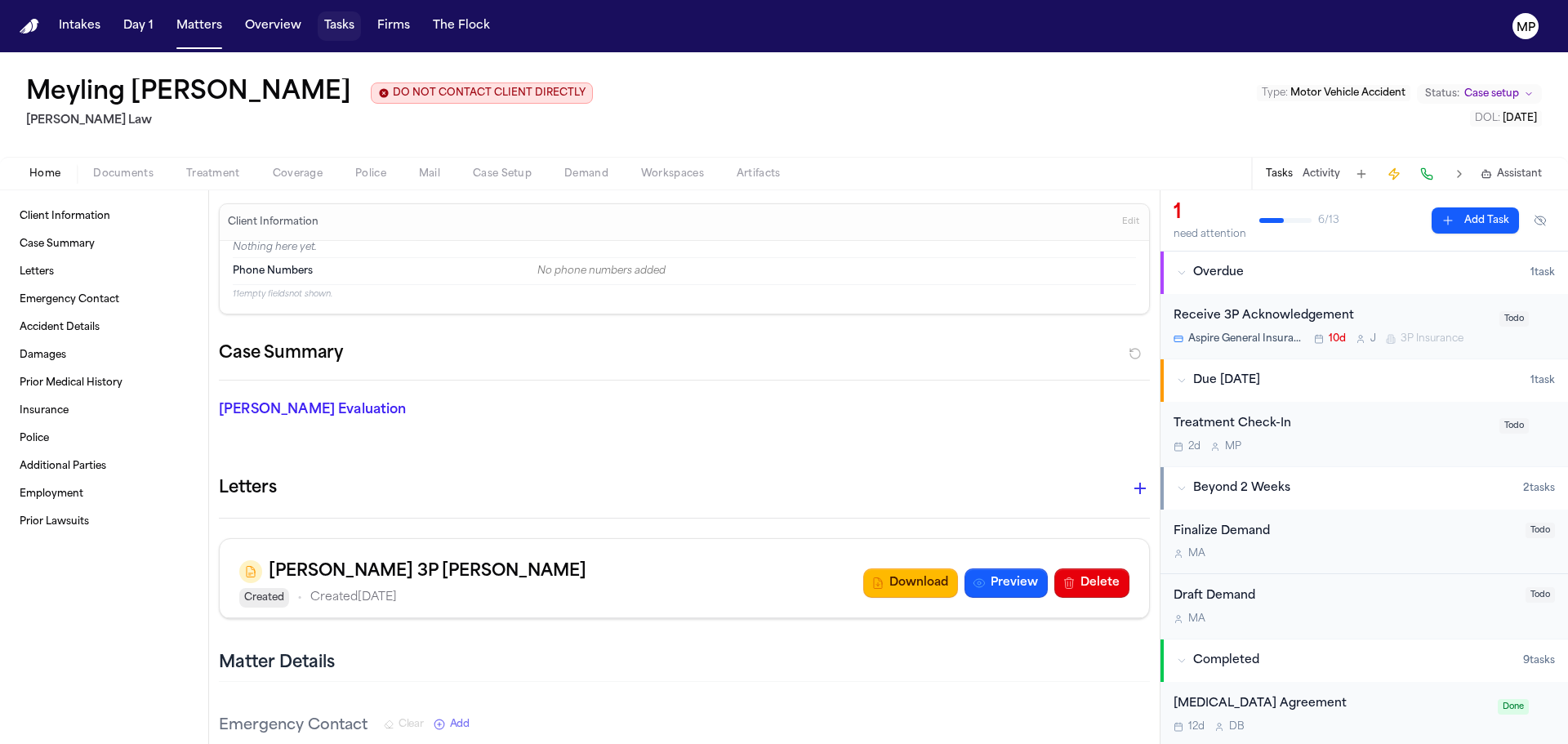
click at [336, 29] on button "Tasks" at bounding box center [339, 27] width 43 height 29
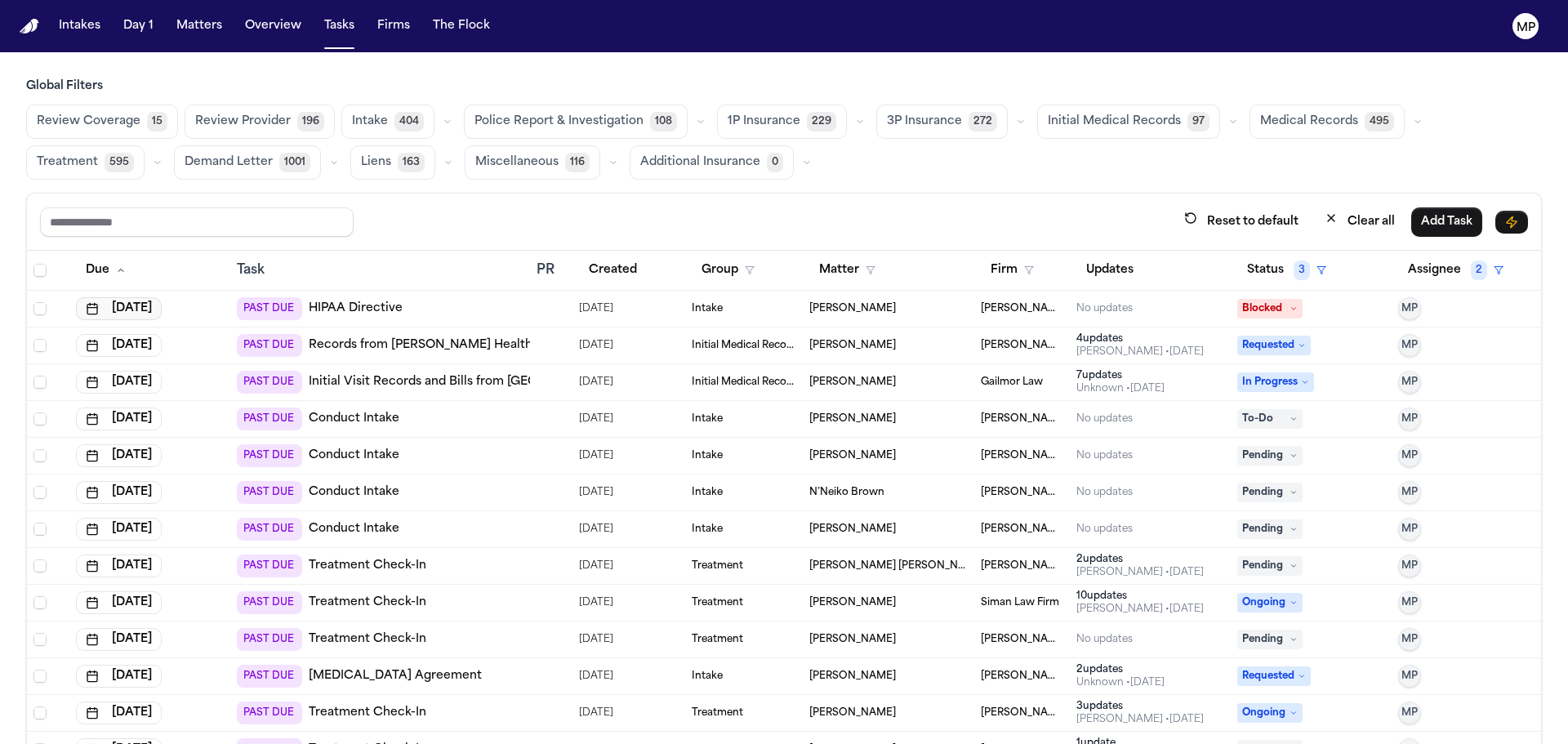
click at [162, 316] on button "[DATE]" at bounding box center [118, 308] width 86 height 23
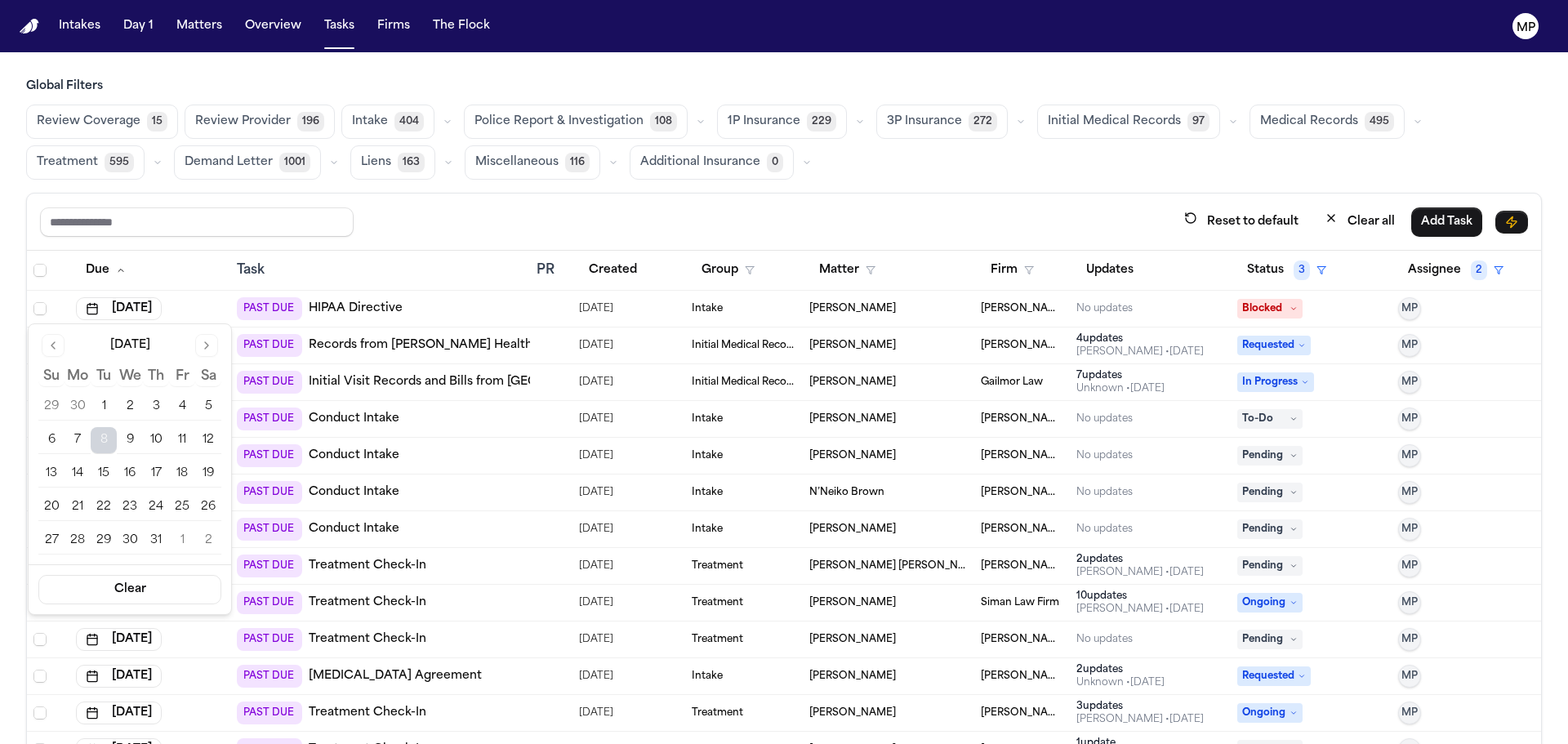
click at [110, 480] on button "15" at bounding box center [103, 474] width 27 height 27
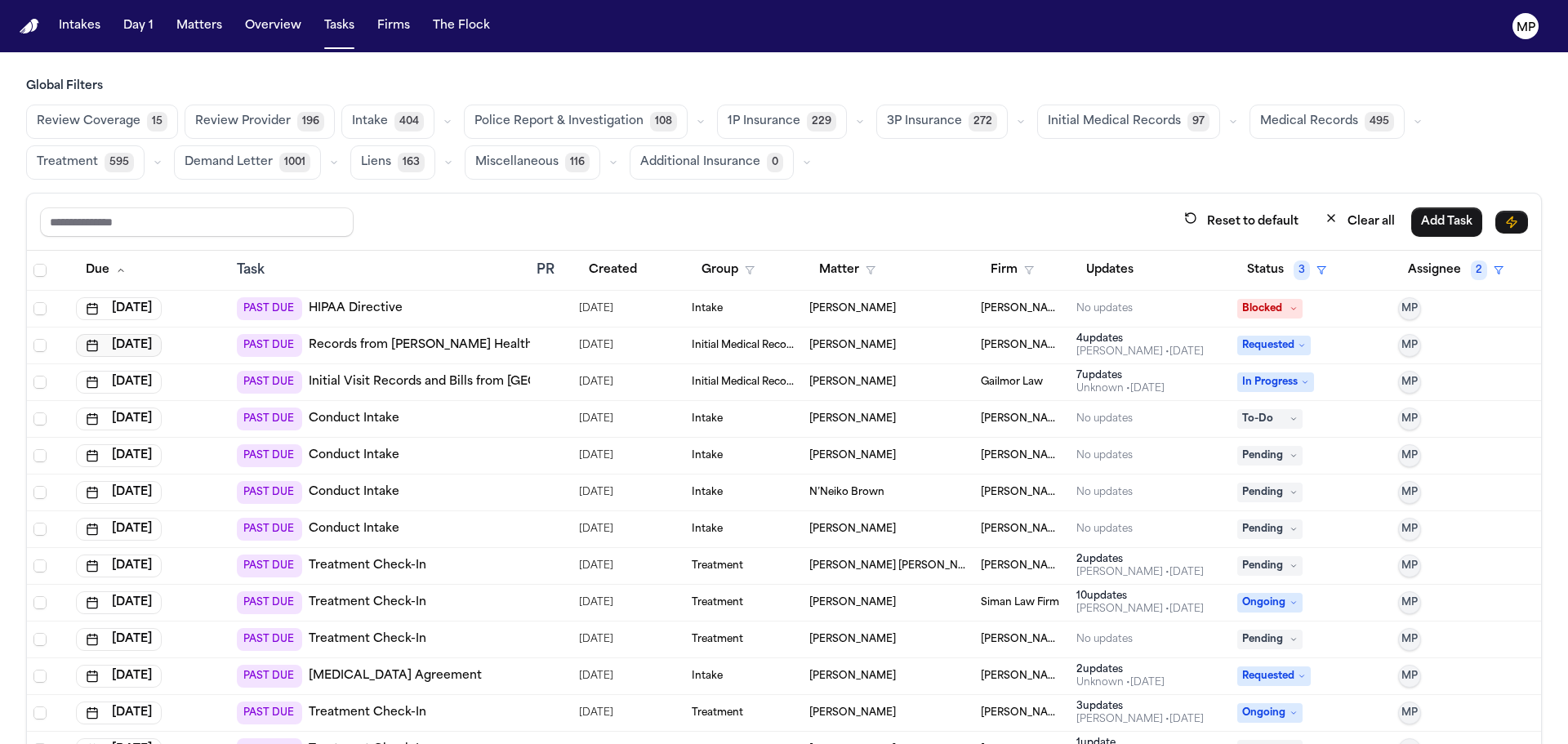
click at [138, 346] on button "[DATE]" at bounding box center [118, 345] width 86 height 23
click at [162, 307] on button "[DATE]" at bounding box center [118, 308] width 86 height 23
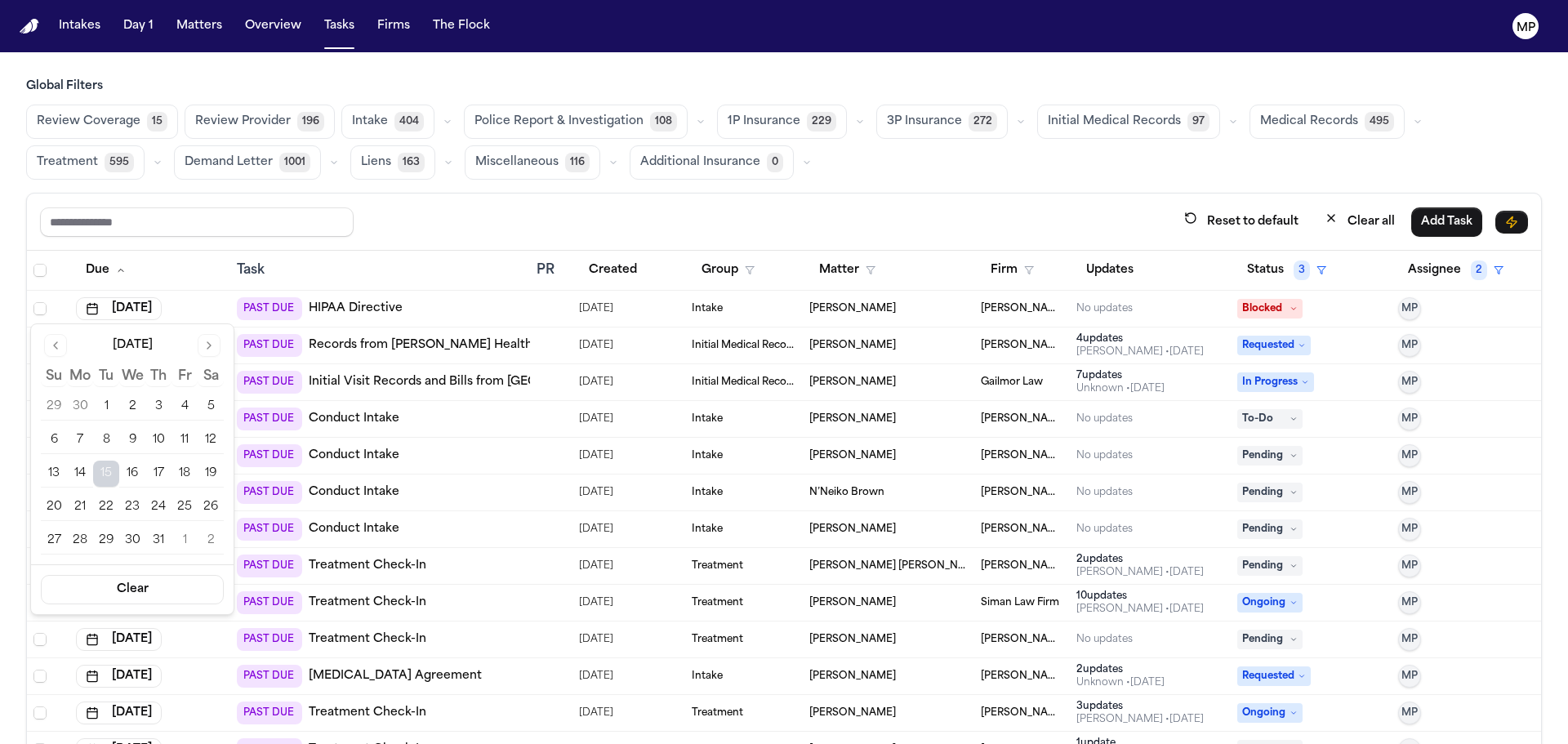
click at [208, 360] on div "[DATE] Su Mo Tu We Th Fr Sa 29 30 1 2 3 4 5 6 7 8 9 10 11 12 13 14 15 16 17 18 …" at bounding box center [133, 444] width 183 height 220
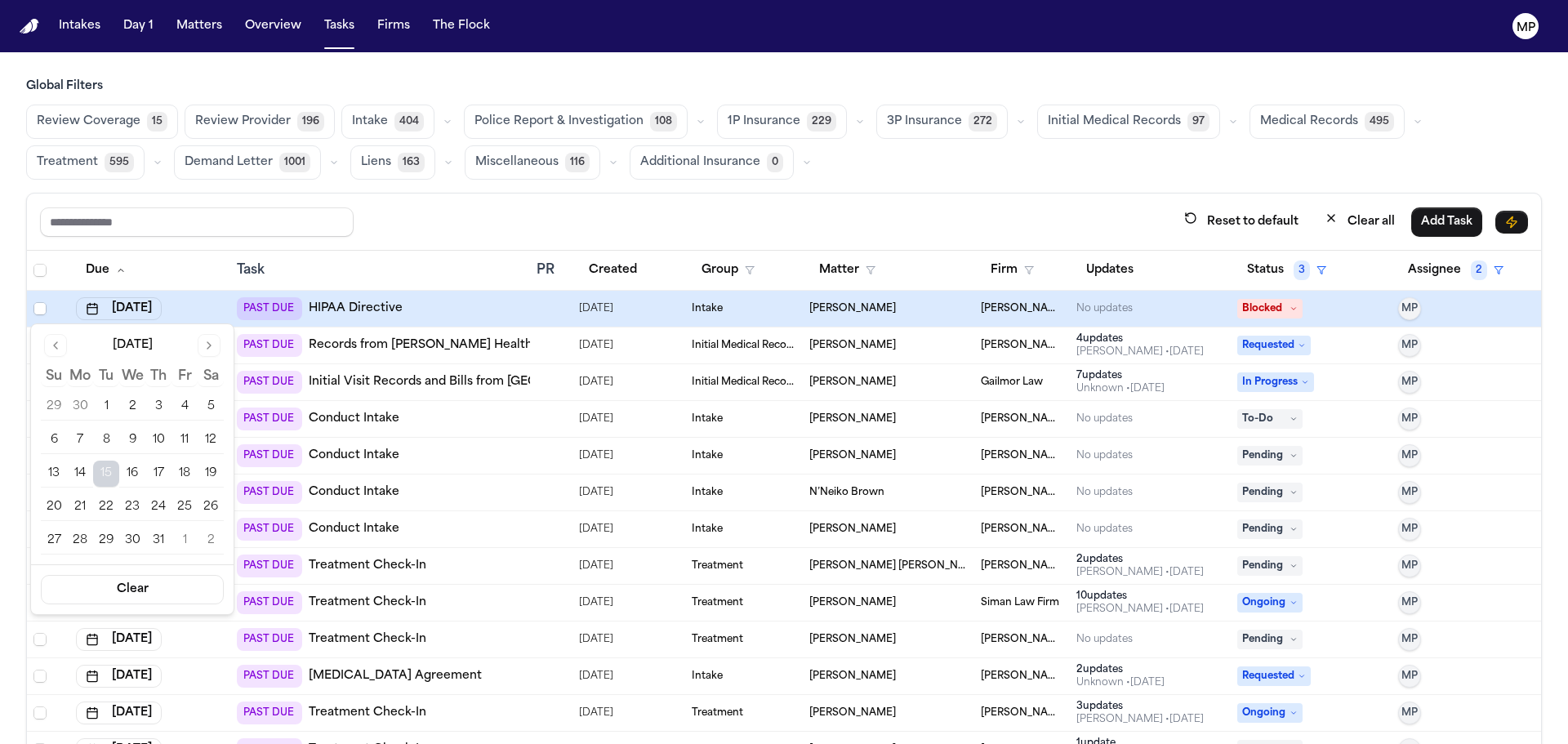
click at [205, 346] on button "Go to next month" at bounding box center [208, 345] width 23 height 23
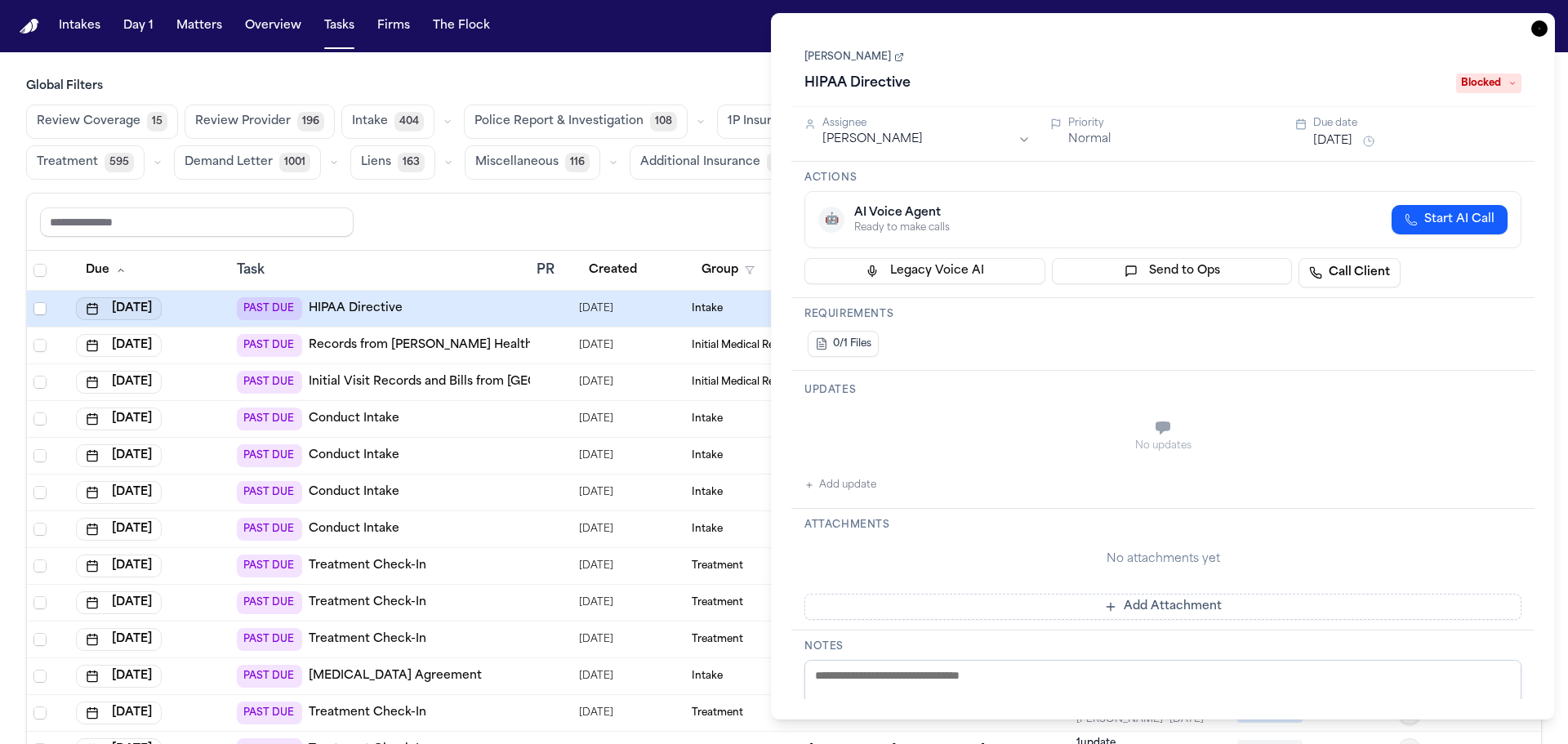
click at [162, 305] on button "[DATE]" at bounding box center [118, 308] width 86 height 23
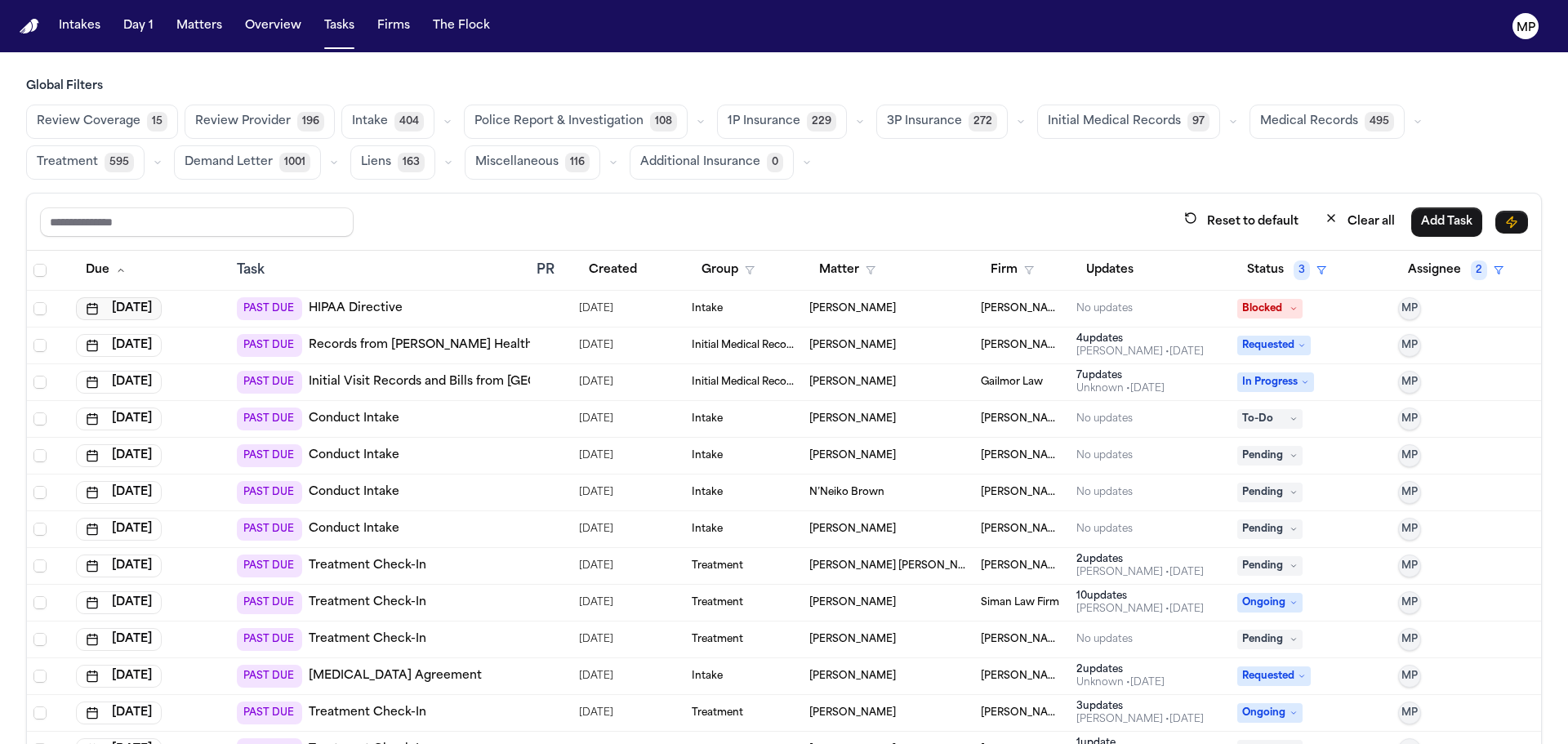
click at [153, 301] on button "[DATE]" at bounding box center [118, 308] width 86 height 23
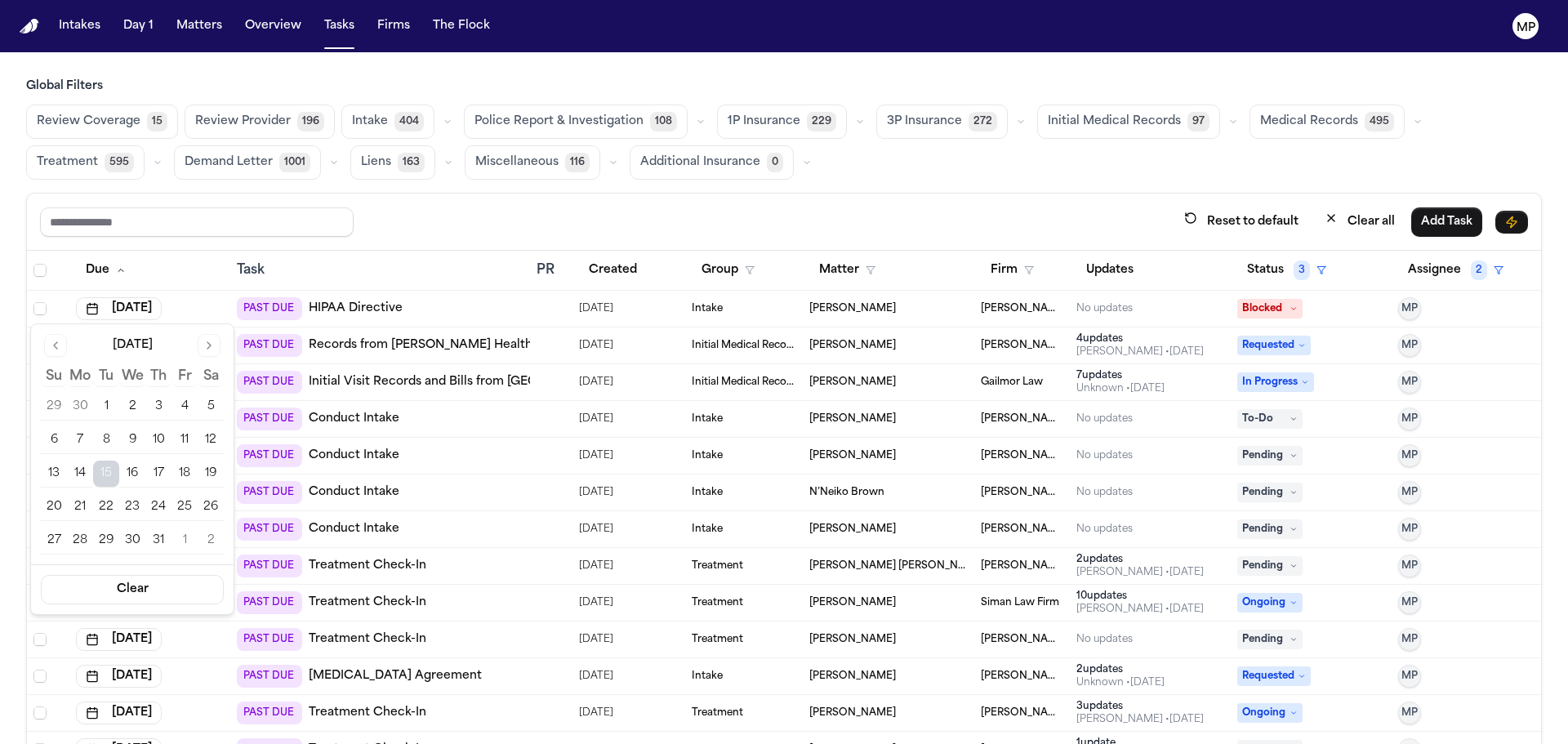
click at [203, 346] on button "Go to next month" at bounding box center [208, 345] width 23 height 23
click at [182, 471] on button "15" at bounding box center [185, 474] width 27 height 27
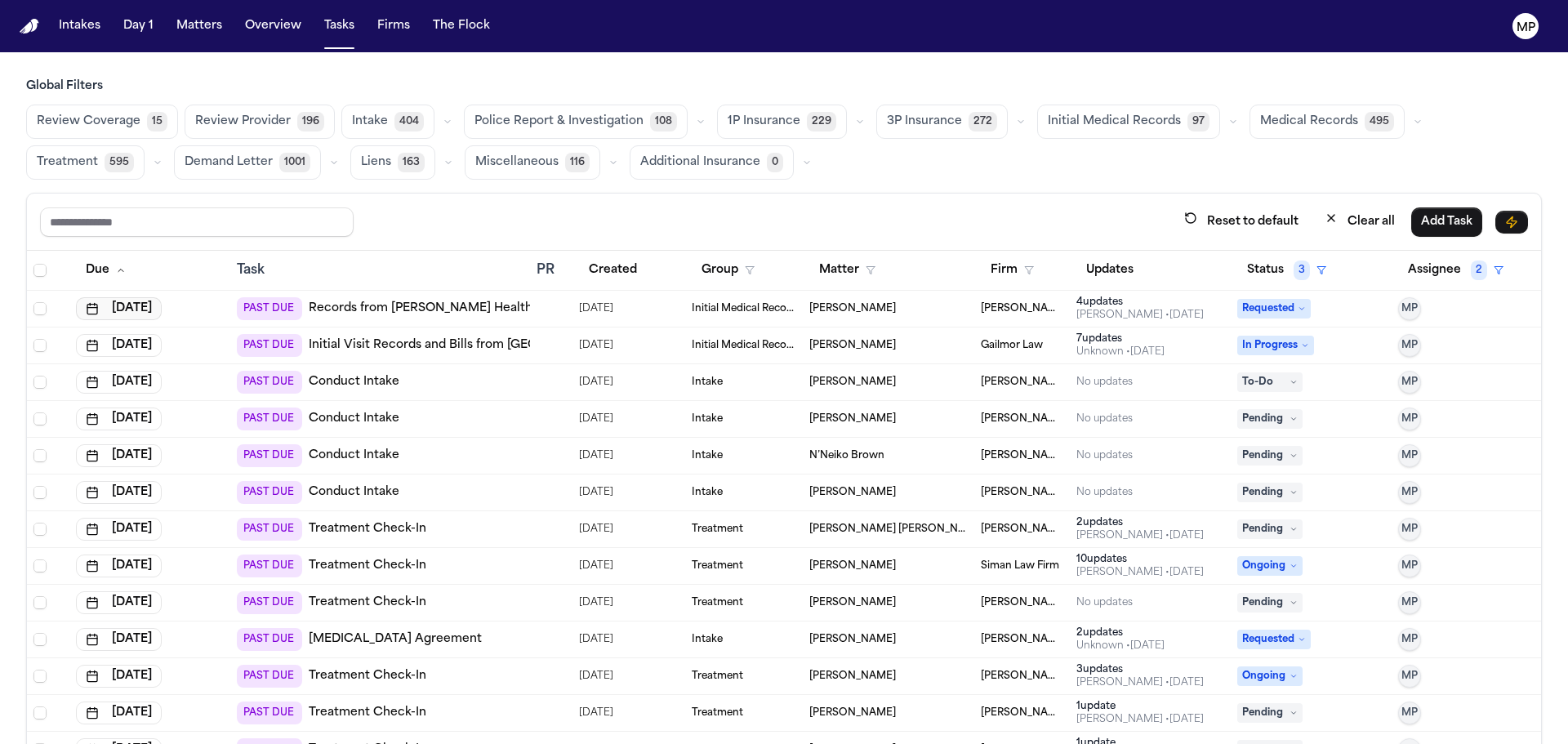
click at [153, 306] on button "[DATE]" at bounding box center [118, 308] width 86 height 23
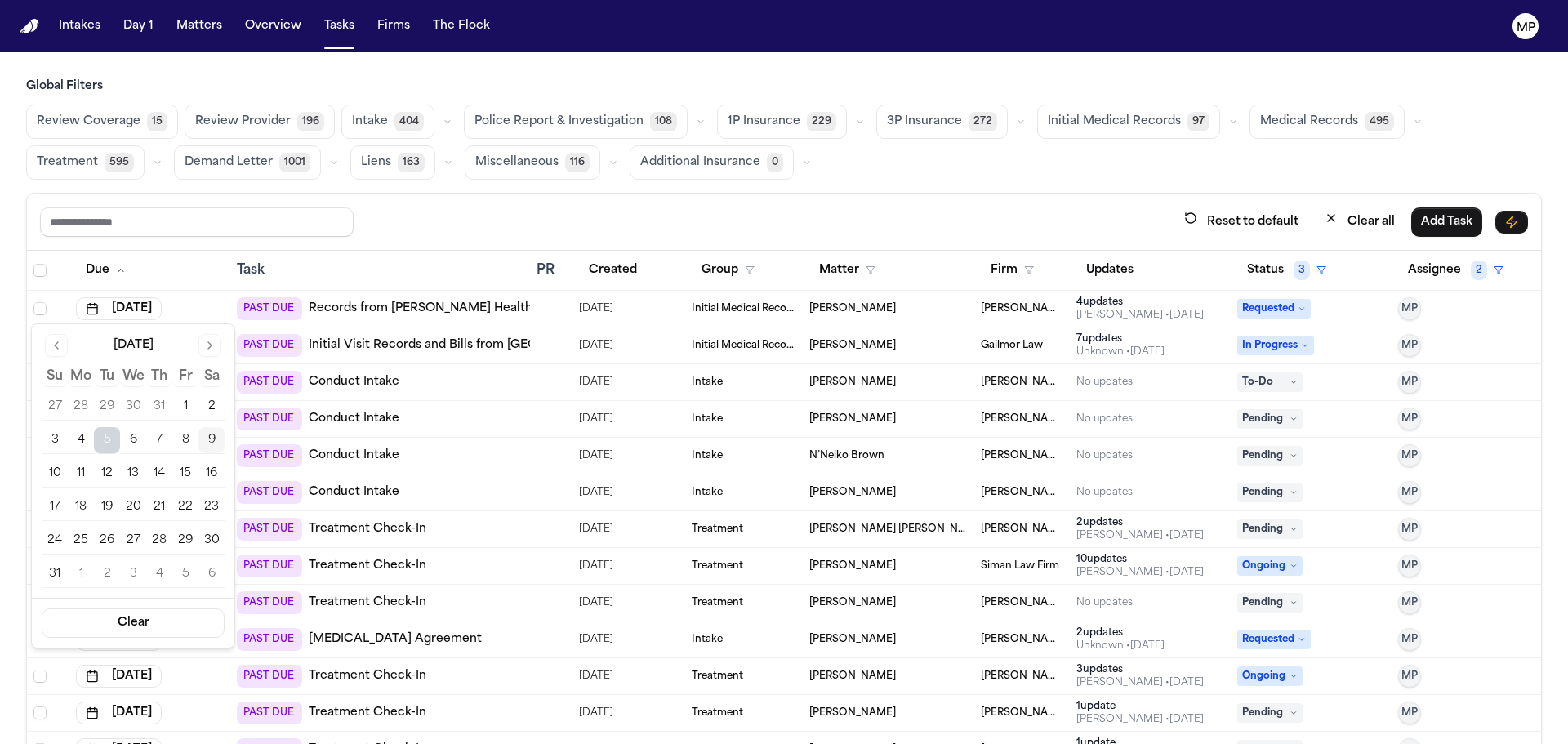
click at [181, 475] on button "15" at bounding box center [185, 474] width 27 height 27
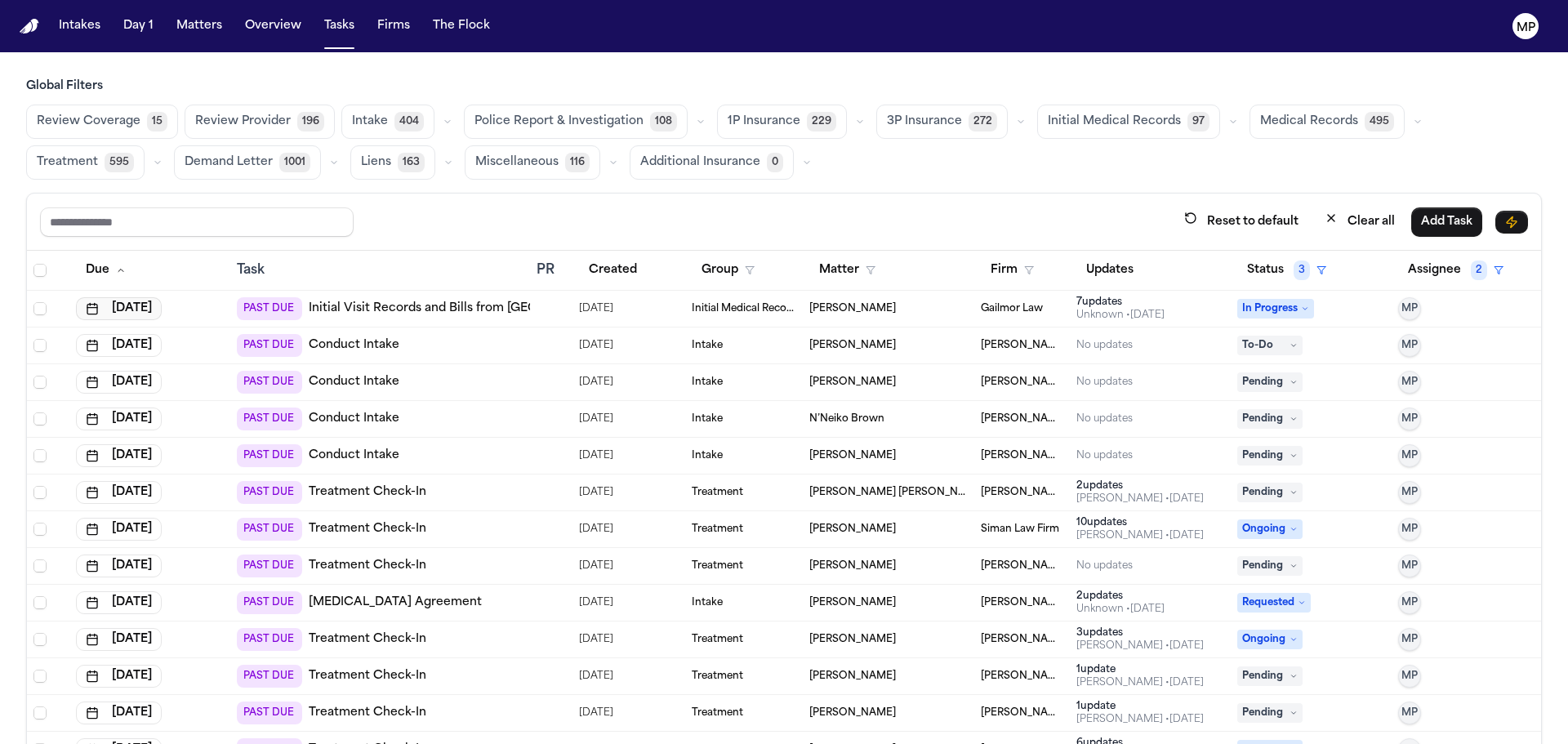
click at [162, 307] on button "[DATE]" at bounding box center [118, 308] width 86 height 23
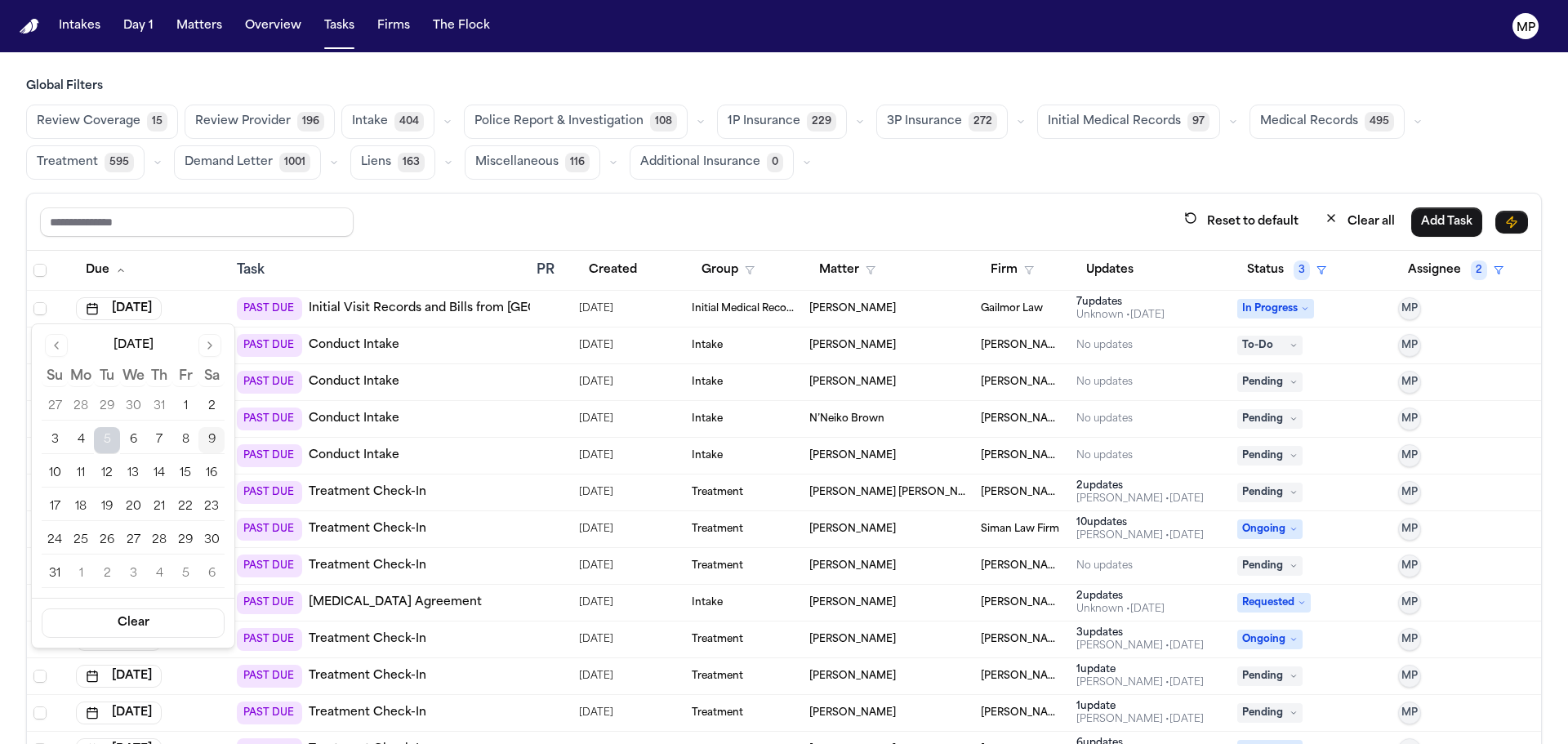
click at [109, 473] on button "12" at bounding box center [107, 474] width 27 height 27
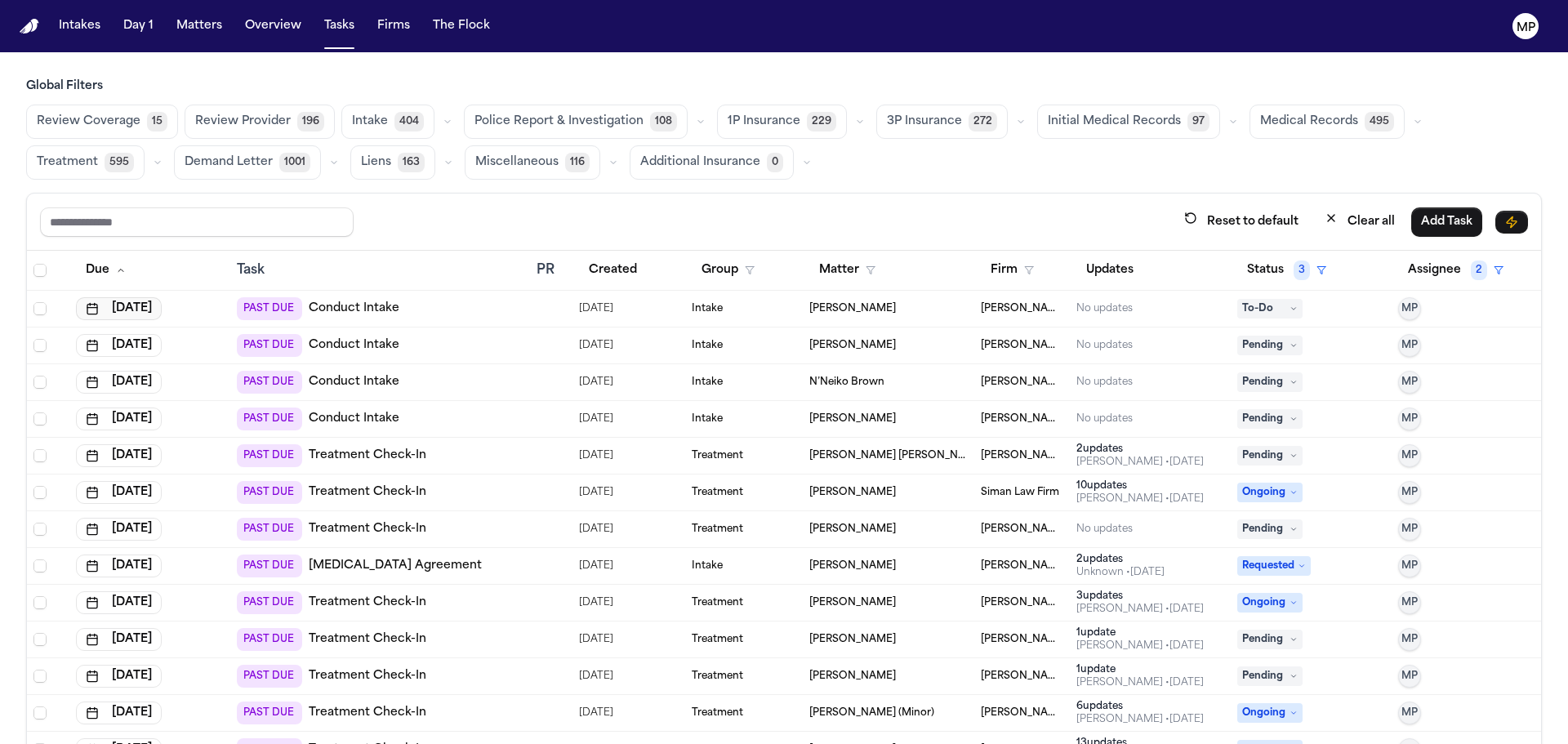
click at [159, 307] on button "[DATE]" at bounding box center [118, 308] width 86 height 23
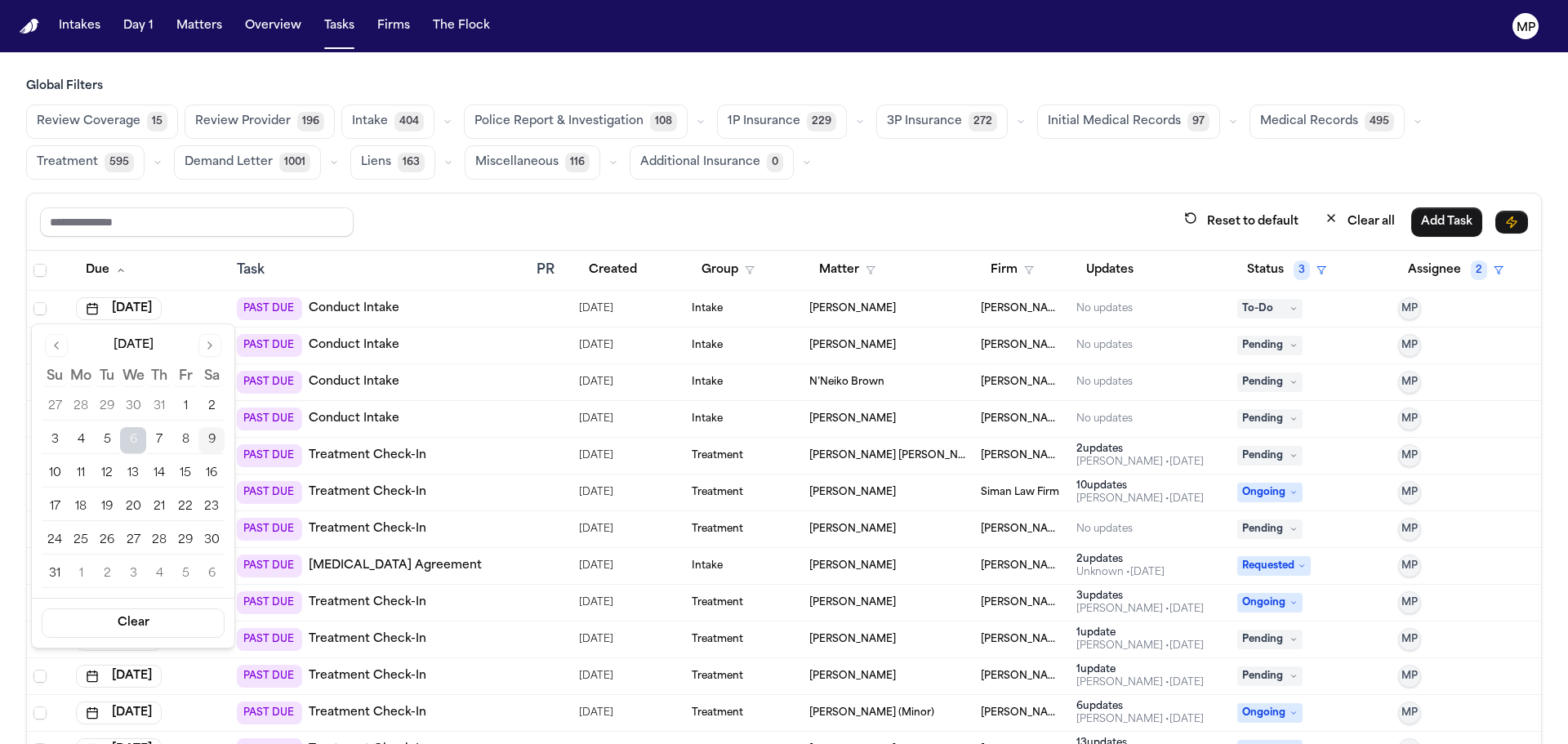
click at [104, 476] on button "12" at bounding box center [107, 474] width 27 height 27
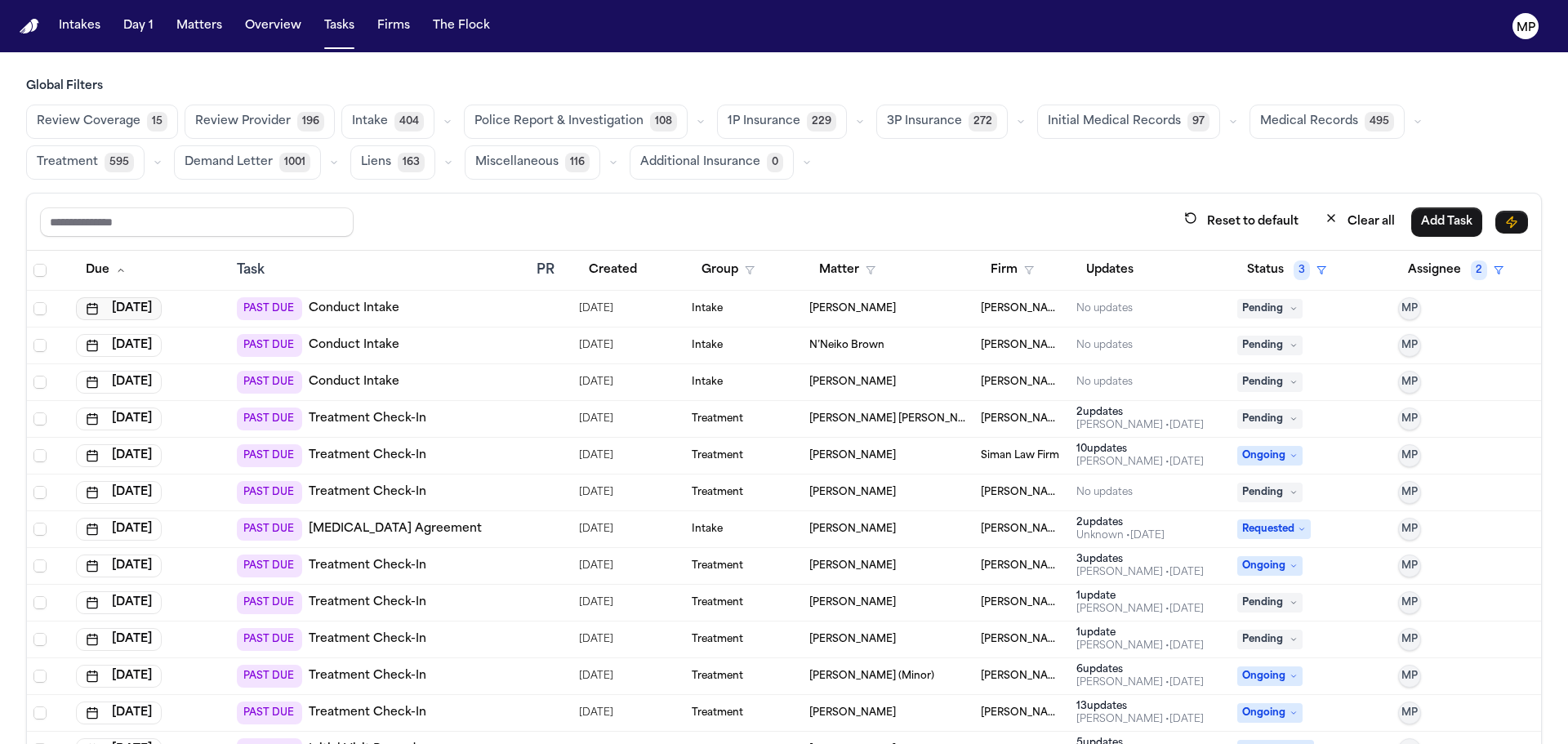
click at [144, 310] on button "[DATE]" at bounding box center [118, 308] width 86 height 23
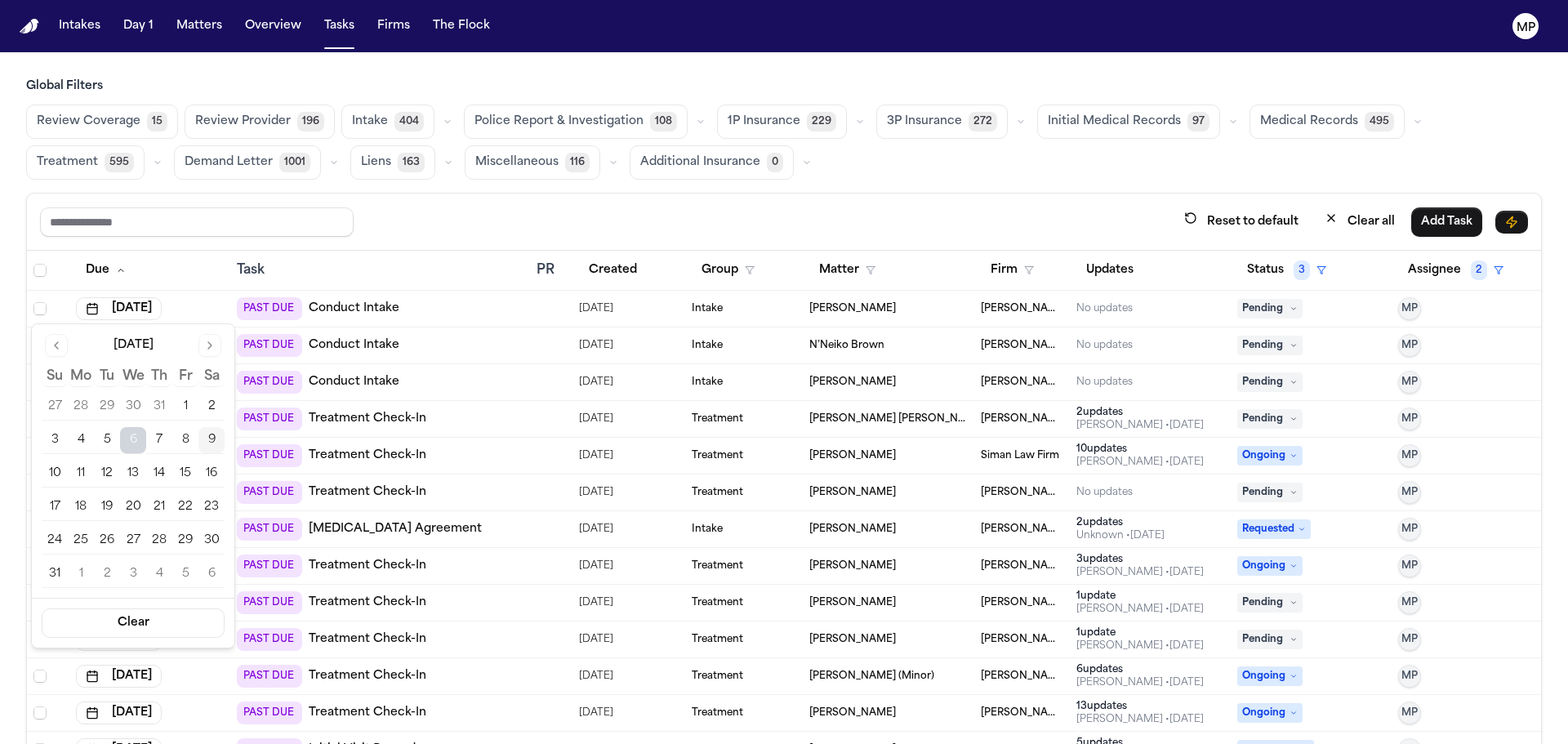
click at [102, 472] on button "12" at bounding box center [107, 474] width 27 height 27
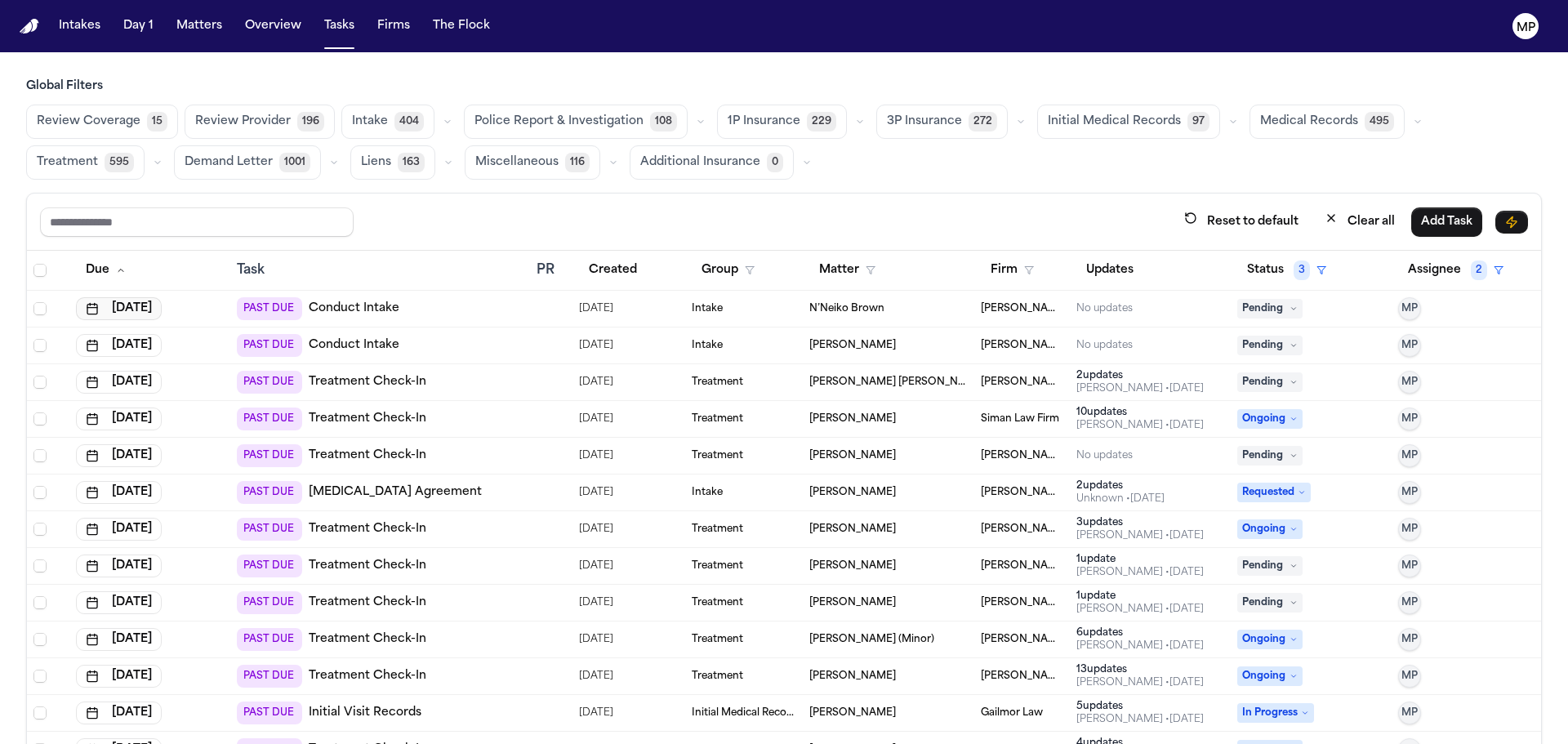
click at [147, 315] on button "[DATE]" at bounding box center [118, 308] width 86 height 23
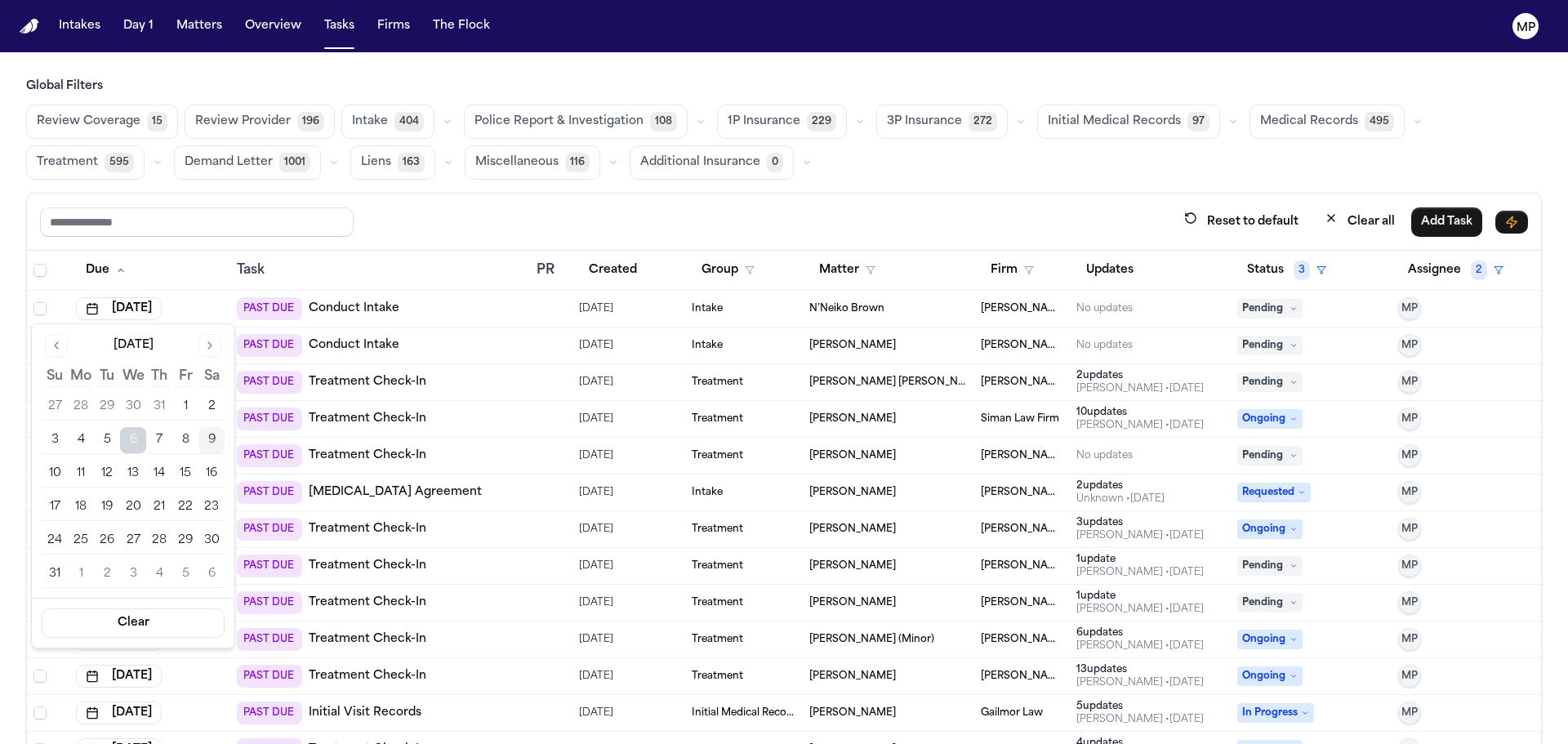
click at [109, 476] on button "12" at bounding box center [107, 474] width 27 height 27
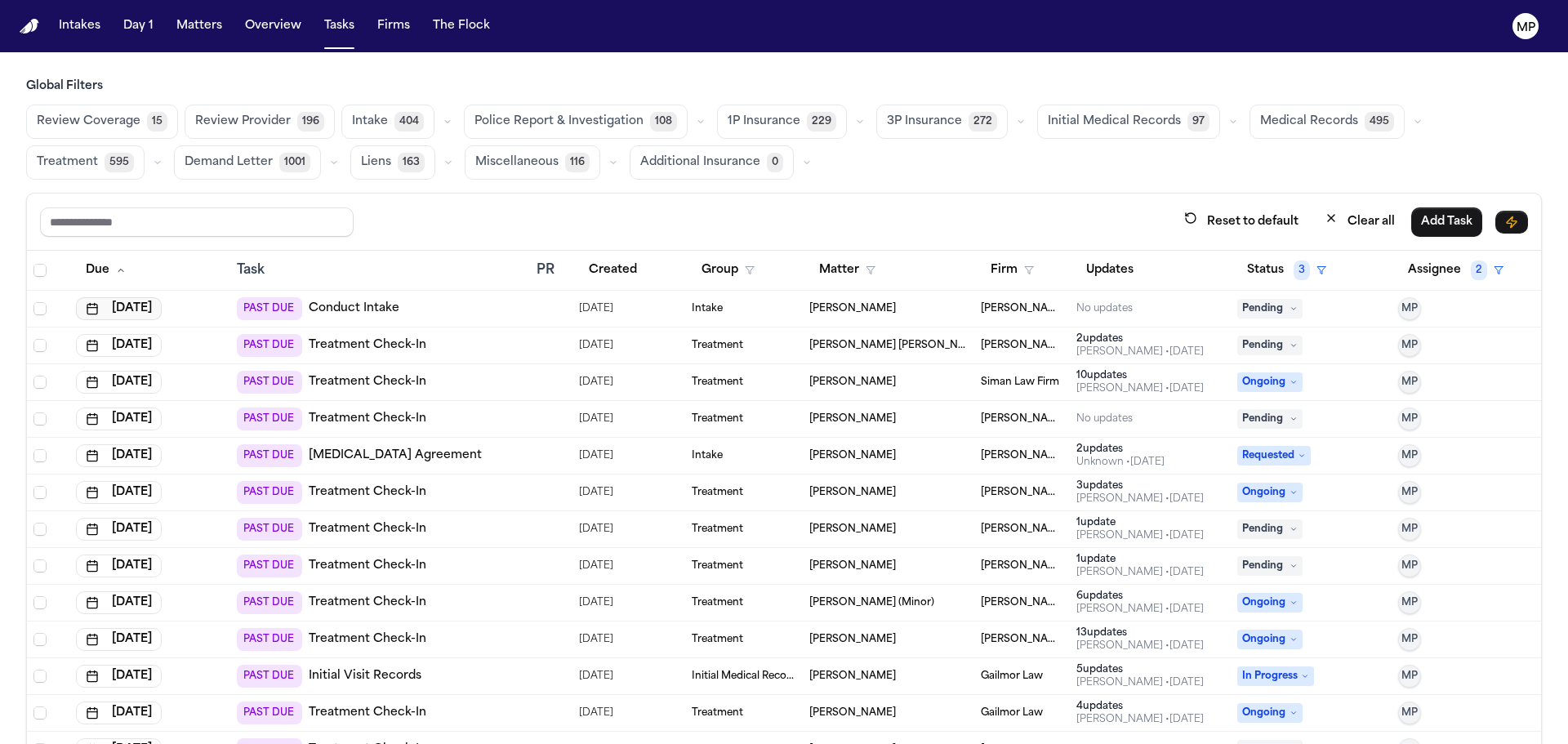
click at [160, 306] on button "[DATE]" at bounding box center [118, 308] width 86 height 23
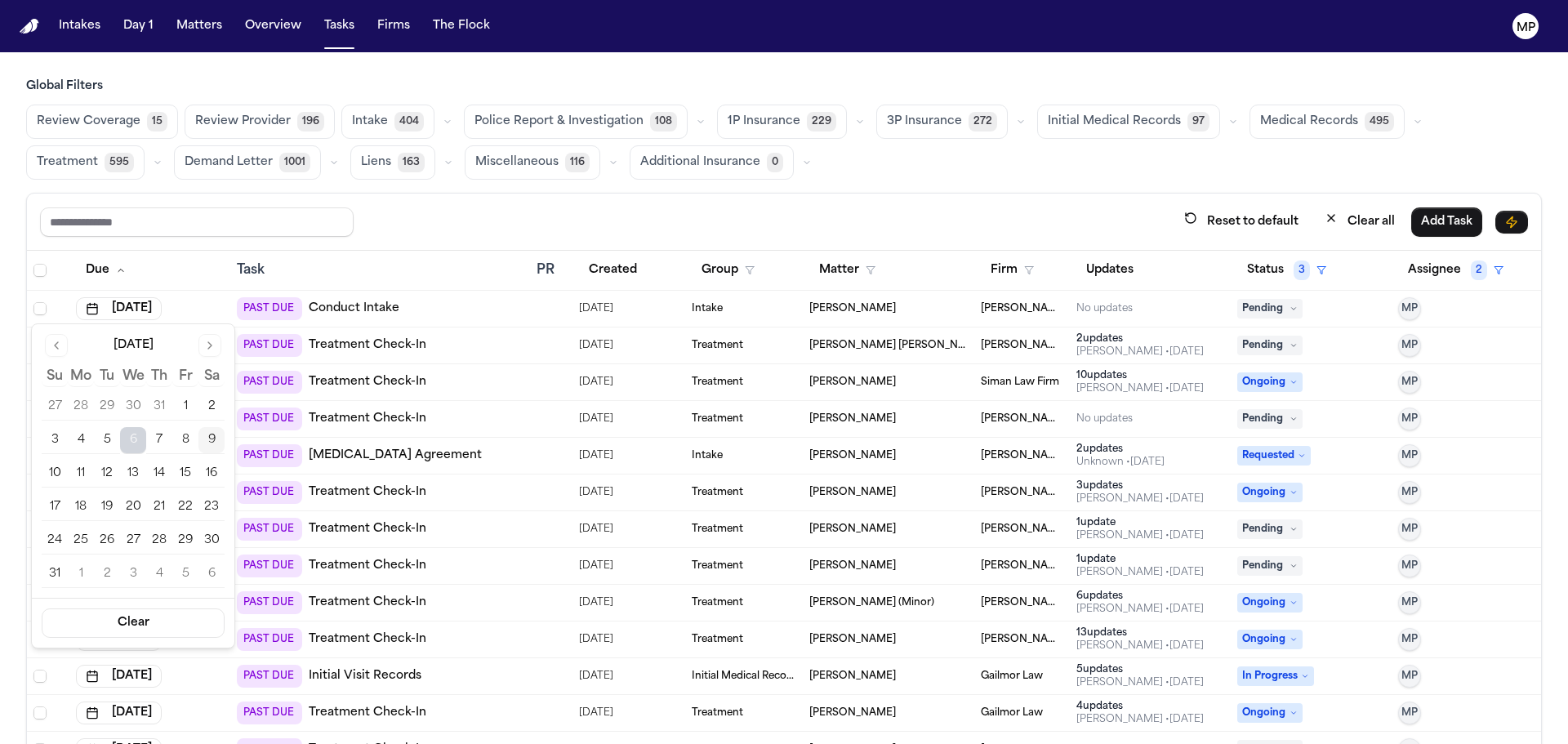
click at [105, 470] on button "12" at bounding box center [107, 474] width 27 height 27
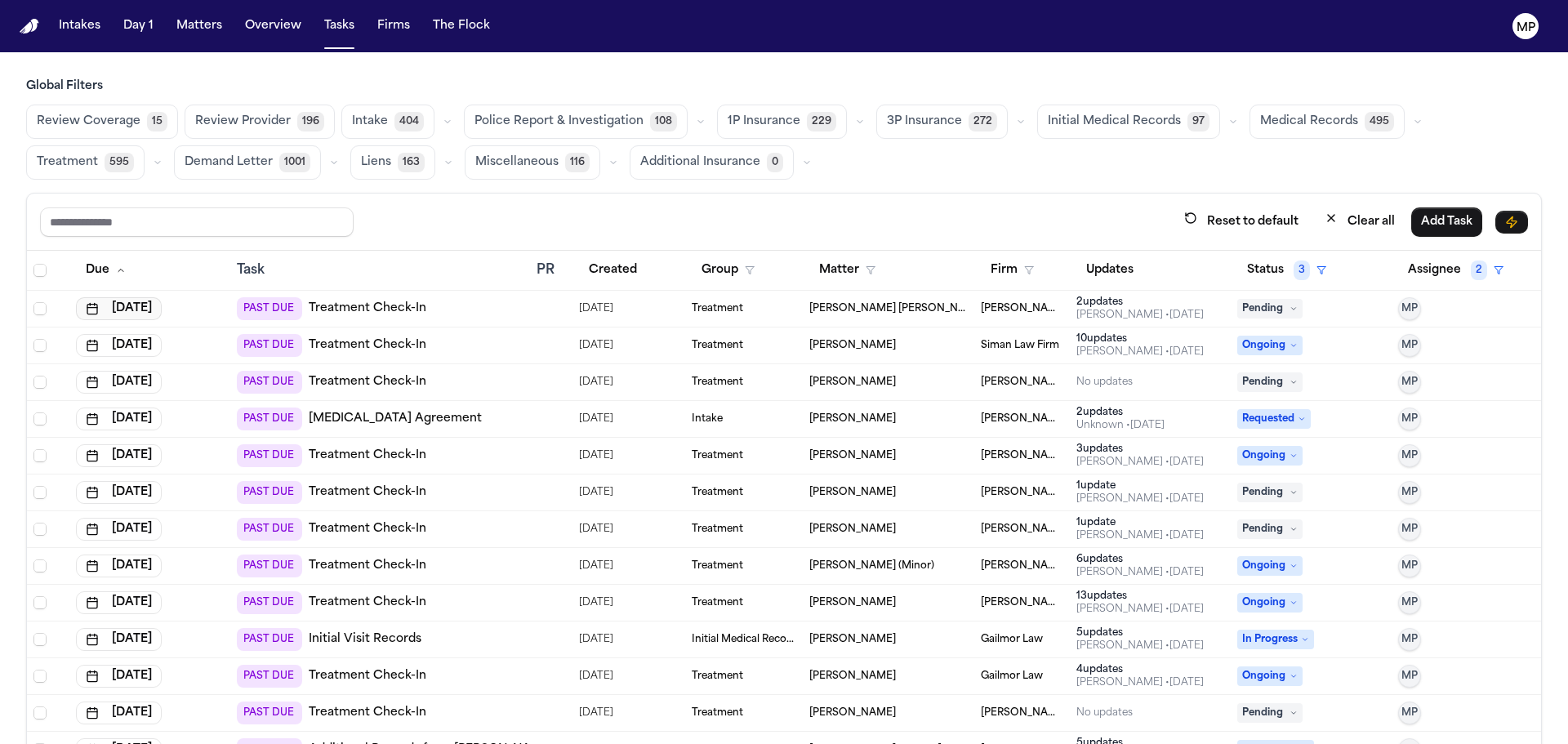
click at [144, 309] on button "[DATE]" at bounding box center [118, 308] width 86 height 23
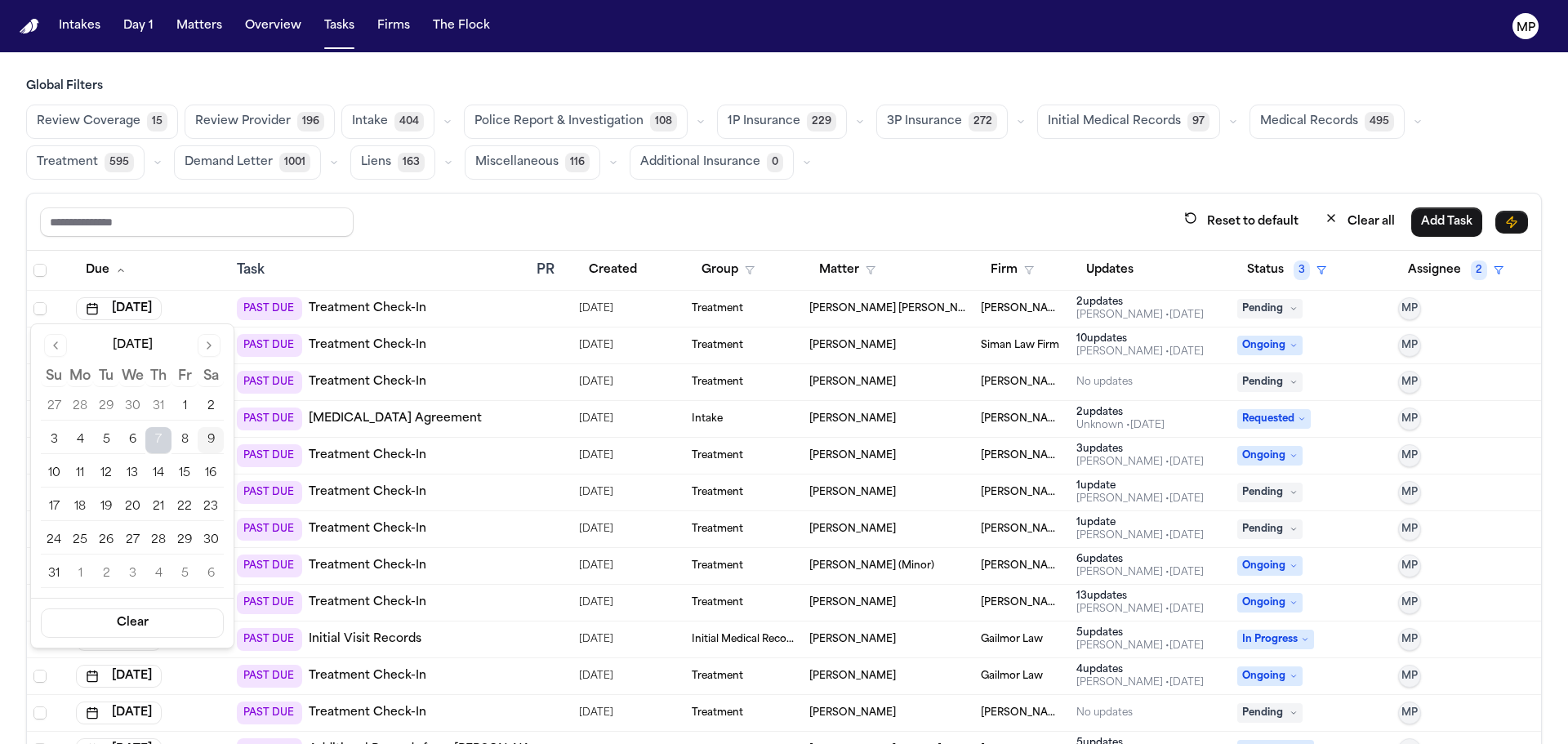
click at [110, 480] on button "12" at bounding box center [106, 474] width 27 height 27
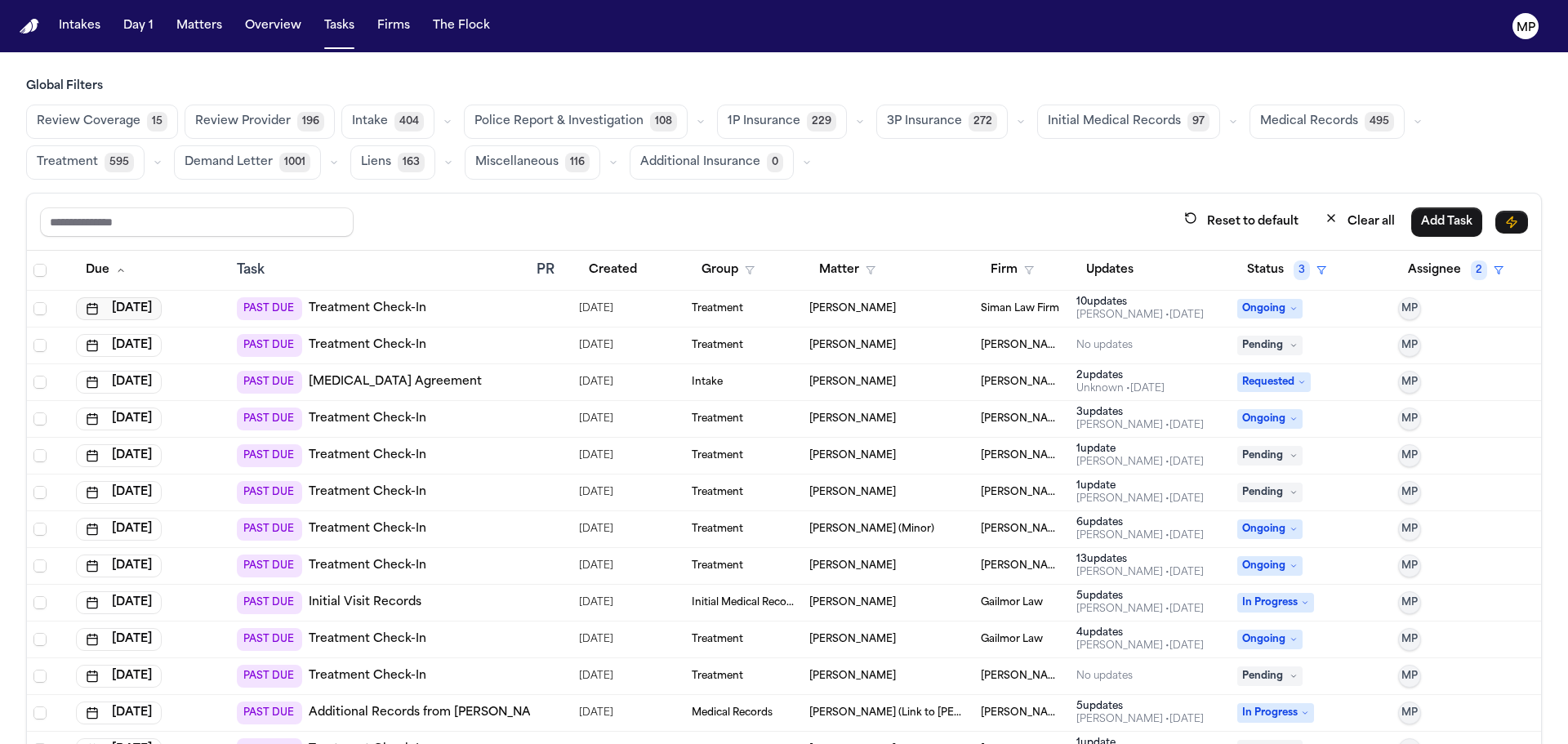
click at [145, 311] on button "[DATE]" at bounding box center [118, 308] width 86 height 23
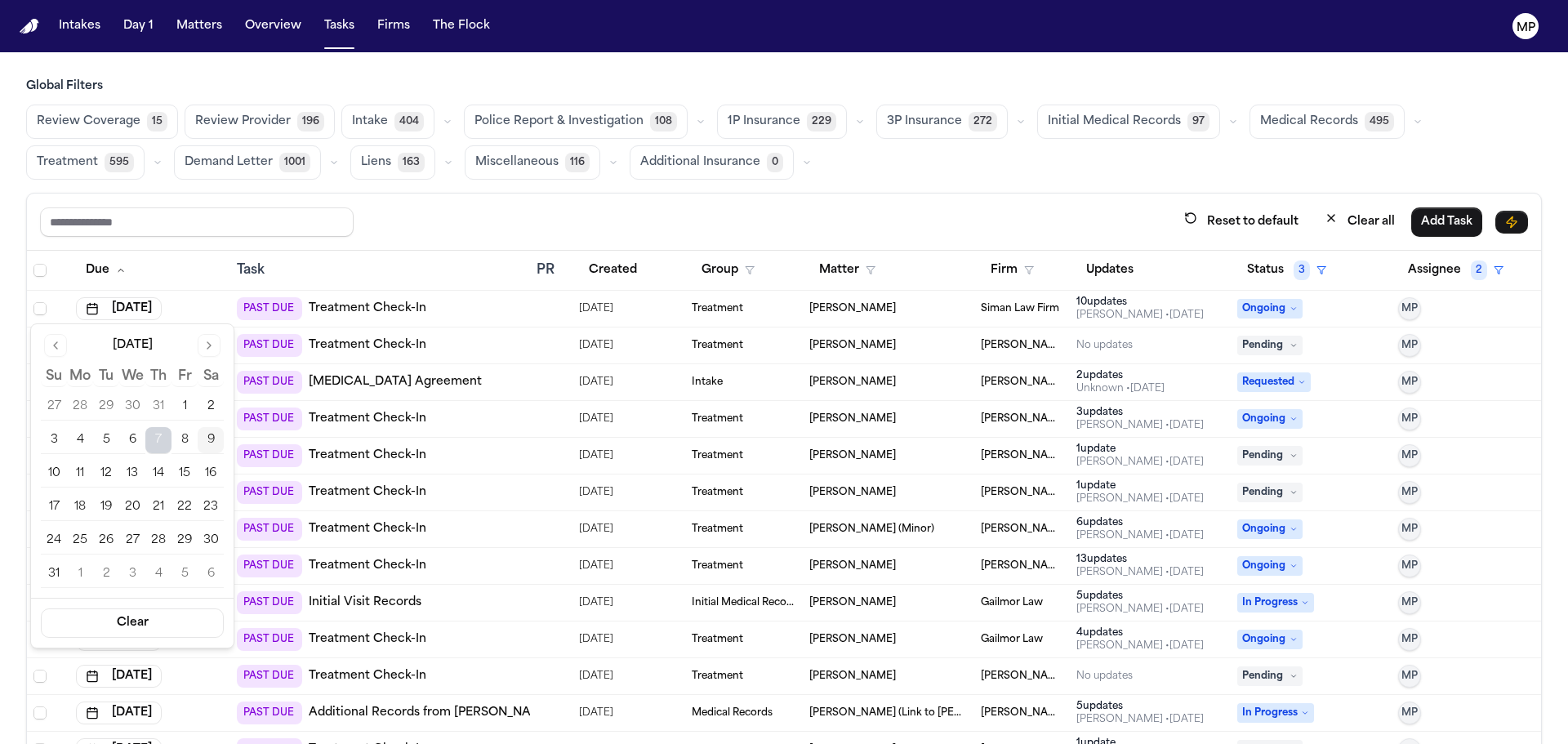
click at [110, 481] on button "12" at bounding box center [106, 474] width 27 height 27
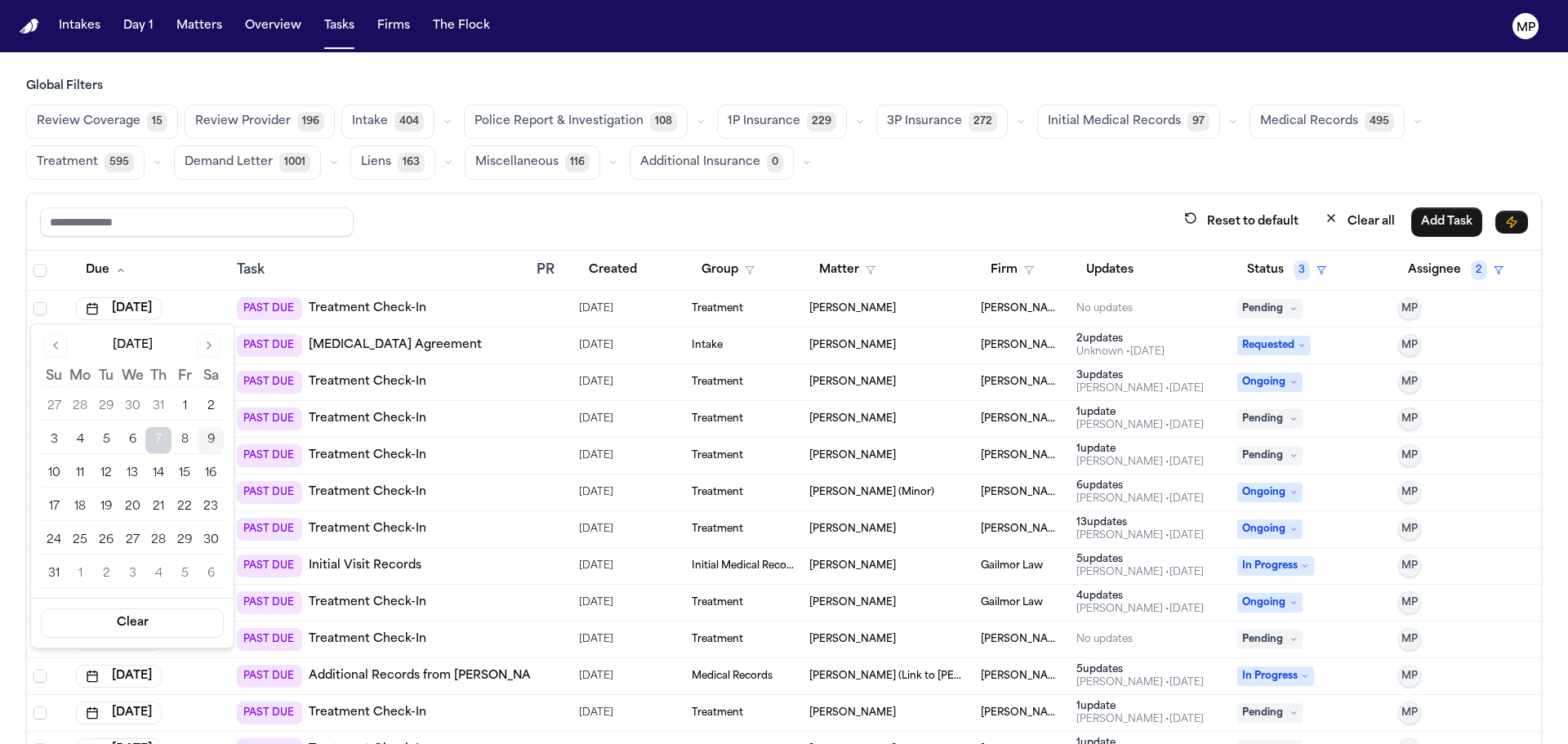
click at [104, 471] on button "12" at bounding box center [106, 474] width 27 height 27
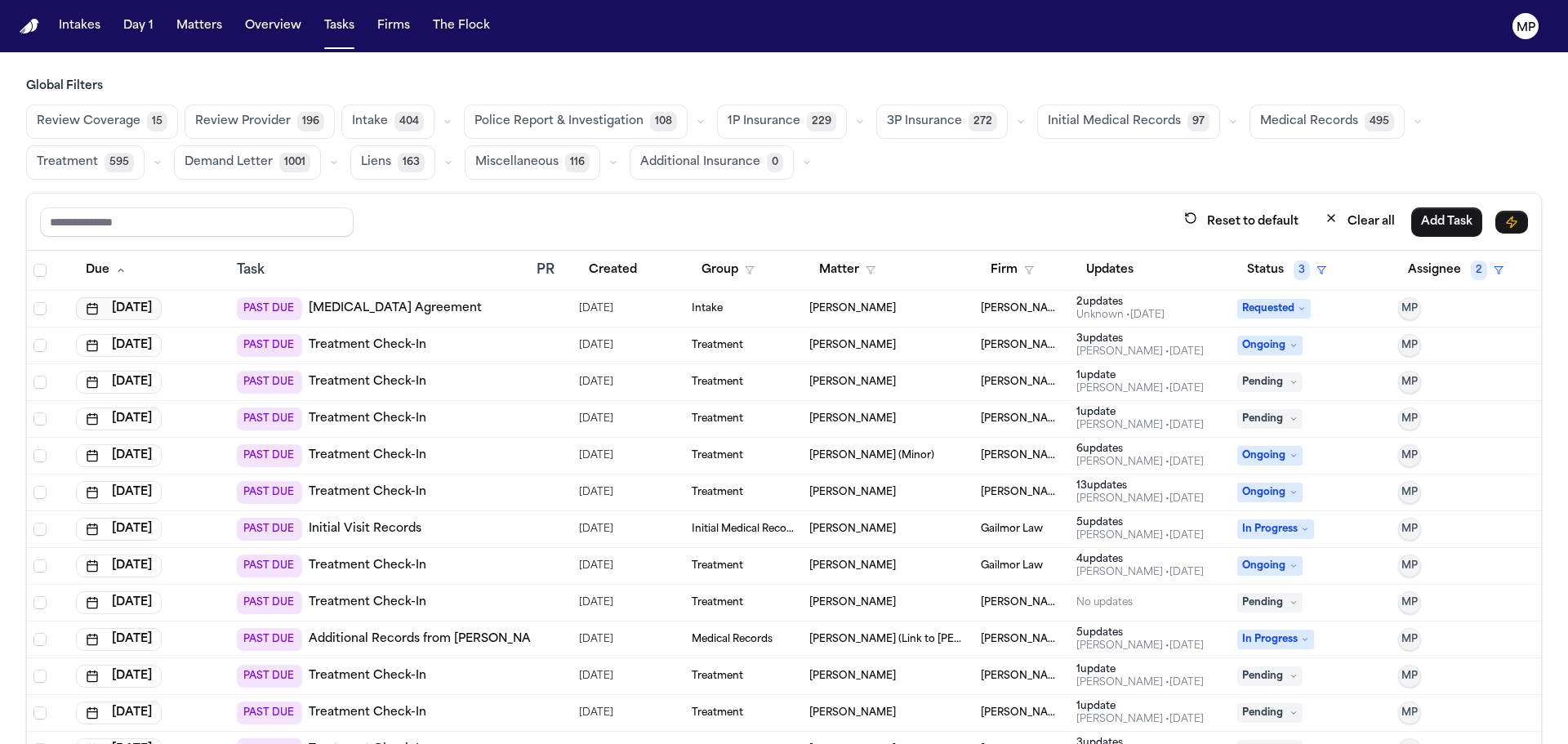
click at [143, 309] on button "[DATE]" at bounding box center [118, 308] width 86 height 23
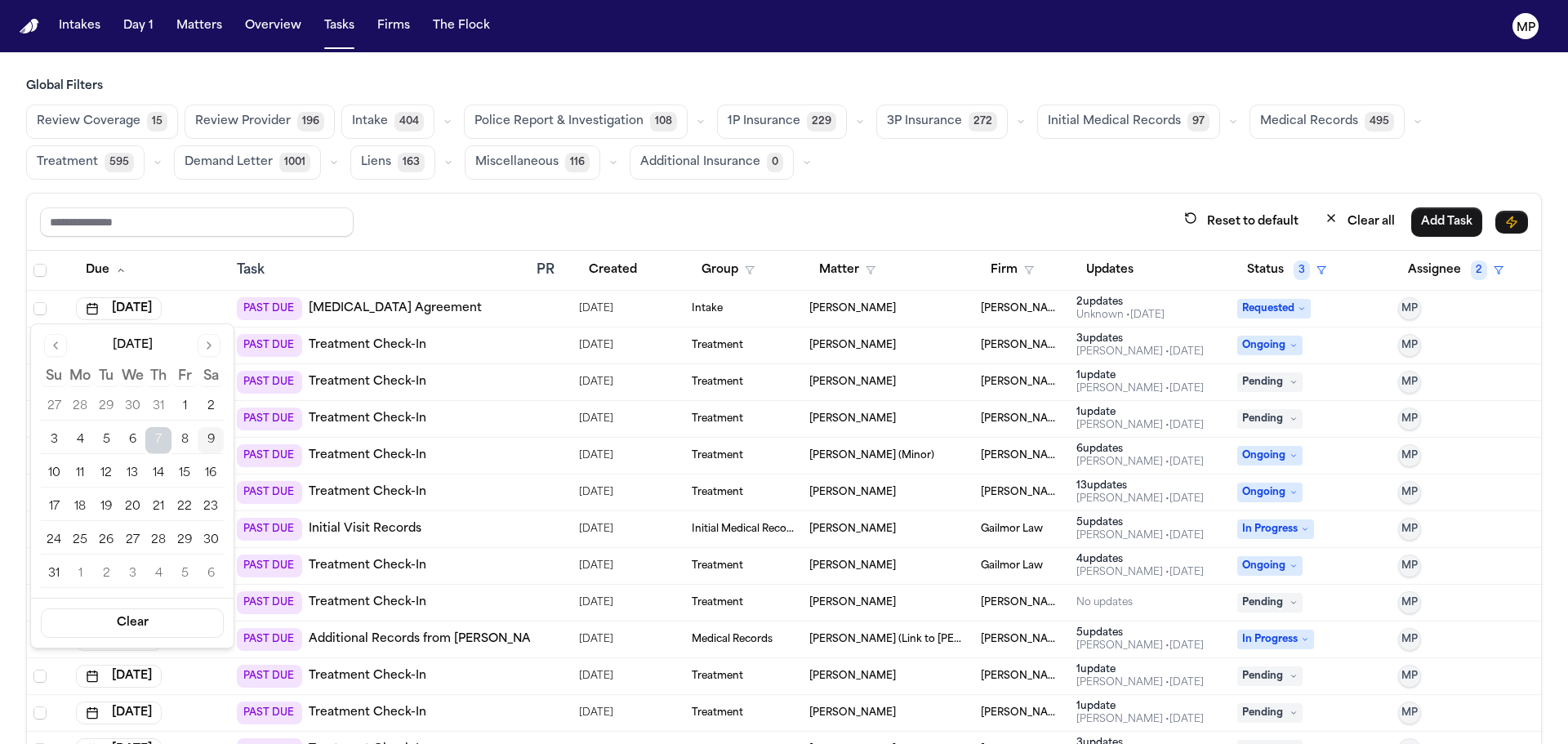
click at [109, 476] on button "12" at bounding box center [106, 474] width 27 height 27
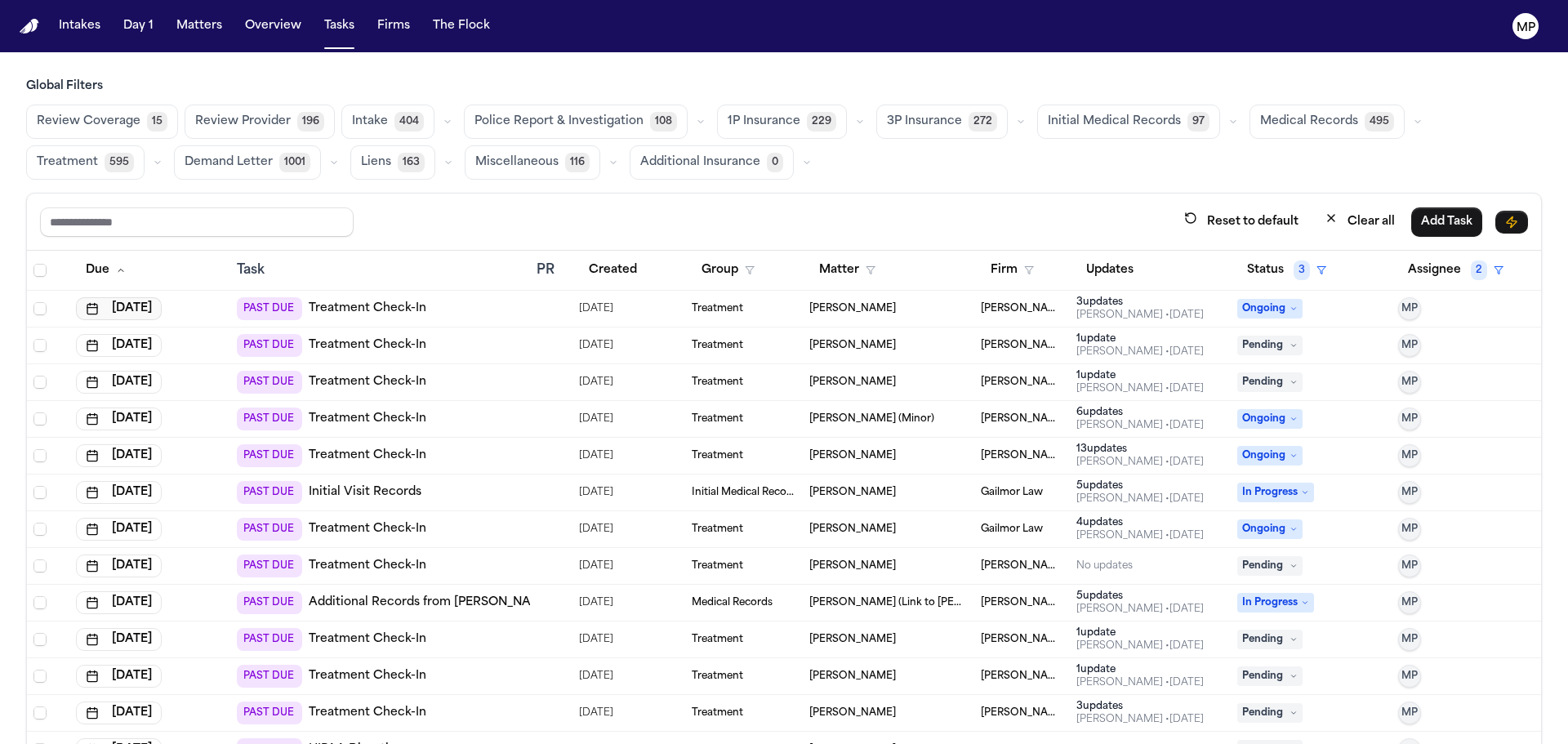
click at [144, 302] on button "[DATE]" at bounding box center [118, 308] width 86 height 23
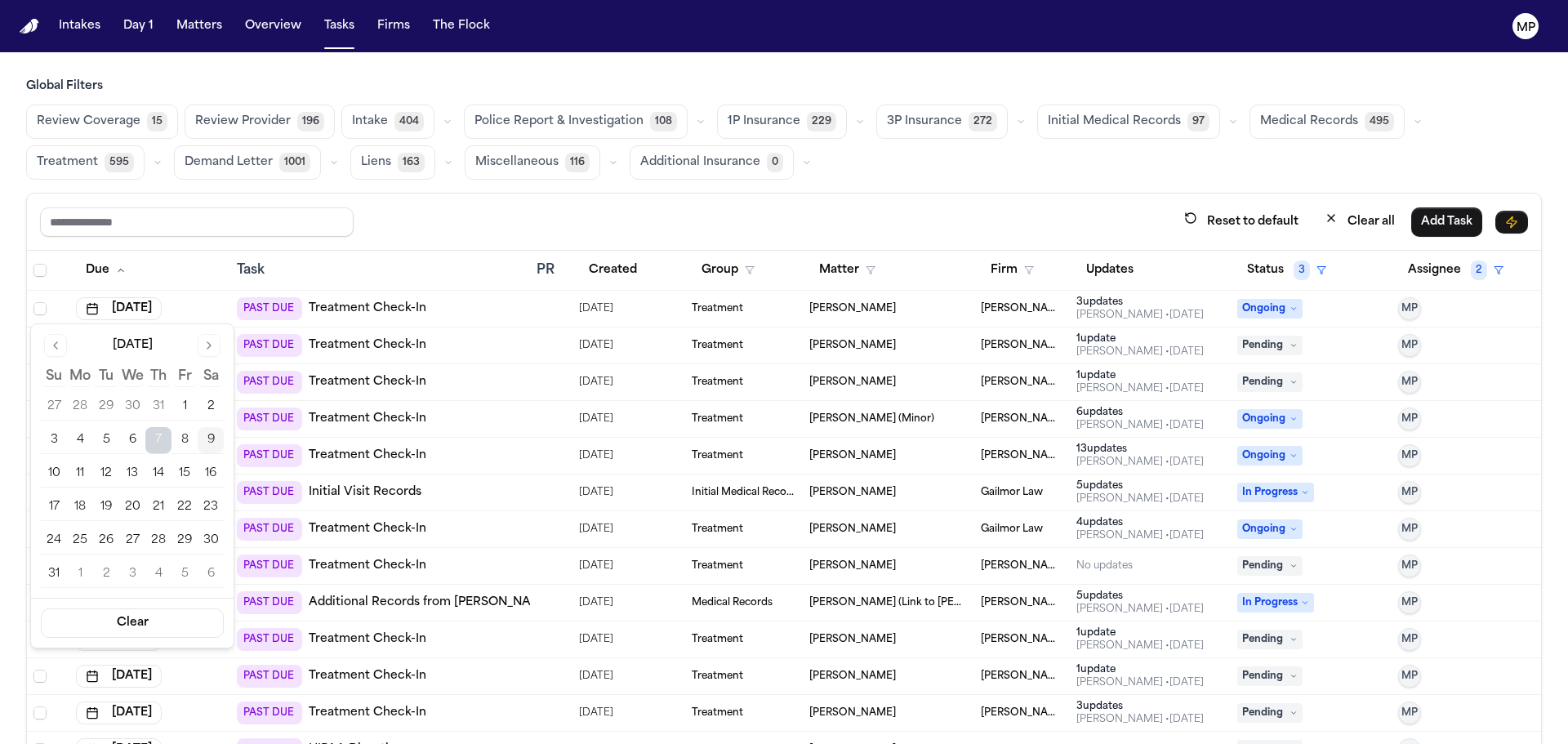
click at [118, 465] on button "12" at bounding box center [106, 474] width 27 height 27
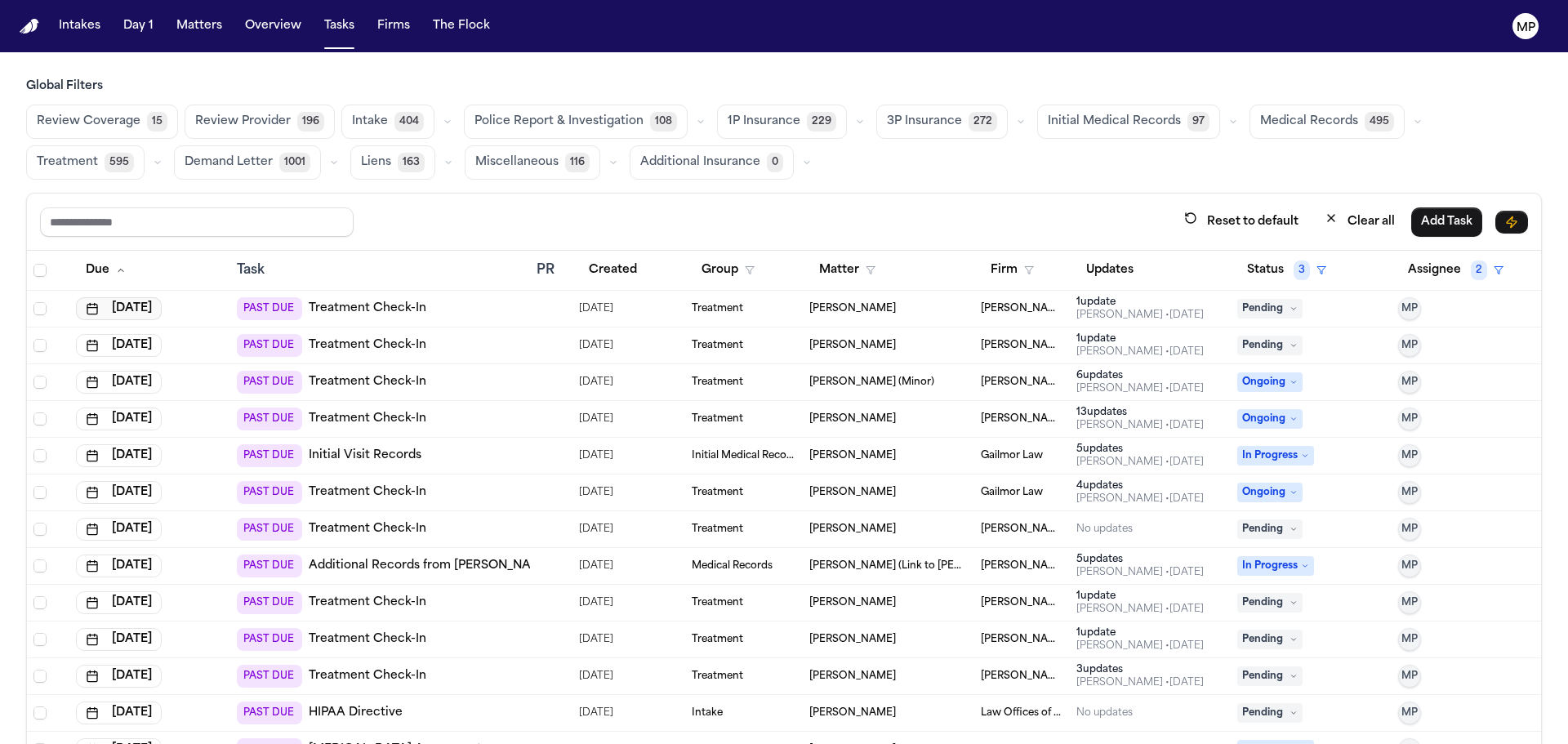
click at [144, 311] on button "[DATE]" at bounding box center [118, 308] width 86 height 23
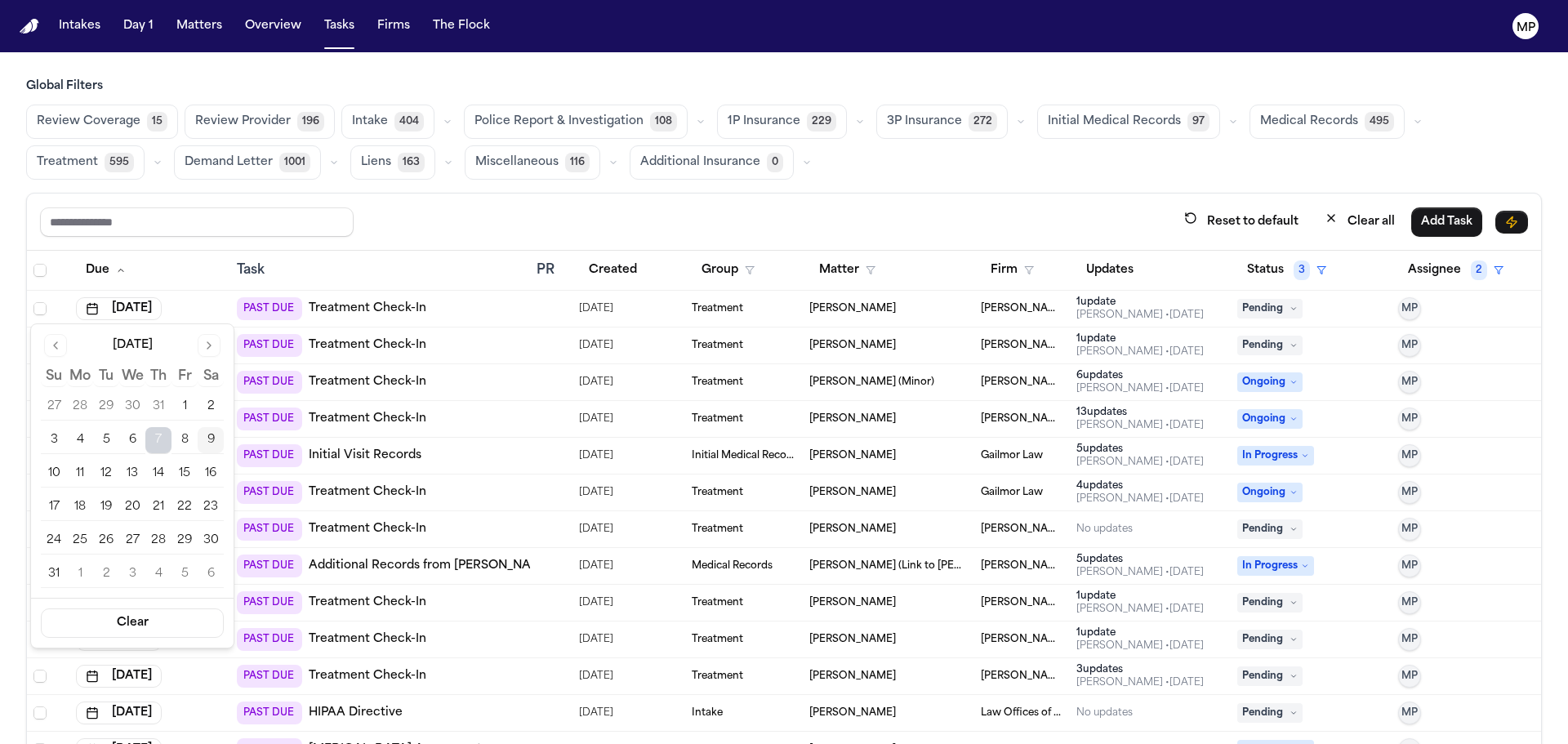
click at [110, 478] on button "12" at bounding box center [106, 474] width 27 height 27
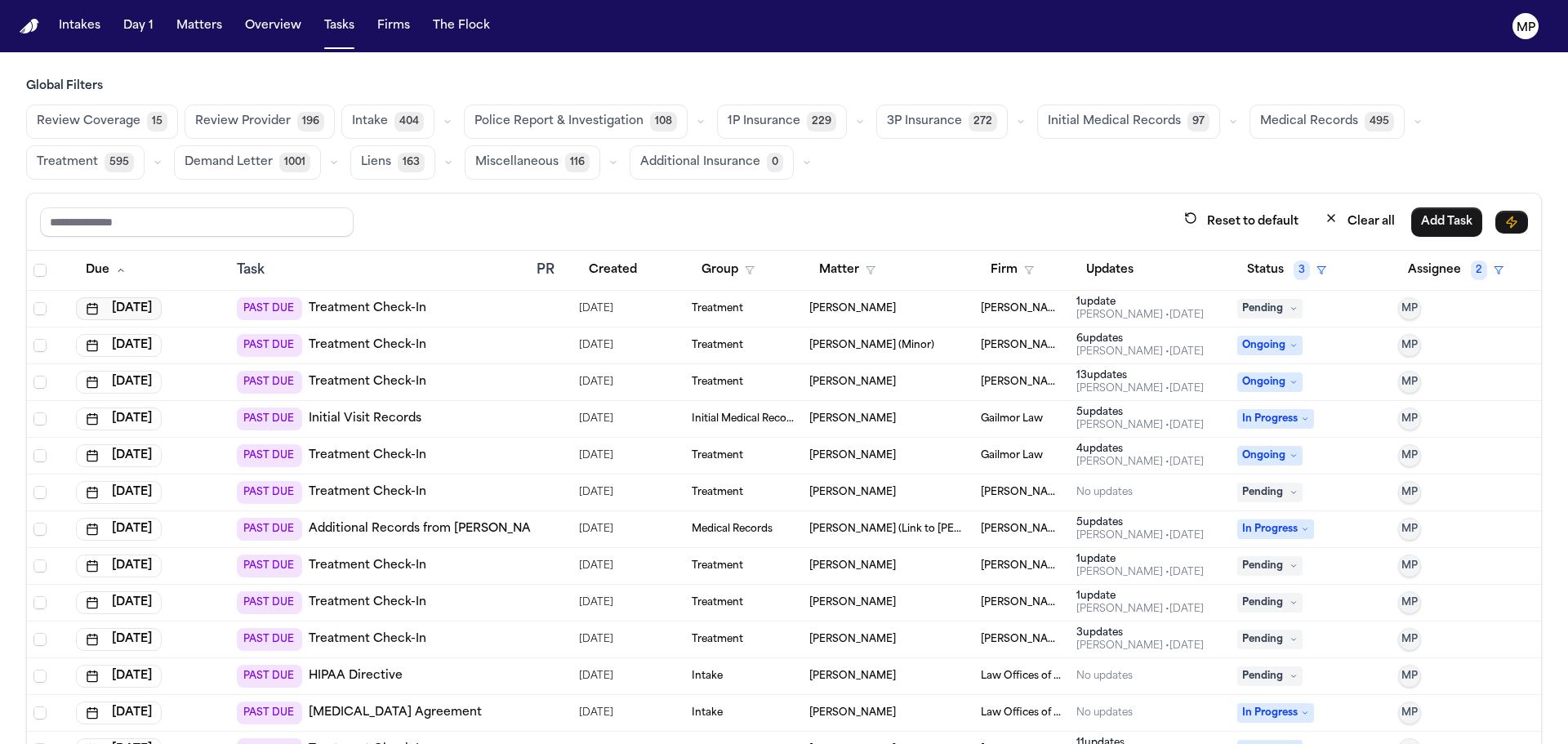
click at [155, 312] on button "[DATE]" at bounding box center [118, 308] width 86 height 23
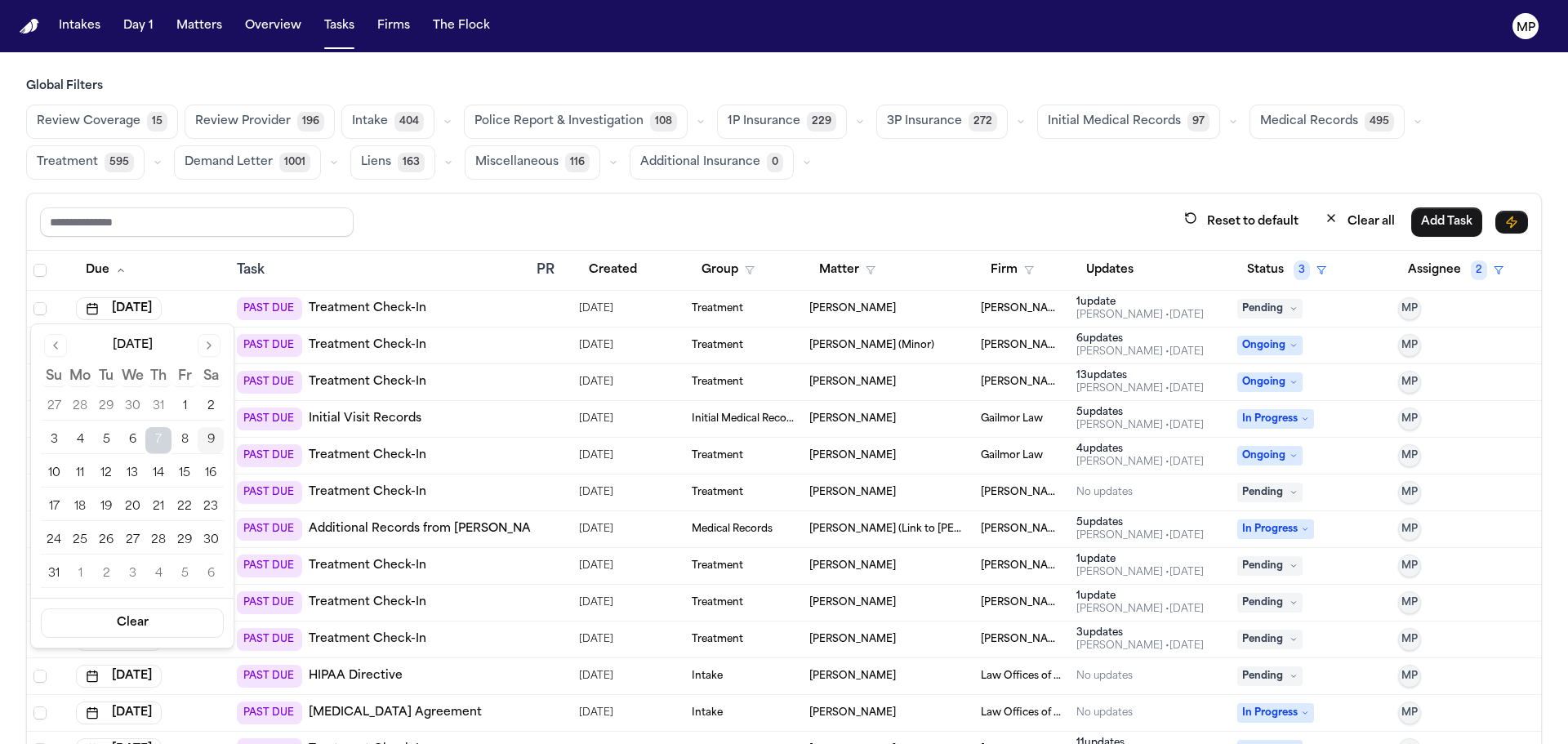
click at [110, 474] on button "12" at bounding box center [106, 474] width 27 height 27
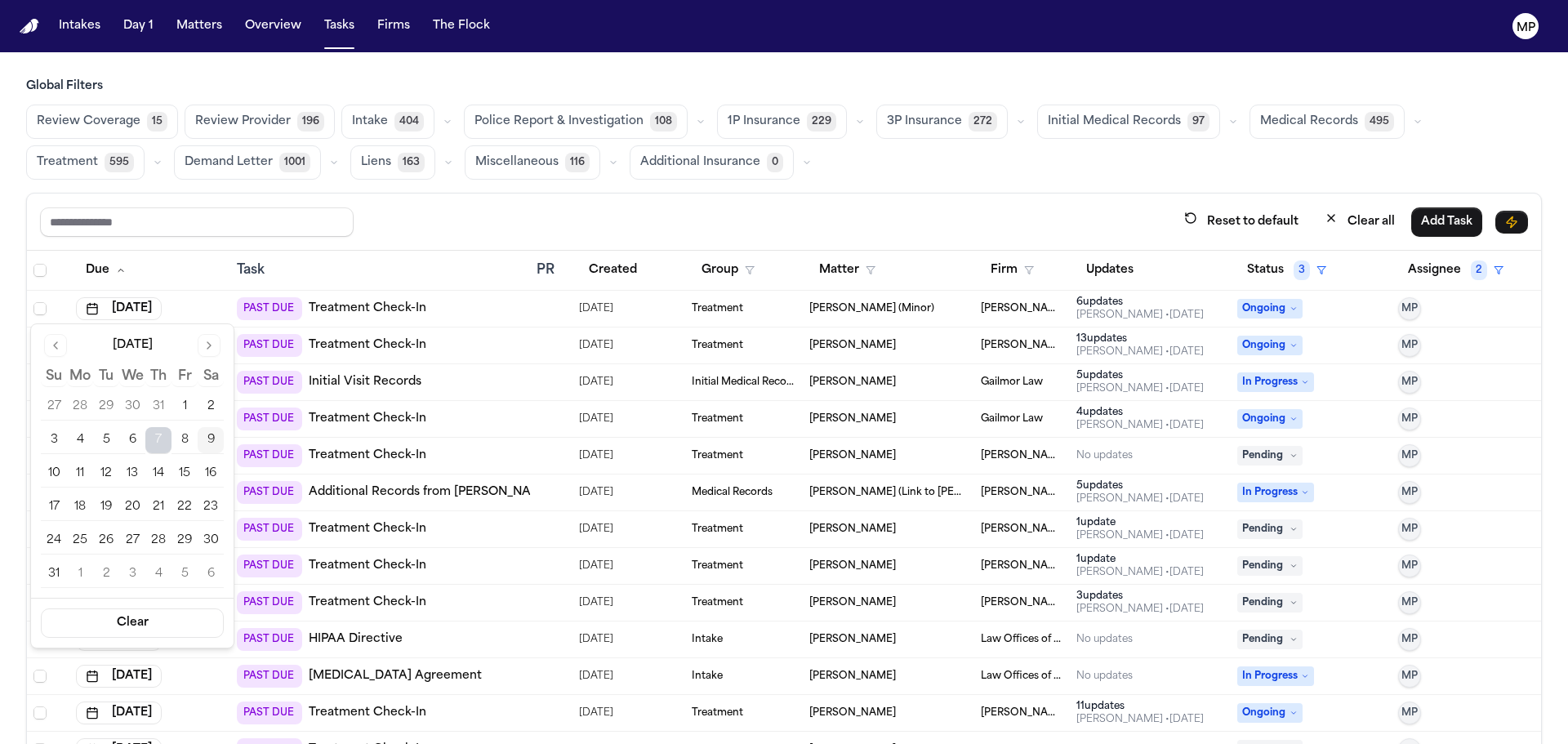
click at [112, 479] on button "12" at bounding box center [106, 474] width 27 height 27
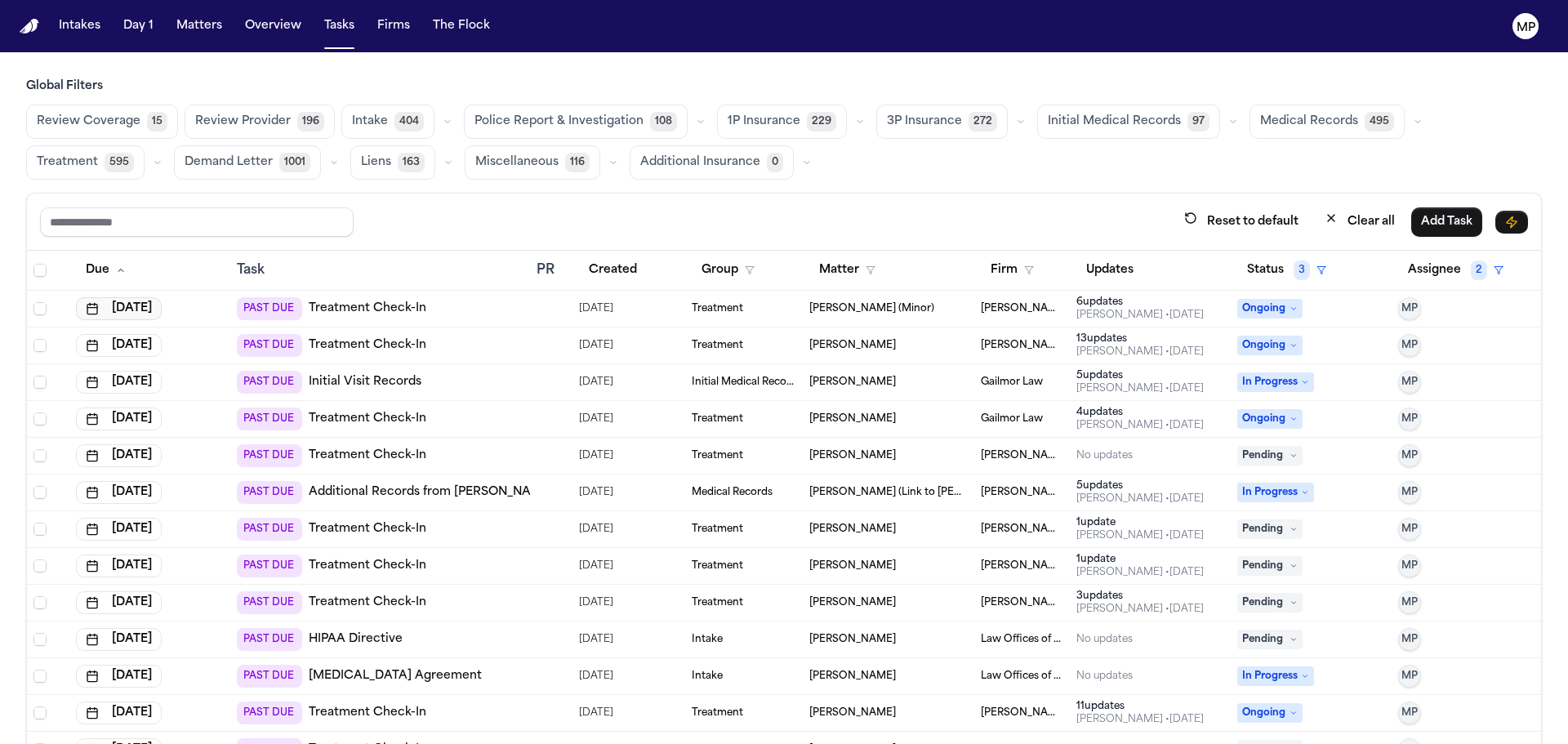
click at [158, 300] on button "[DATE]" at bounding box center [118, 308] width 86 height 23
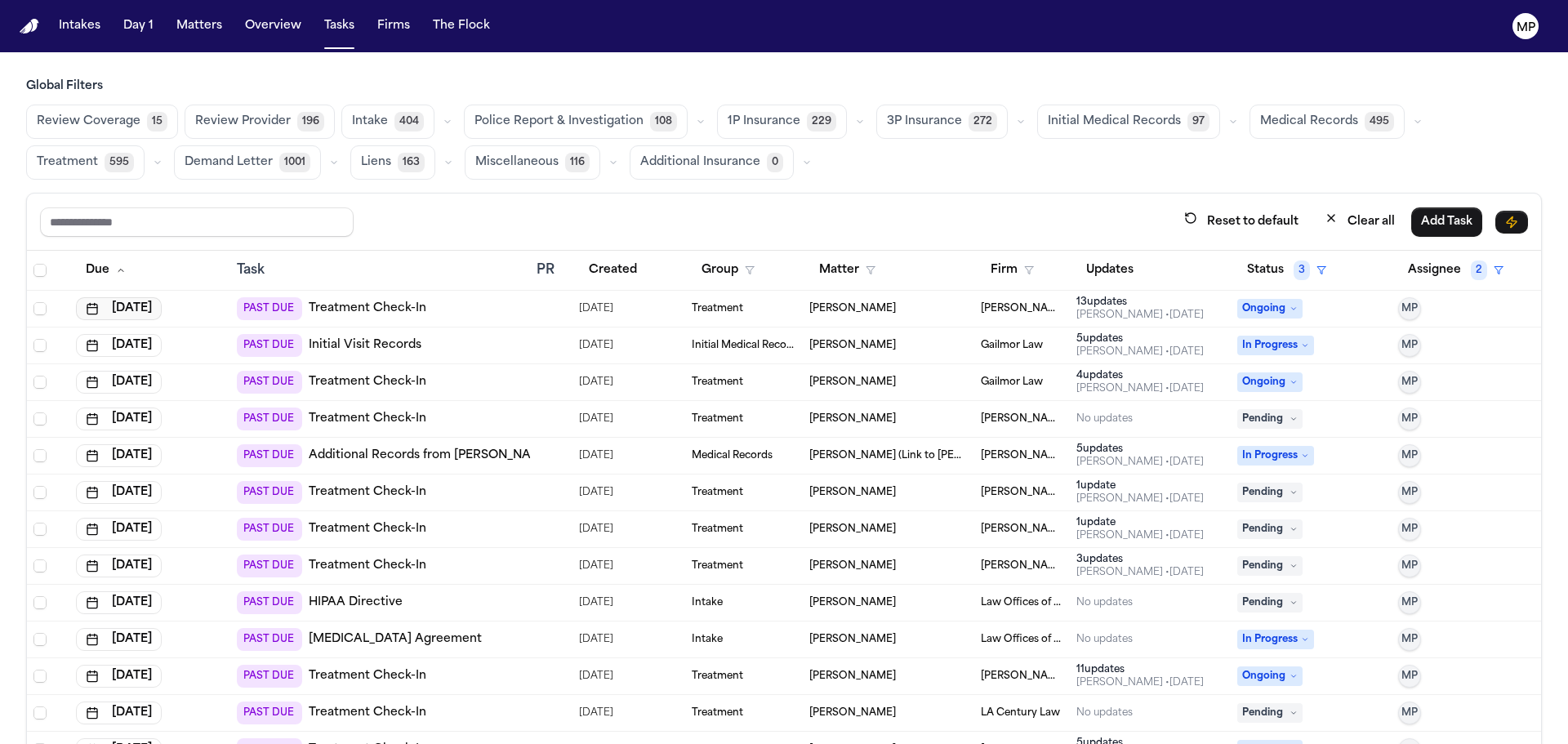
click at [129, 306] on button "[DATE]" at bounding box center [118, 308] width 86 height 23
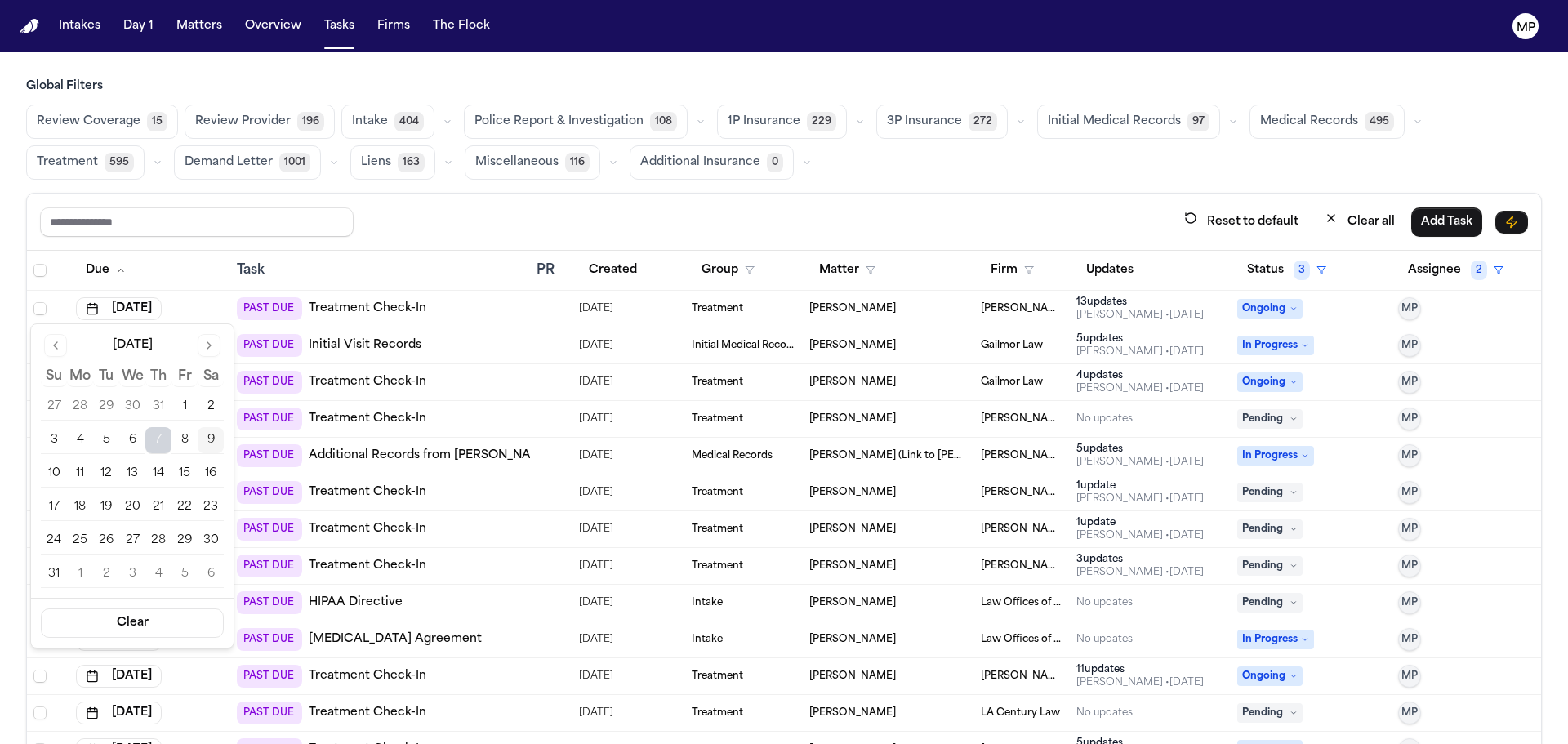
click at [104, 472] on button "12" at bounding box center [106, 474] width 27 height 27
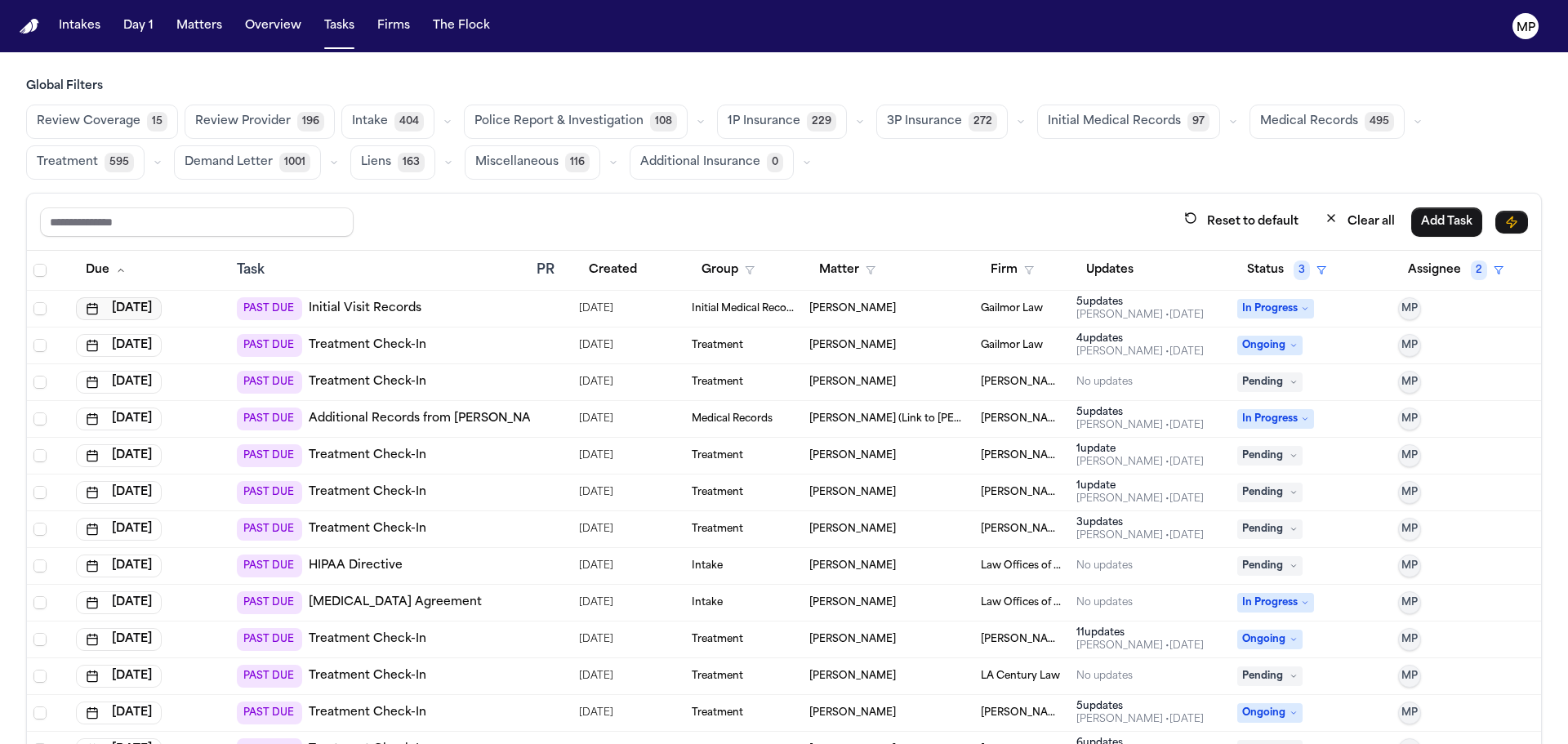
click at [142, 302] on button "[DATE]" at bounding box center [118, 308] width 86 height 23
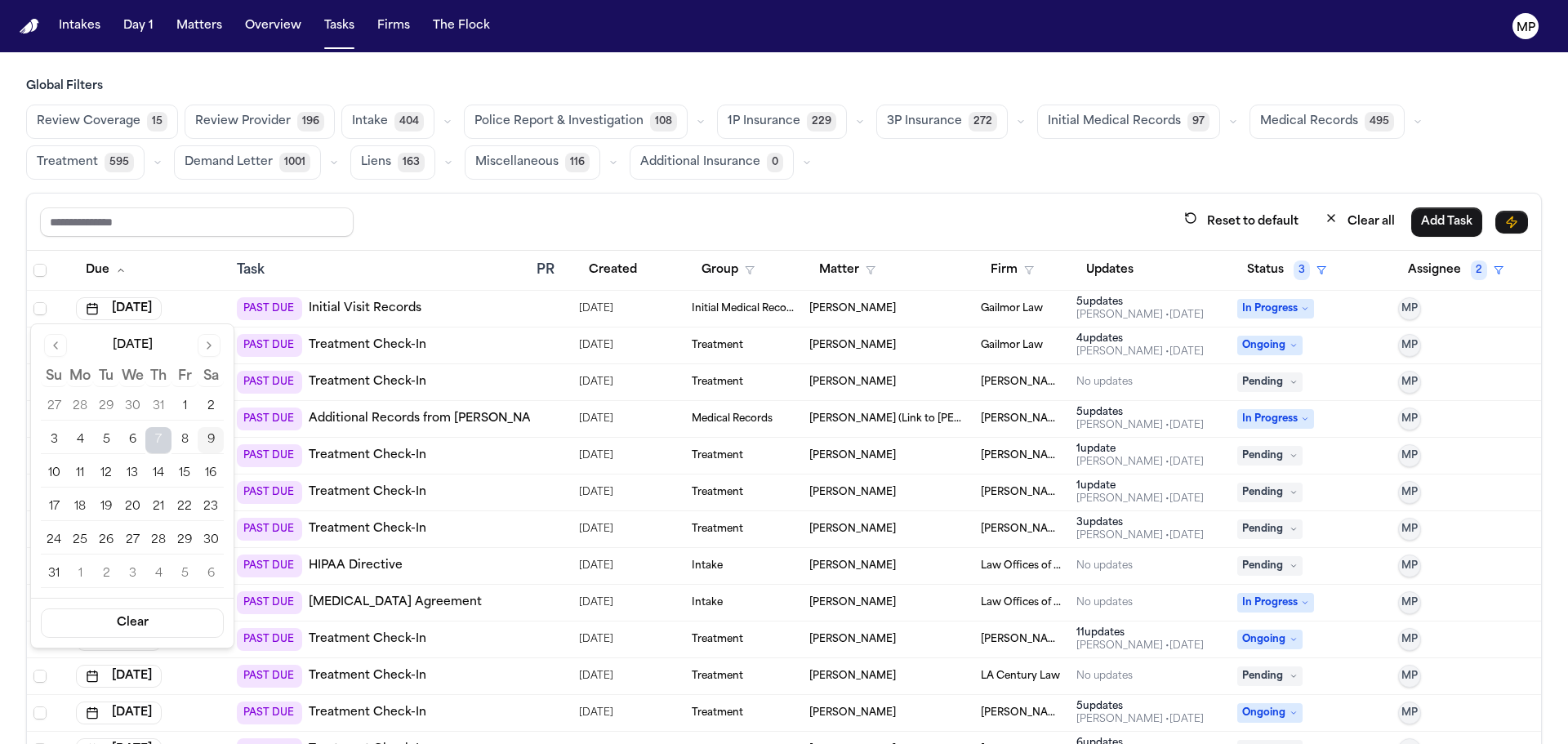
click at [107, 473] on button "12" at bounding box center [106, 474] width 27 height 27
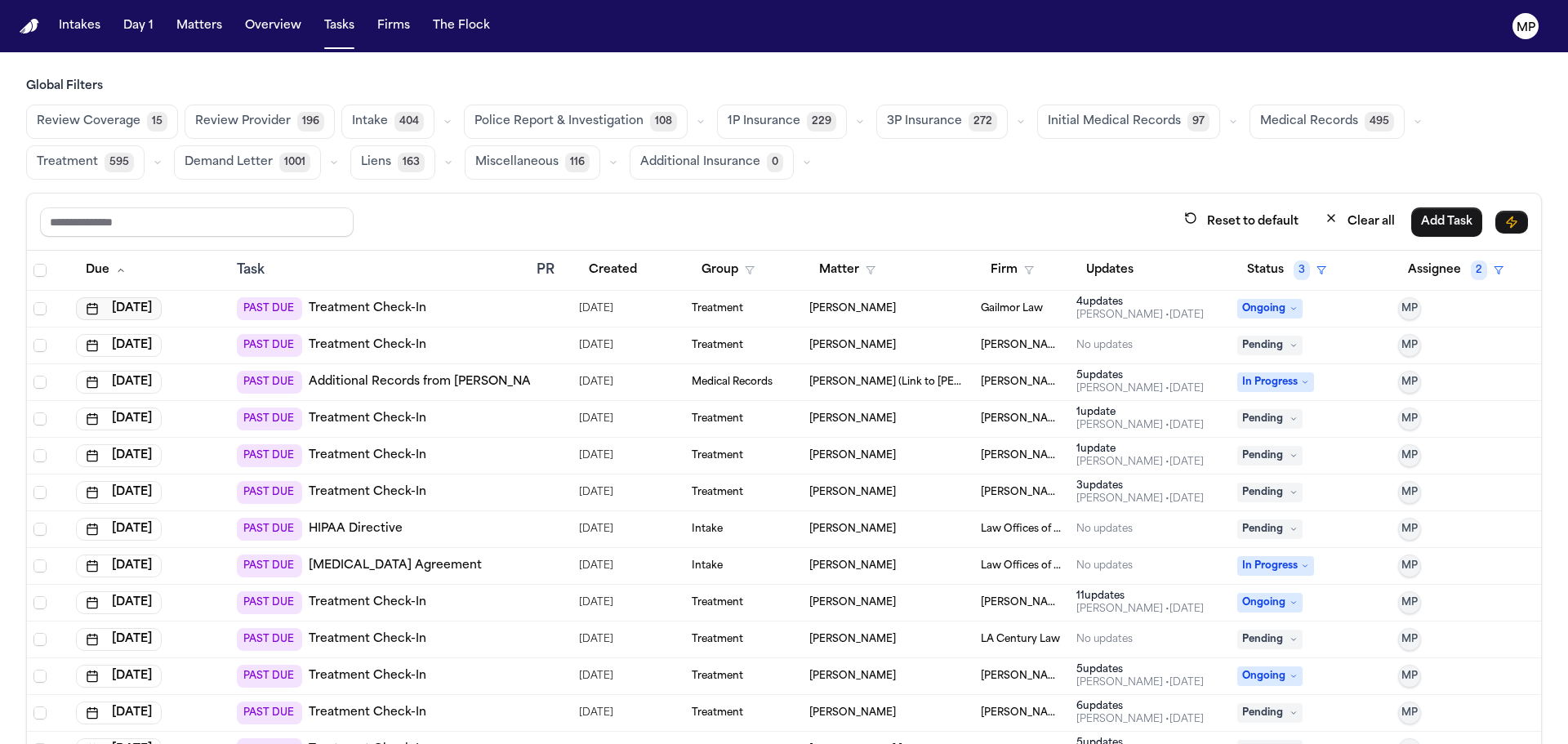
click at [129, 306] on button "[DATE]" at bounding box center [118, 308] width 86 height 23
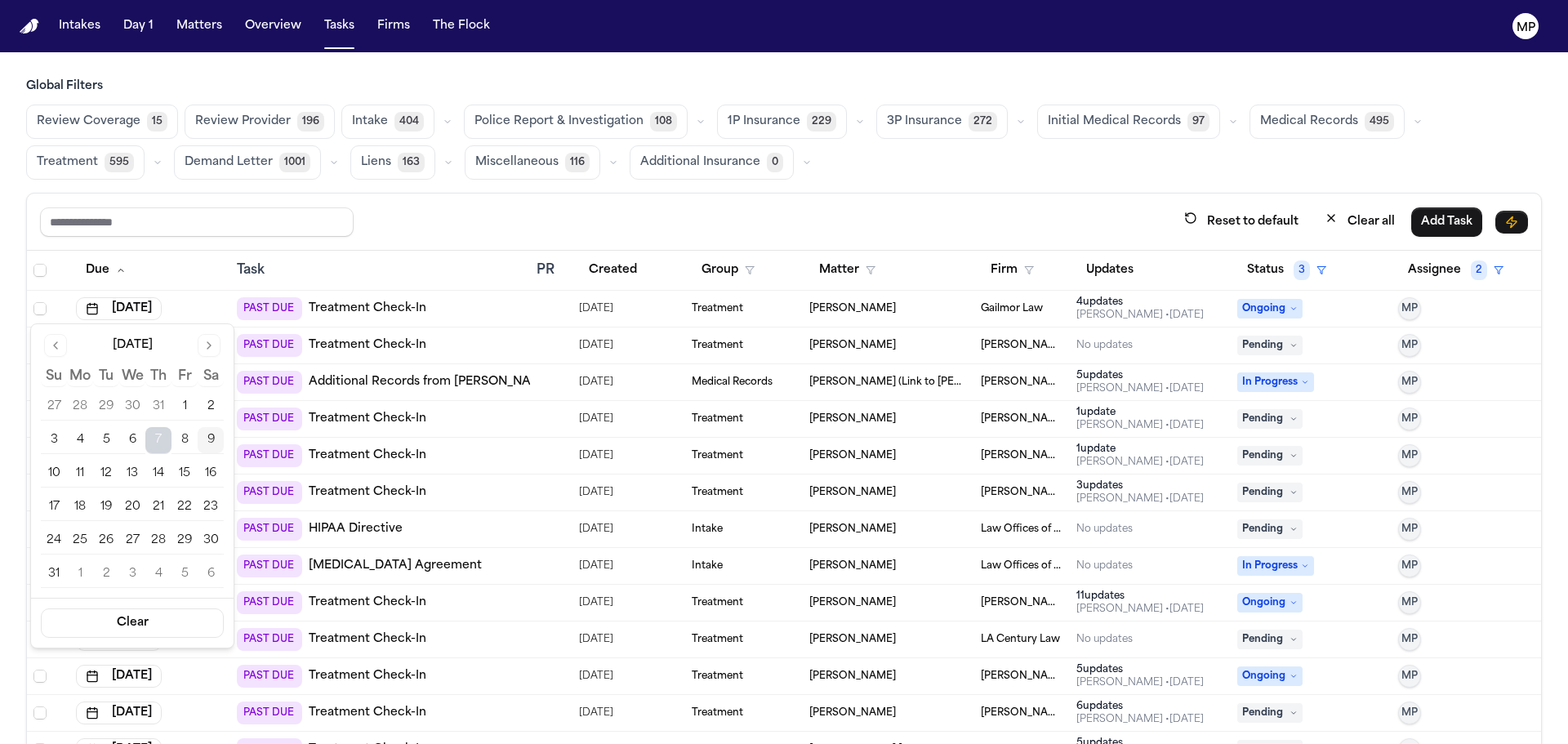
click at [113, 476] on button "12" at bounding box center [106, 474] width 27 height 27
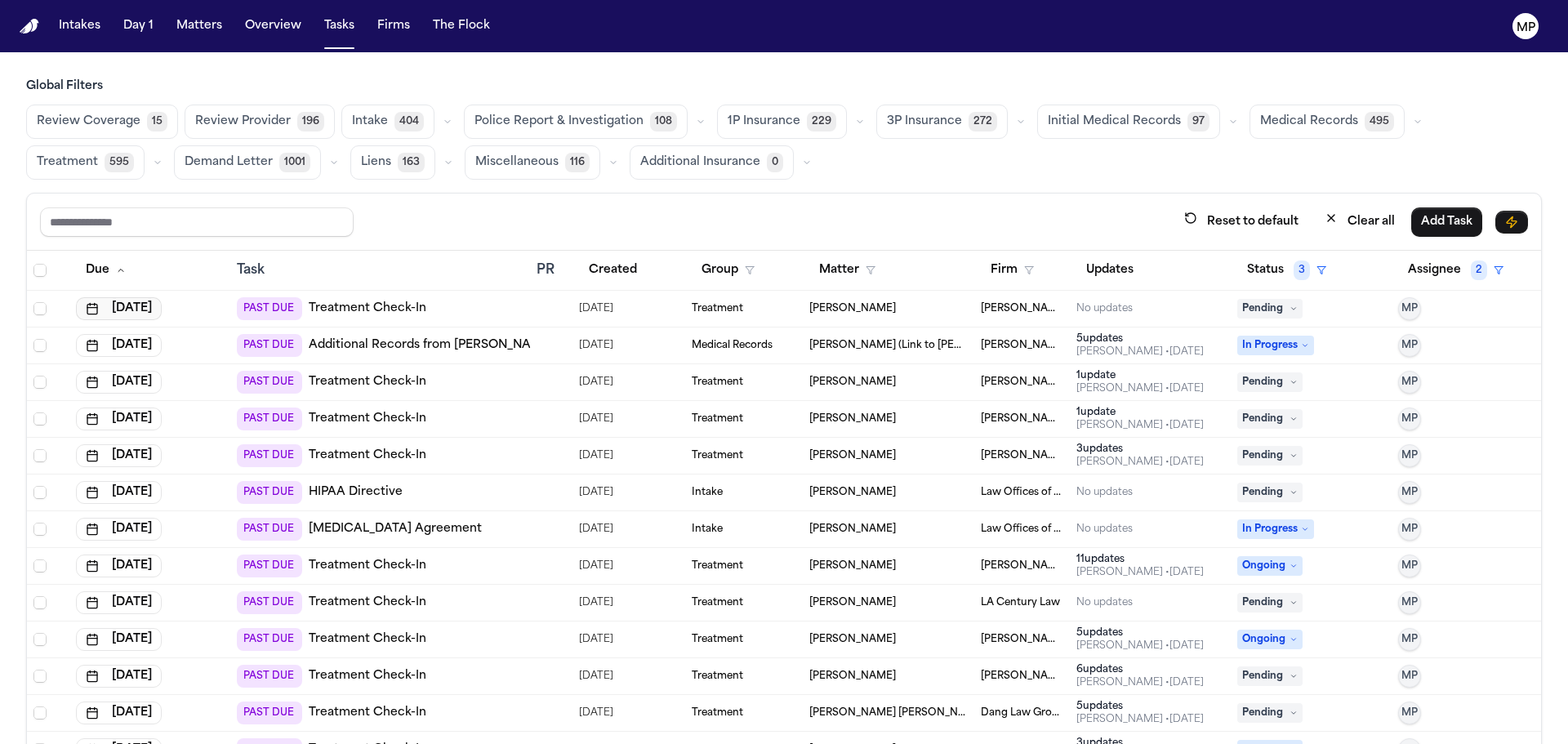
click at [151, 305] on button "[DATE]" at bounding box center [118, 308] width 86 height 23
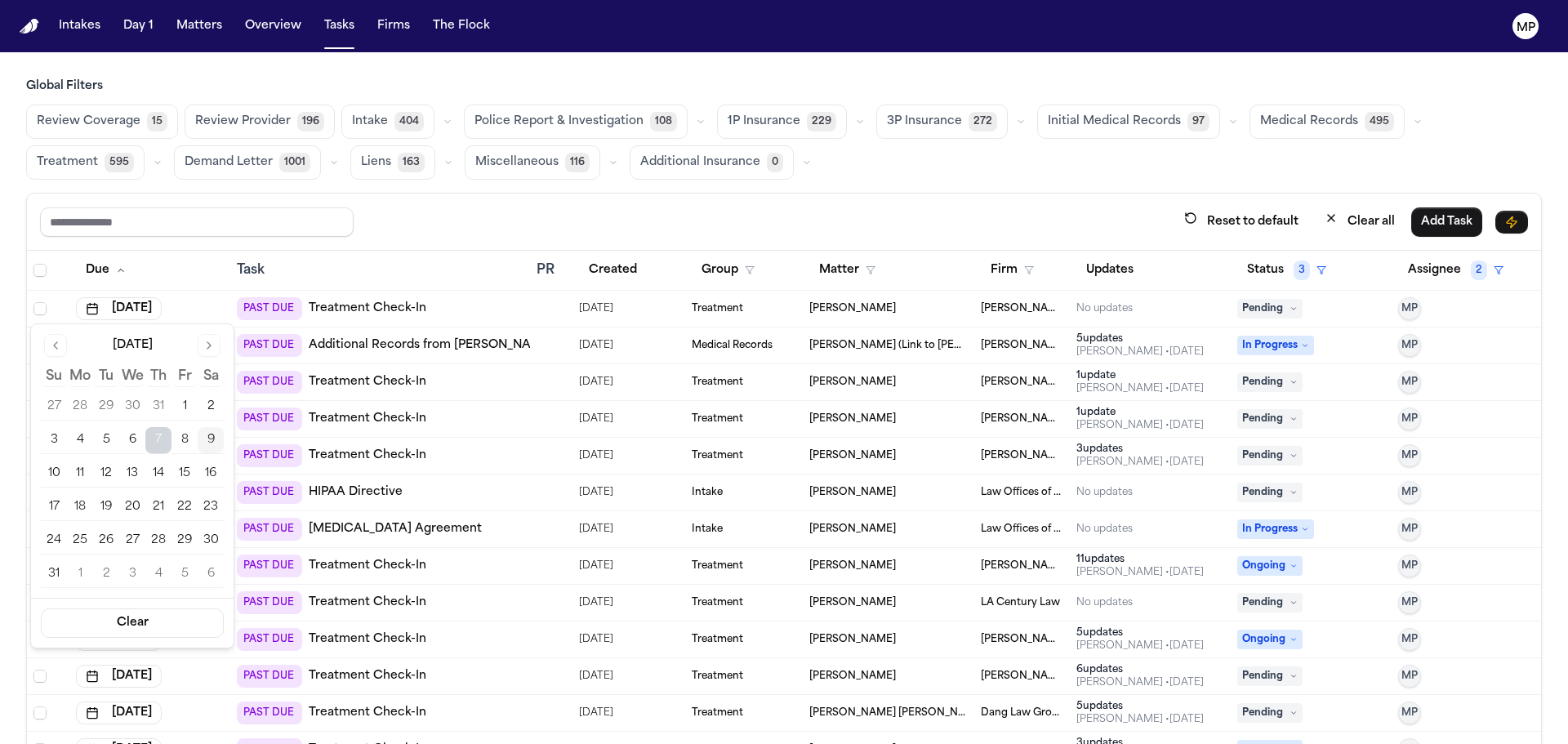
click at [107, 476] on button "12" at bounding box center [106, 474] width 27 height 27
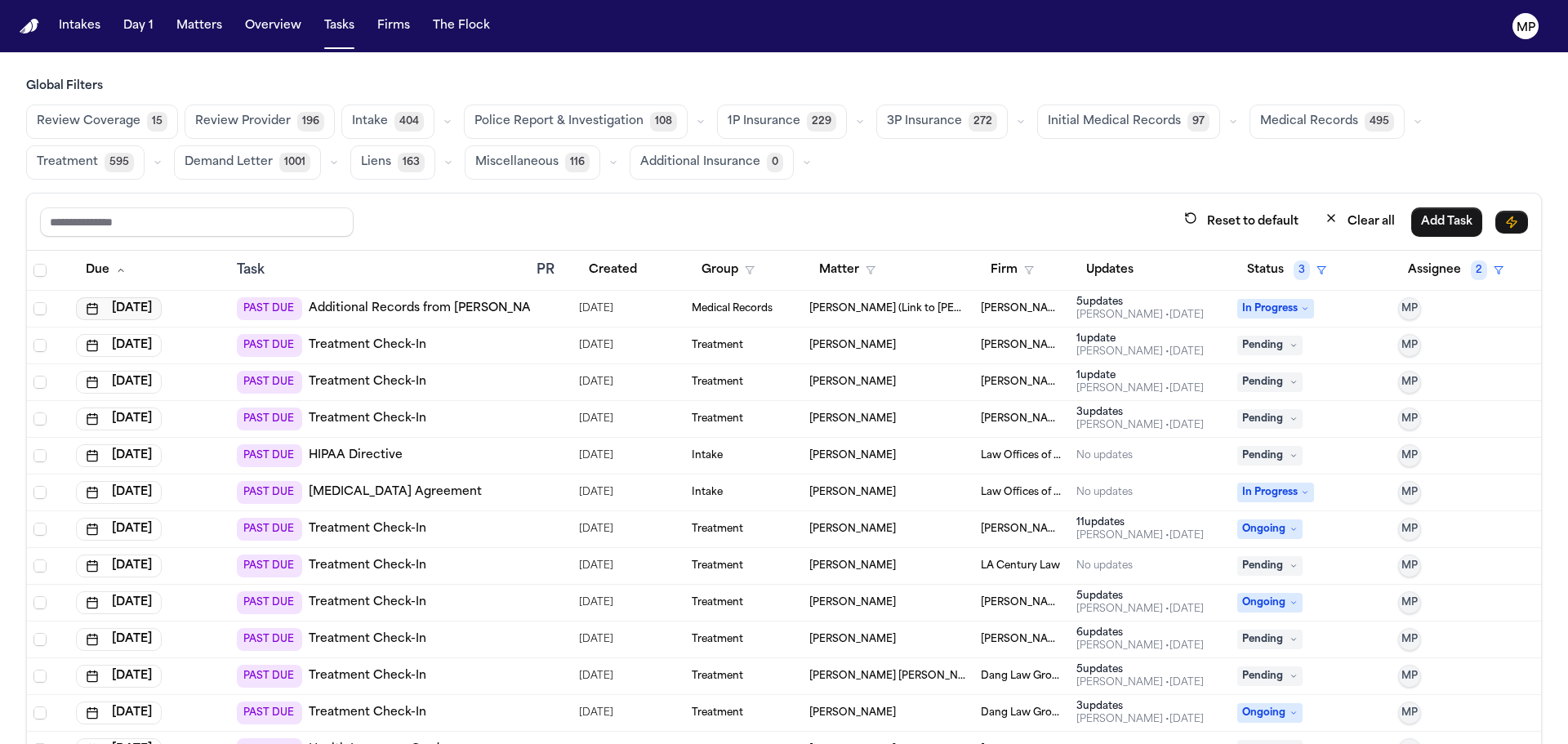
click at [146, 308] on button "[DATE]" at bounding box center [118, 308] width 86 height 23
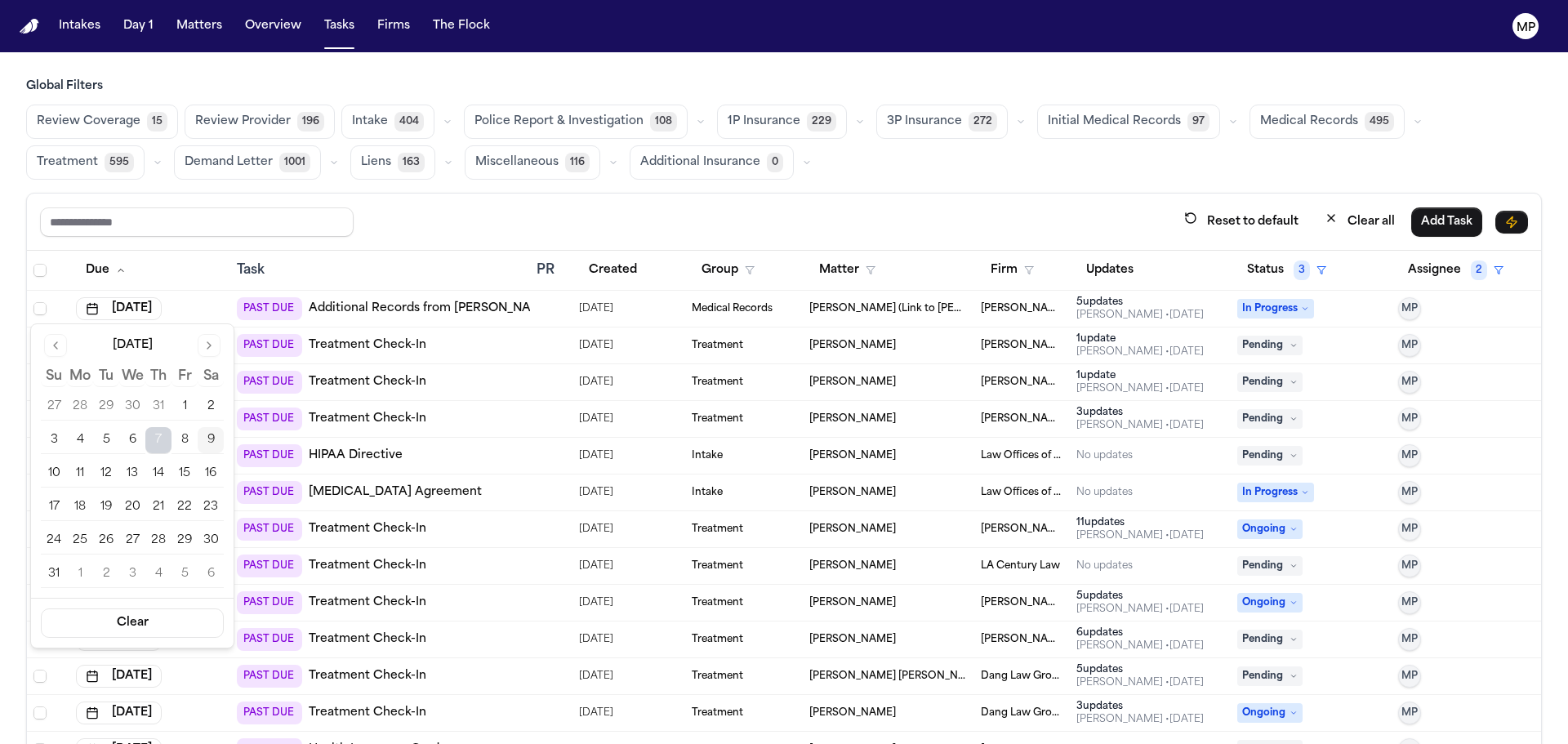
click at [105, 476] on button "12" at bounding box center [106, 474] width 27 height 27
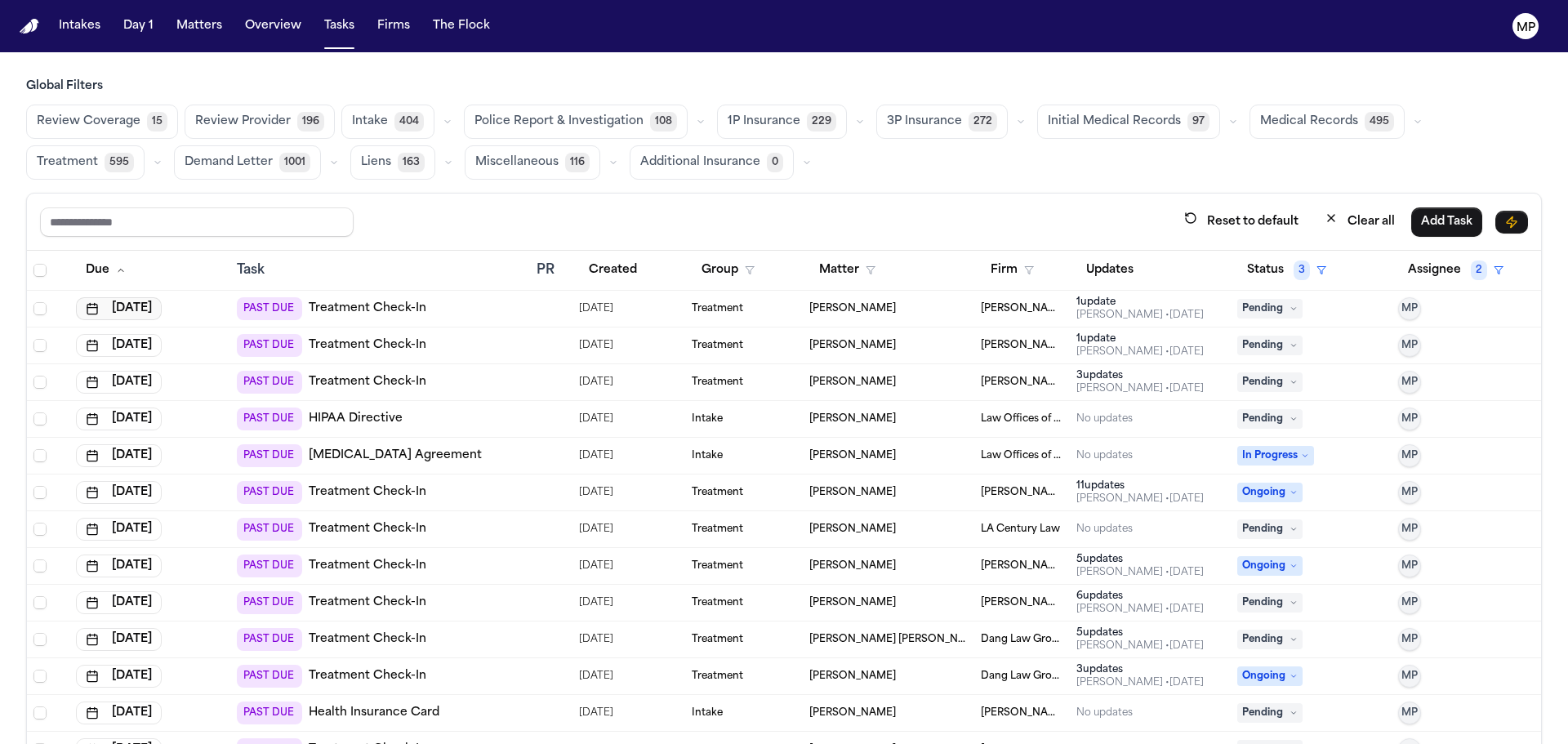
click at [128, 312] on button "[DATE]" at bounding box center [118, 308] width 86 height 23
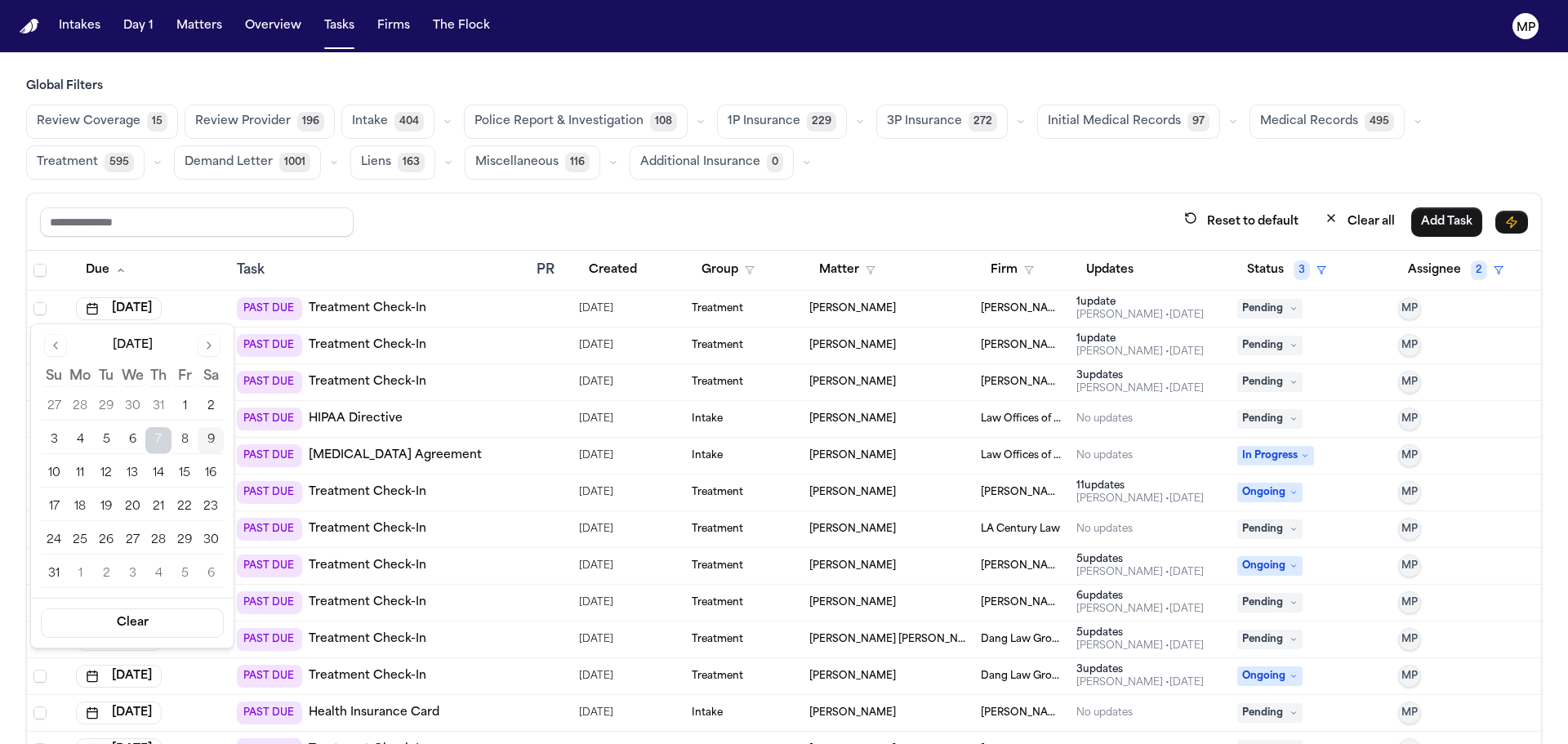
click at [109, 474] on button "12" at bounding box center [106, 474] width 27 height 27
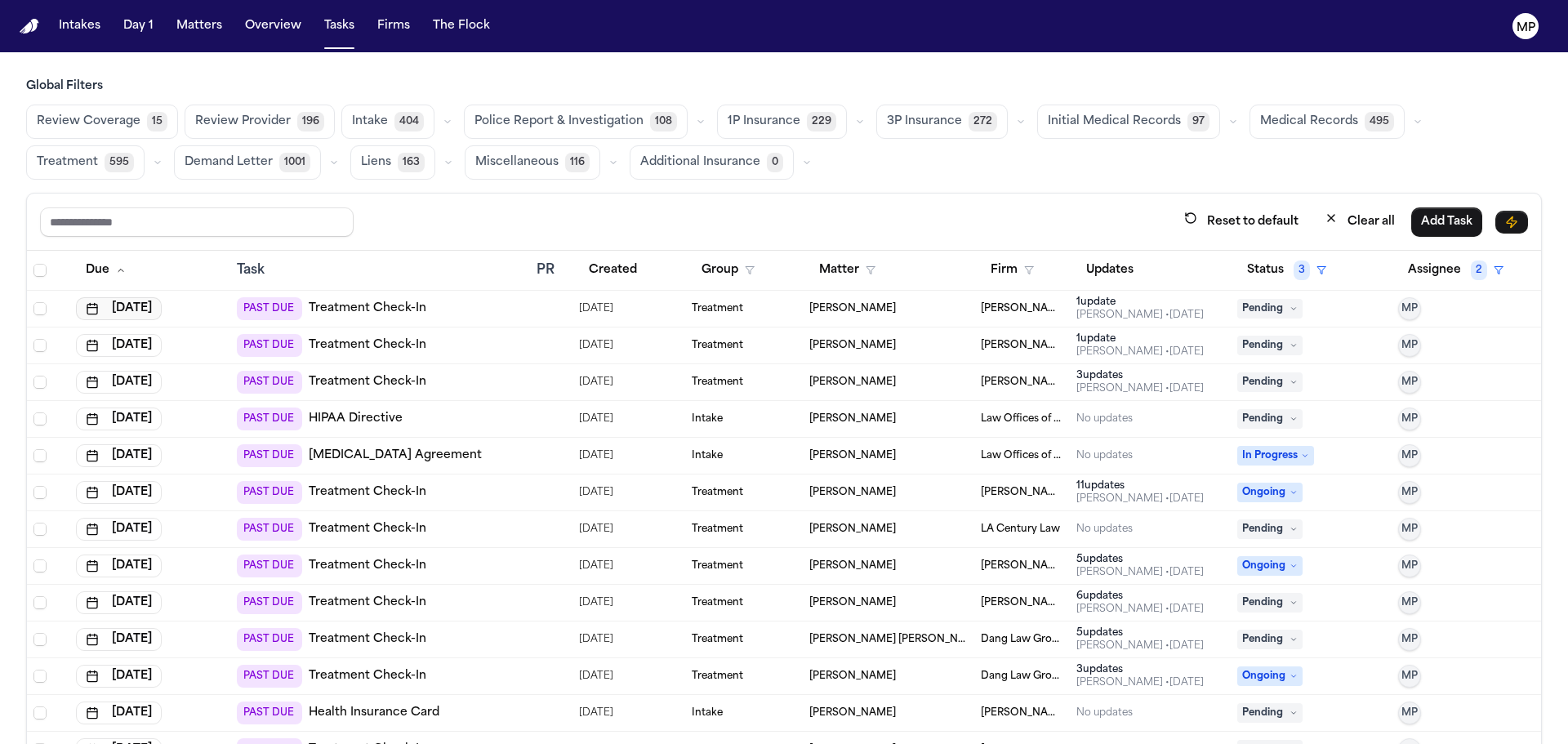
click at [133, 312] on button "[DATE]" at bounding box center [118, 308] width 86 height 23
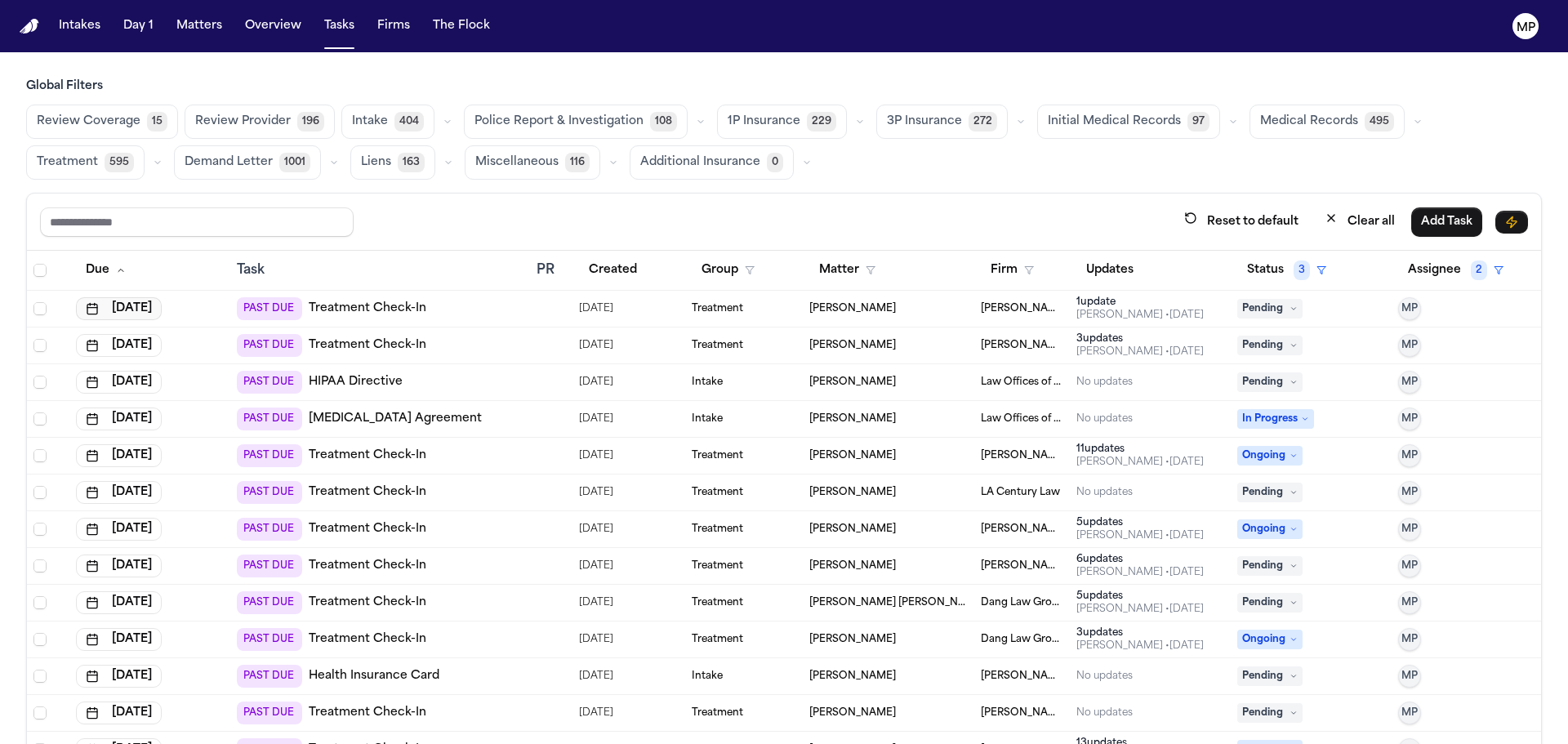
click at [131, 315] on button "[DATE]" at bounding box center [118, 308] width 86 height 23
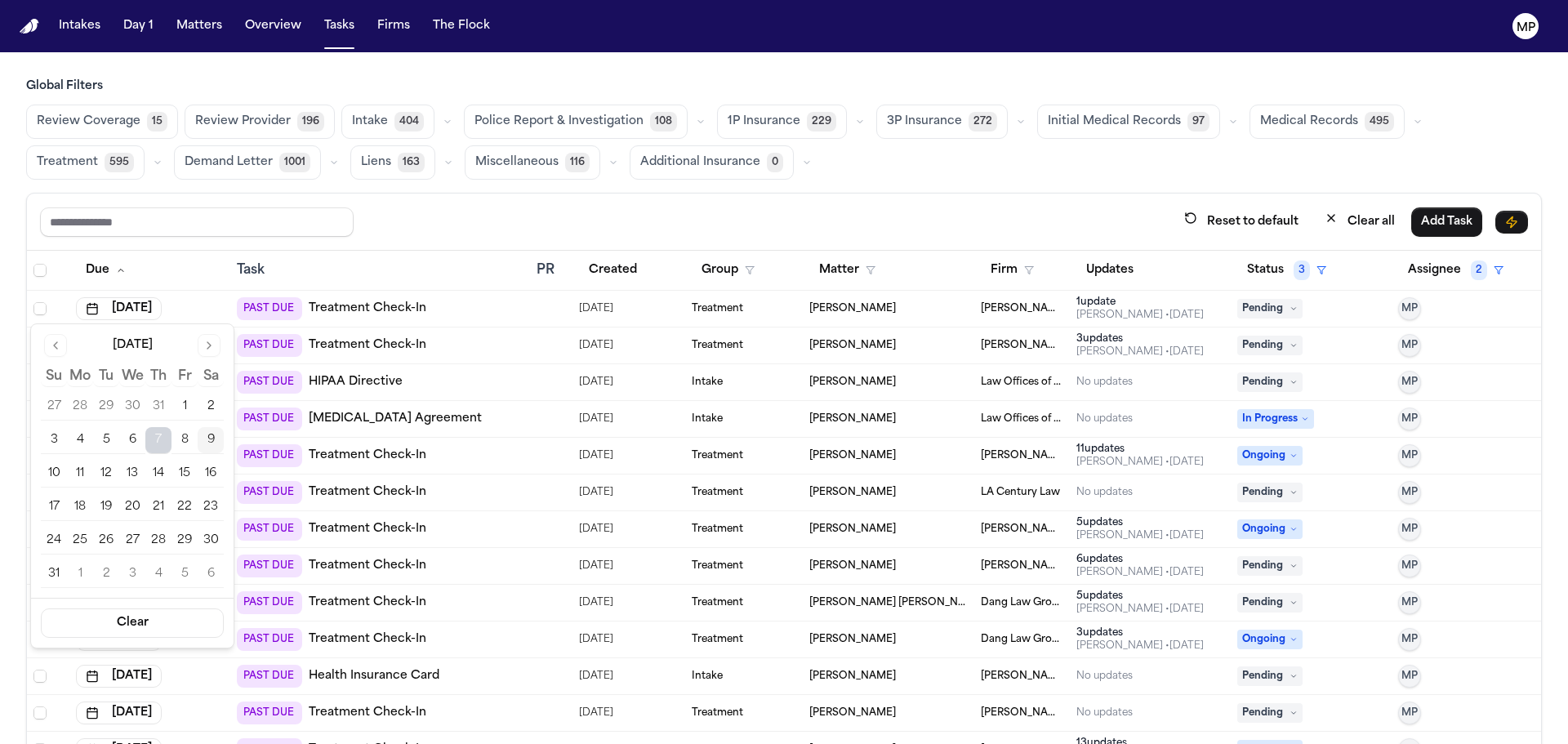
click at [105, 473] on button "12" at bounding box center [106, 474] width 27 height 27
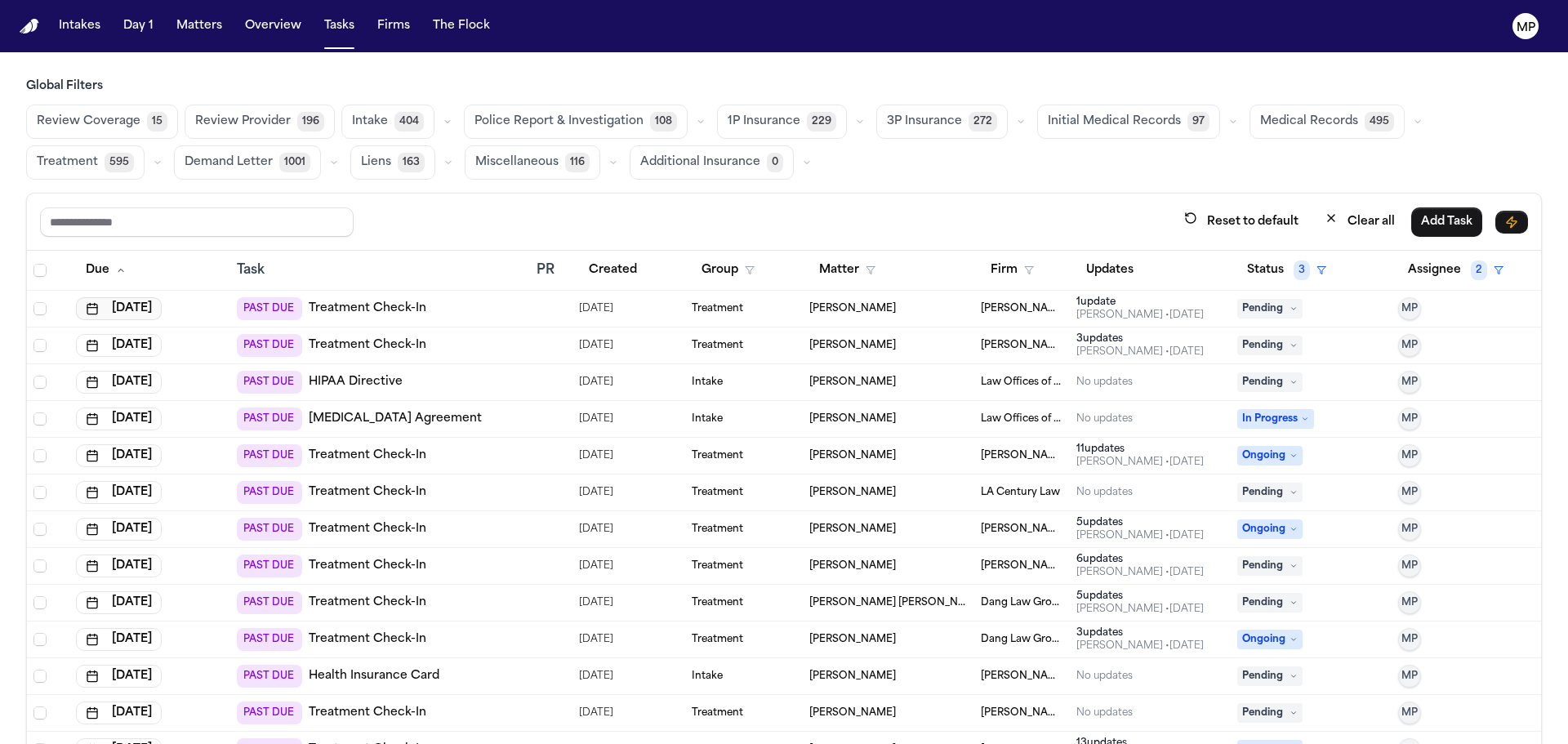
click at [143, 307] on button "[DATE]" at bounding box center [118, 308] width 86 height 23
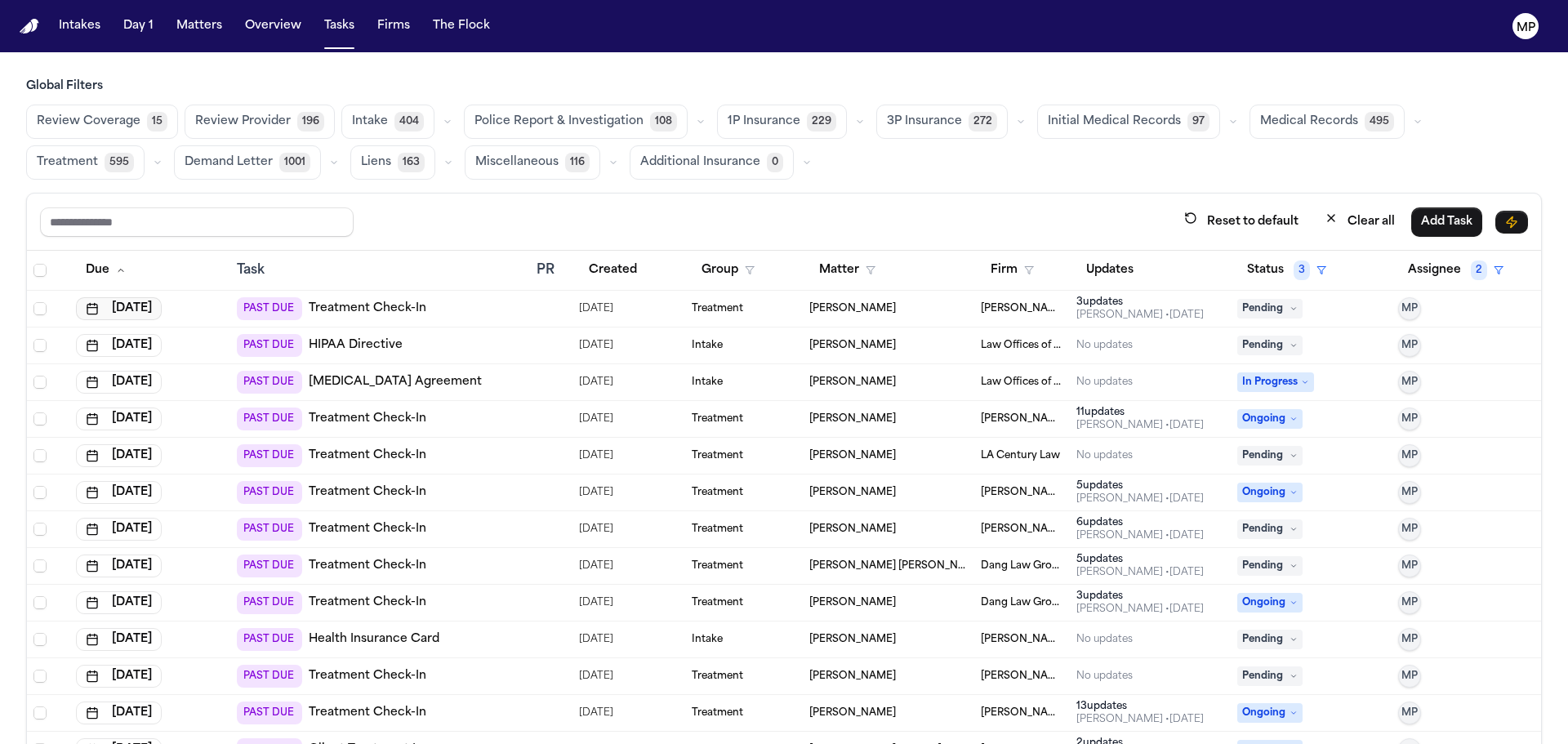
click at [162, 309] on button "[DATE]" at bounding box center [118, 308] width 86 height 23
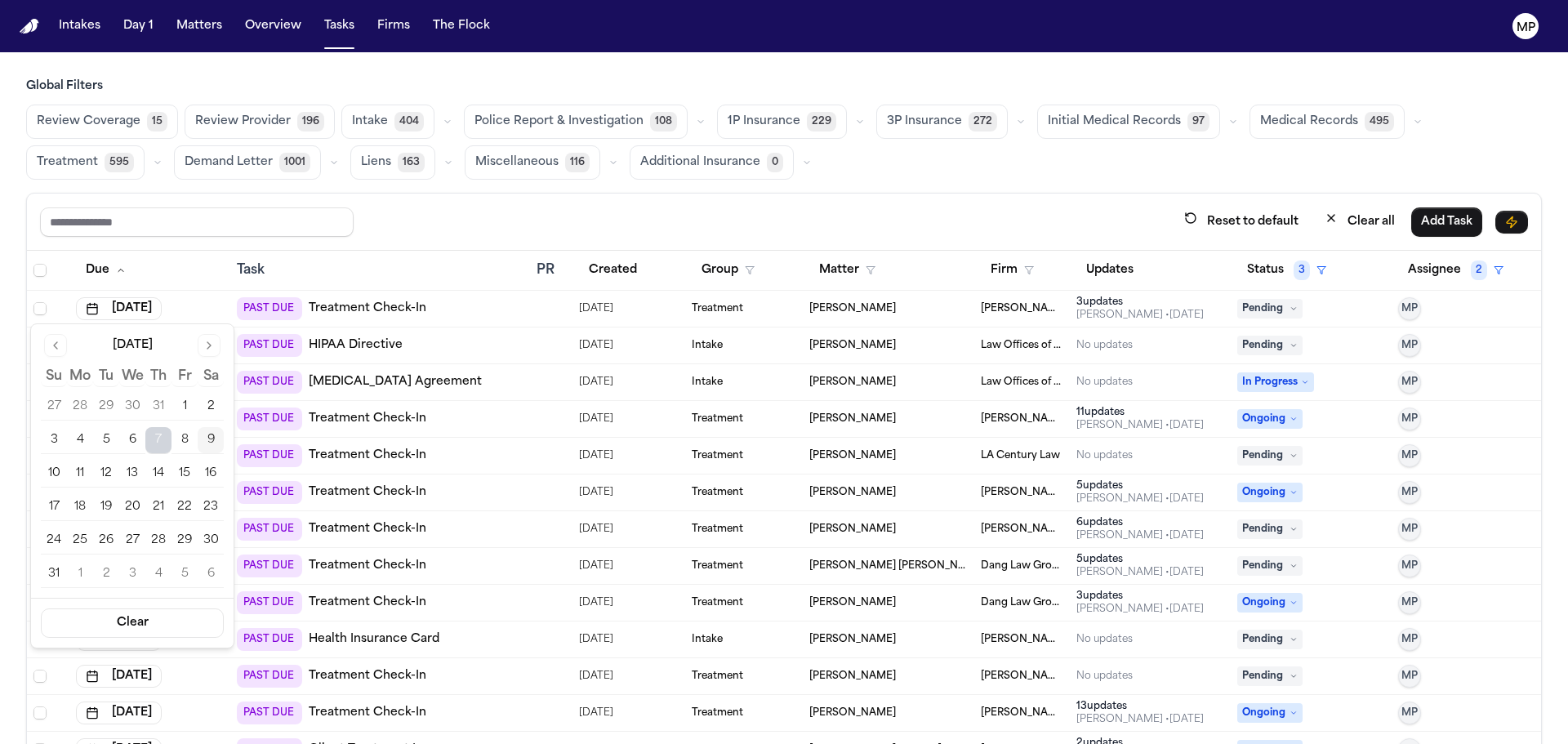
click at [99, 471] on button "12" at bounding box center [106, 474] width 27 height 27
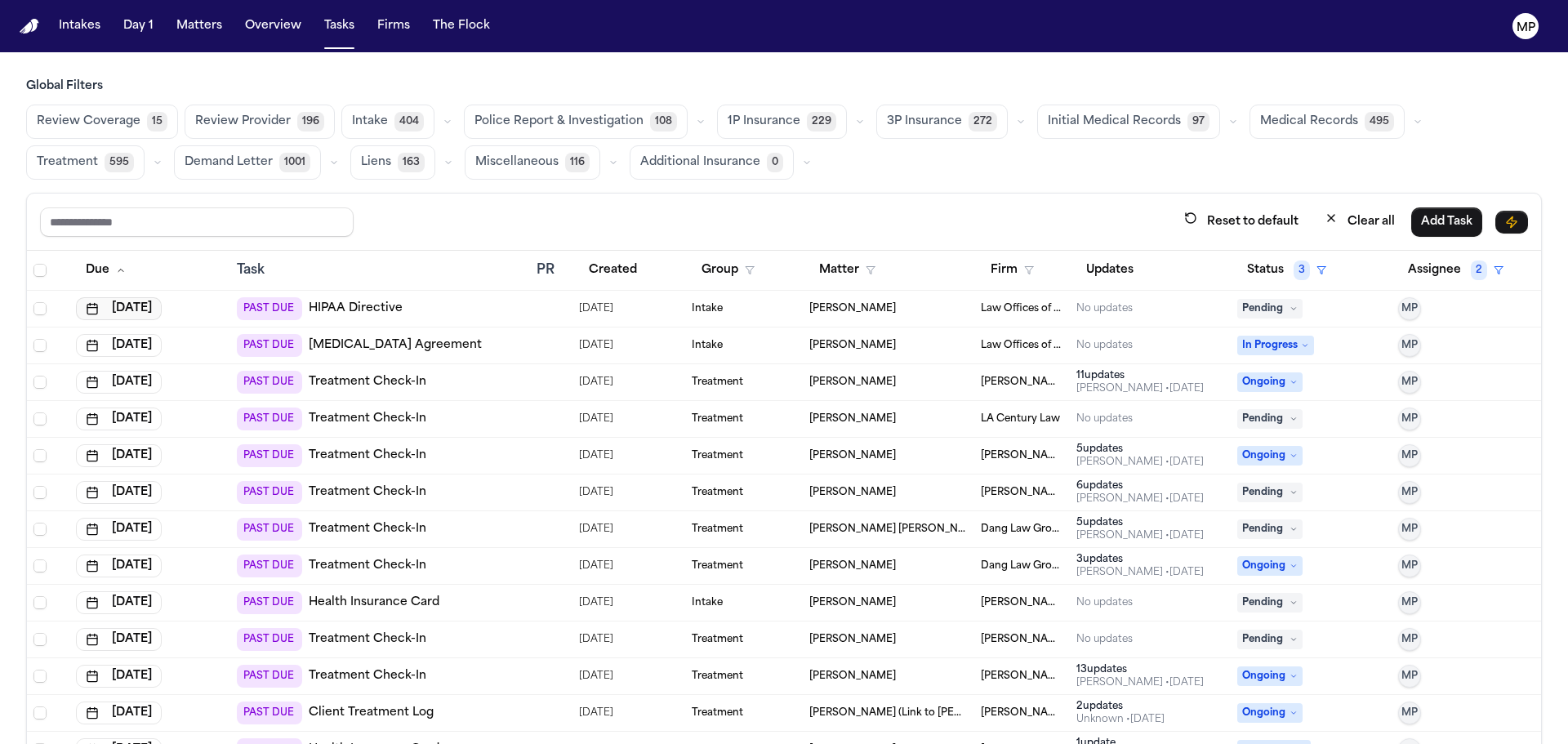
click at [158, 309] on button "[DATE]" at bounding box center [118, 308] width 86 height 23
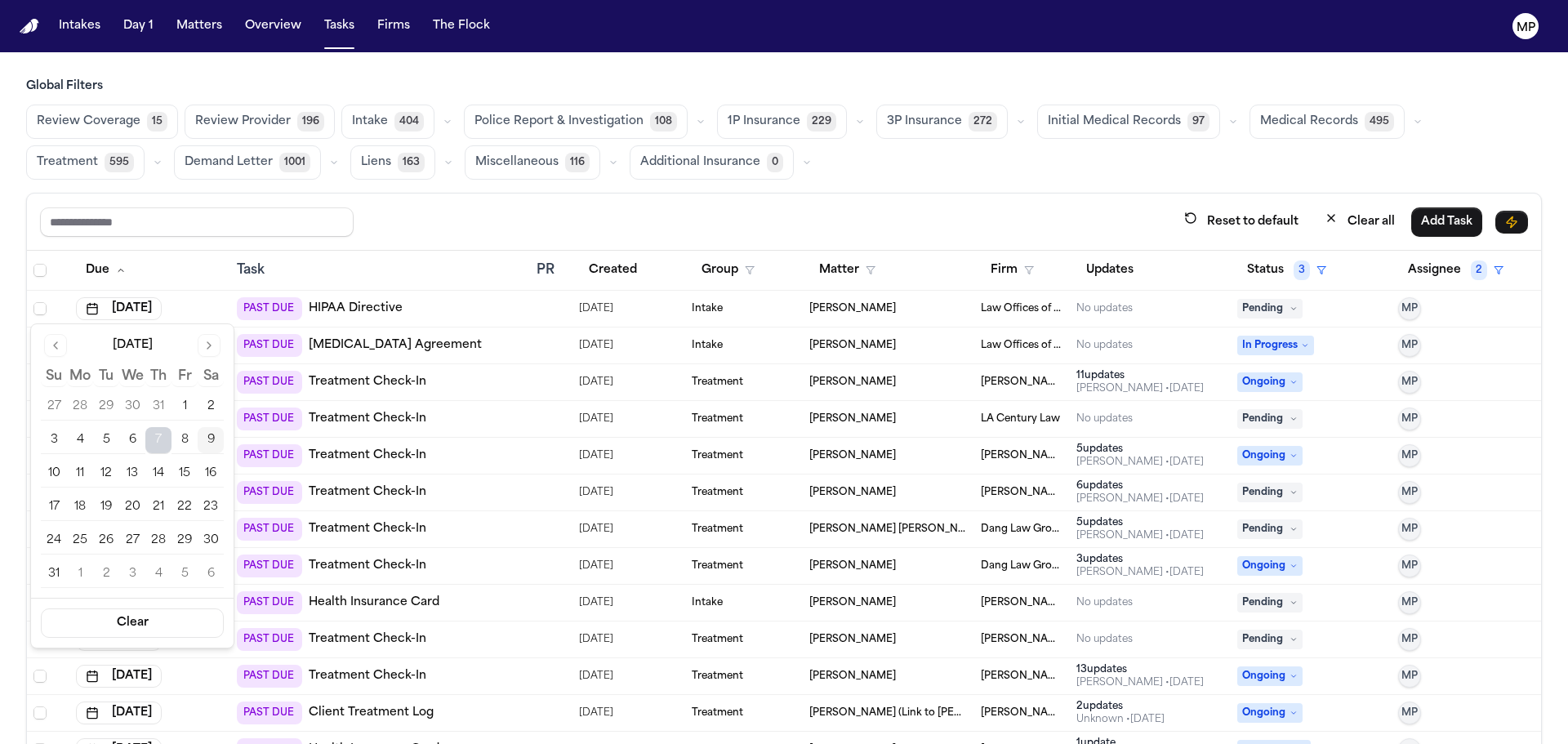
click at [118, 476] on button "12" at bounding box center [106, 474] width 27 height 27
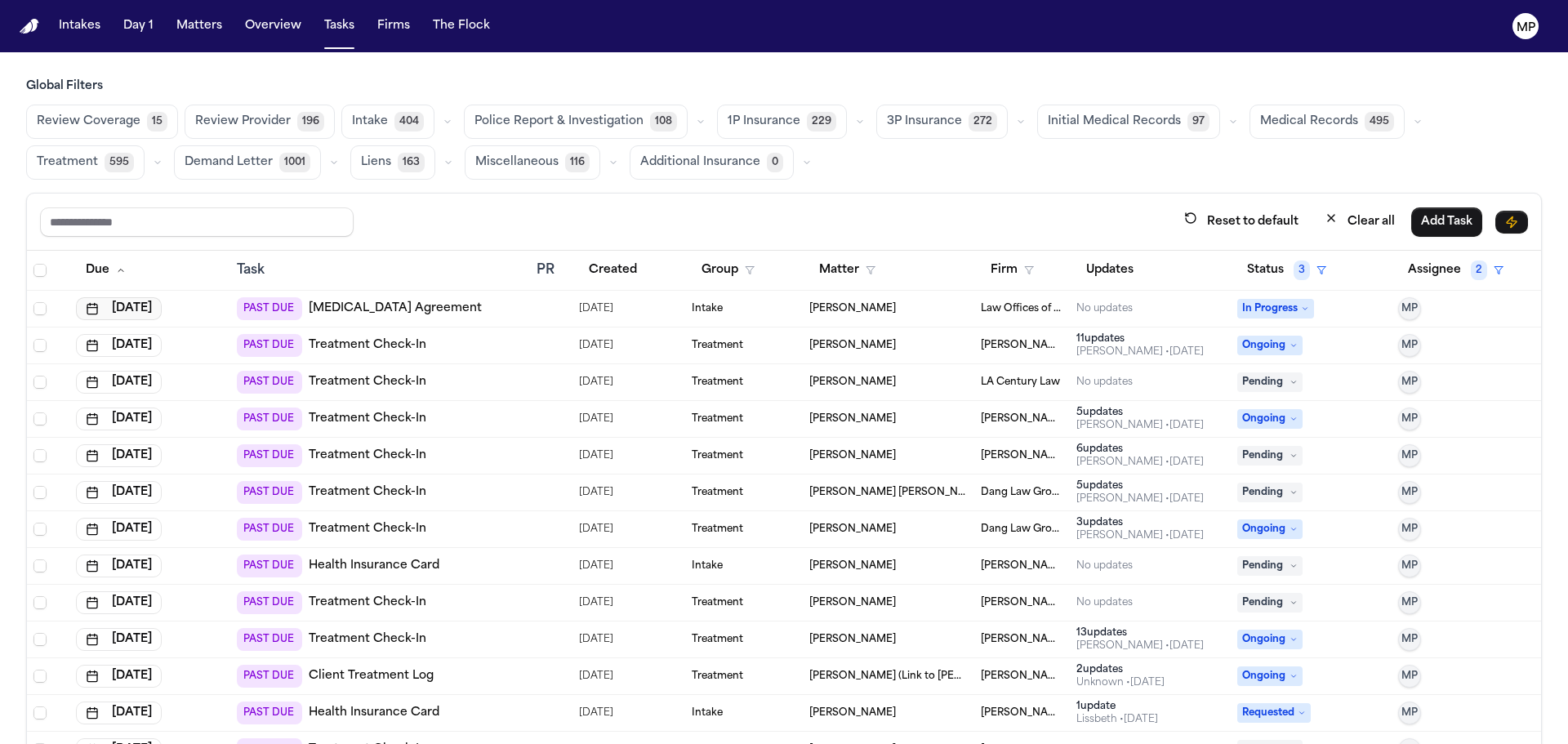
click at [117, 309] on button "[DATE]" at bounding box center [118, 308] width 86 height 23
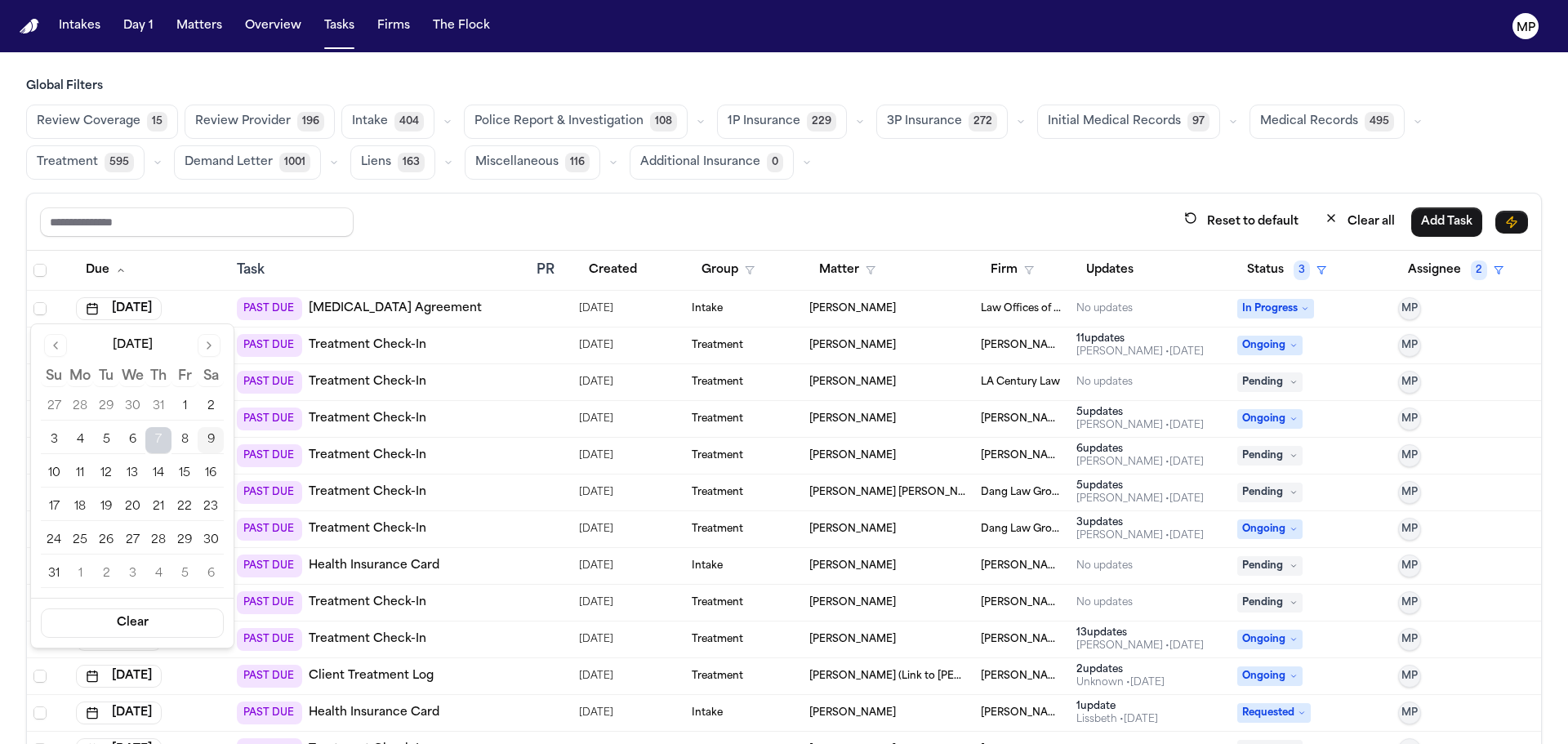
click at [110, 470] on button "12" at bounding box center [106, 474] width 27 height 27
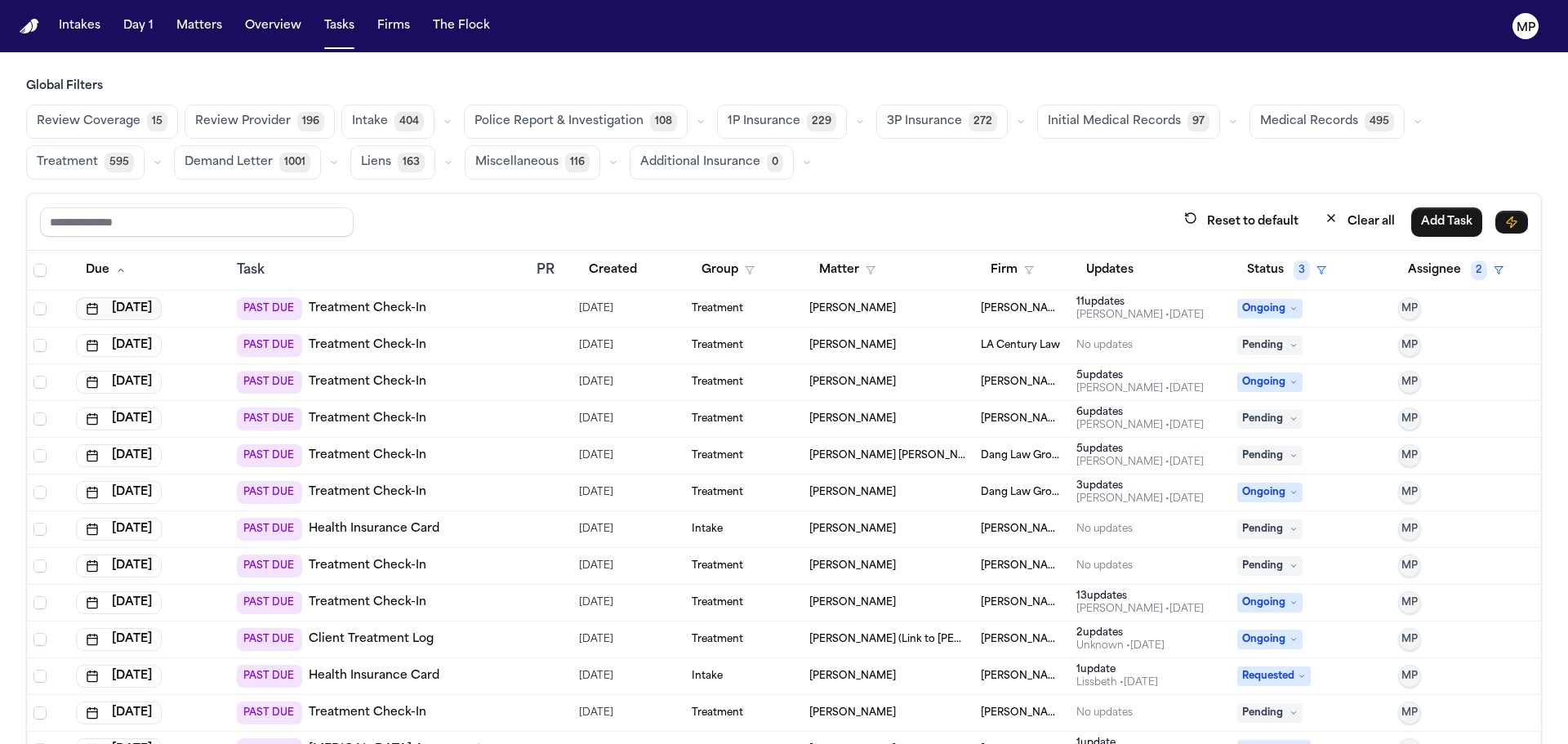
click at [142, 303] on button "[DATE]" at bounding box center [118, 308] width 86 height 23
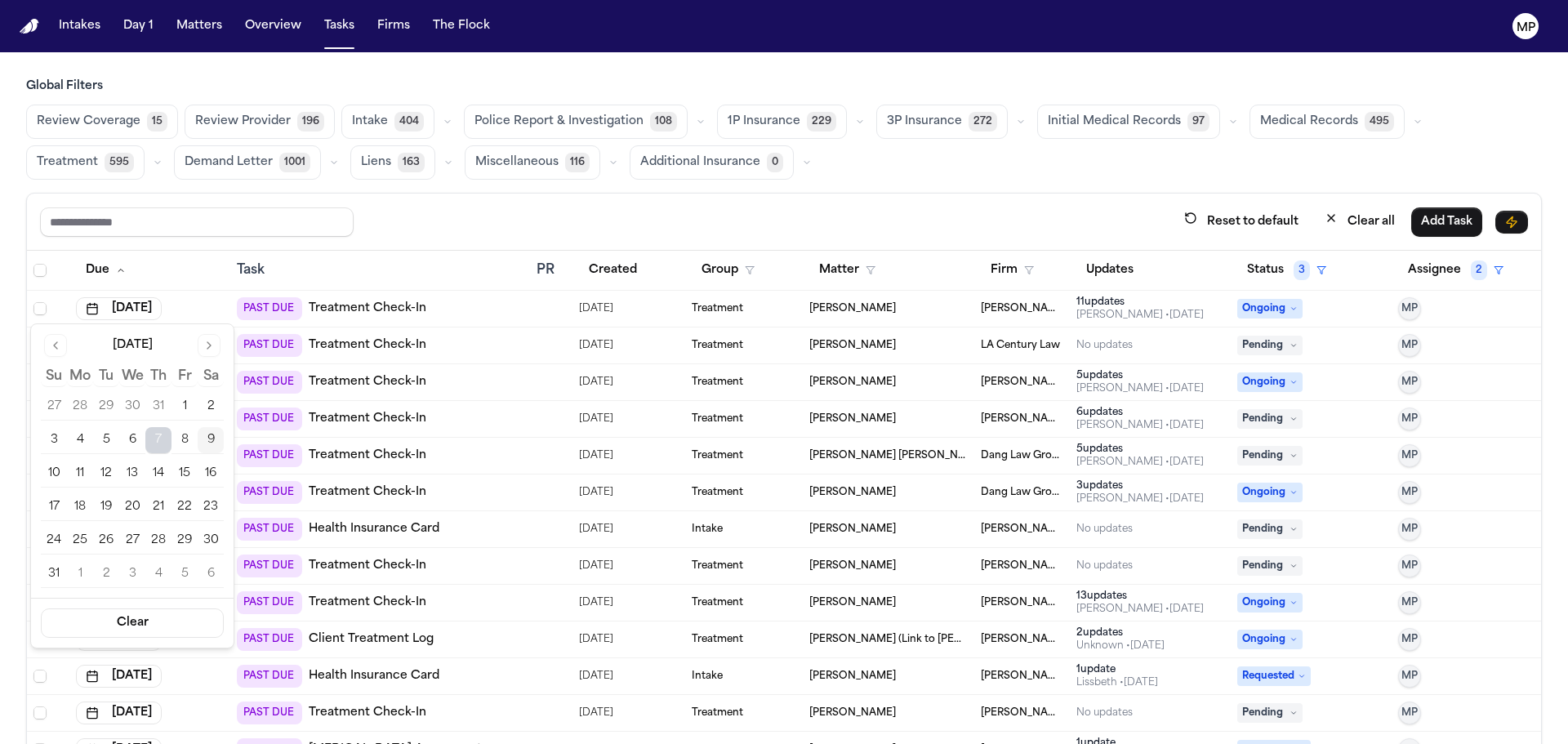
click at [95, 468] on button "12" at bounding box center [106, 474] width 27 height 27
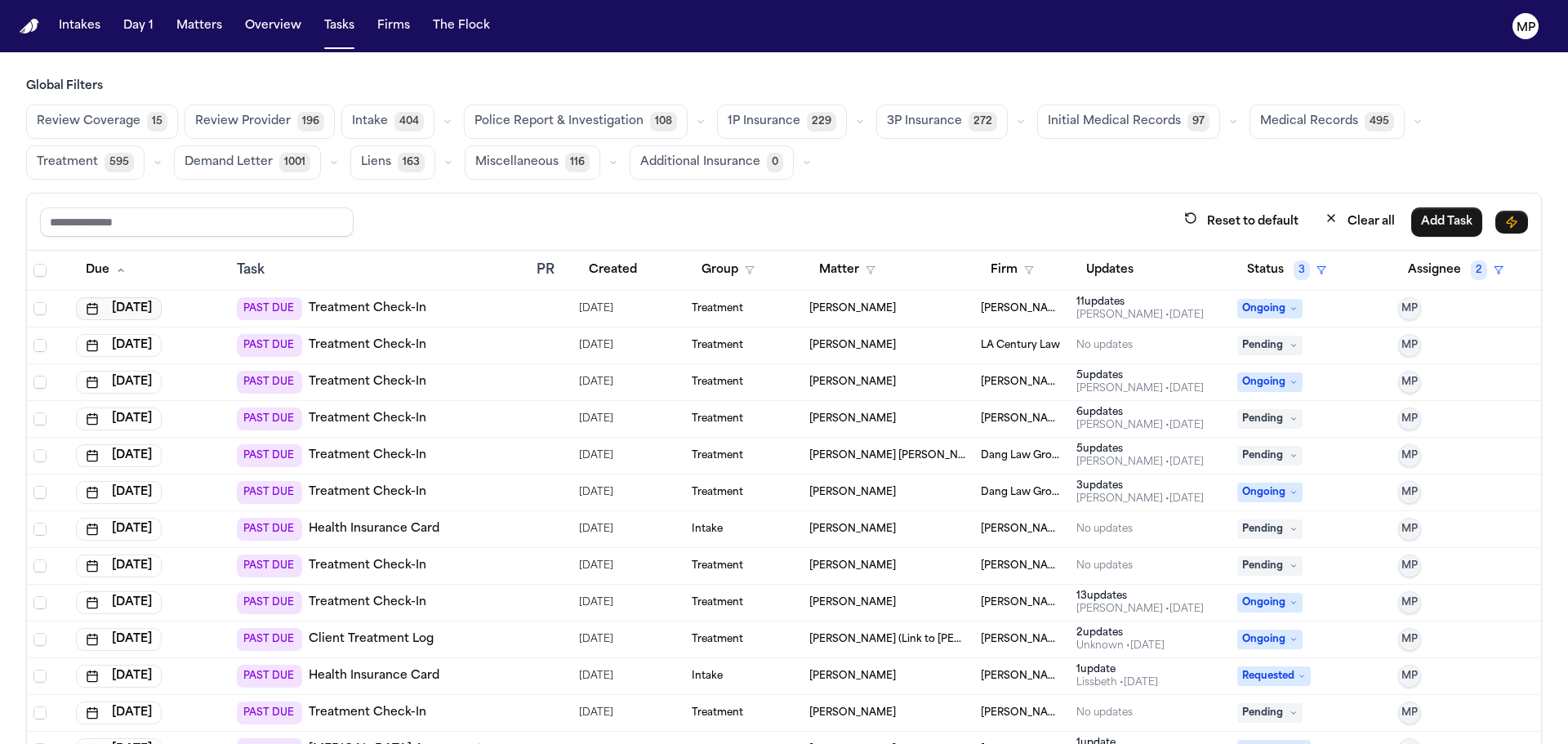
click at [137, 312] on button "[DATE]" at bounding box center [118, 308] width 86 height 23
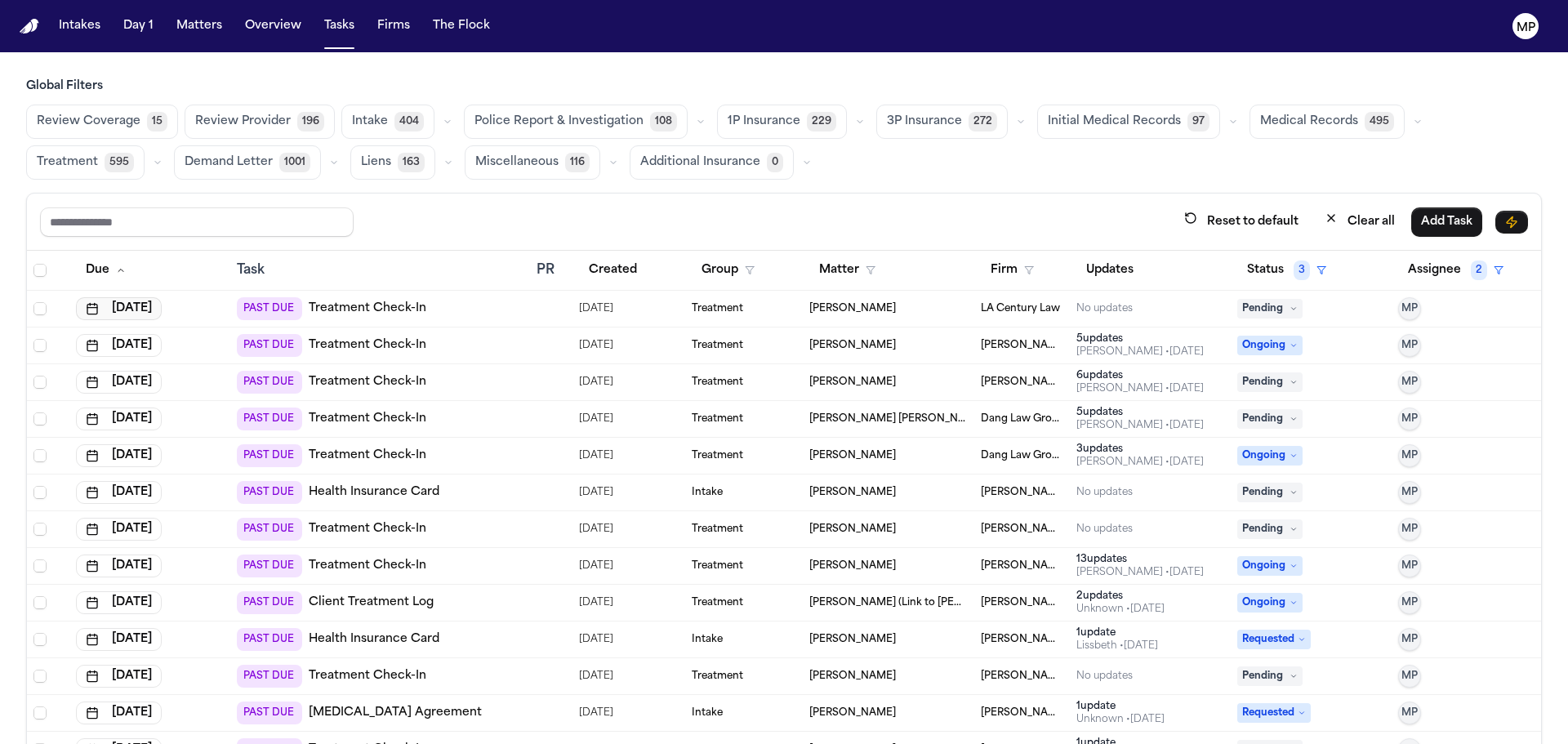
click at [159, 302] on button "[DATE]" at bounding box center [118, 308] width 86 height 23
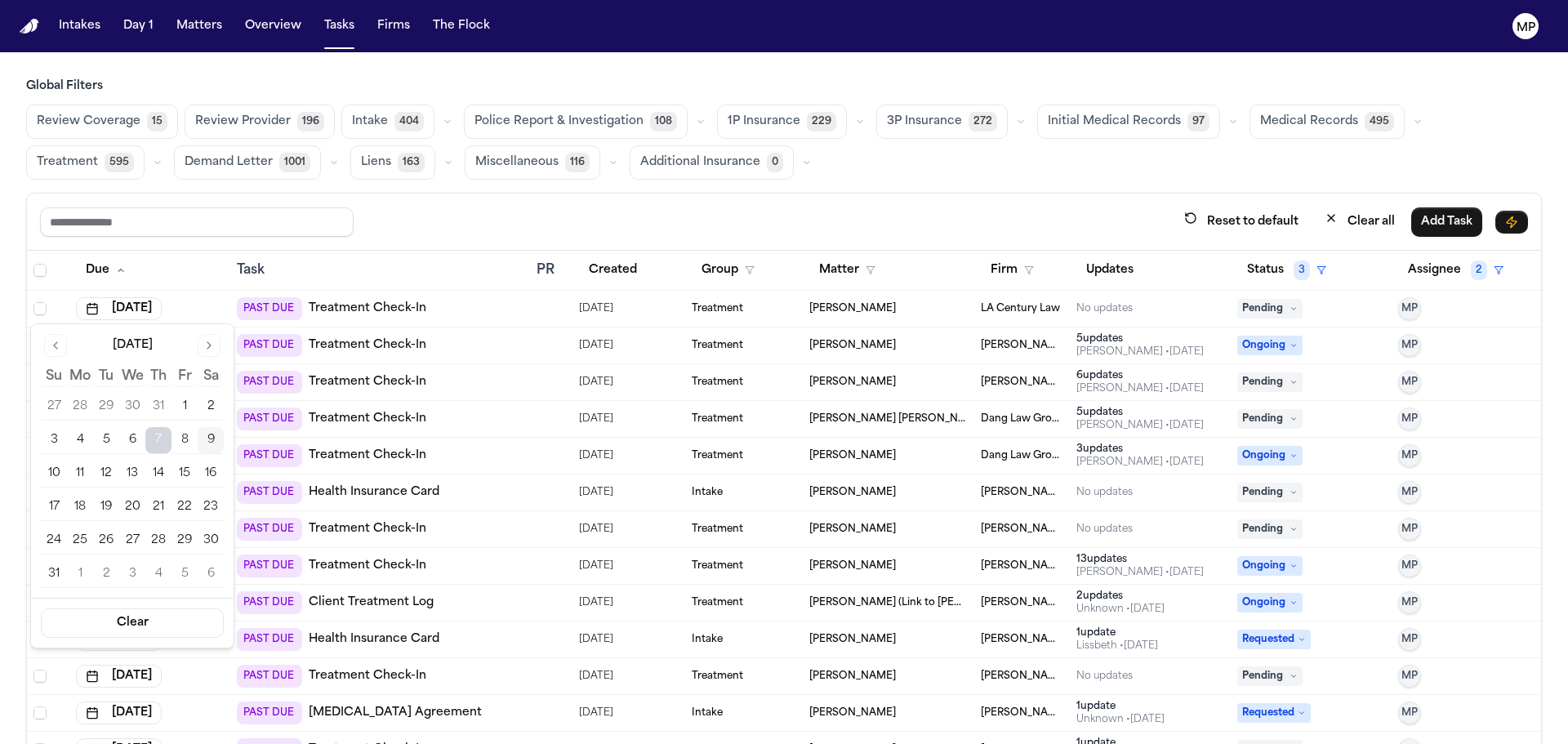
click at [123, 481] on button "13" at bounding box center [132, 474] width 27 height 27
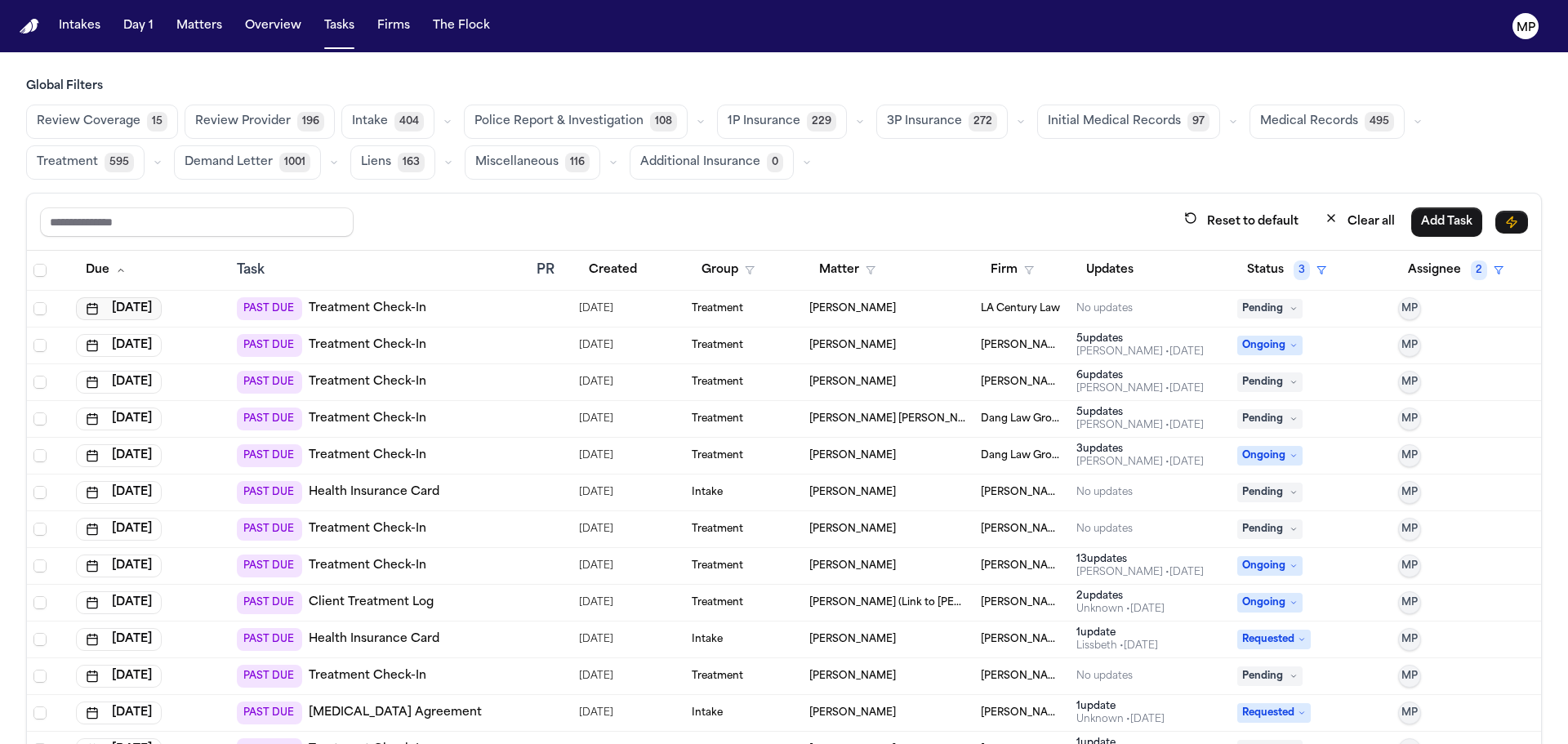
click at [134, 311] on button "[DATE]" at bounding box center [118, 308] width 86 height 23
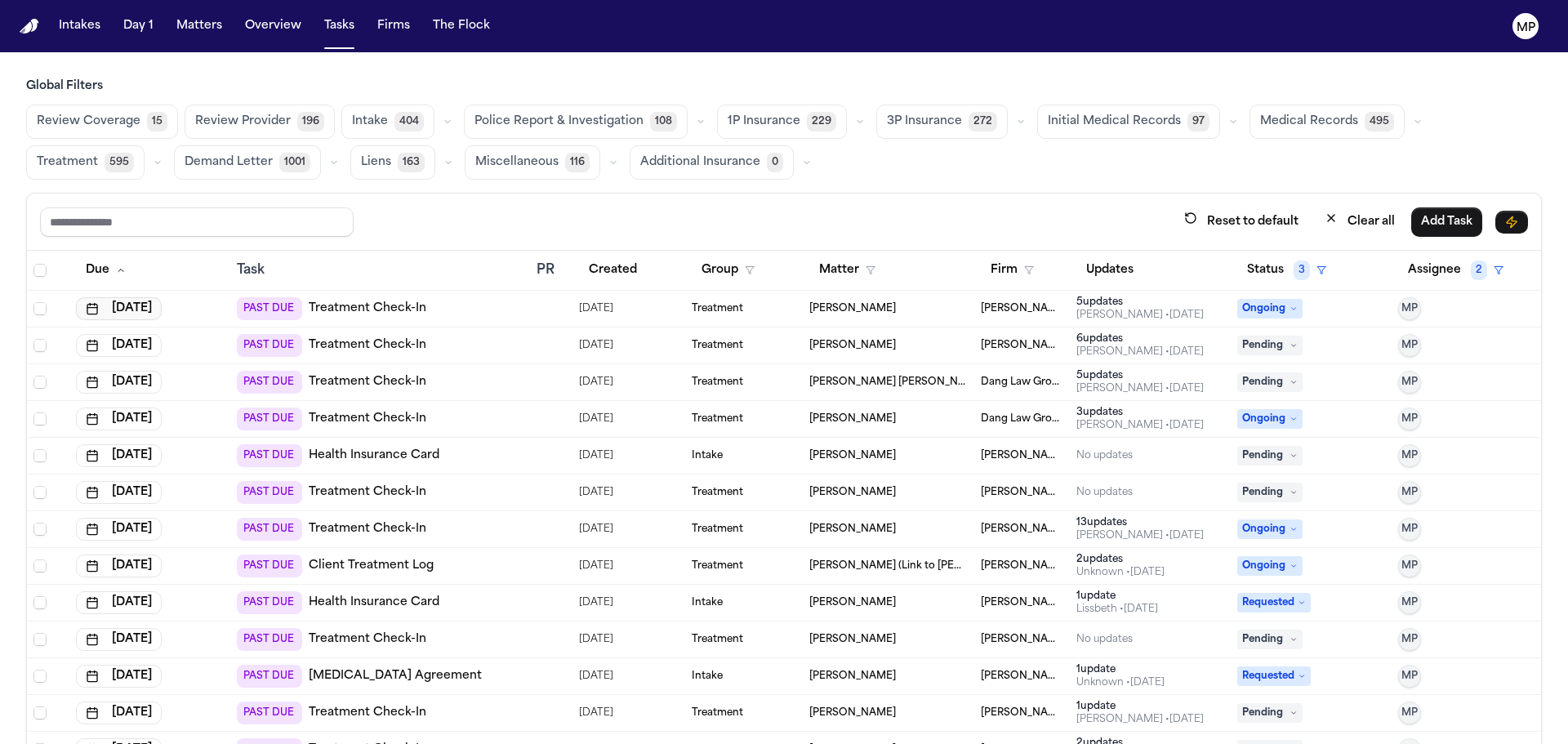
click at [134, 311] on button "[DATE]" at bounding box center [118, 308] width 86 height 23
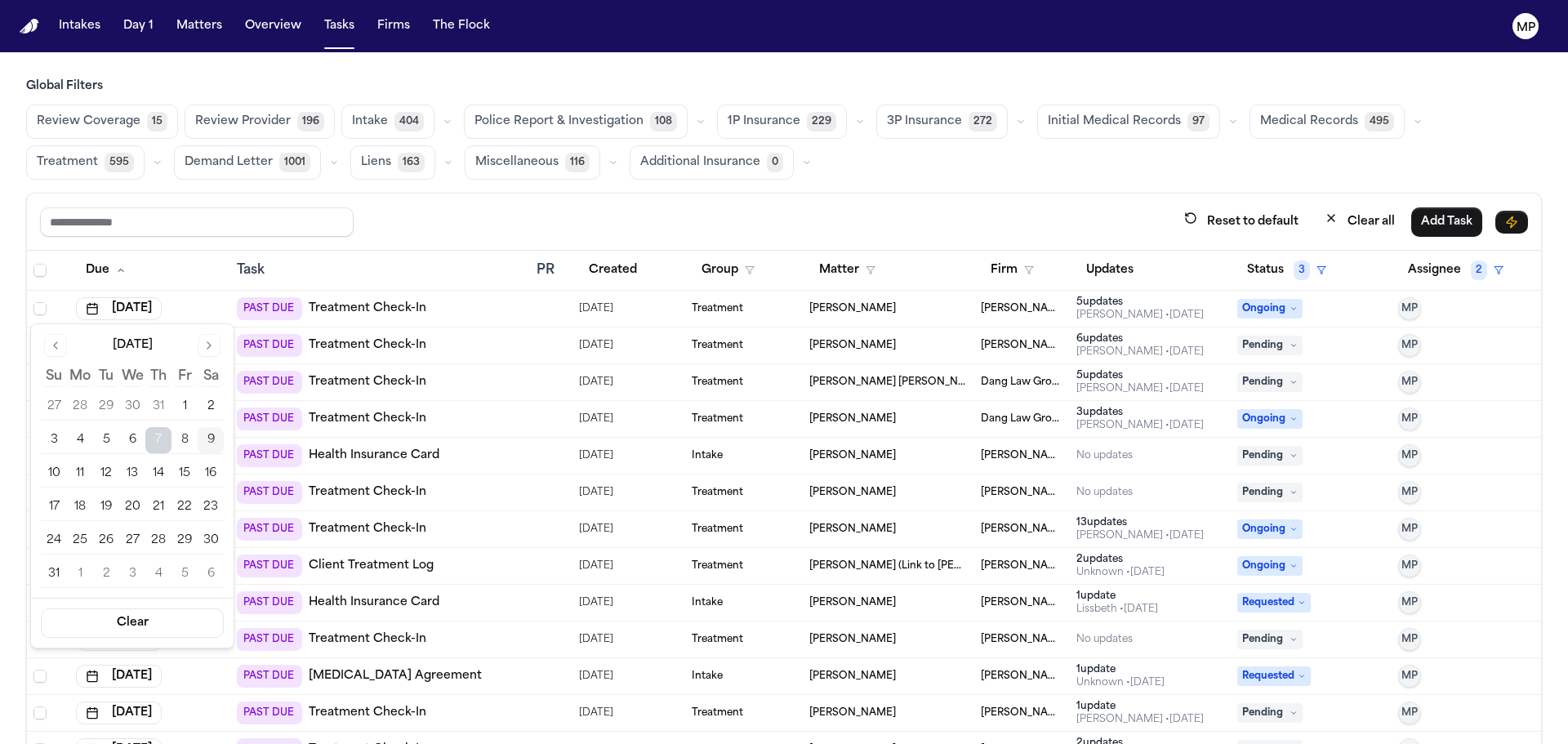
click at [102, 468] on button "12" at bounding box center [106, 474] width 27 height 27
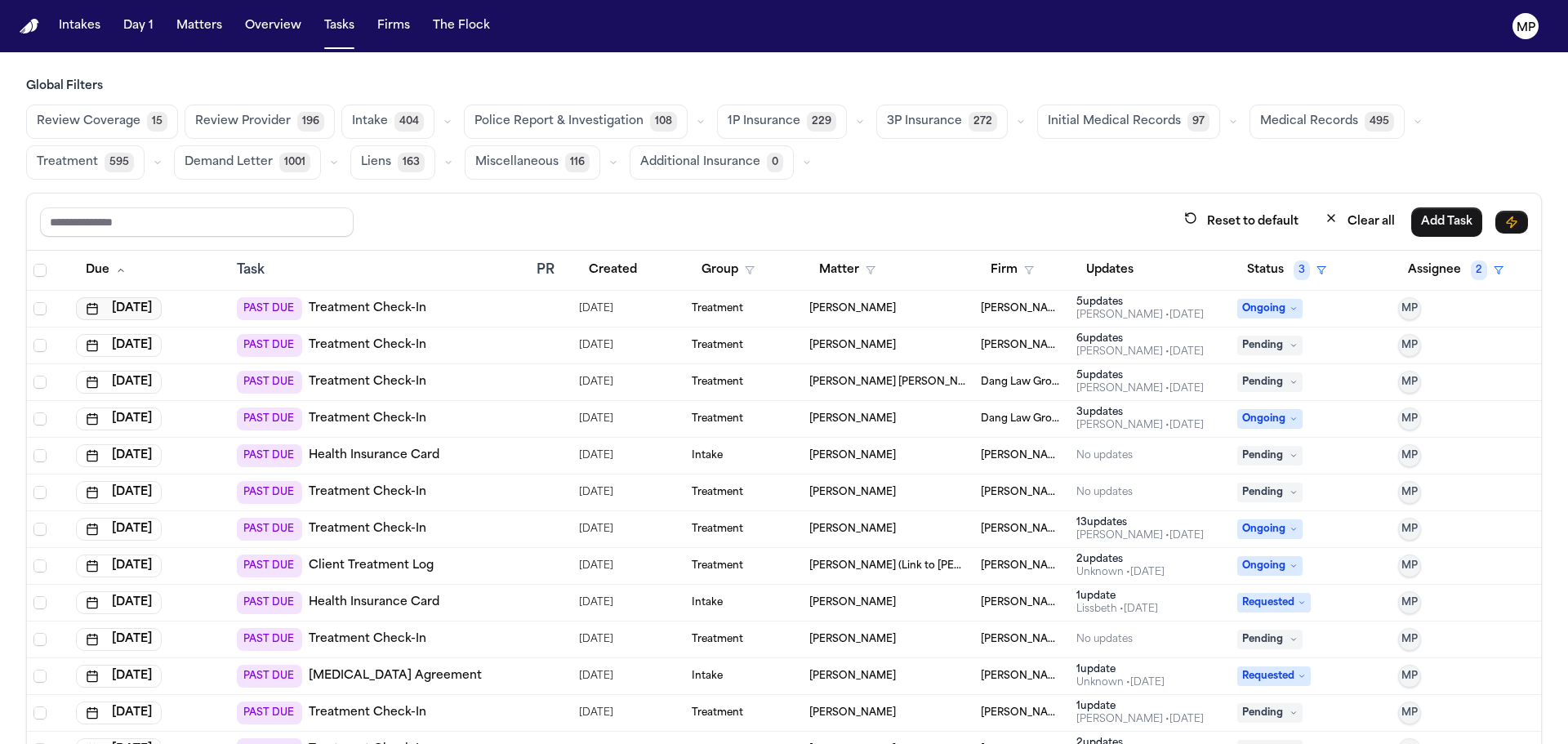
click at [148, 310] on button "[DATE]" at bounding box center [118, 308] width 86 height 23
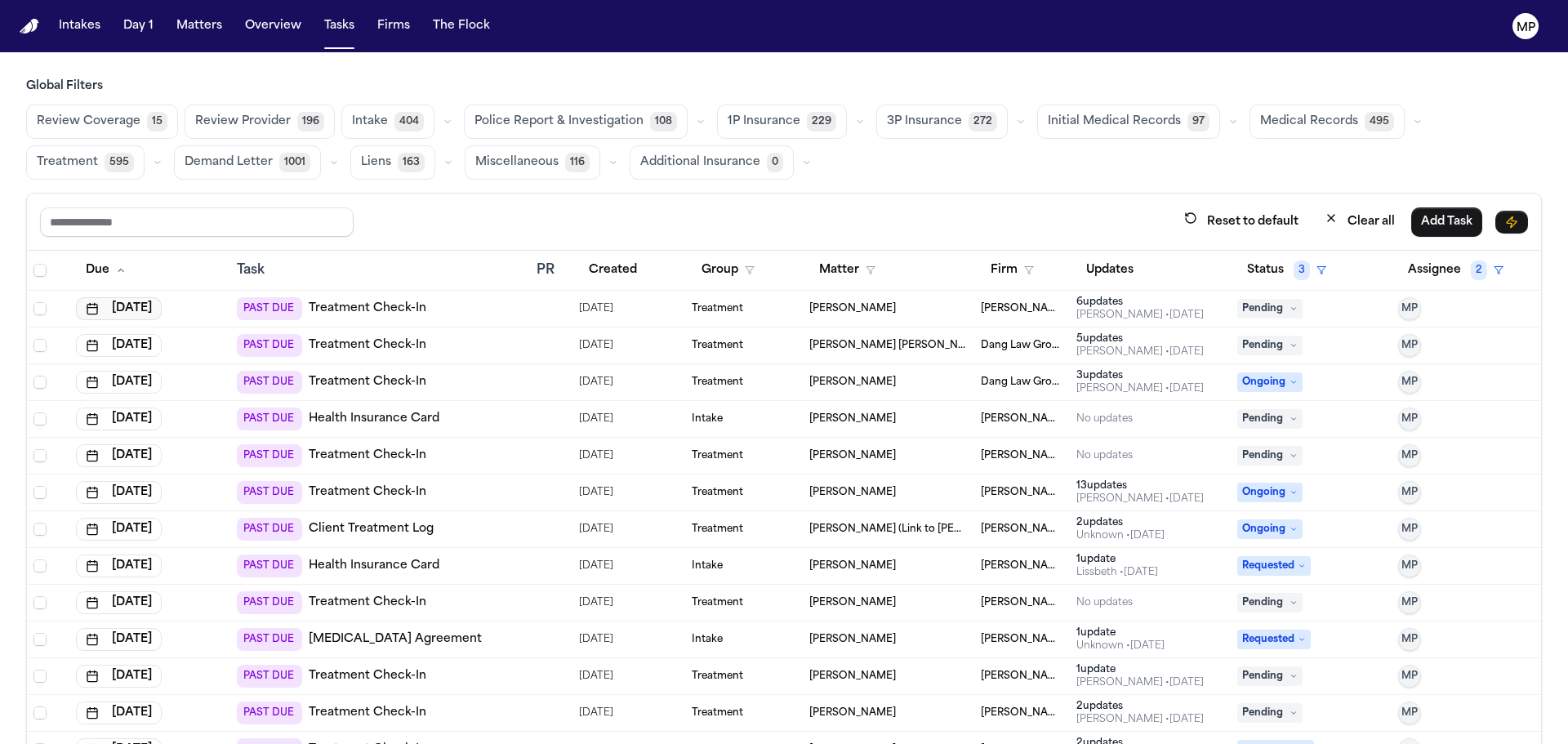
click at [130, 302] on button "[DATE]" at bounding box center [118, 308] width 86 height 23
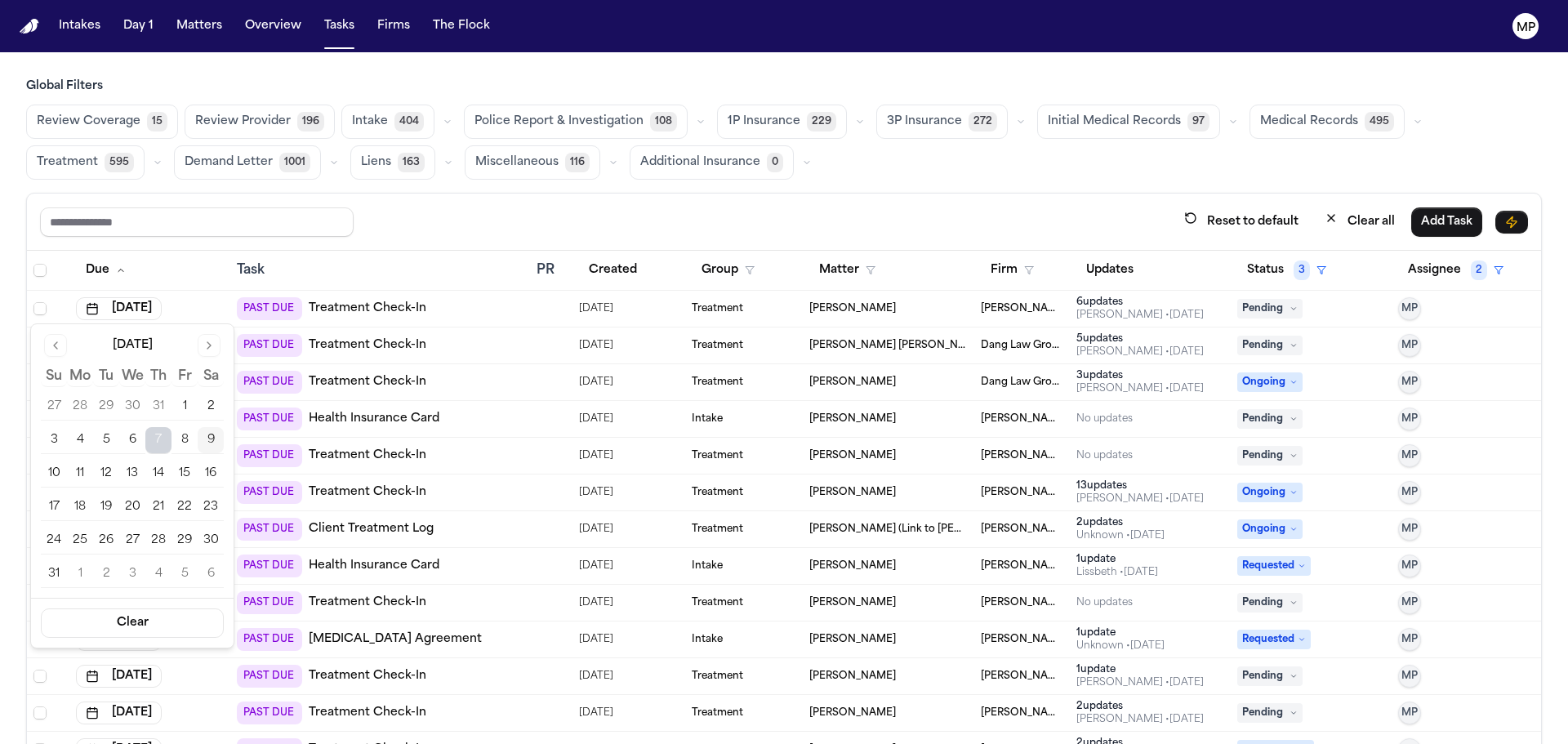
click at [102, 476] on button "12" at bounding box center [106, 474] width 27 height 27
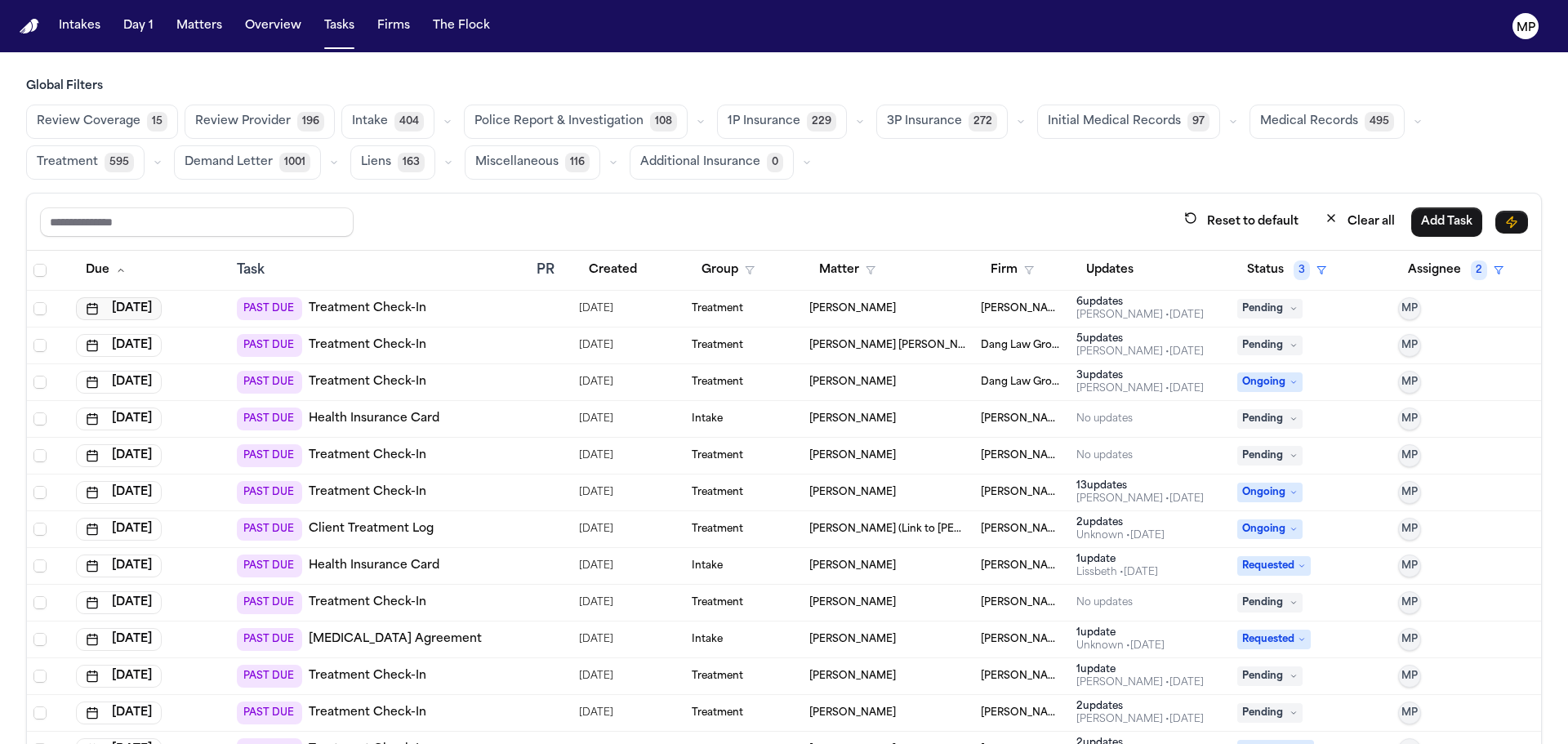
click at [129, 316] on button "[DATE]" at bounding box center [118, 308] width 86 height 23
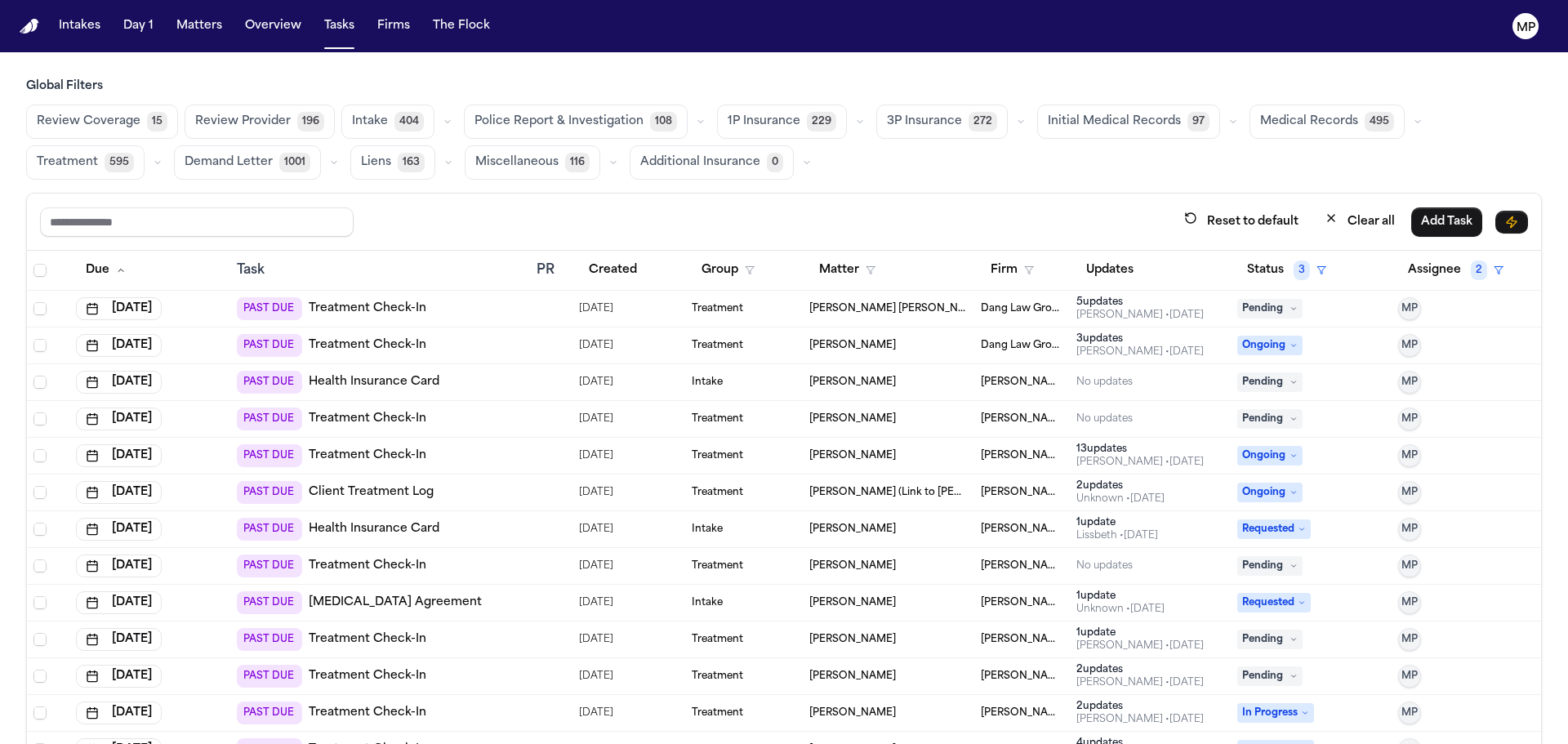
click at [152, 295] on td "[DATE]" at bounding box center [150, 309] width 161 height 36
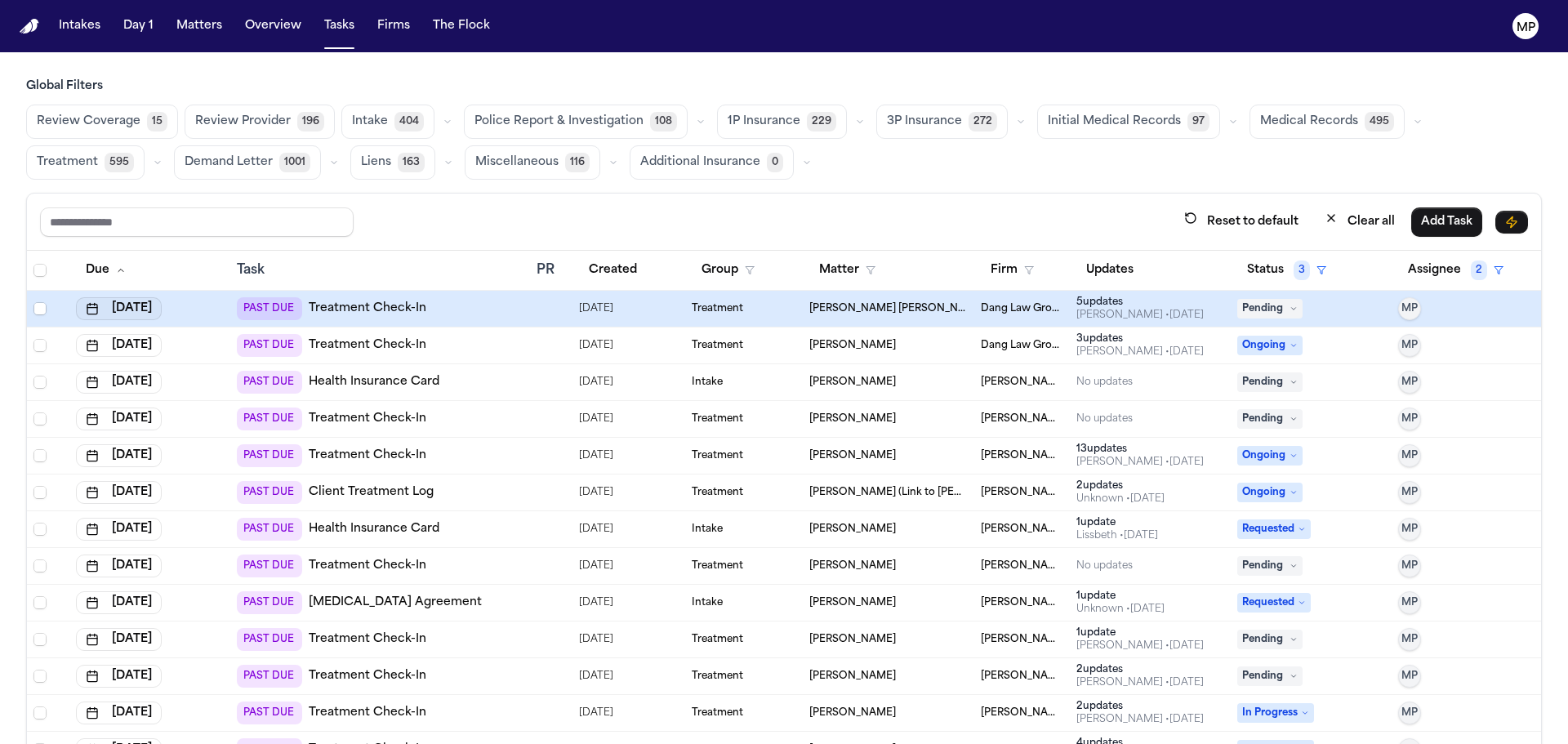
click at [149, 305] on button "[DATE]" at bounding box center [118, 308] width 86 height 23
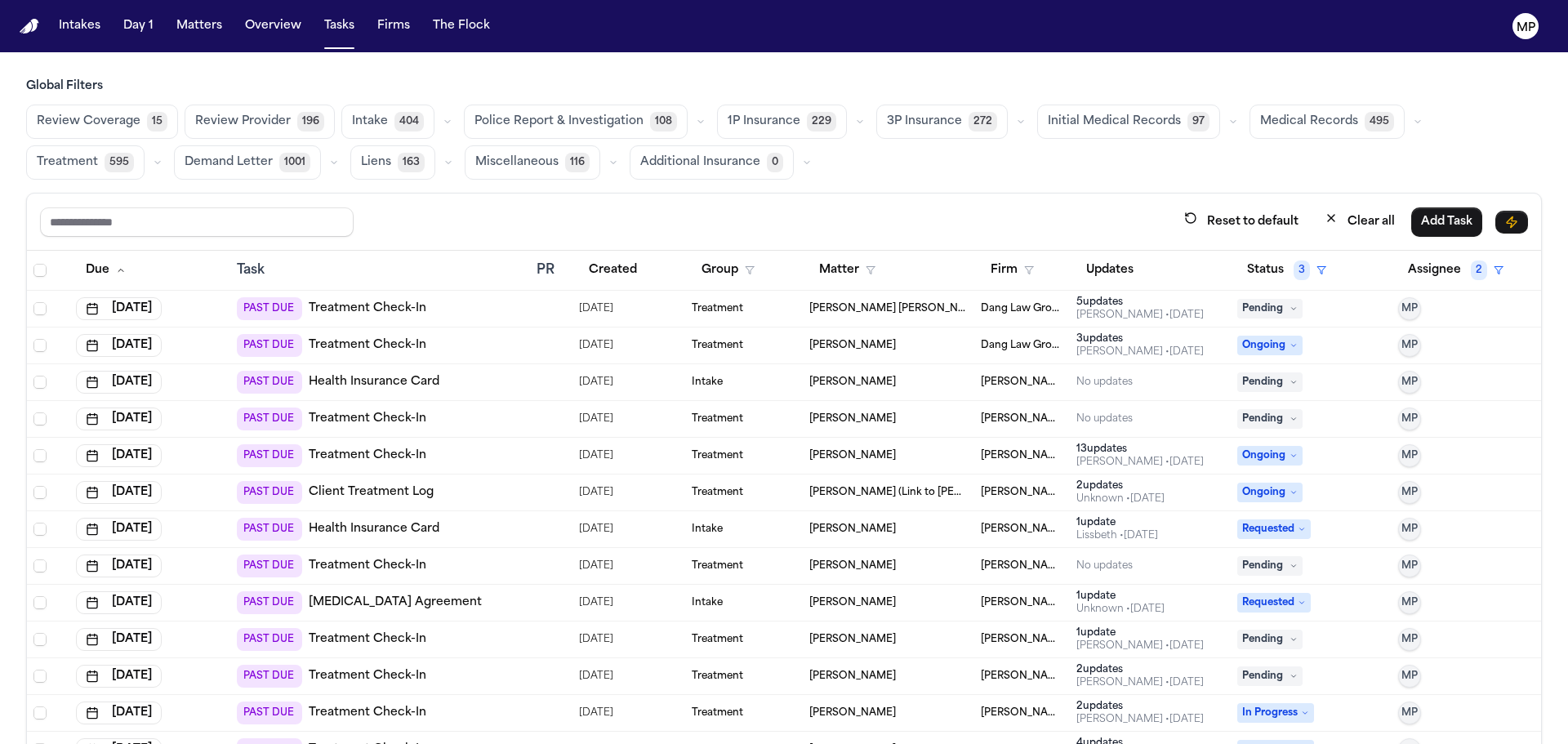
click at [102, 470] on td "[DATE]" at bounding box center [150, 455] width 161 height 36
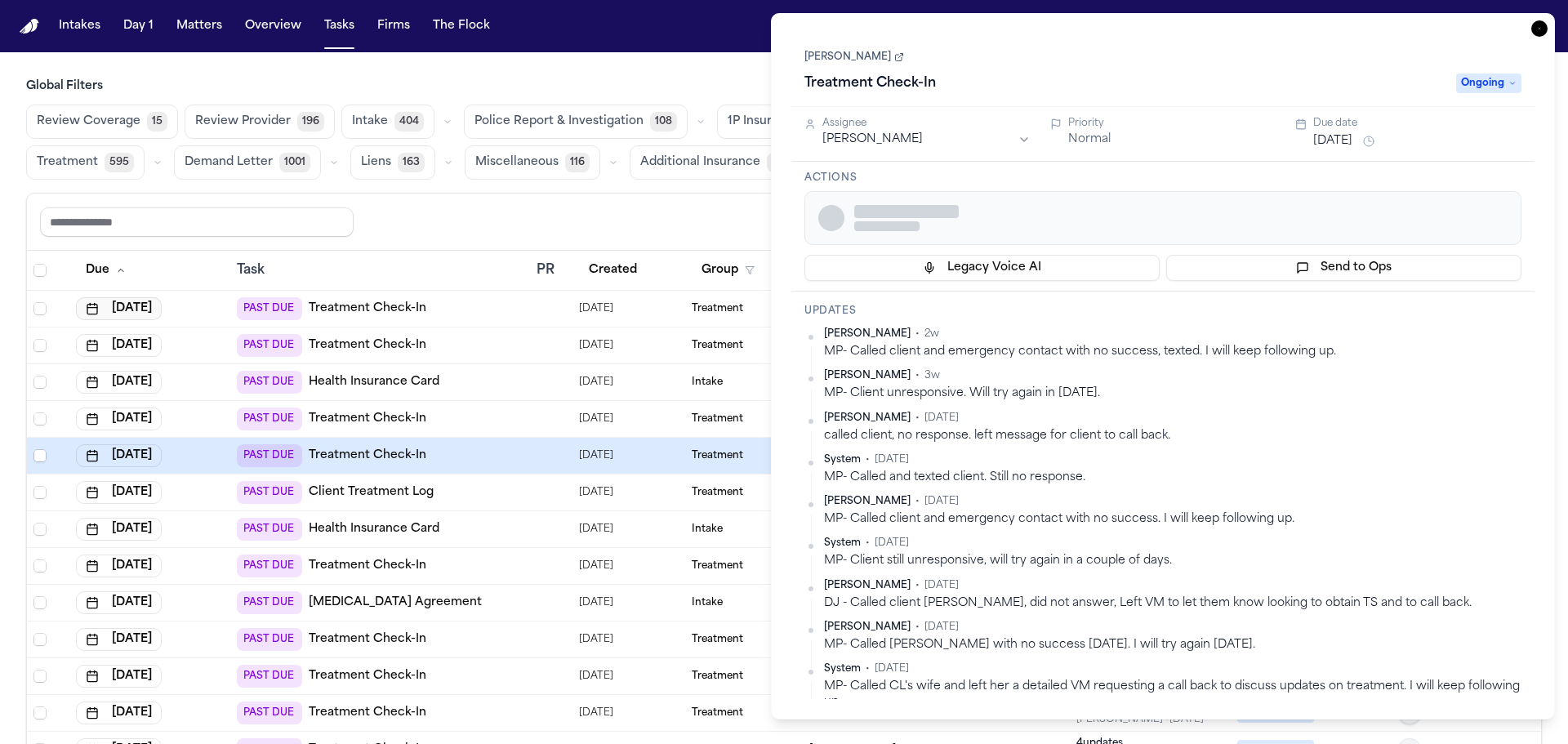
click at [160, 305] on button "[DATE]" at bounding box center [118, 308] width 86 height 23
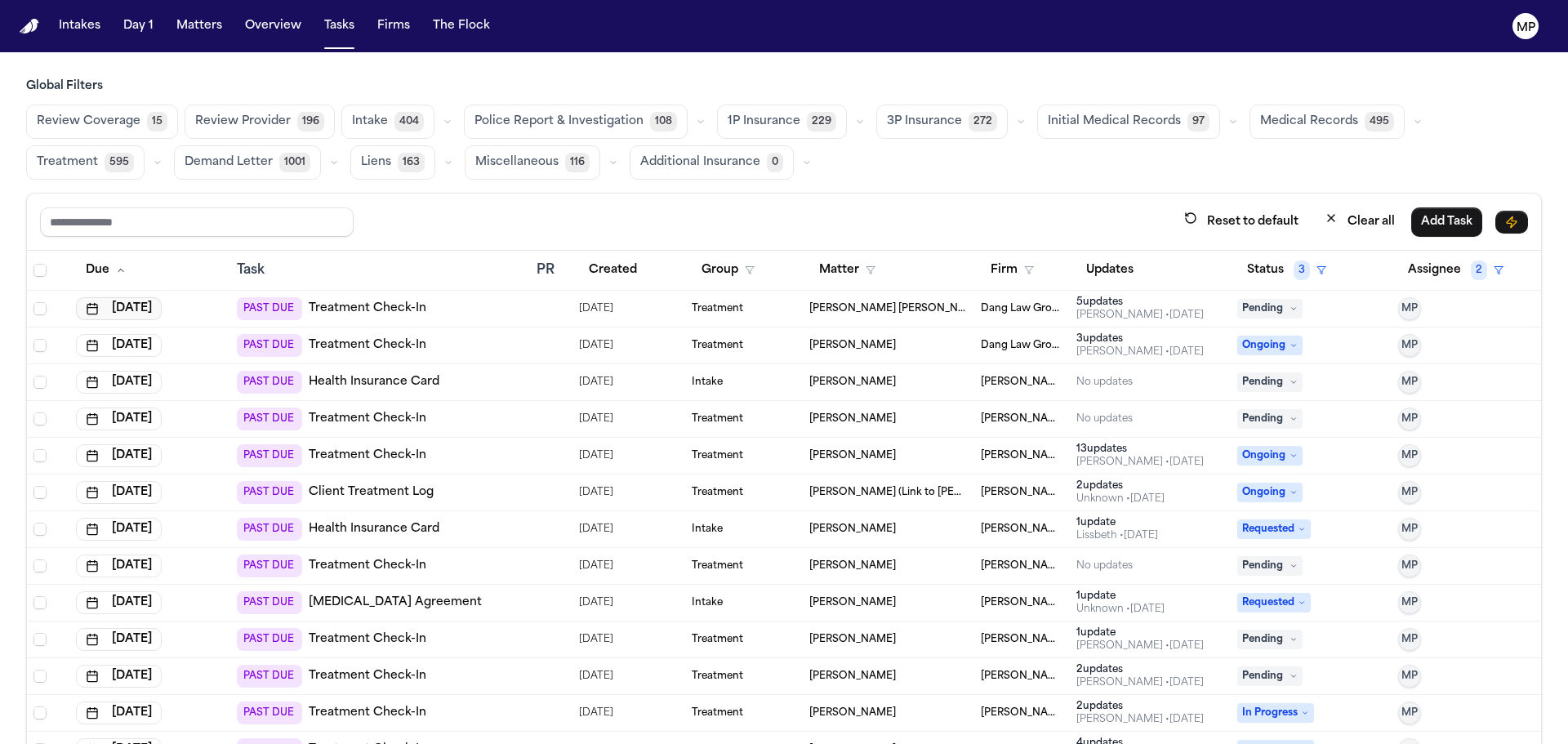
click at [136, 311] on button "[DATE]" at bounding box center [118, 308] width 86 height 23
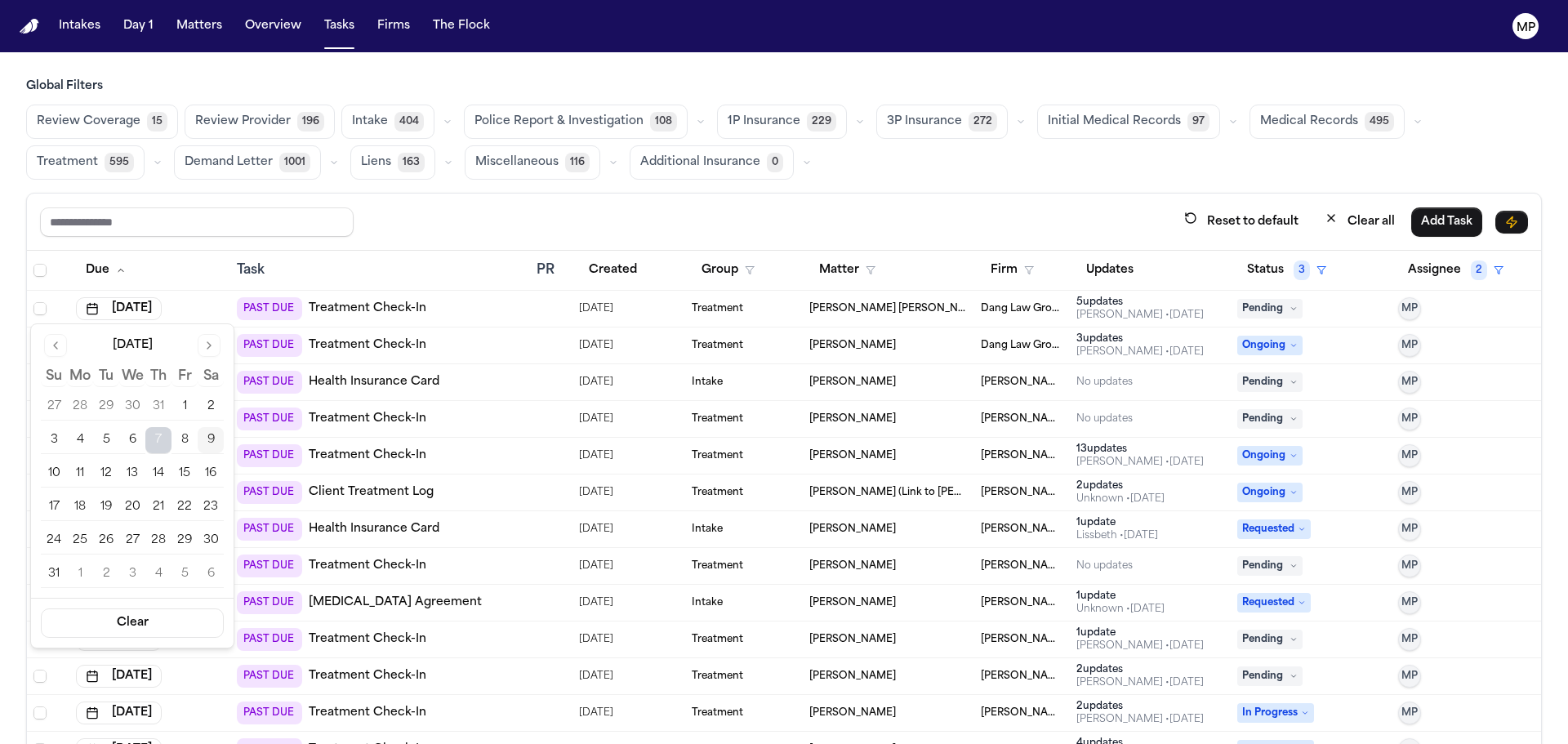
click at [100, 475] on button "12" at bounding box center [106, 474] width 27 height 27
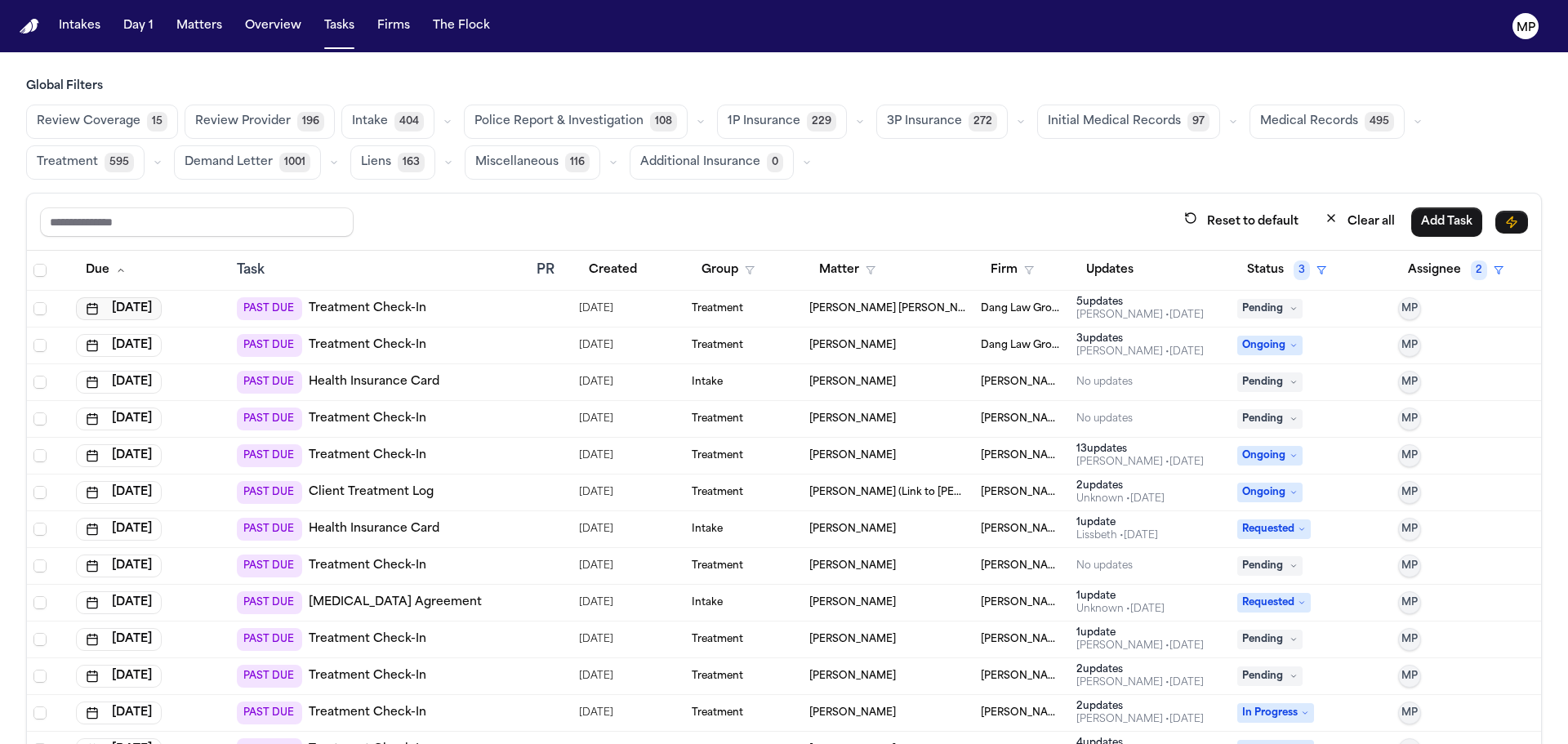
click at [130, 302] on button "[DATE]" at bounding box center [118, 308] width 86 height 23
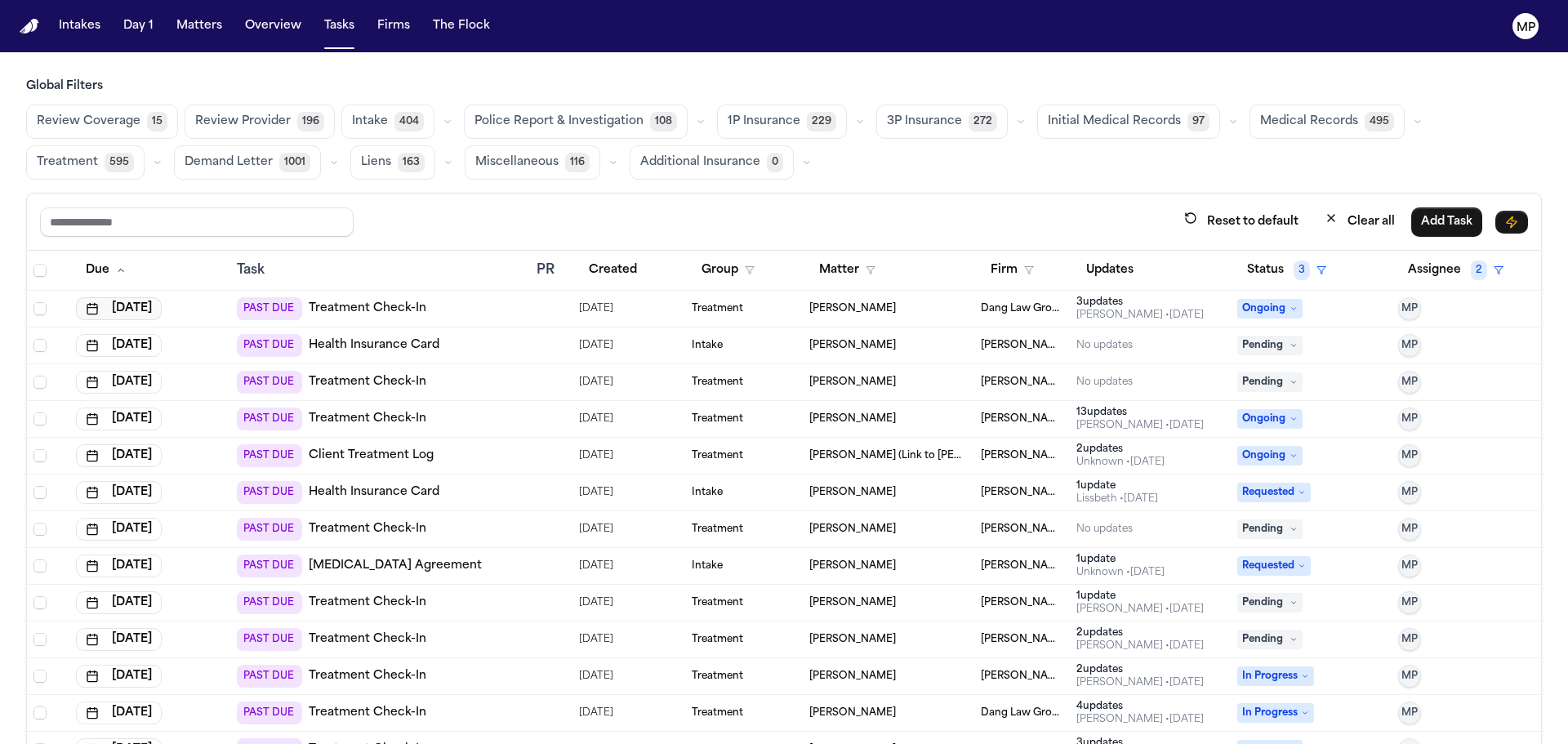
click at [130, 314] on button "[DATE]" at bounding box center [118, 308] width 86 height 23
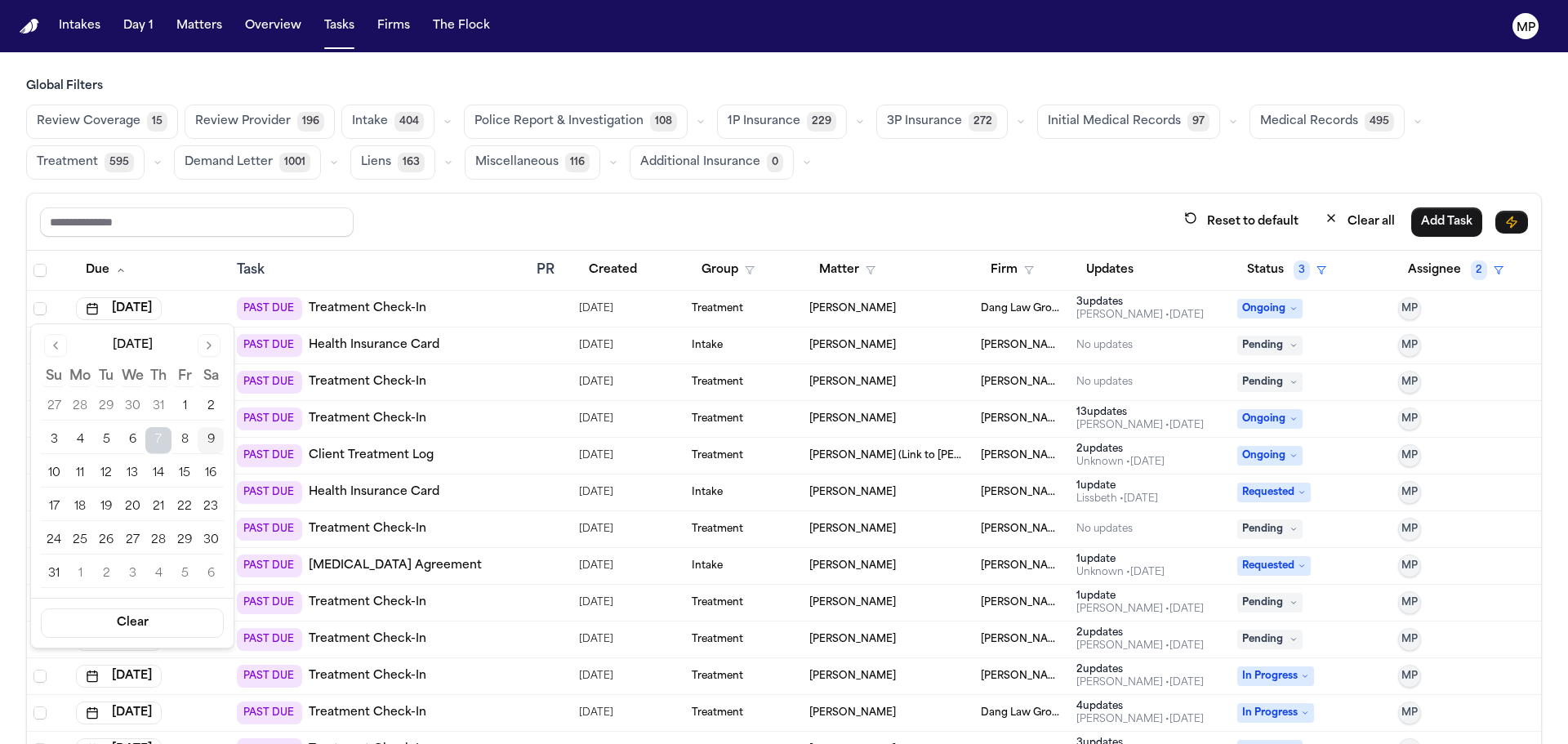
click at [100, 466] on button "12" at bounding box center [106, 474] width 27 height 27
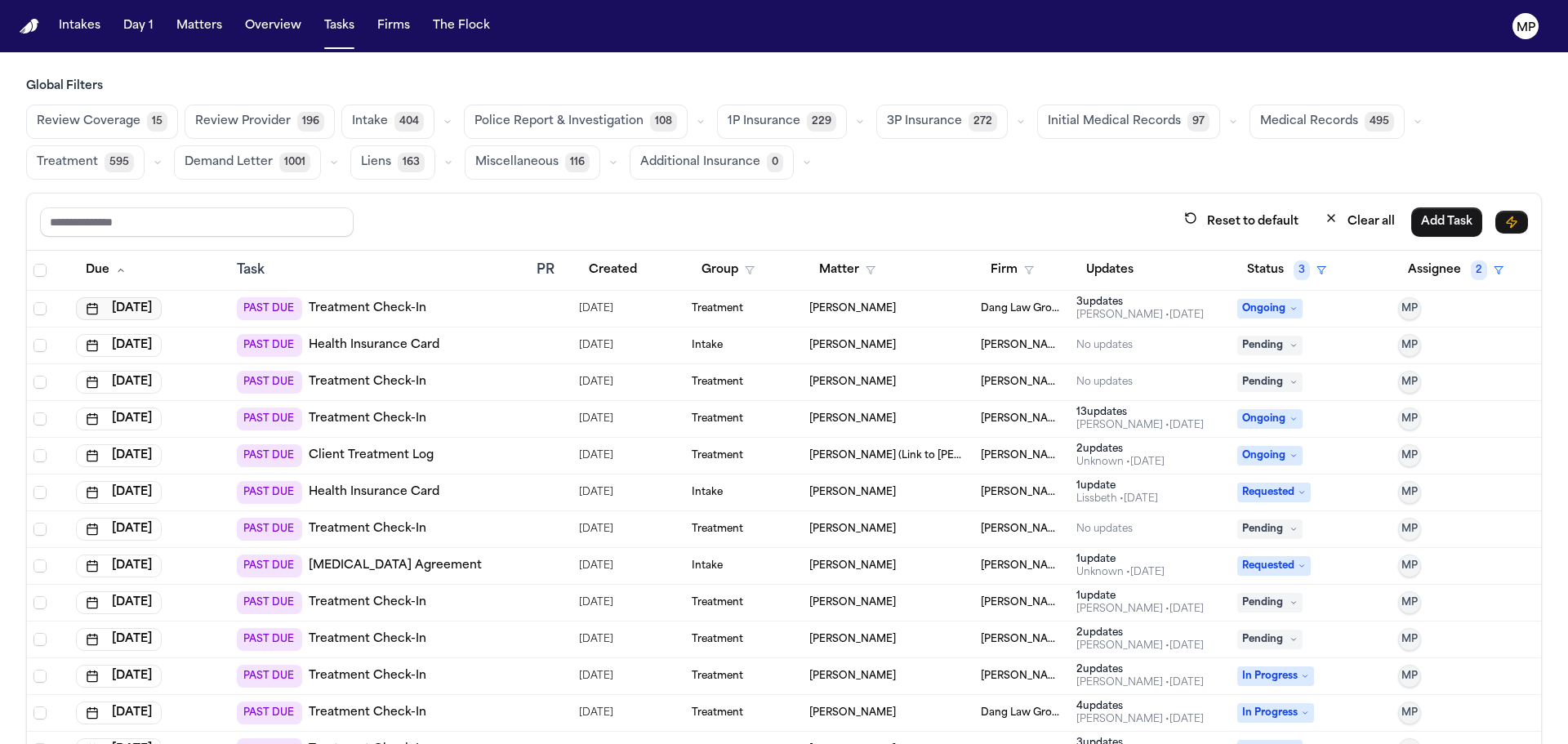
click at [136, 303] on button "[DATE]" at bounding box center [118, 308] width 86 height 23
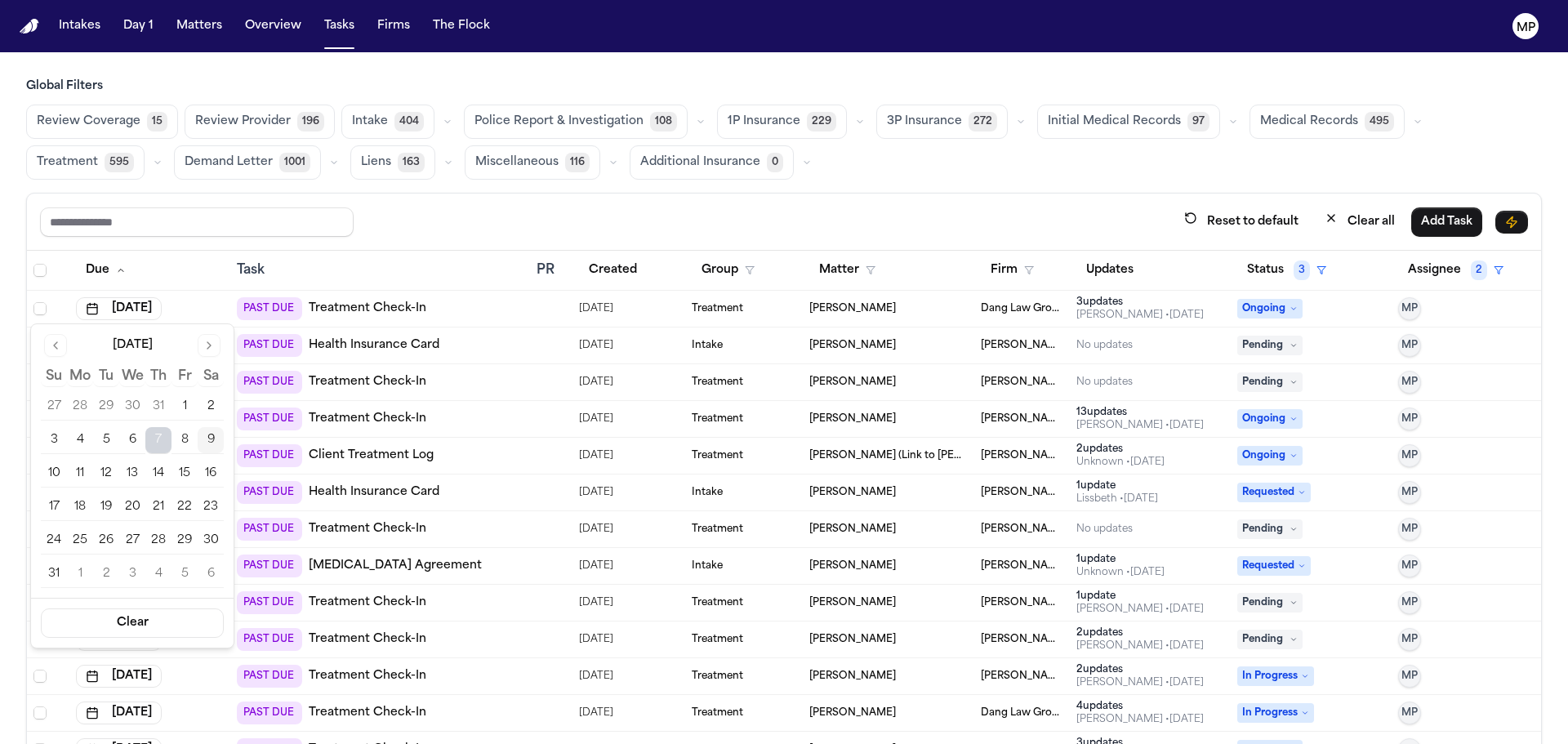
click at [104, 476] on td "[DATE]" at bounding box center [150, 492] width 161 height 36
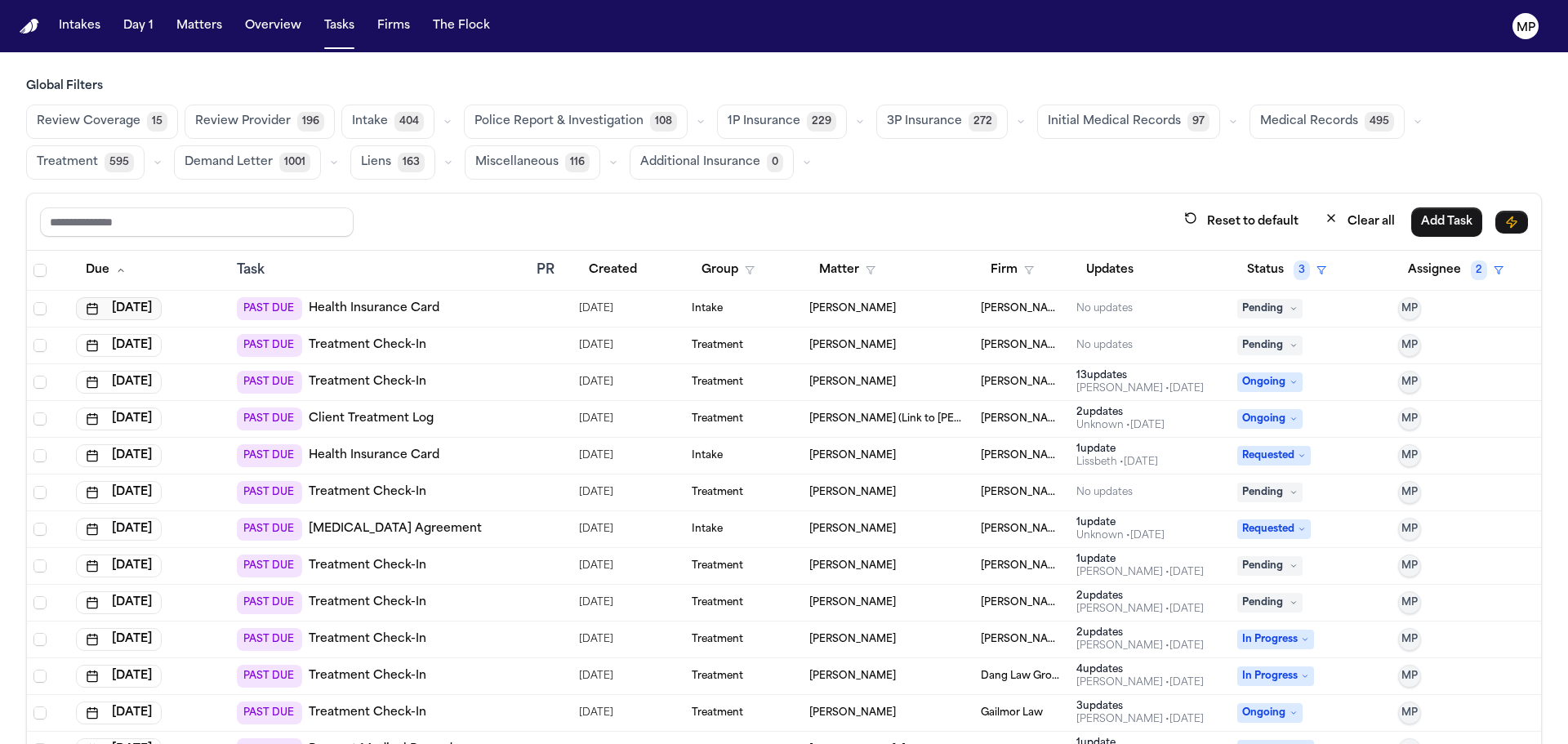
click at [127, 308] on button "[DATE]" at bounding box center [118, 308] width 86 height 23
click at [96, 476] on td "[DATE]" at bounding box center [150, 492] width 161 height 36
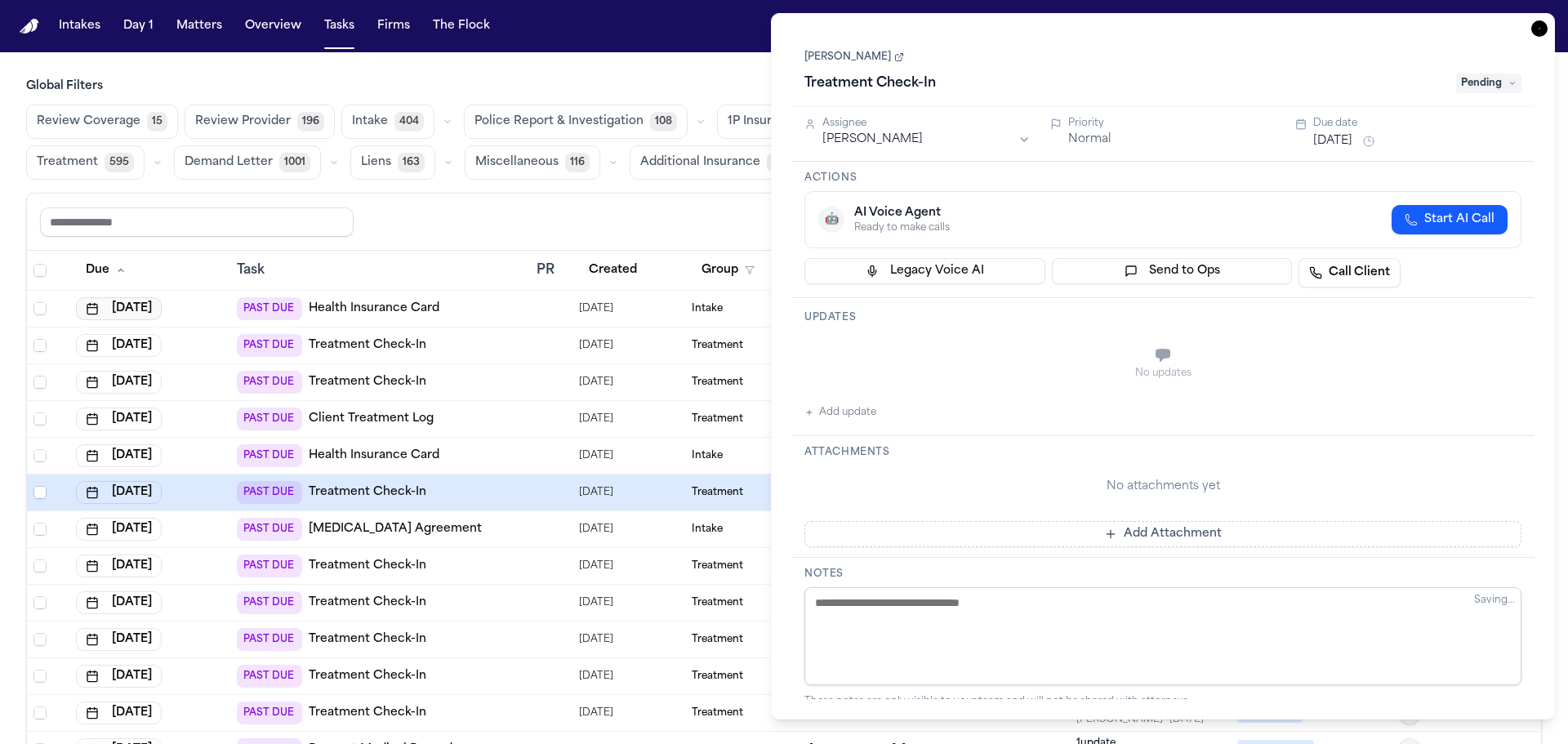
click at [134, 307] on button "[DATE]" at bounding box center [118, 308] width 86 height 23
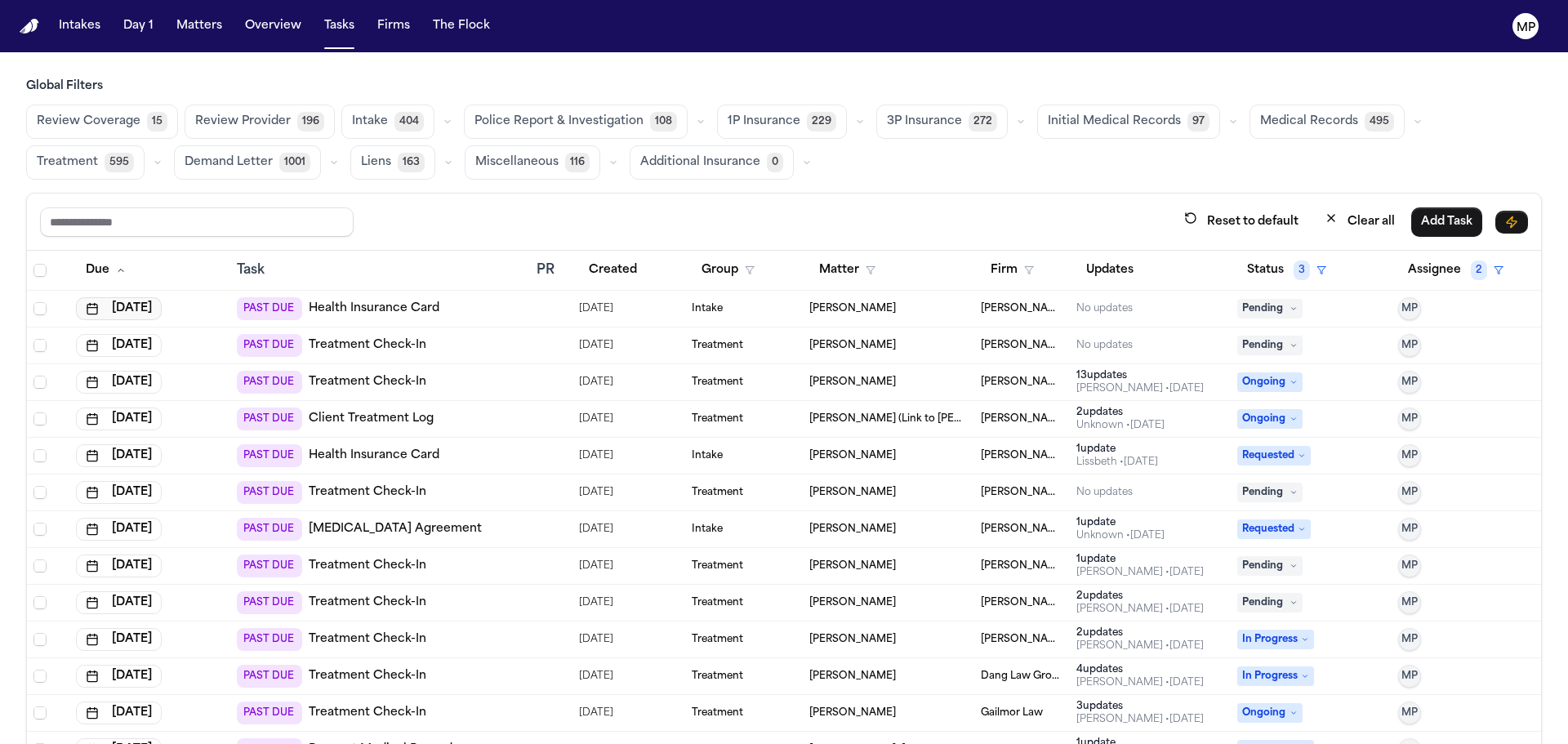
click at [138, 305] on button "[DATE]" at bounding box center [118, 308] width 86 height 23
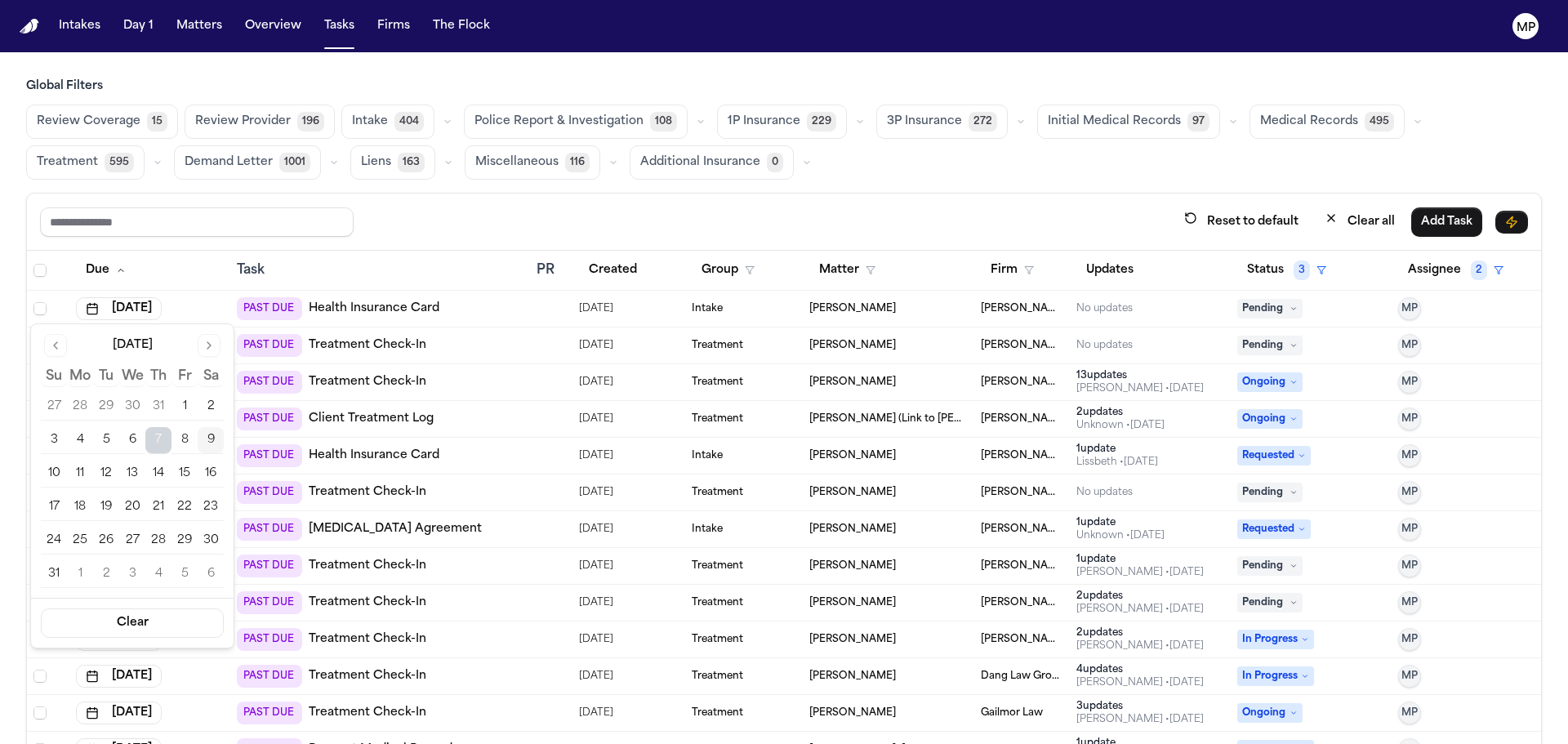
click at [104, 467] on button "12" at bounding box center [106, 474] width 27 height 27
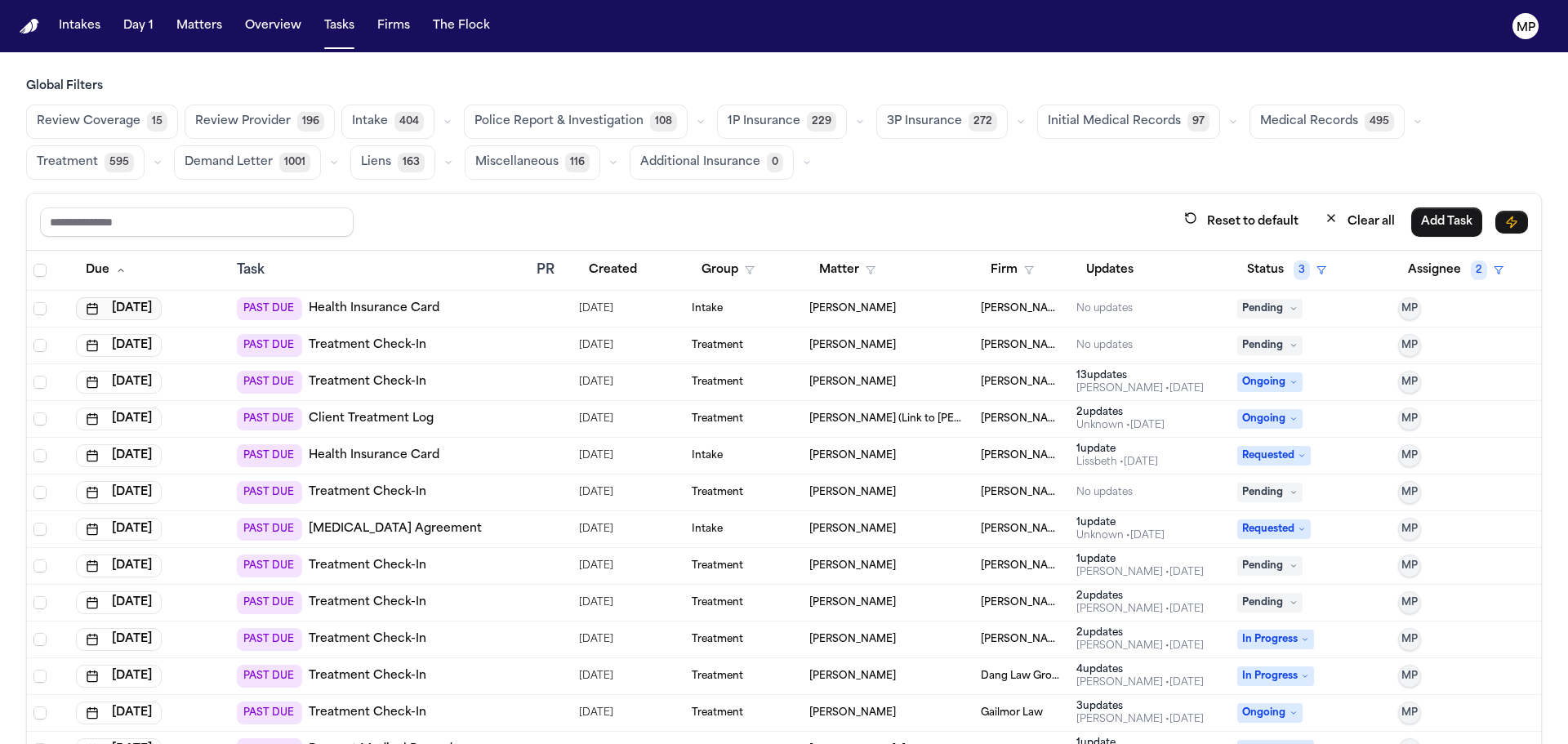
click at [159, 299] on button "[DATE]" at bounding box center [118, 308] width 86 height 23
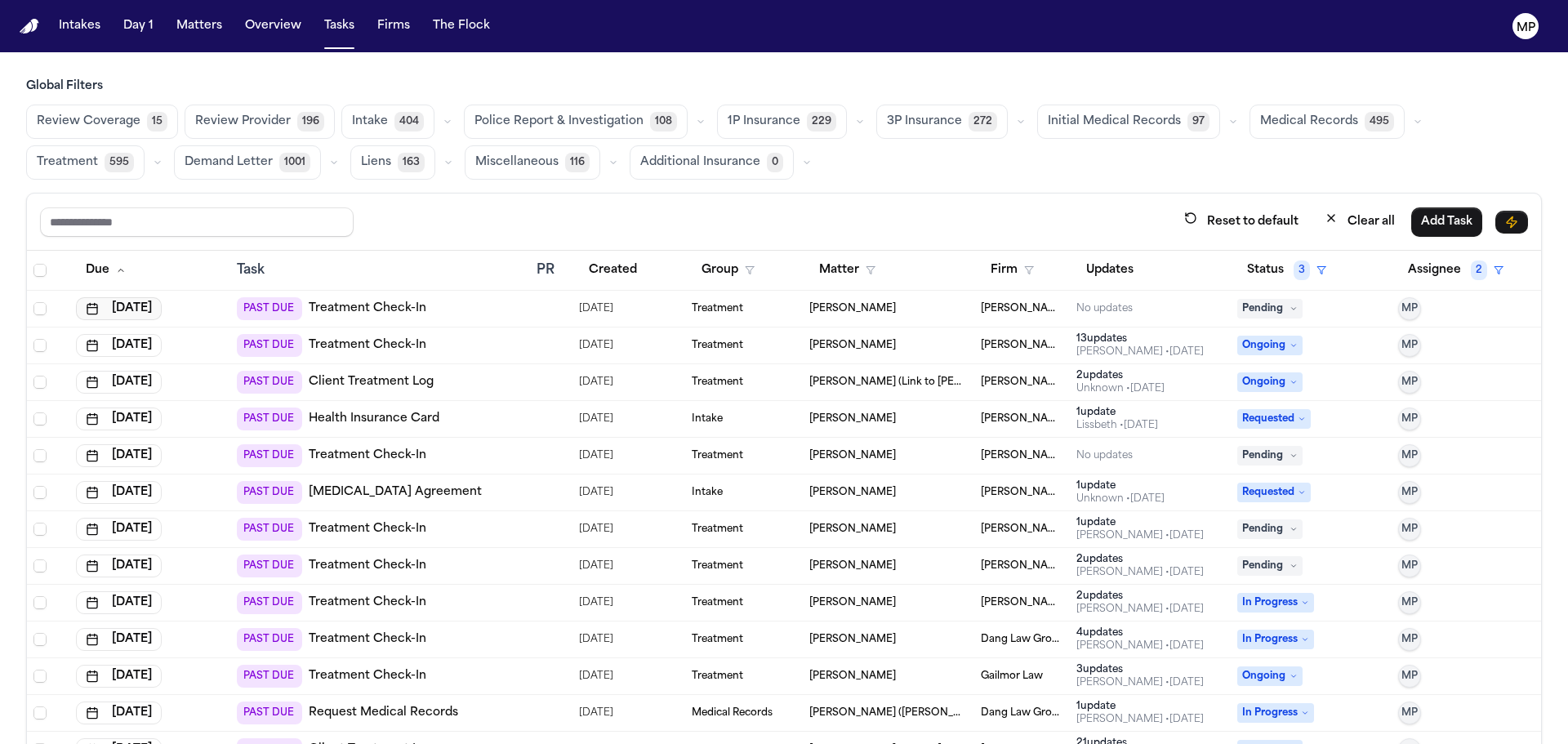
drag, startPoint x: 147, startPoint y: 310, endPoint x: 139, endPoint y: 319, distance: 12.0
click at [146, 312] on button "[DATE]" at bounding box center [118, 308] width 86 height 23
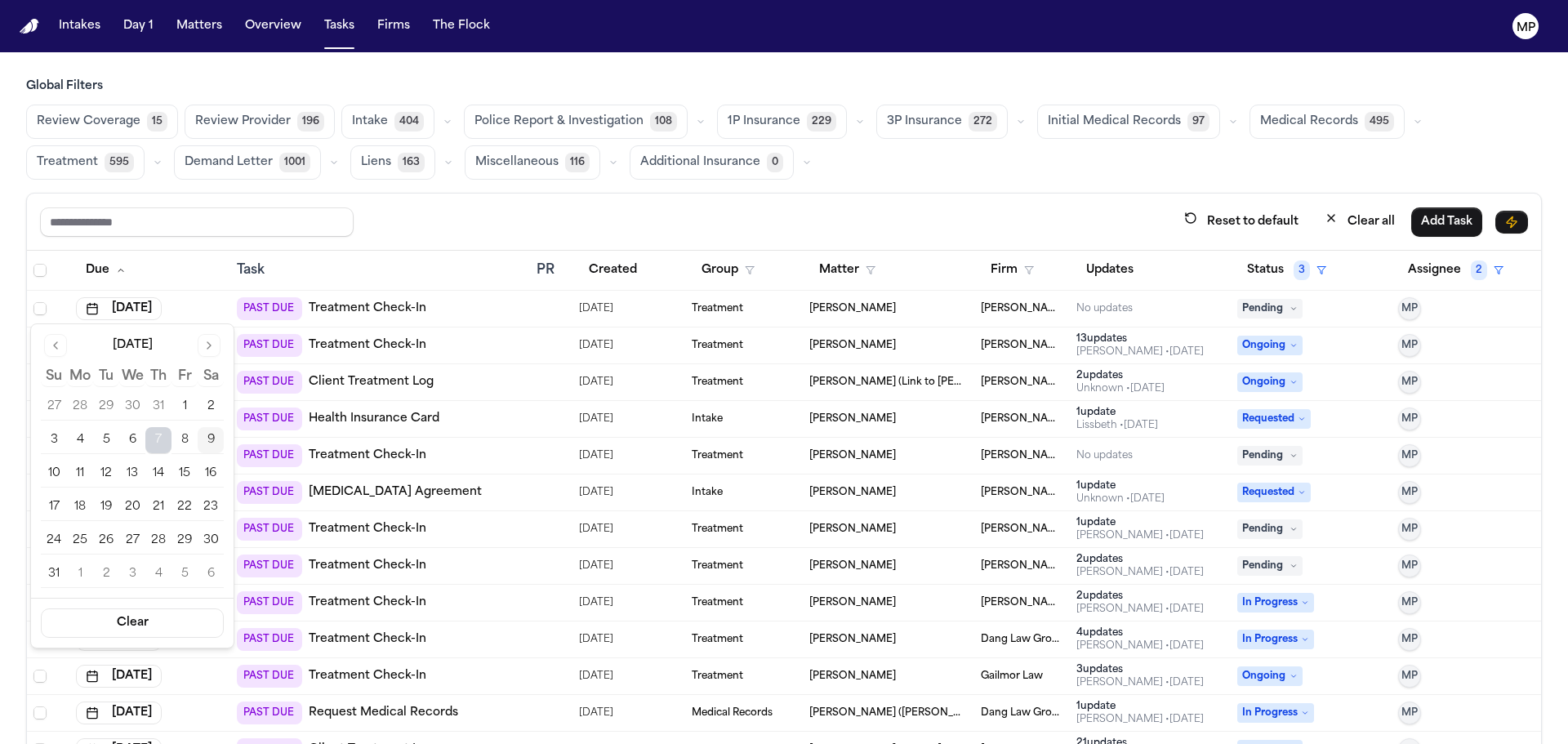
click at [105, 480] on button "12" at bounding box center [106, 474] width 27 height 27
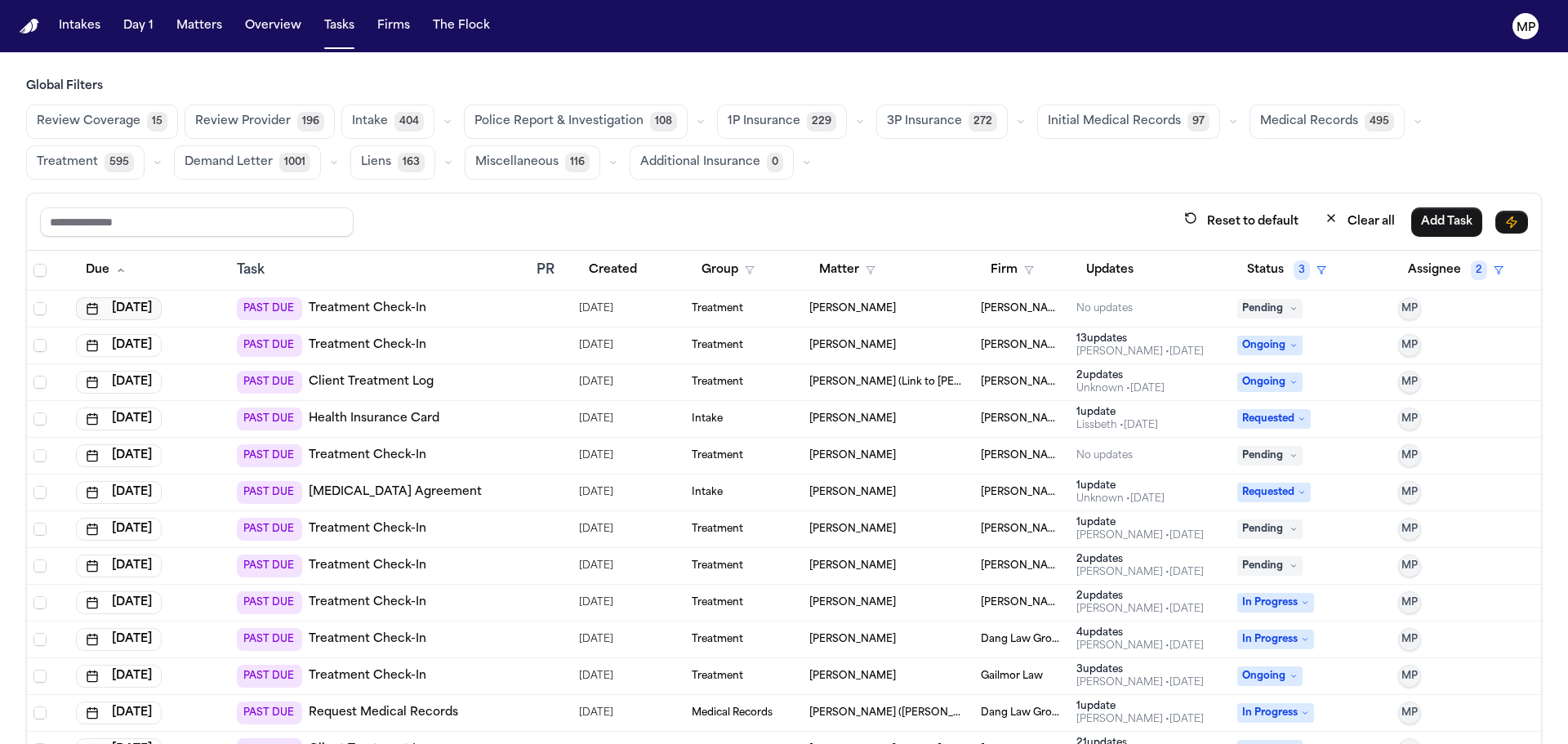
click at [162, 312] on button "[DATE]" at bounding box center [118, 308] width 86 height 23
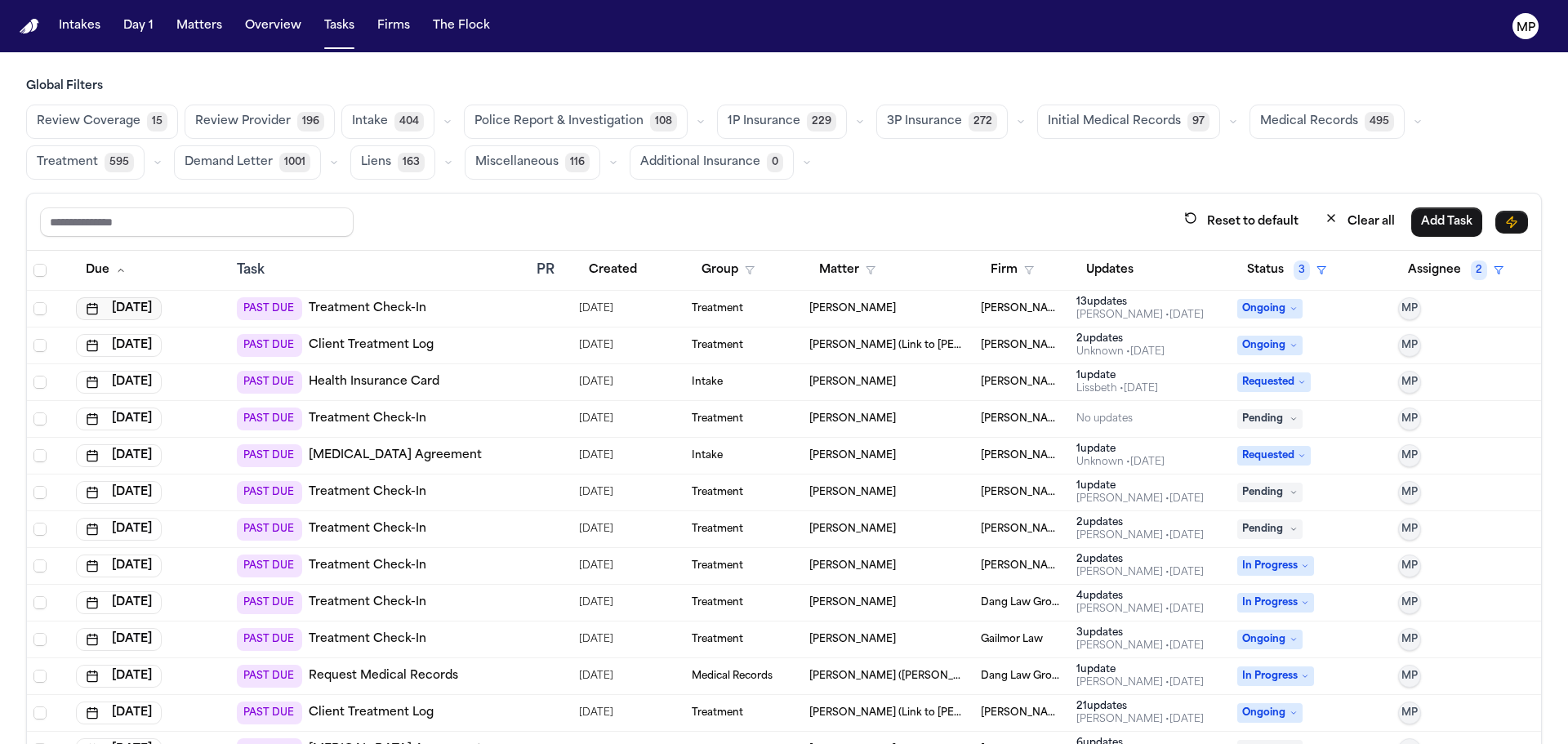
click at [117, 304] on button "[DATE]" at bounding box center [118, 308] width 86 height 23
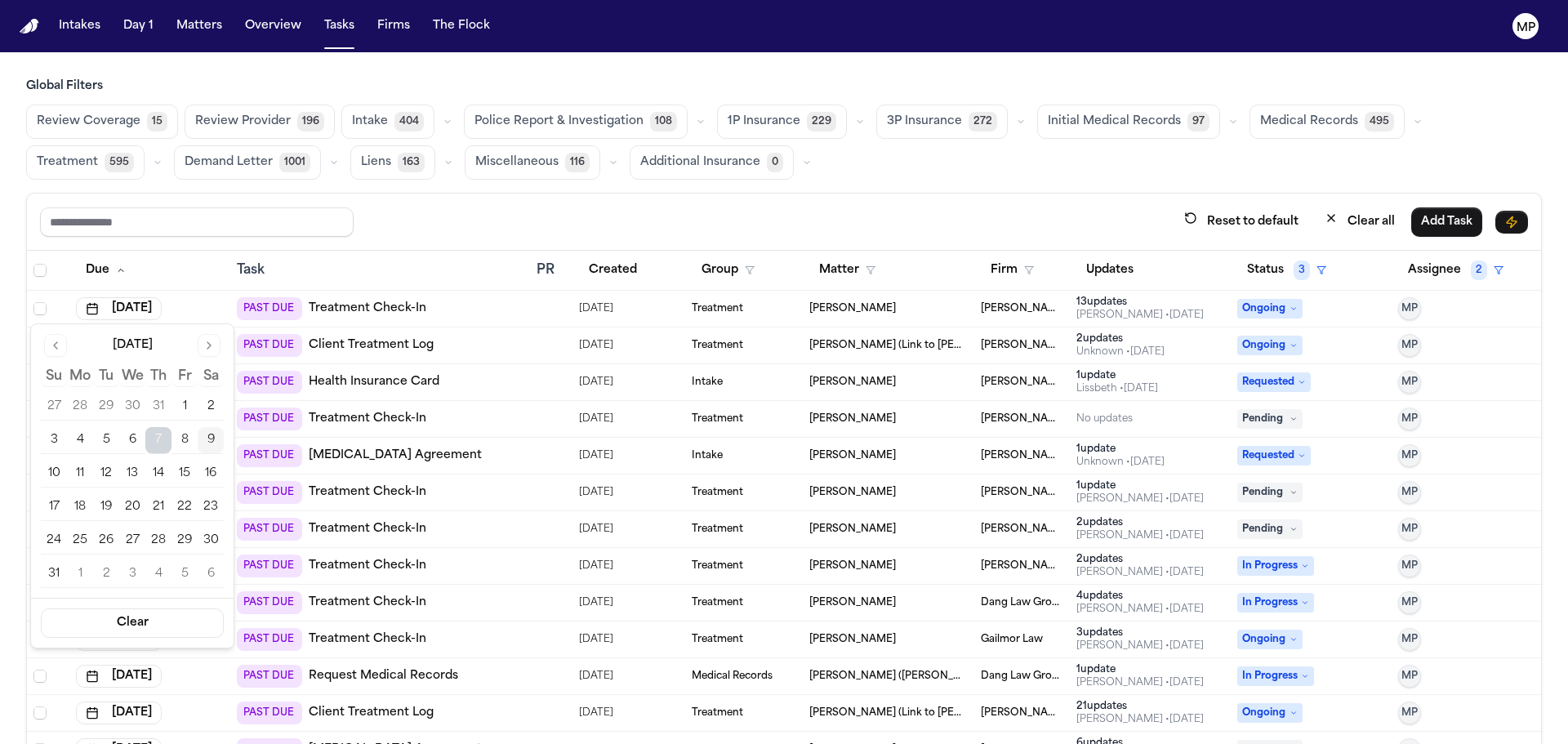
click at [114, 478] on button "12" at bounding box center [106, 474] width 27 height 27
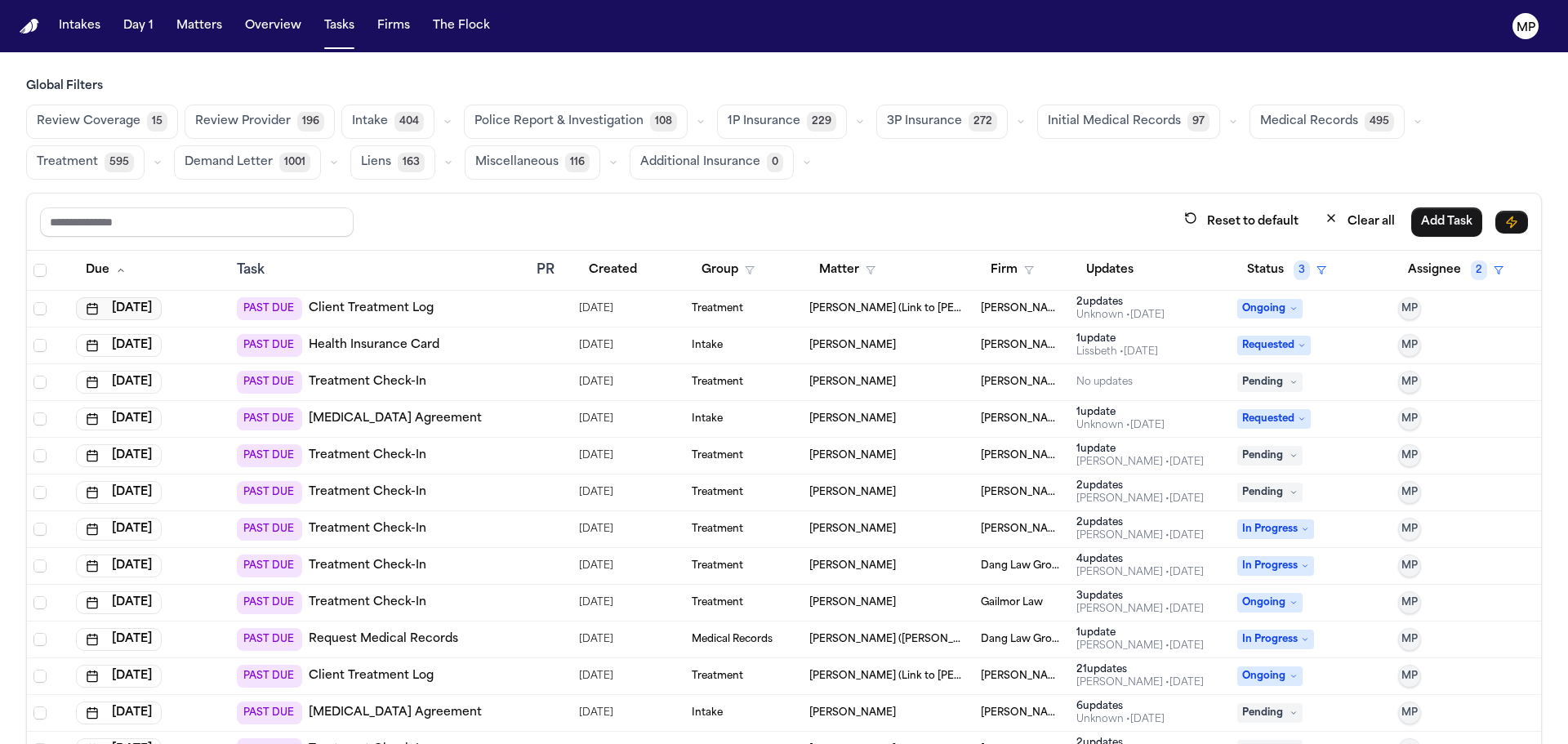
click at [157, 308] on button "[DATE]" at bounding box center [118, 308] width 86 height 23
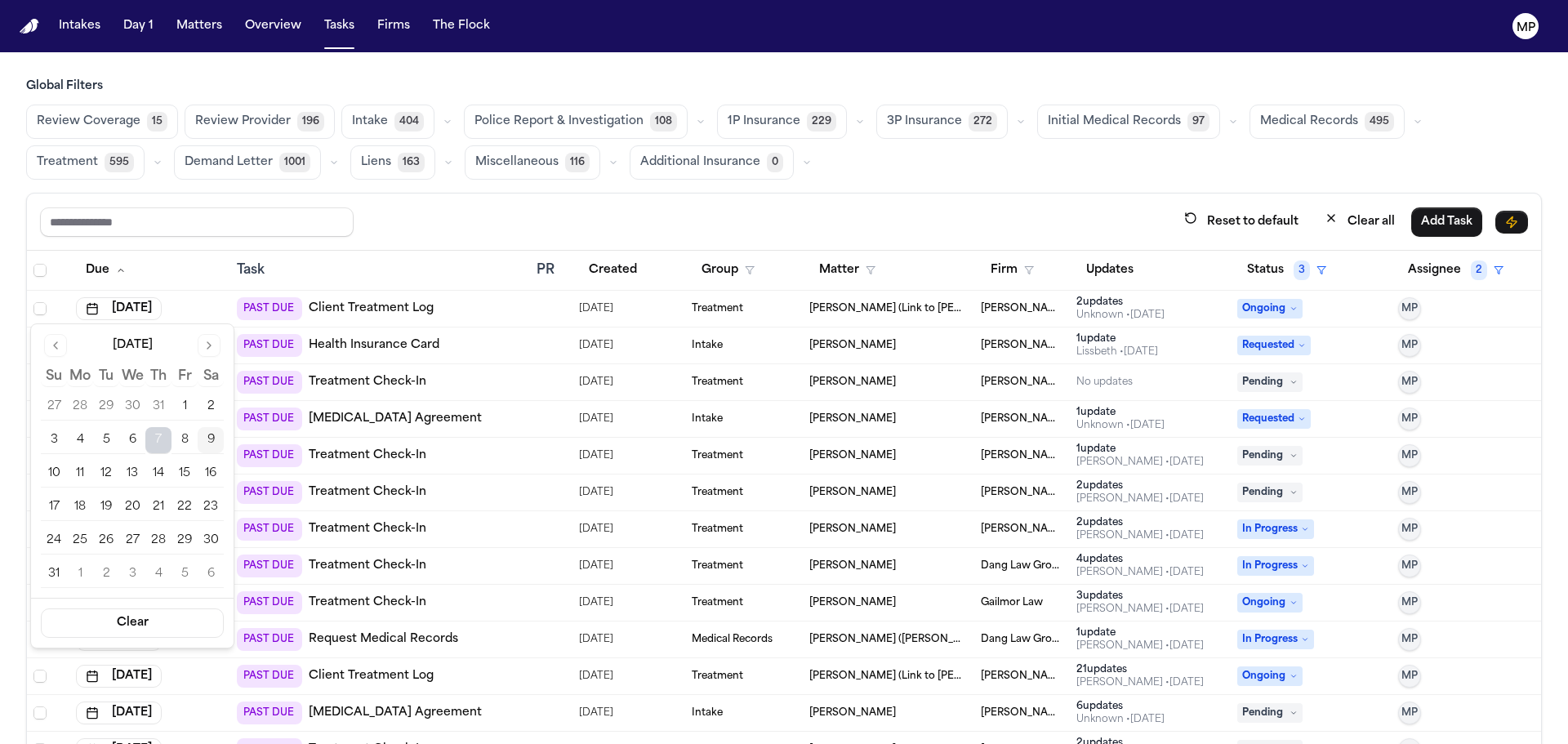
click at [115, 481] on button "12" at bounding box center [106, 474] width 27 height 27
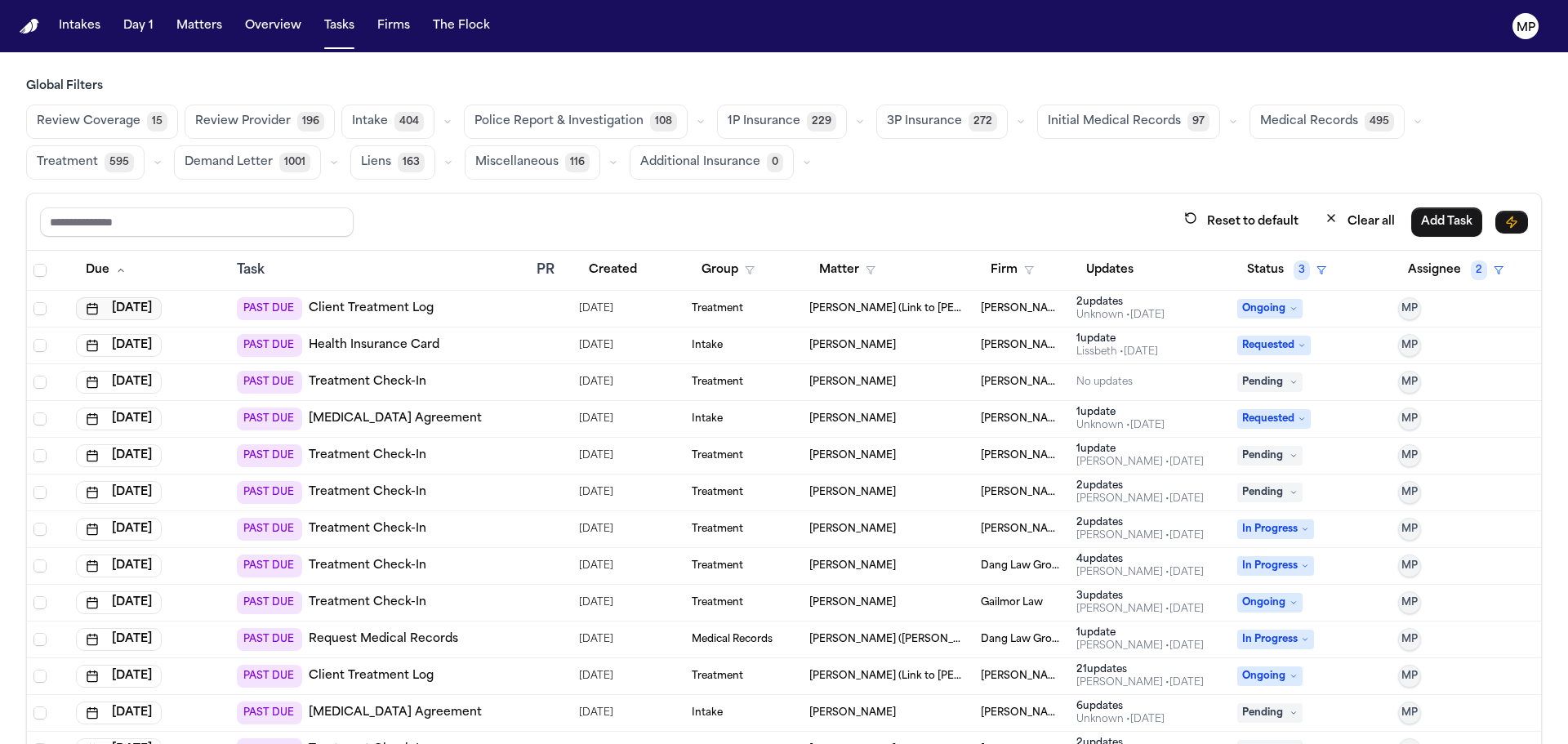
click at [162, 308] on button "[DATE]" at bounding box center [118, 308] width 86 height 23
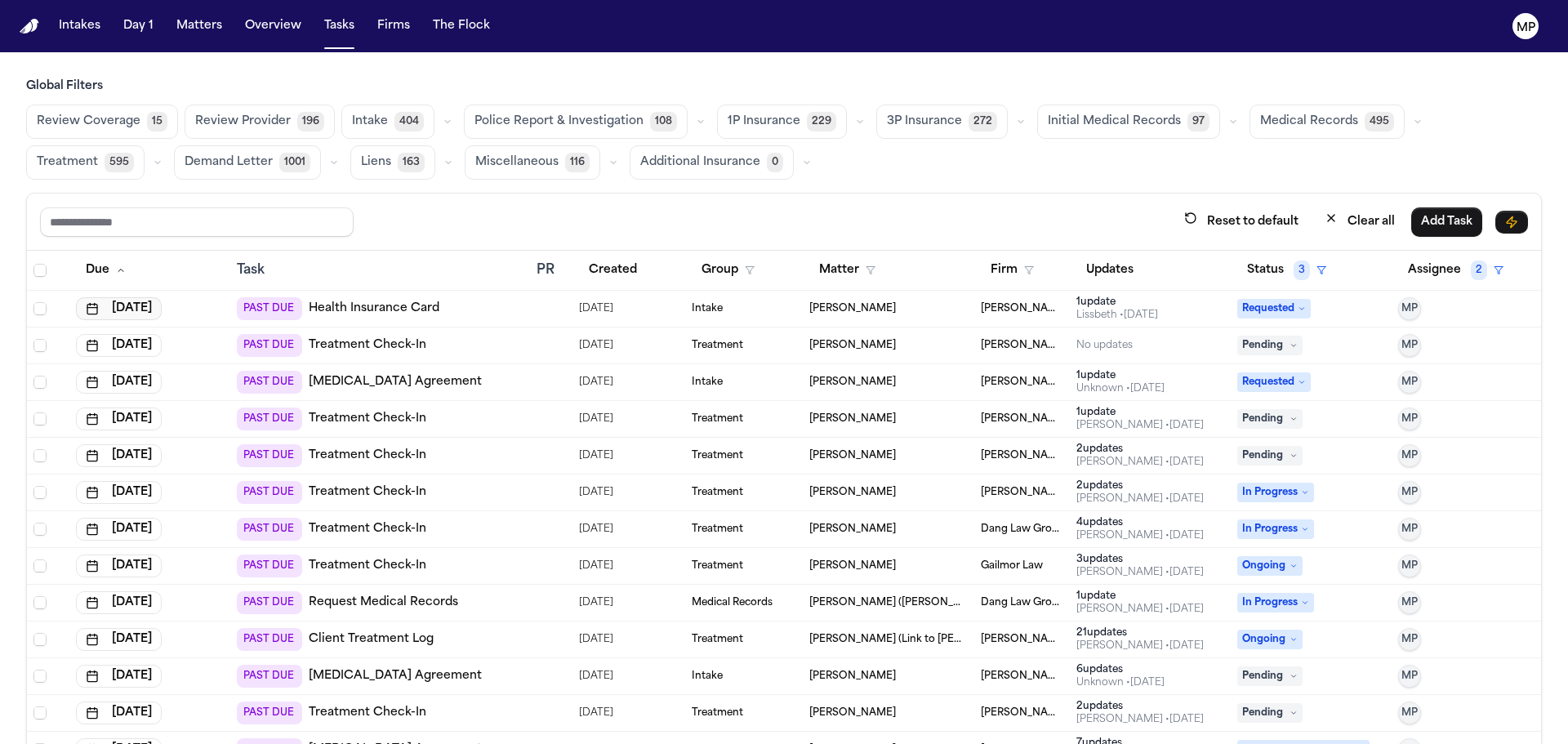
click at [162, 308] on button "[DATE]" at bounding box center [118, 308] width 86 height 23
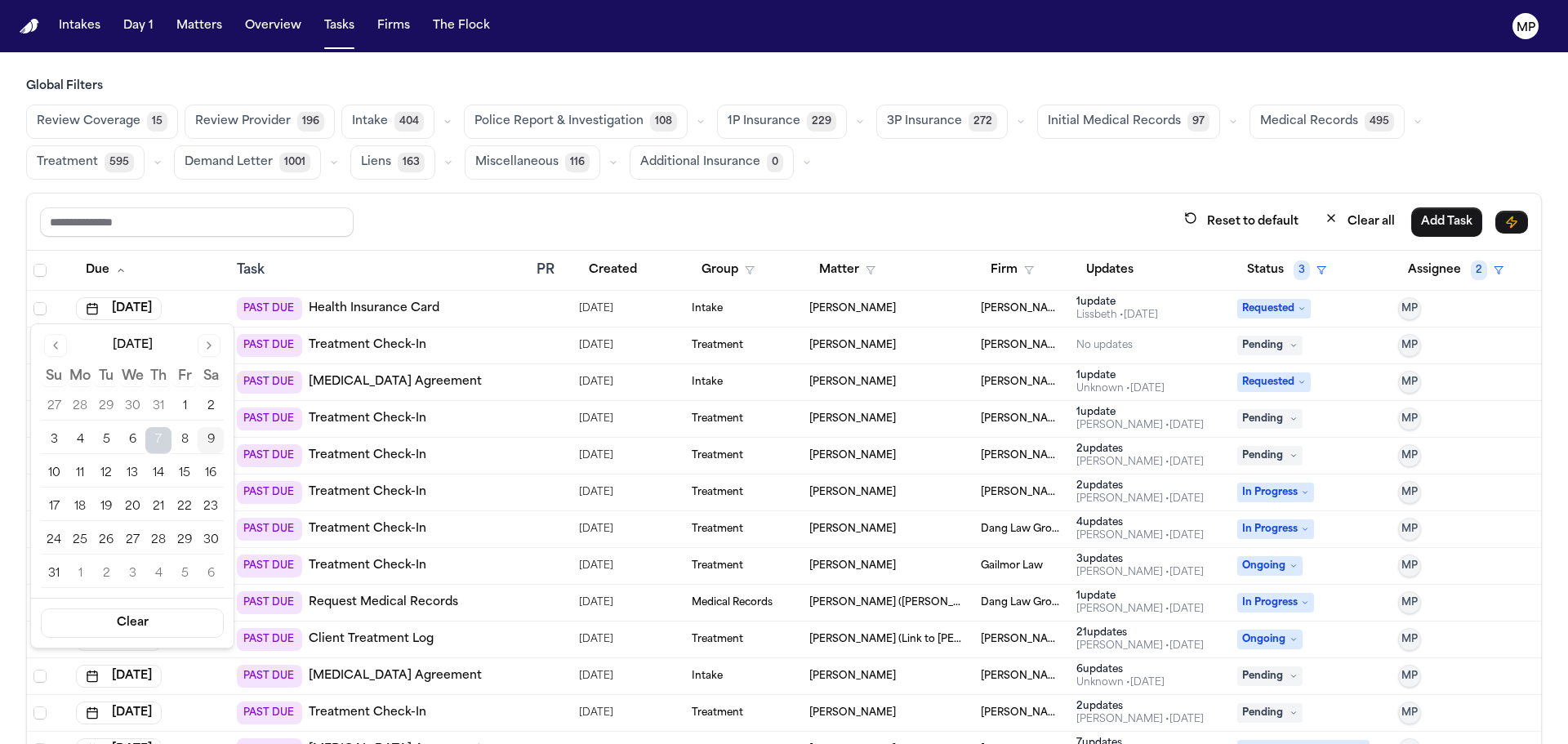
click at [104, 471] on button "12" at bounding box center [106, 474] width 27 height 27
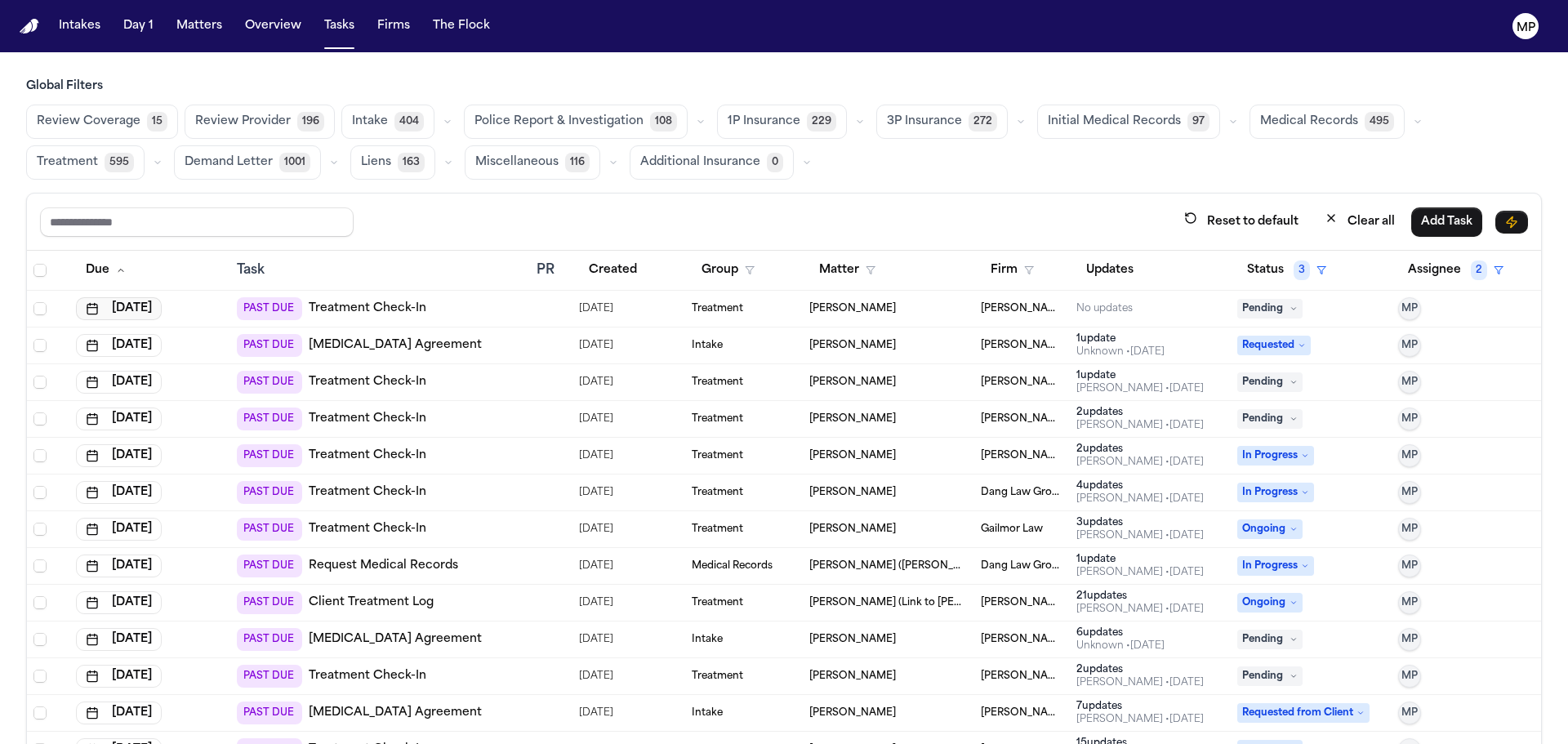
click at [162, 310] on button "[DATE]" at bounding box center [118, 308] width 86 height 23
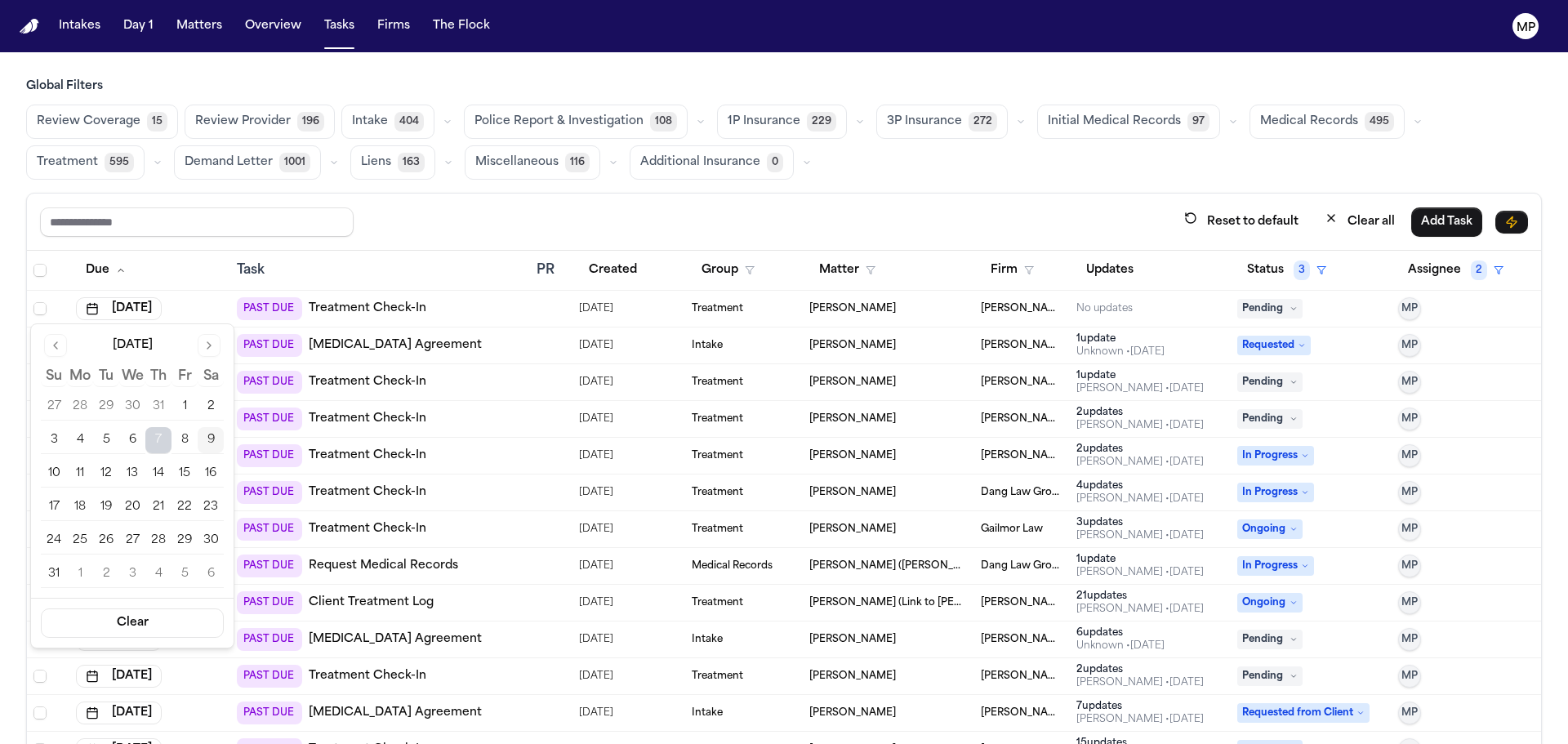
click at [104, 474] on button "12" at bounding box center [106, 474] width 27 height 27
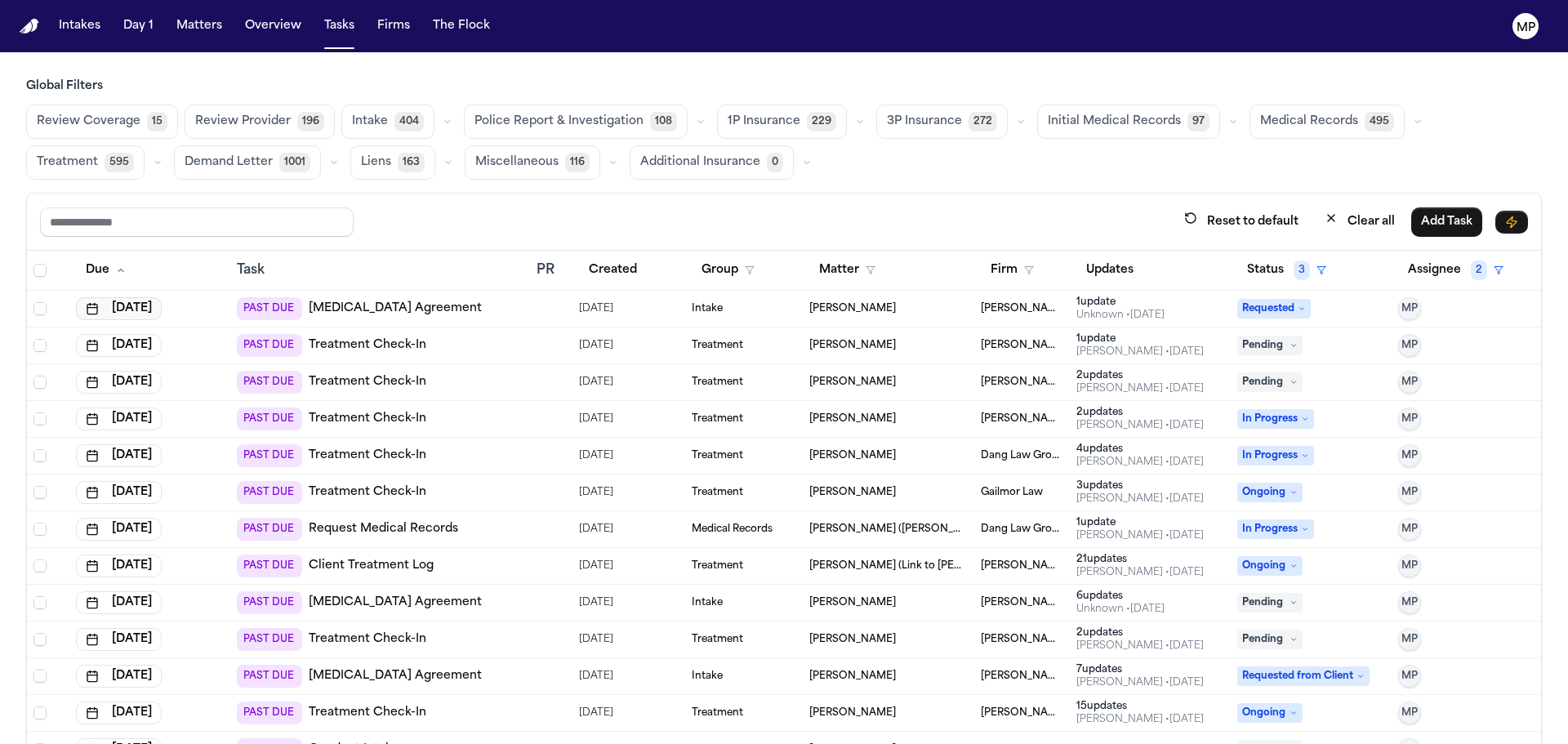
click at [153, 312] on button "[DATE]" at bounding box center [118, 308] width 86 height 23
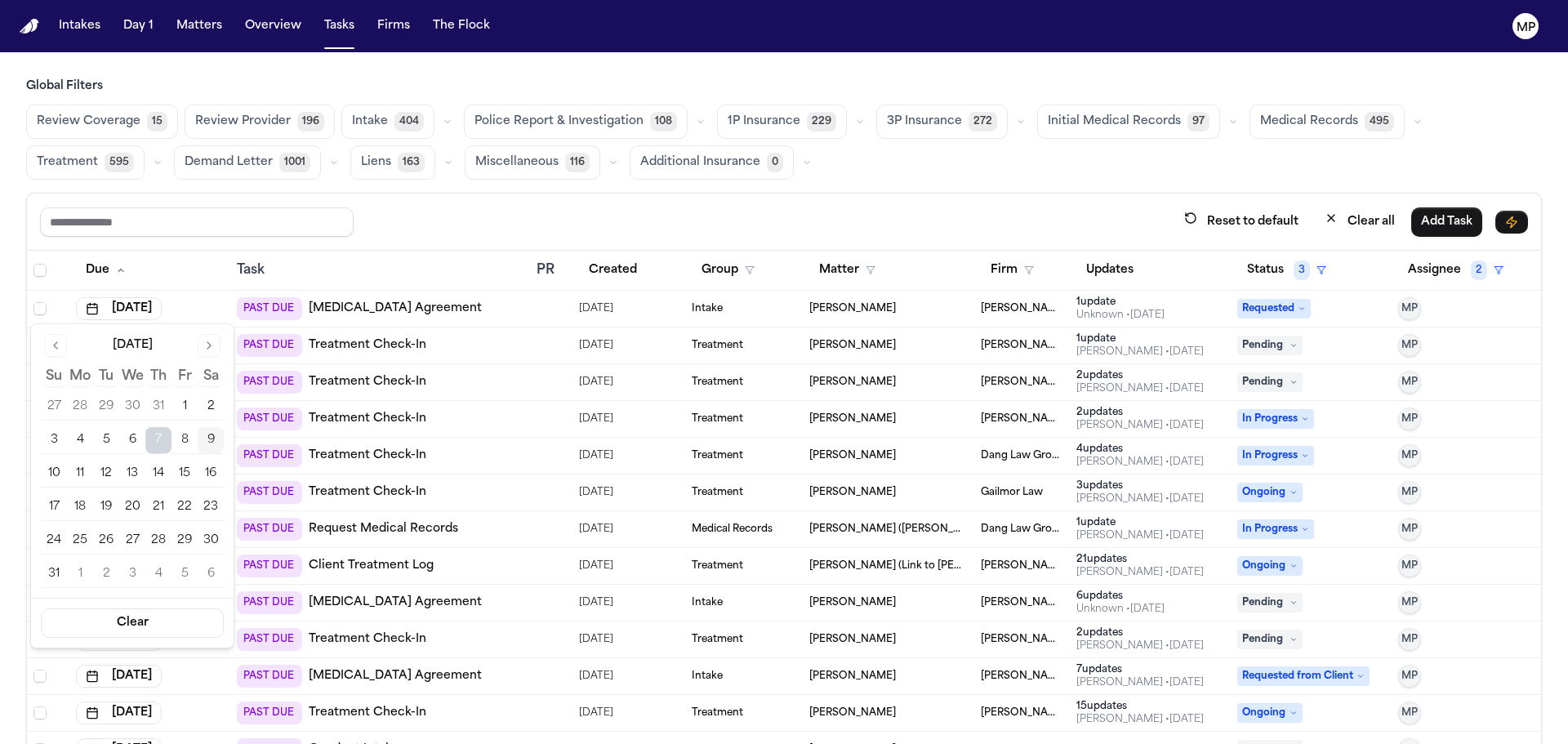
click at [129, 474] on button "13" at bounding box center [132, 474] width 27 height 27
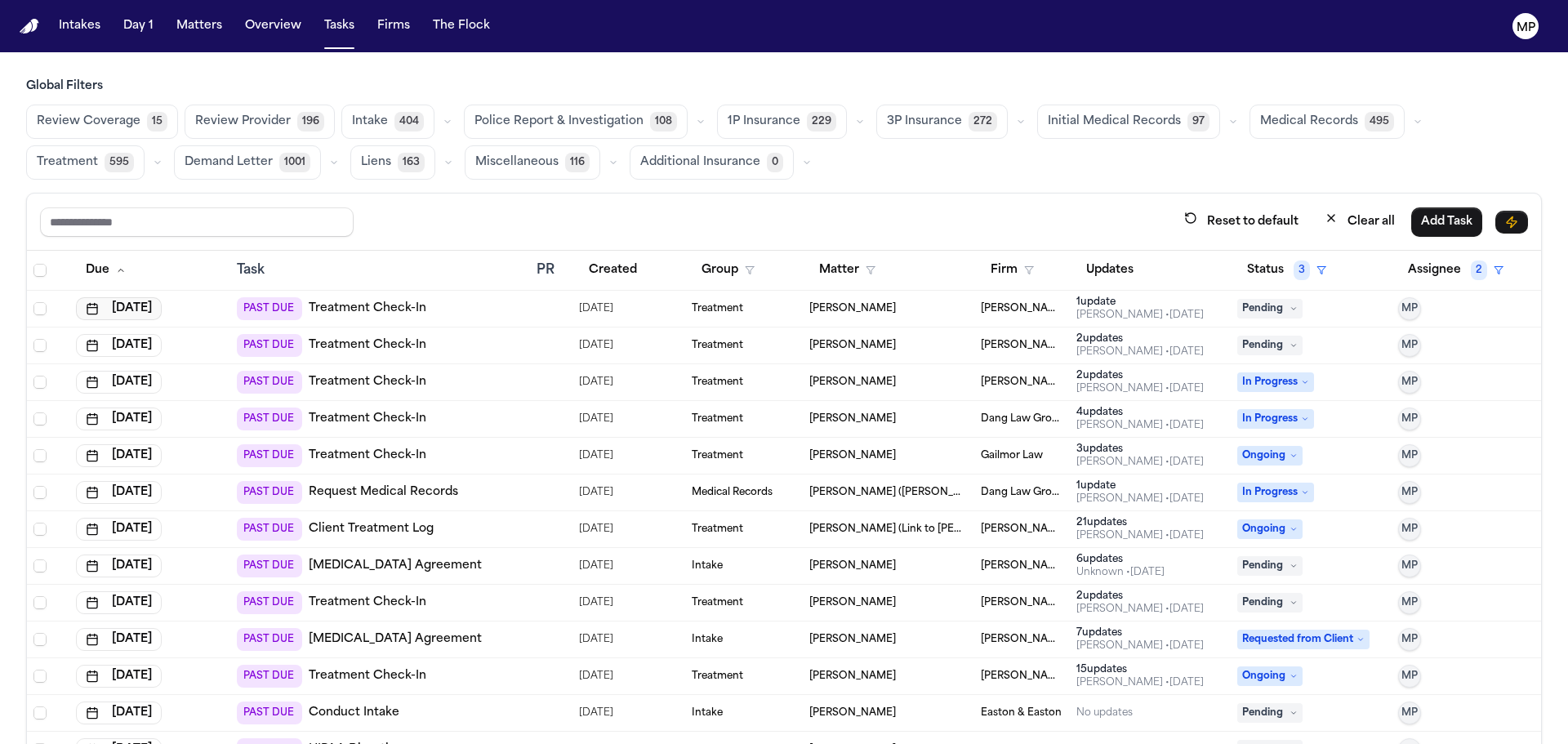
click at [160, 313] on button "[DATE]" at bounding box center [118, 308] width 86 height 23
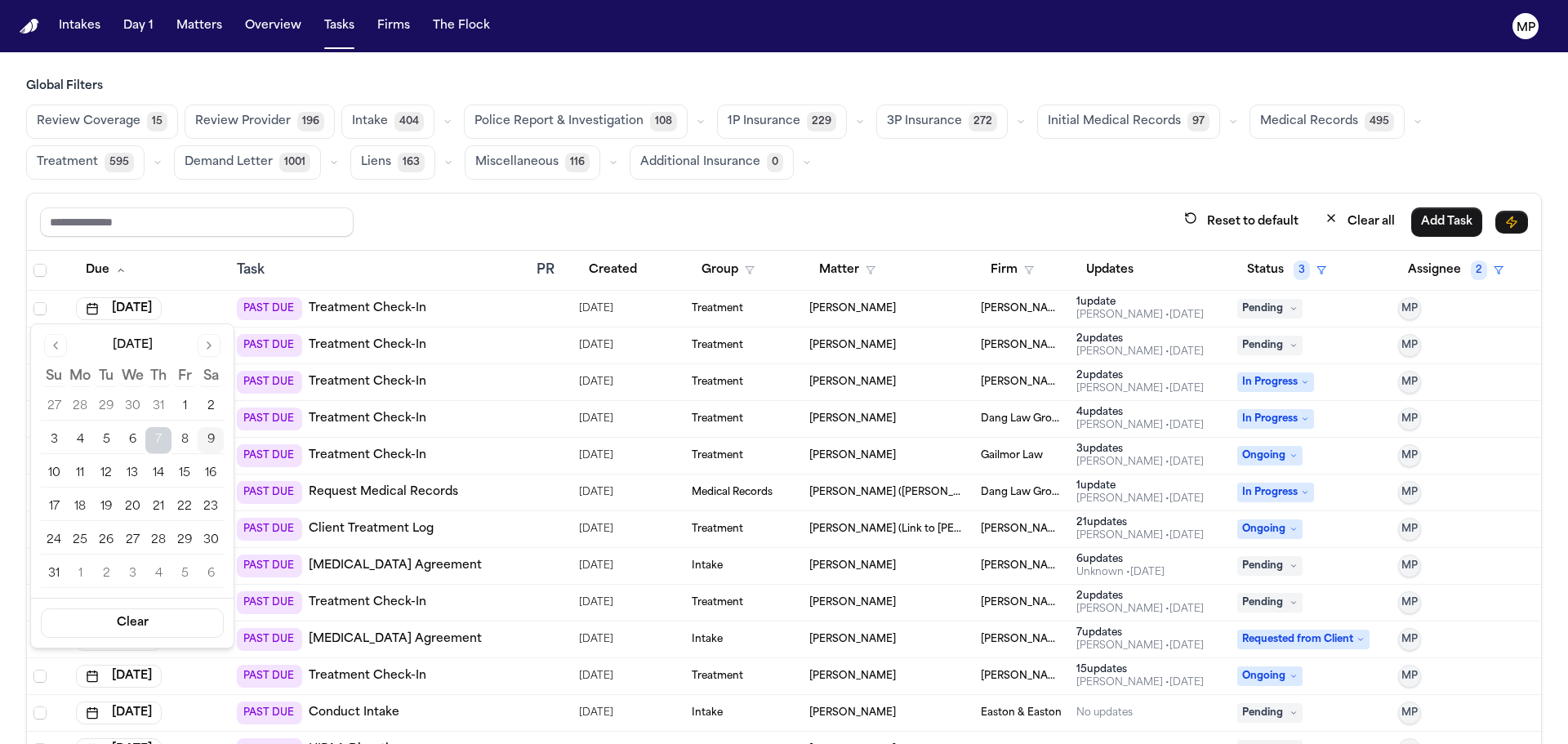
click at [138, 470] on button "13" at bounding box center [132, 474] width 27 height 27
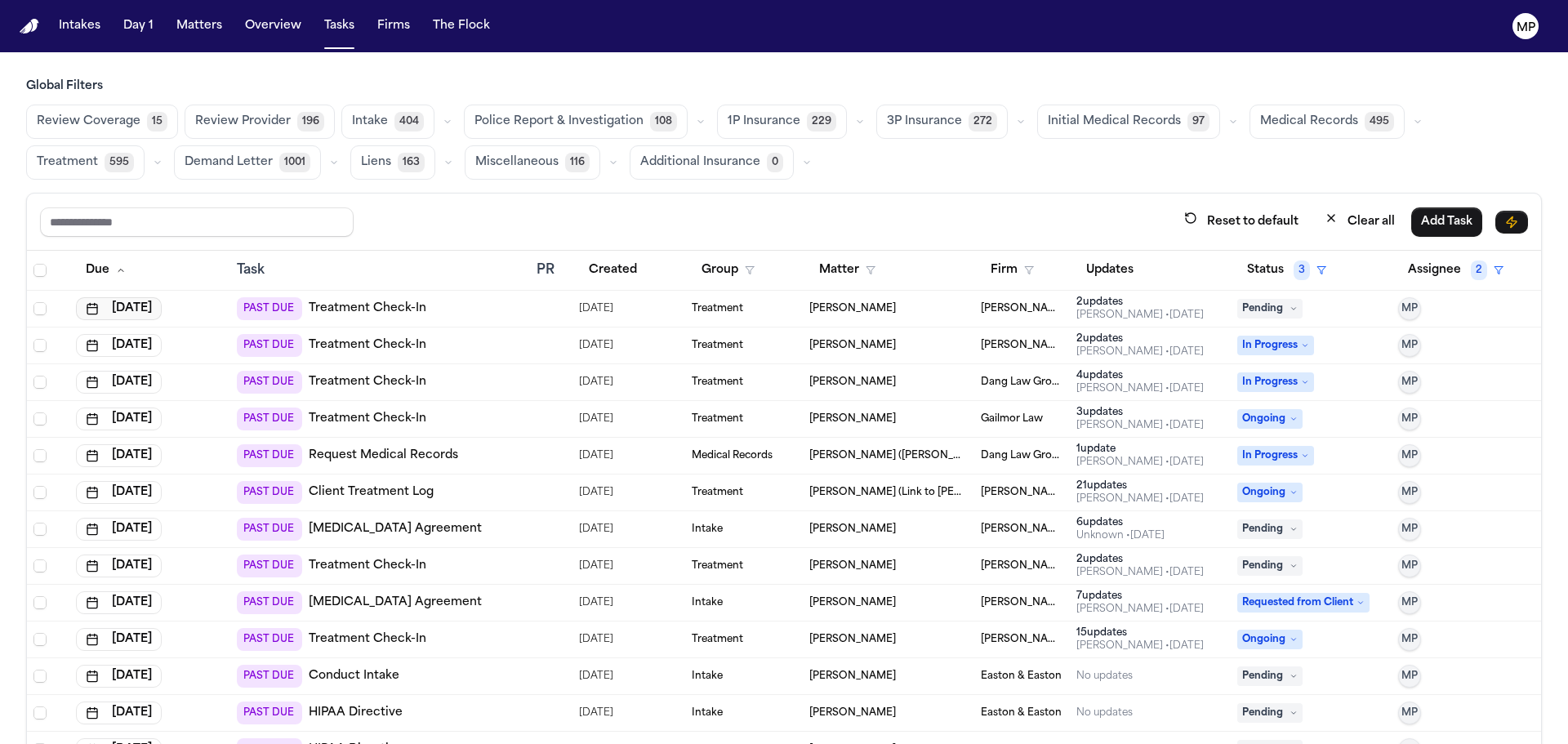
click at [144, 313] on button "[DATE]" at bounding box center [118, 308] width 86 height 23
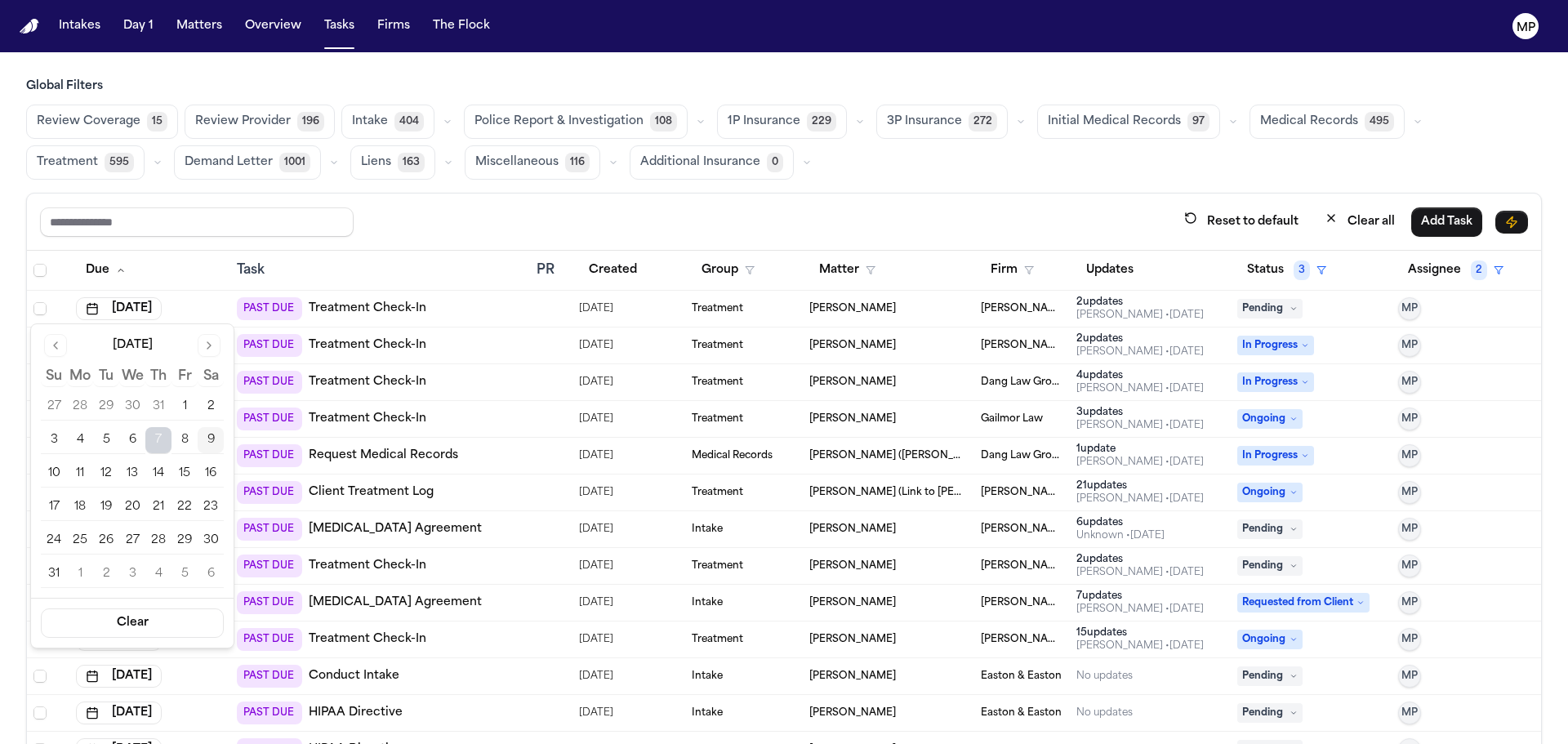
click at [128, 473] on button "13" at bounding box center [132, 474] width 27 height 27
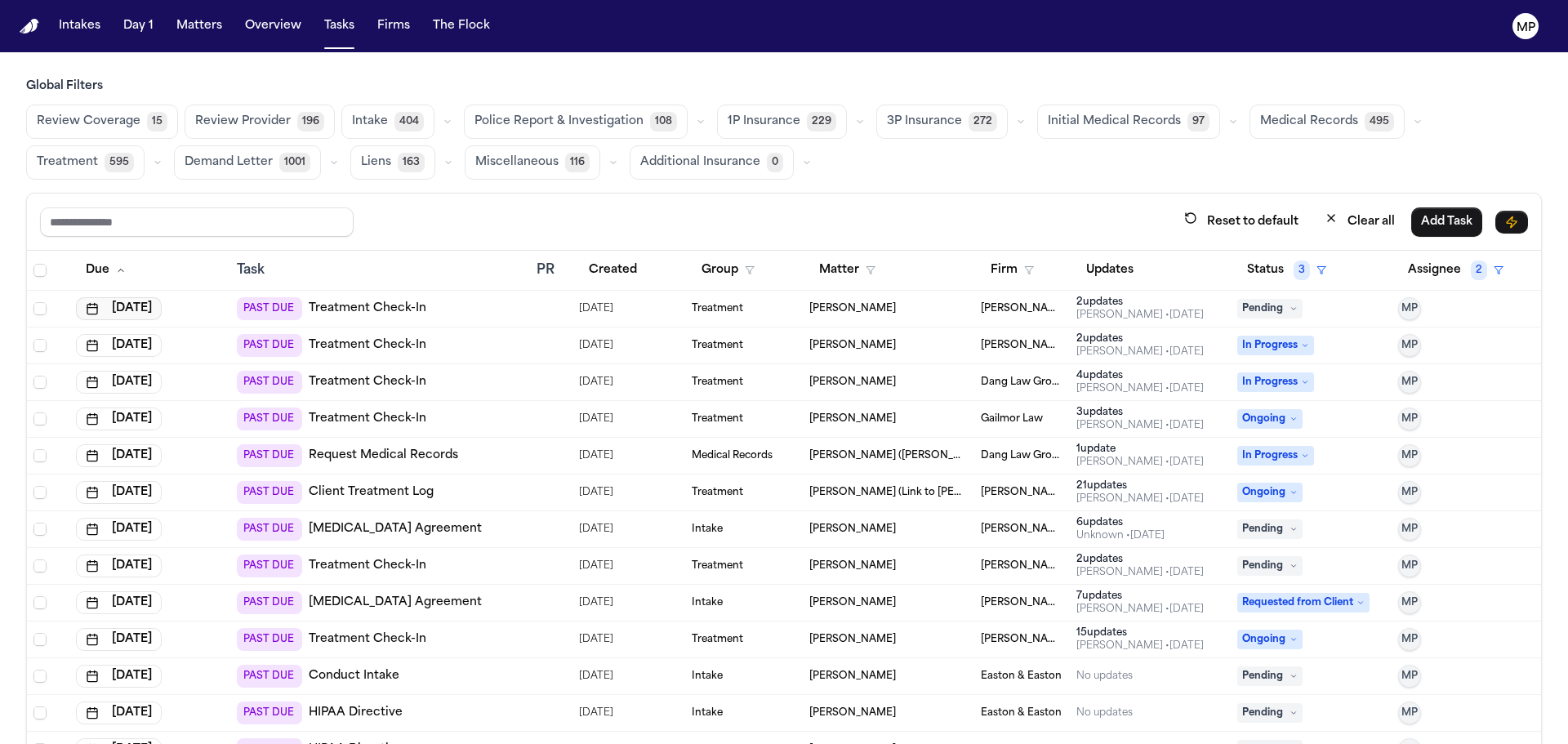
click at [147, 312] on button "[DATE]" at bounding box center [118, 308] width 86 height 23
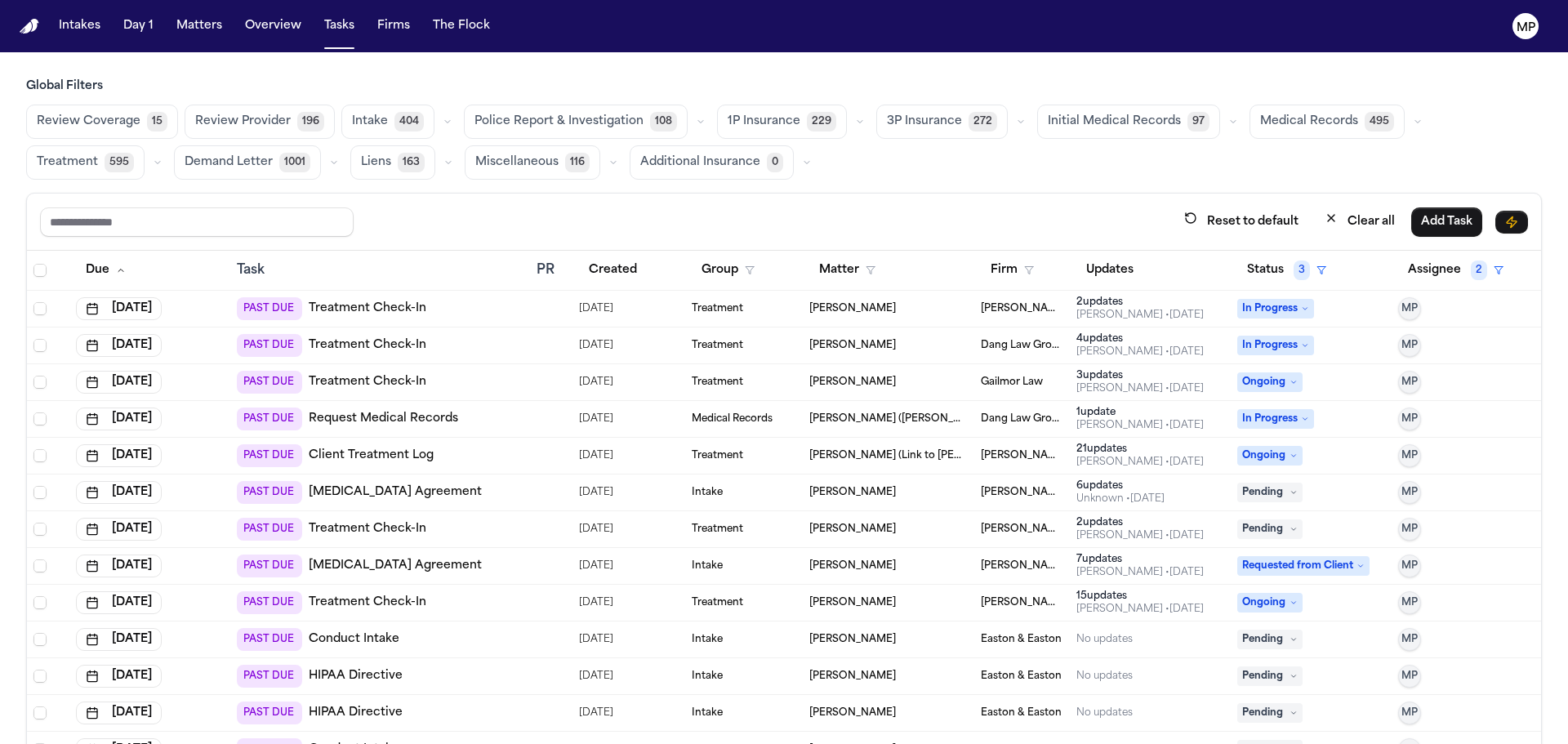
click at [136, 472] on td "[DATE]" at bounding box center [150, 455] width 161 height 36
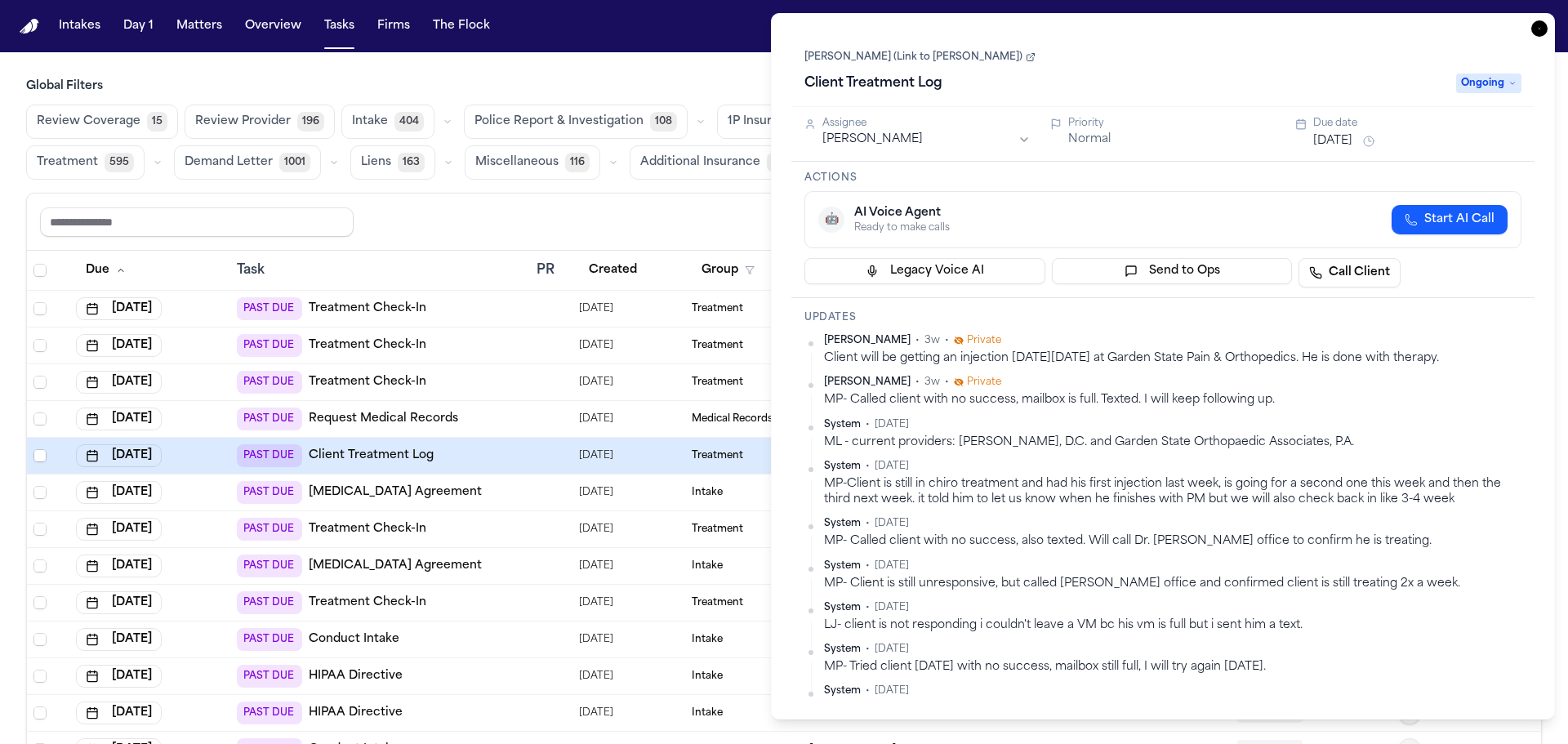
click at [1345, 138] on button "[DATE]" at bounding box center [1333, 141] width 39 height 17
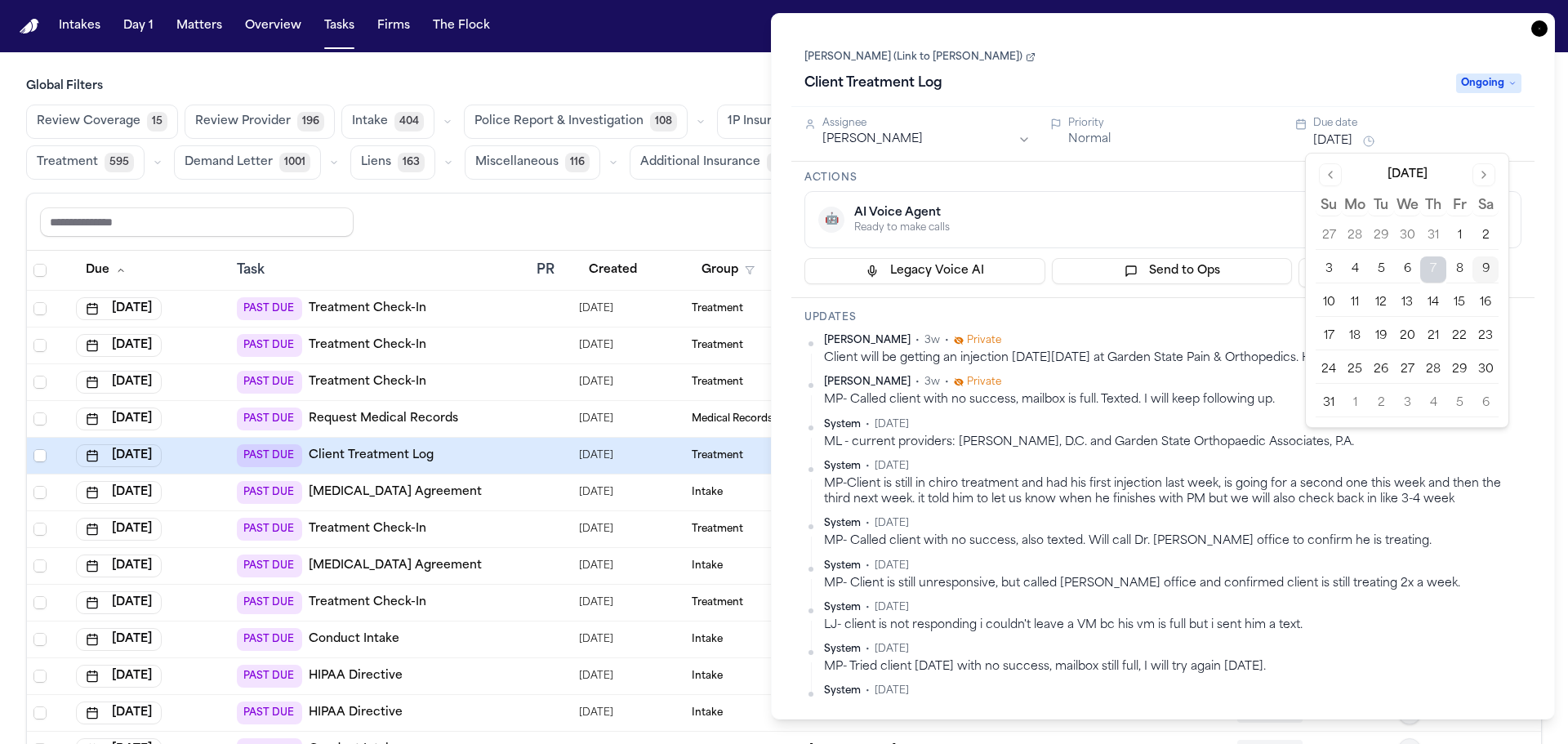
click at [1403, 303] on button "13" at bounding box center [1407, 303] width 27 height 27
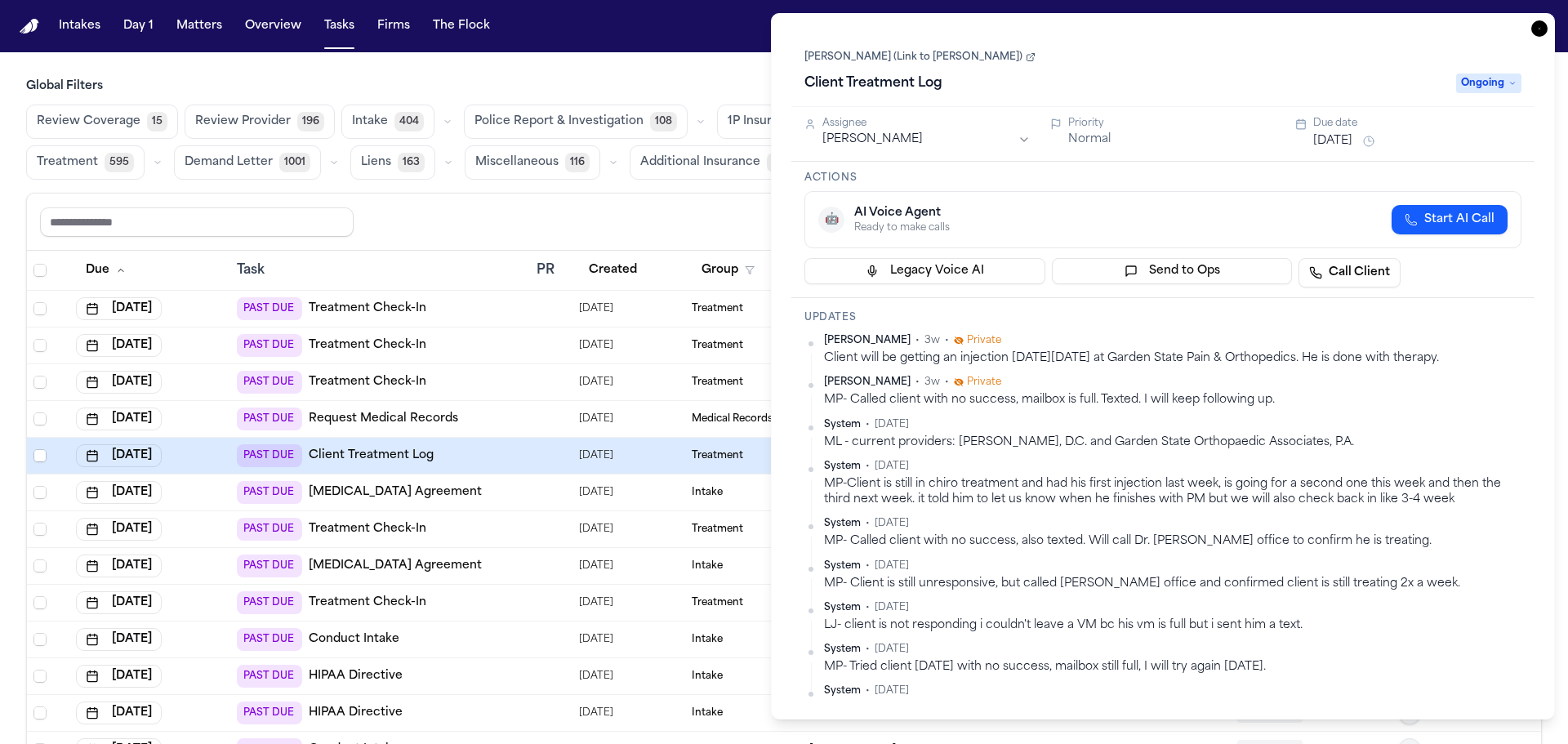
click at [1199, 196] on div "🤖 AI Voice Agent Ready to make calls Start AI Call" at bounding box center [1164, 219] width 718 height 57
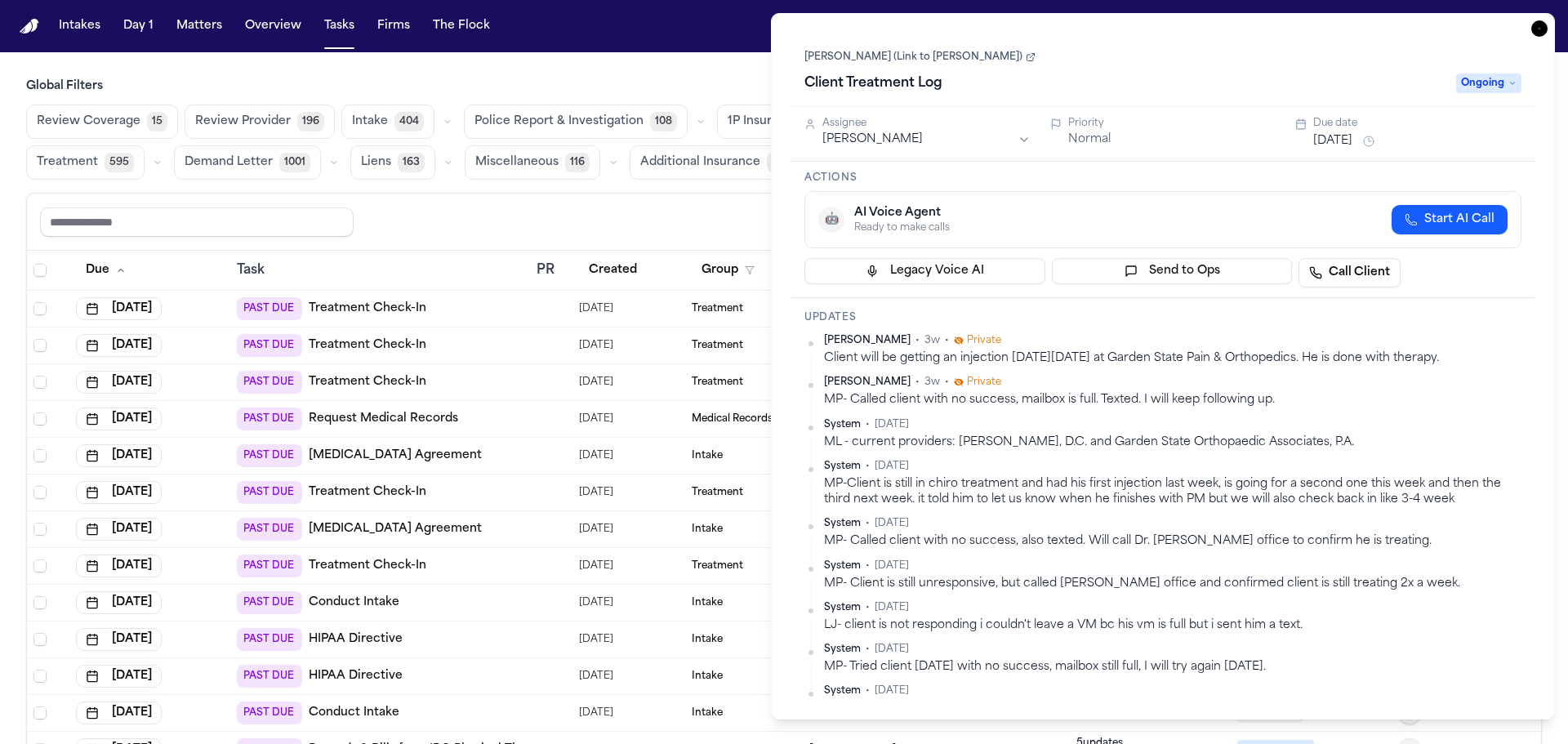
click at [1544, 29] on icon "button" at bounding box center [1539, 29] width 17 height 17
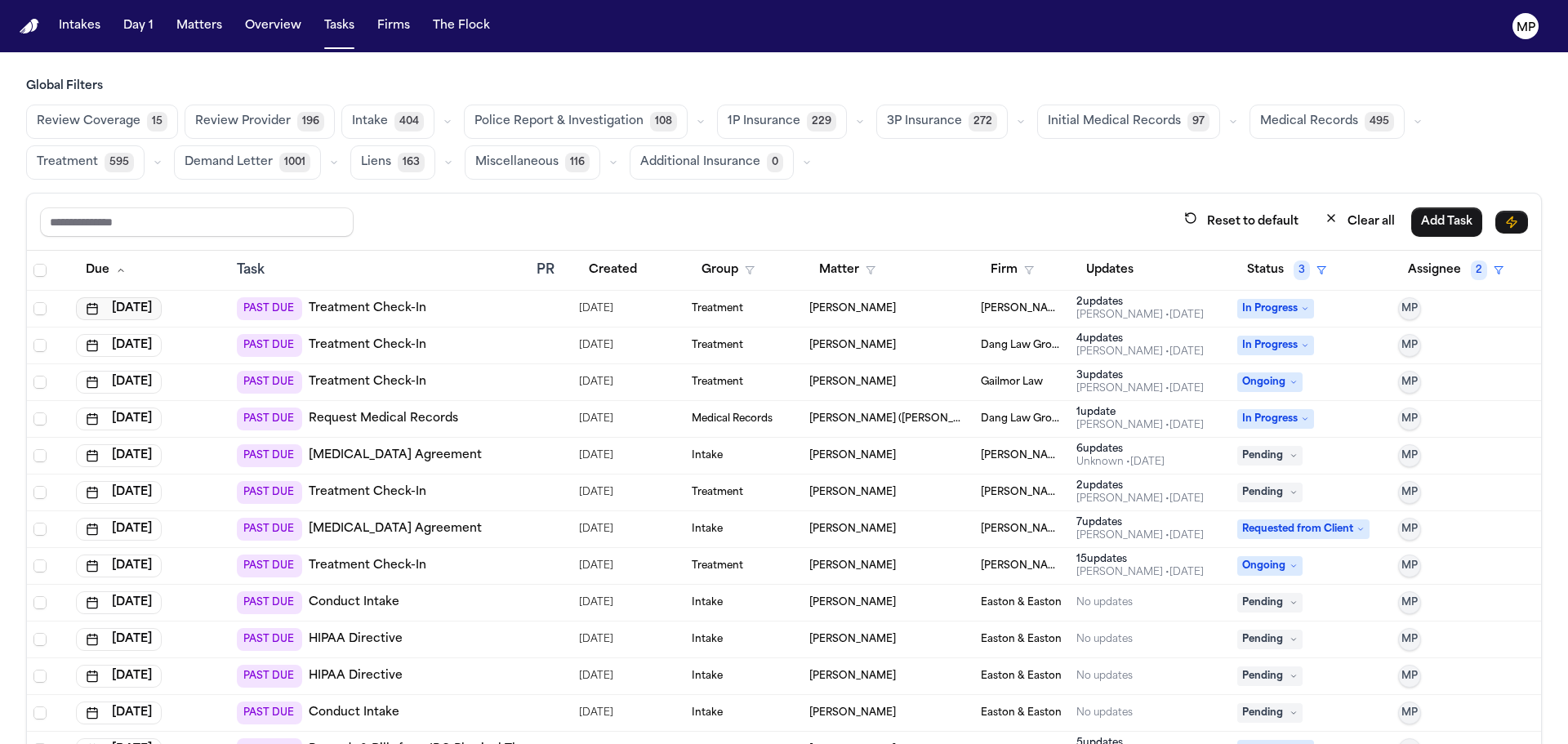
click at [151, 318] on button "[DATE]" at bounding box center [118, 308] width 86 height 23
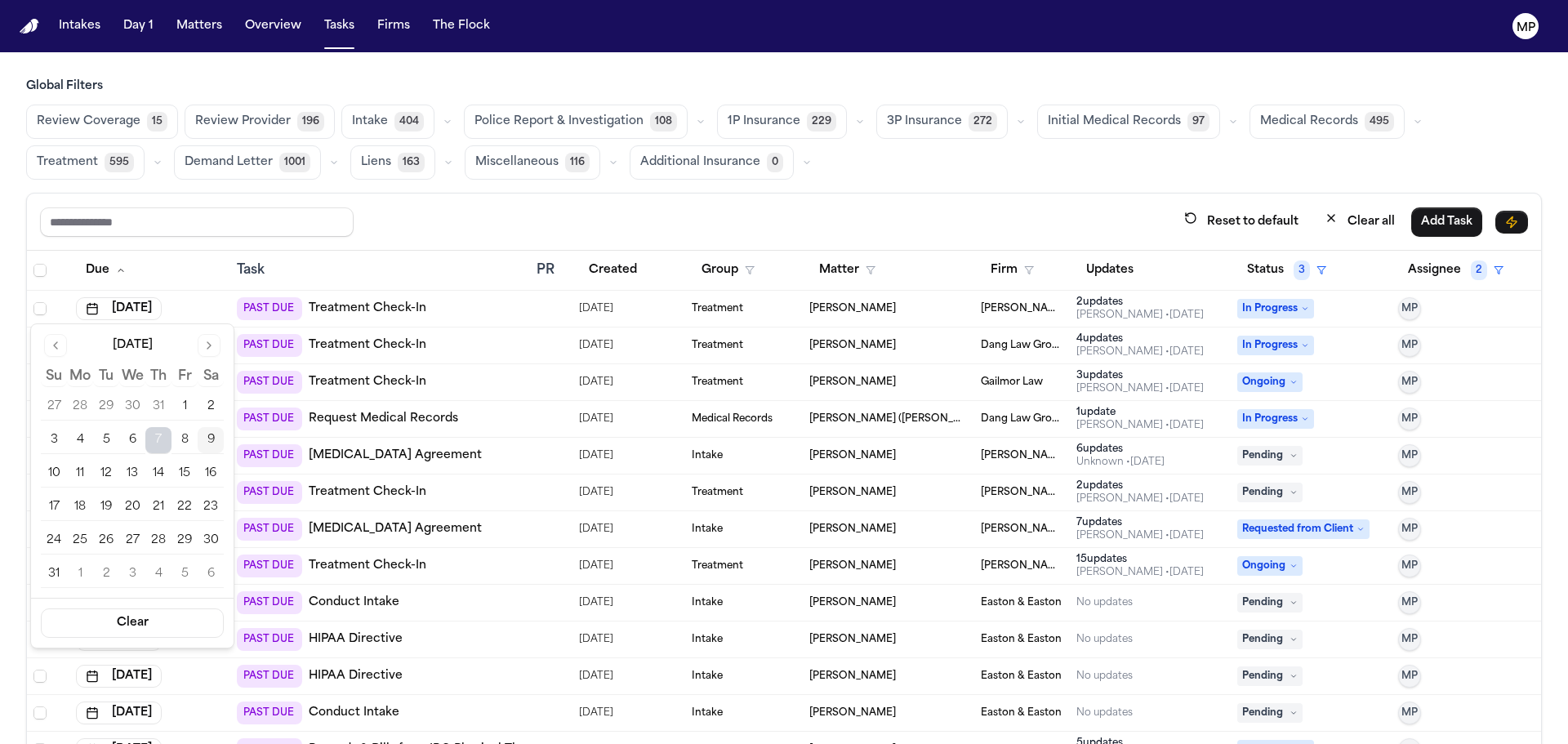
click at [103, 476] on button "12" at bounding box center [106, 474] width 27 height 27
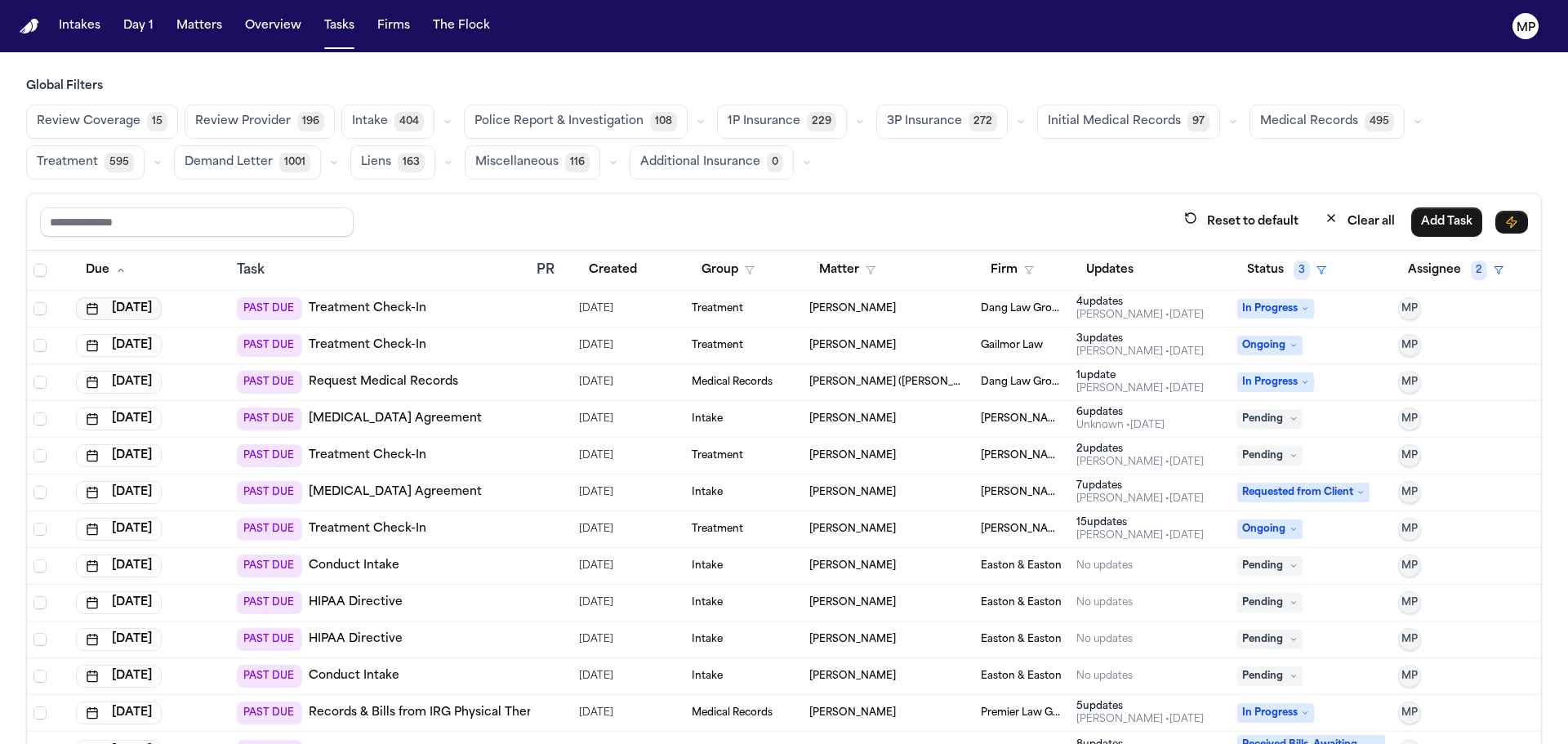
click at [154, 303] on button "[DATE]" at bounding box center [118, 308] width 86 height 23
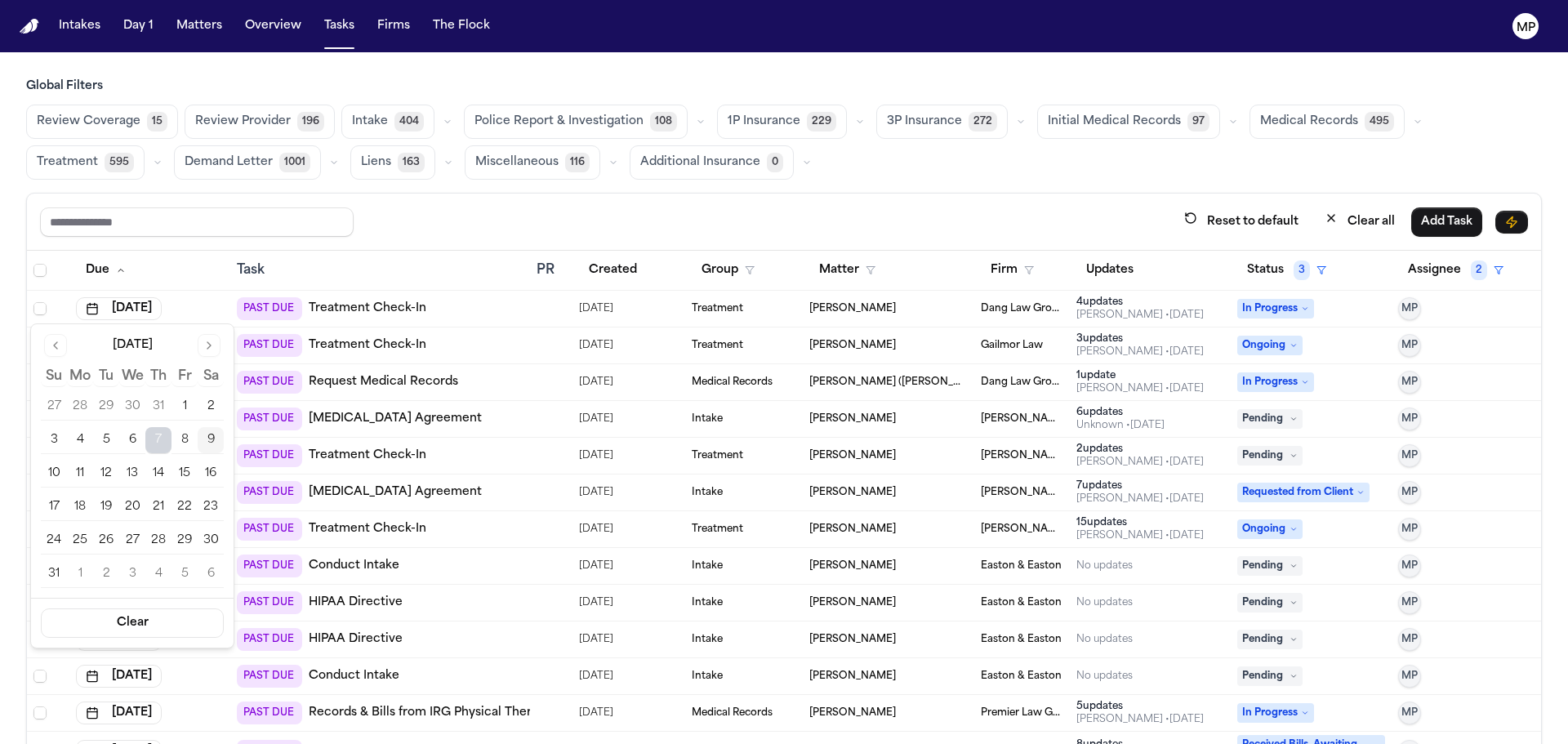
click at [109, 476] on button "12" at bounding box center [106, 474] width 27 height 27
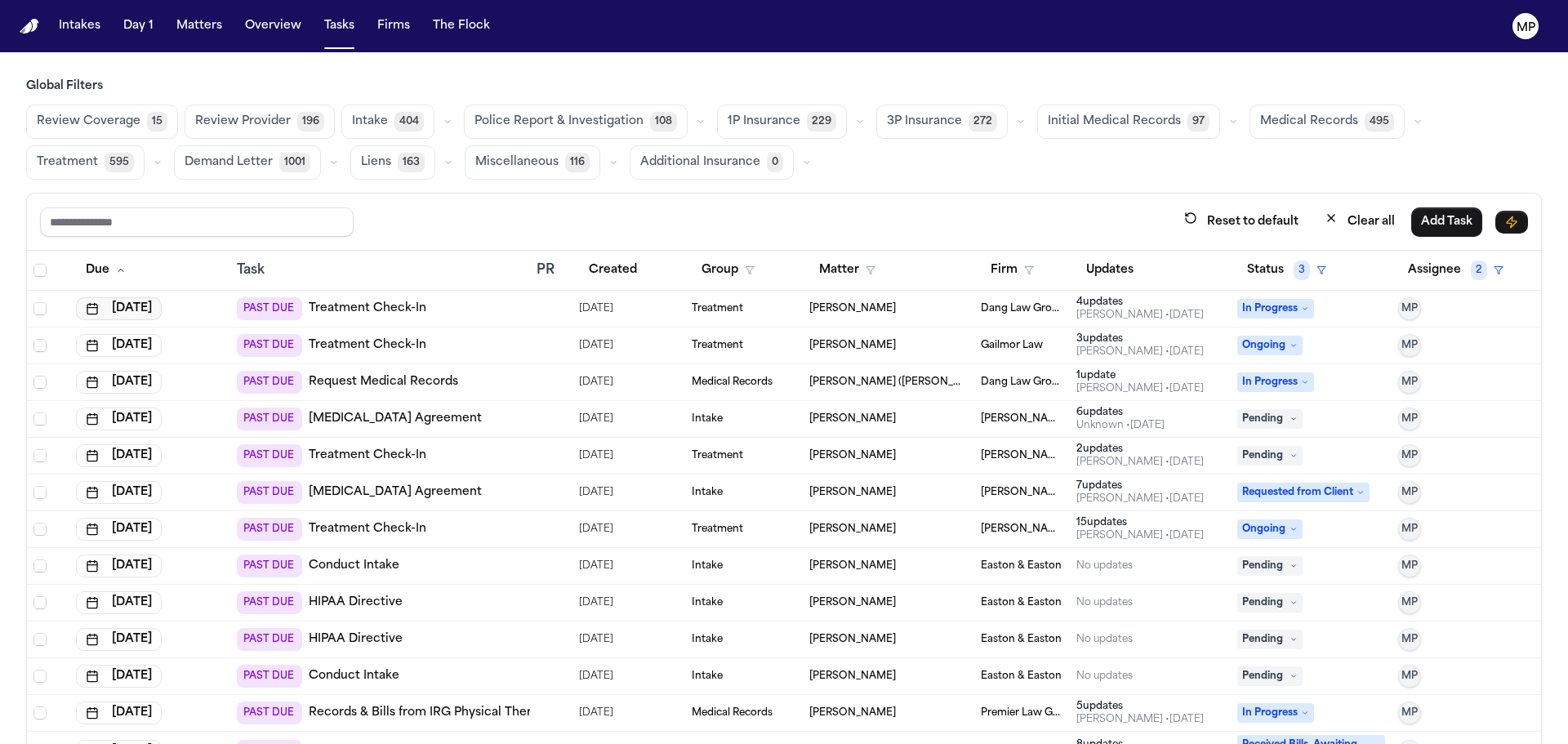
click at [154, 315] on button "[DATE]" at bounding box center [118, 308] width 86 height 23
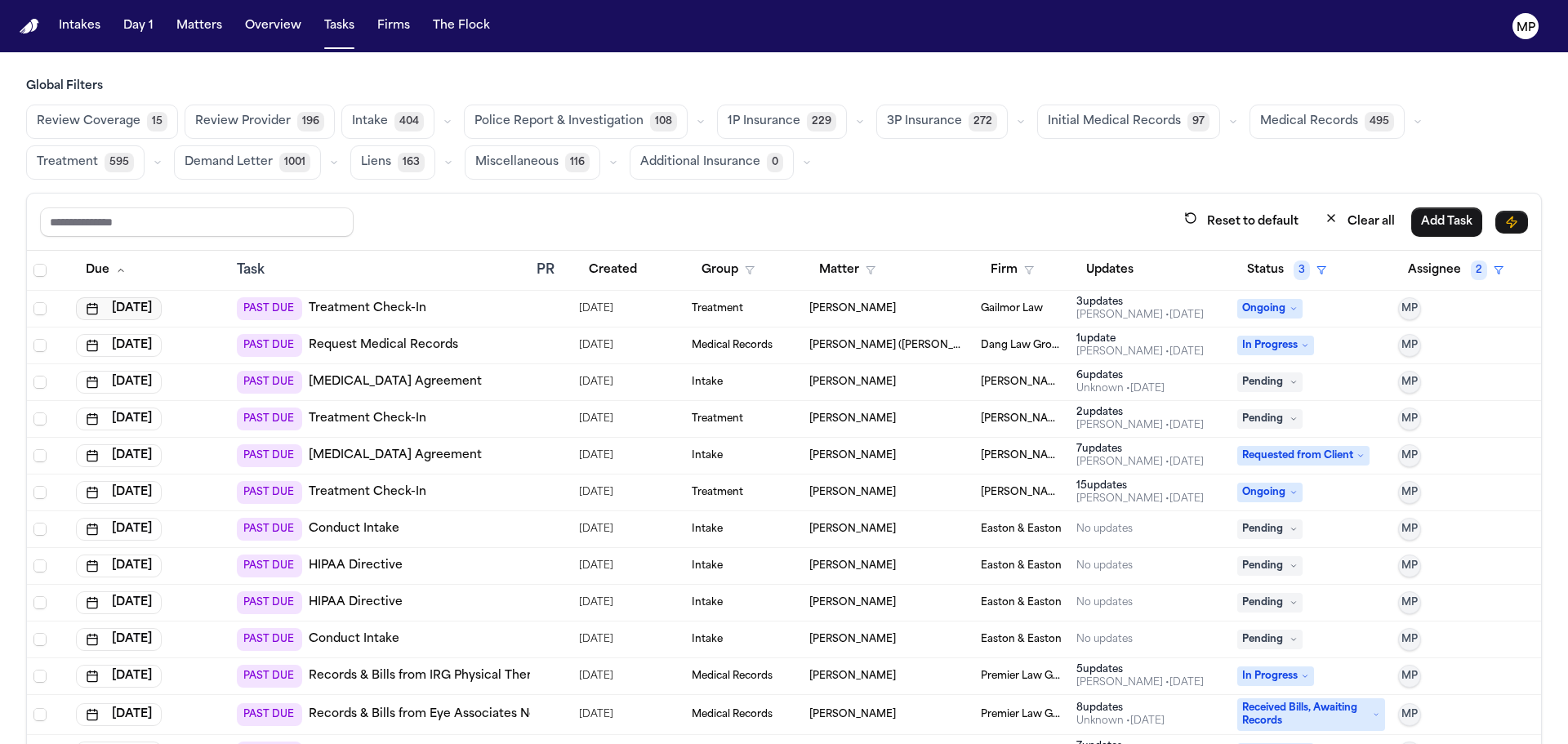
click at [140, 305] on button "[DATE]" at bounding box center [118, 308] width 86 height 23
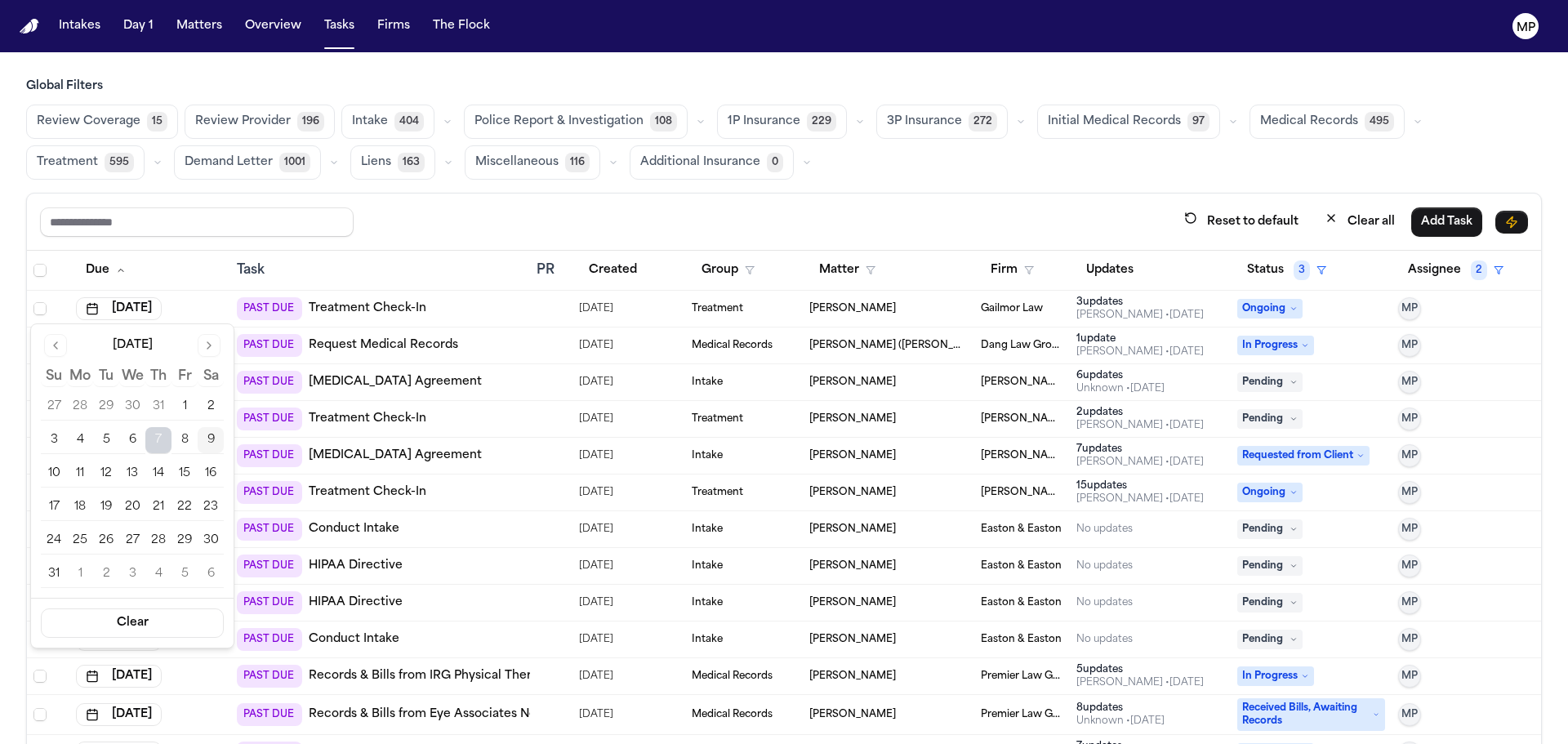
click at [160, 476] on button "14" at bounding box center [158, 474] width 27 height 27
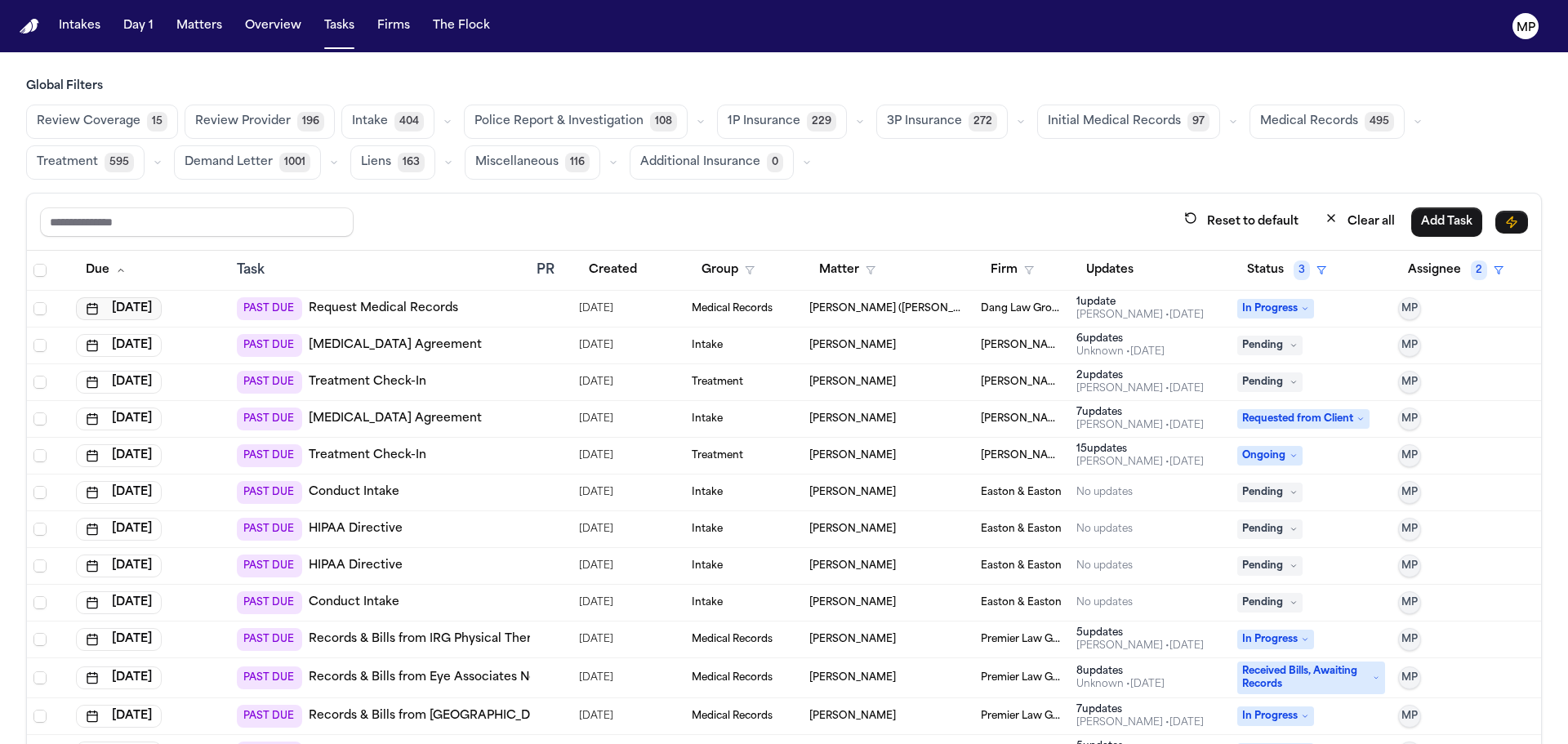
click at [105, 300] on button "[DATE]" at bounding box center [118, 308] width 86 height 23
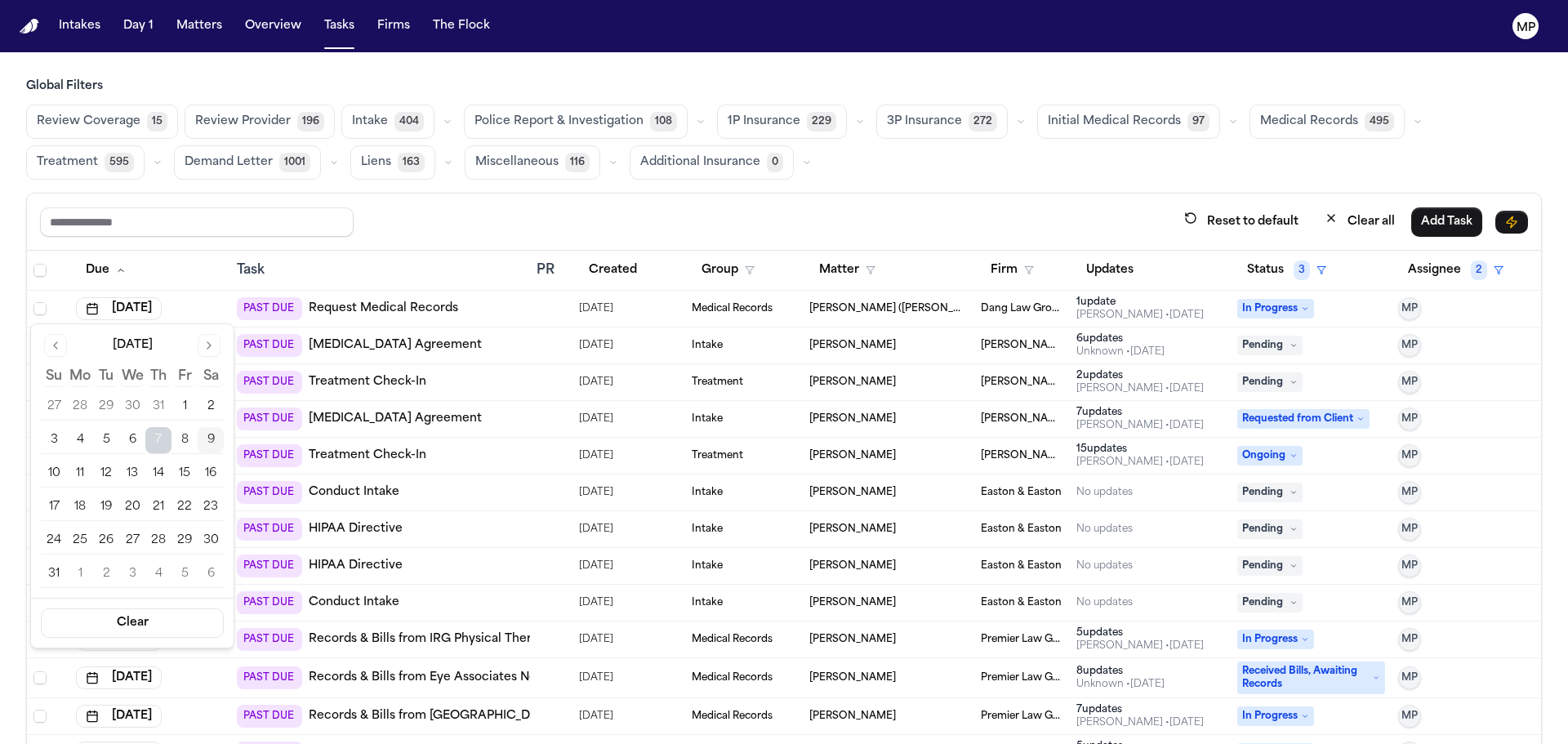
click at [145, 476] on button "13" at bounding box center [132, 474] width 27 height 27
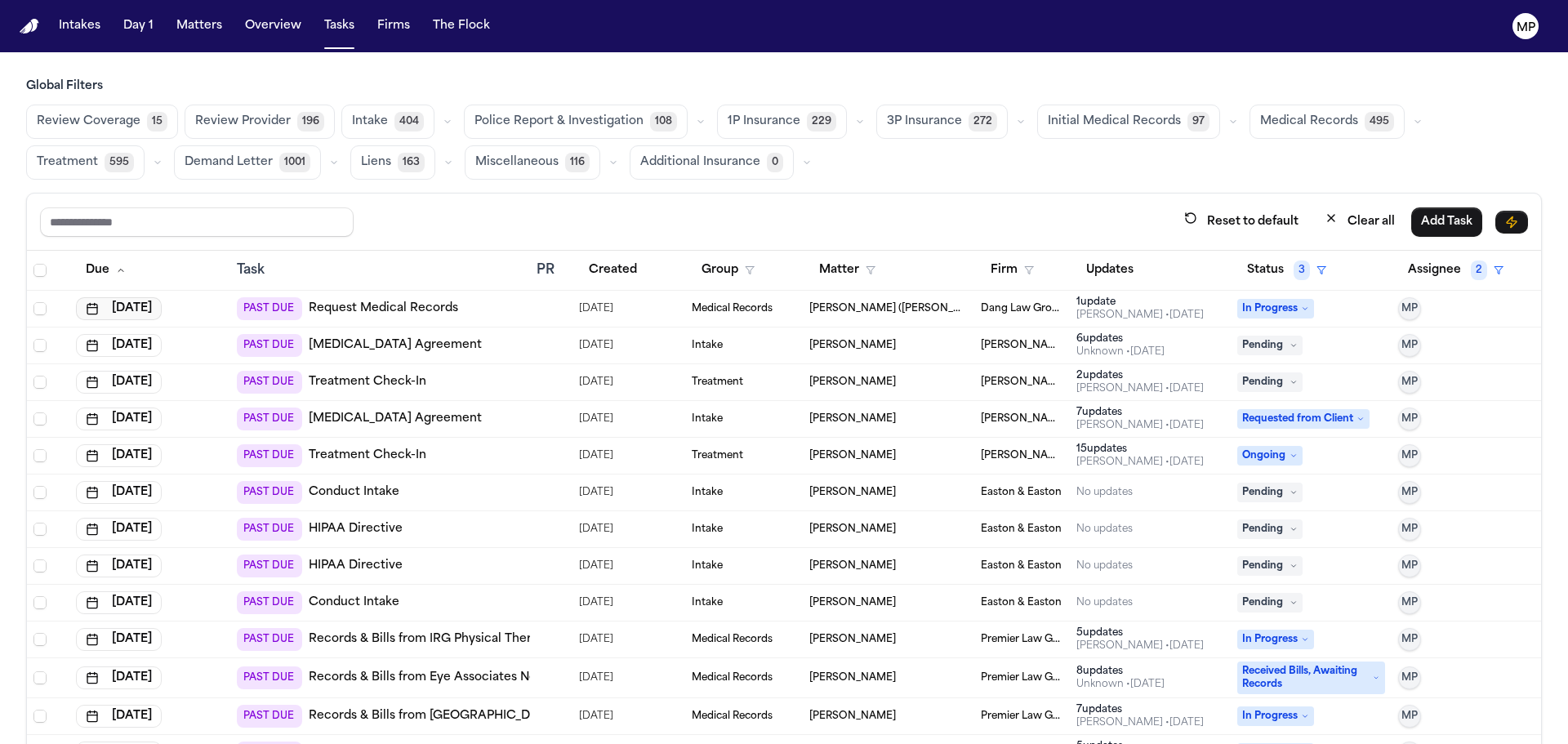
click at [145, 309] on button "[DATE]" at bounding box center [118, 308] width 86 height 23
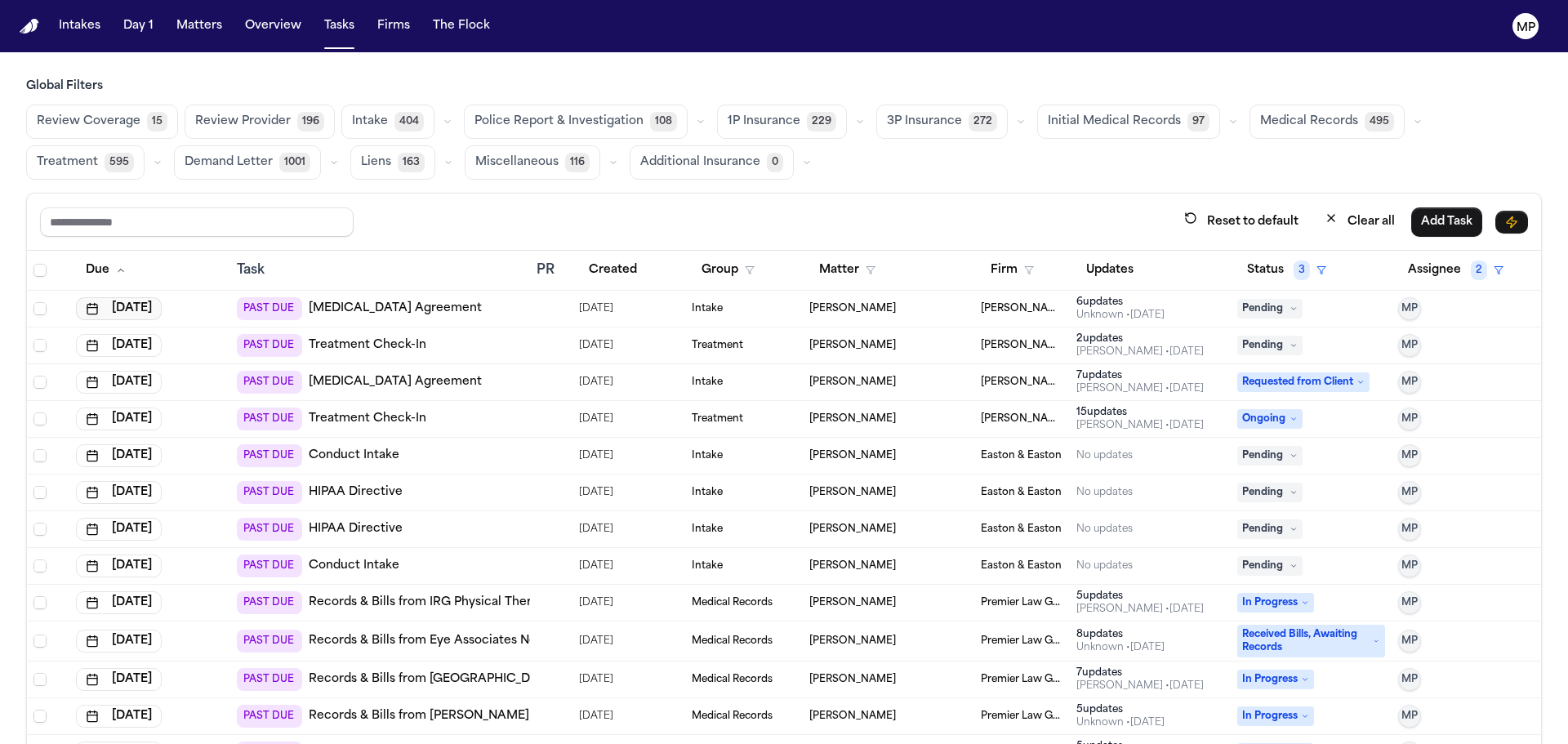
click at [128, 310] on button "[DATE]" at bounding box center [118, 308] width 86 height 23
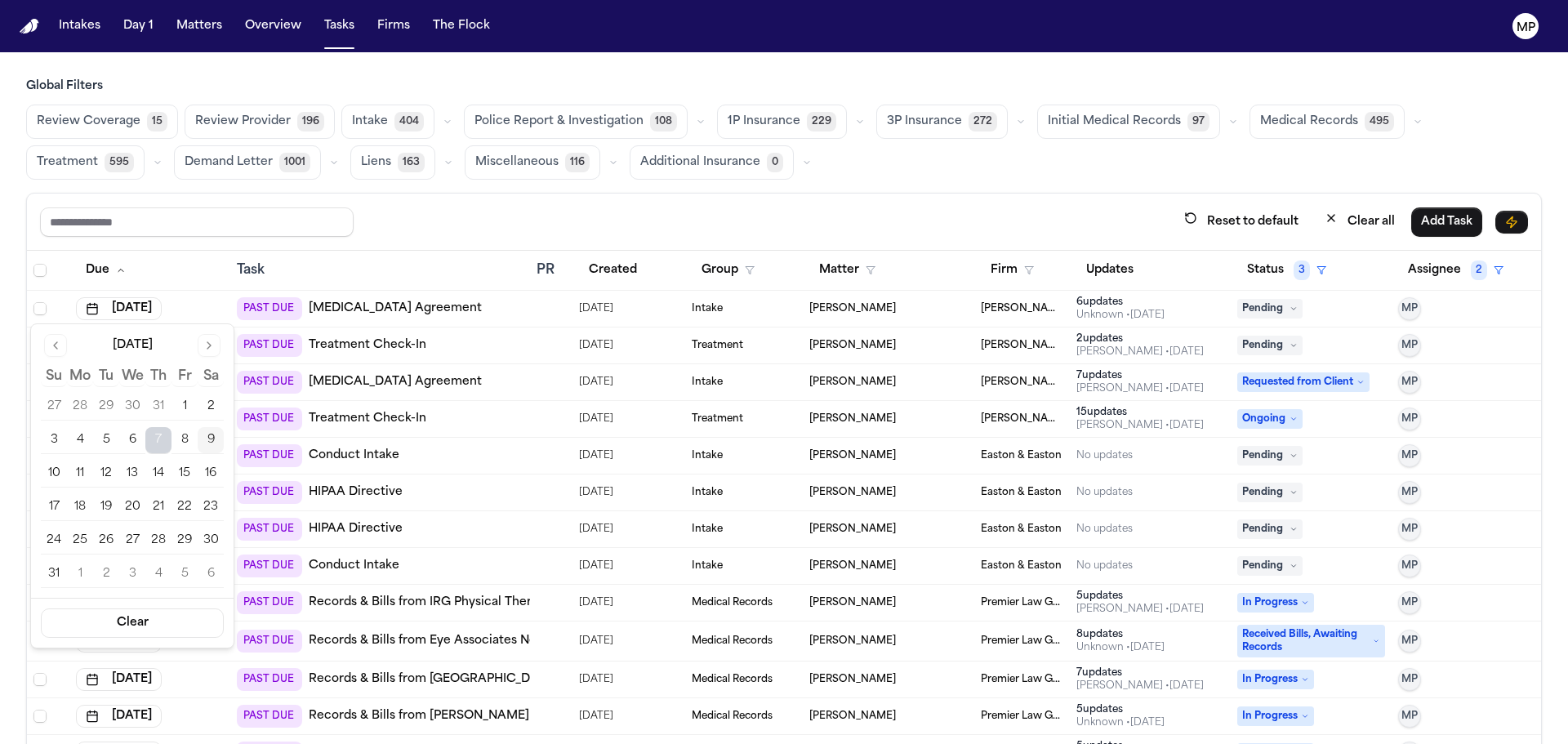
click at [126, 470] on button "13" at bounding box center [132, 474] width 27 height 27
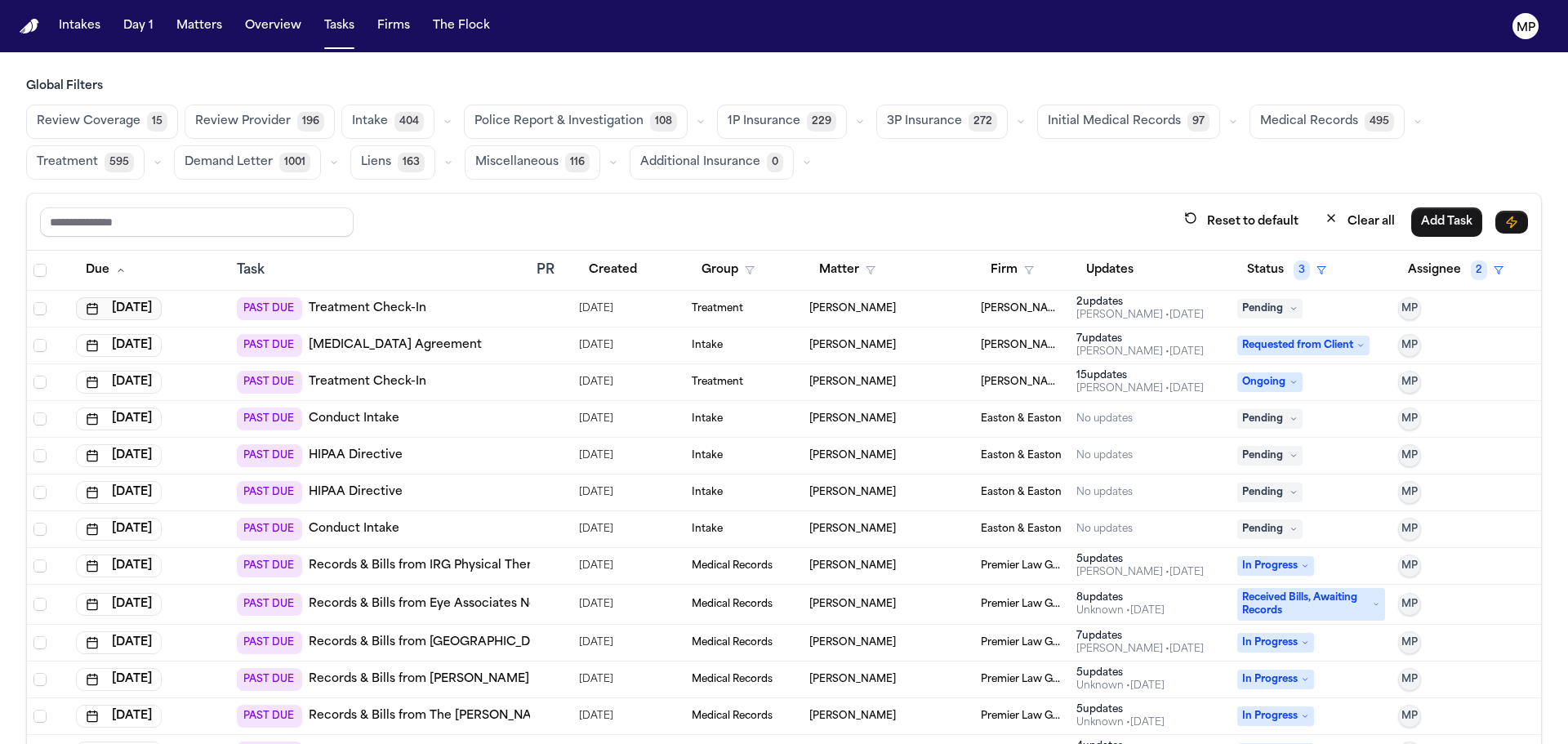
click at [132, 312] on button "[DATE]" at bounding box center [118, 308] width 86 height 23
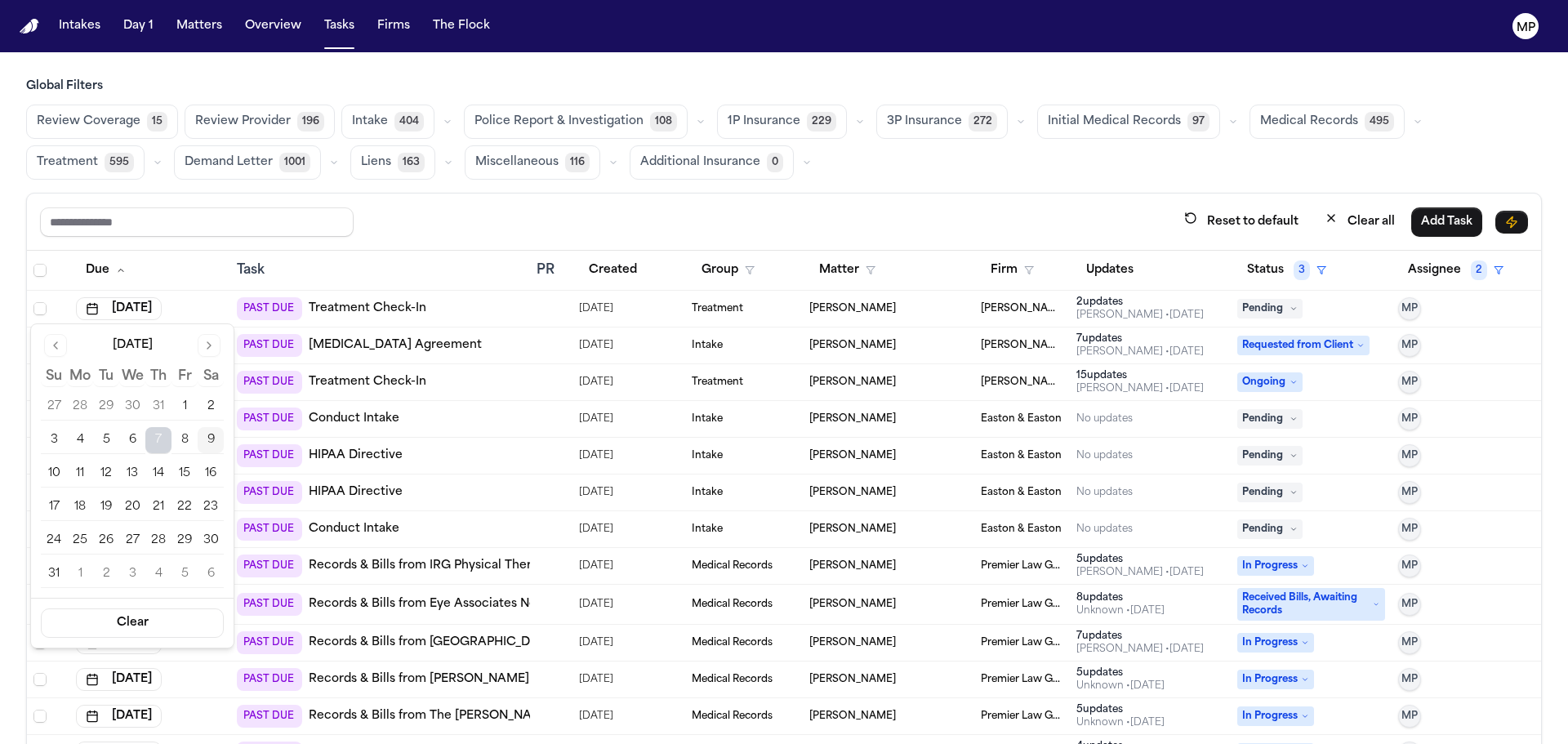
click at [135, 474] on button "13" at bounding box center [132, 474] width 27 height 27
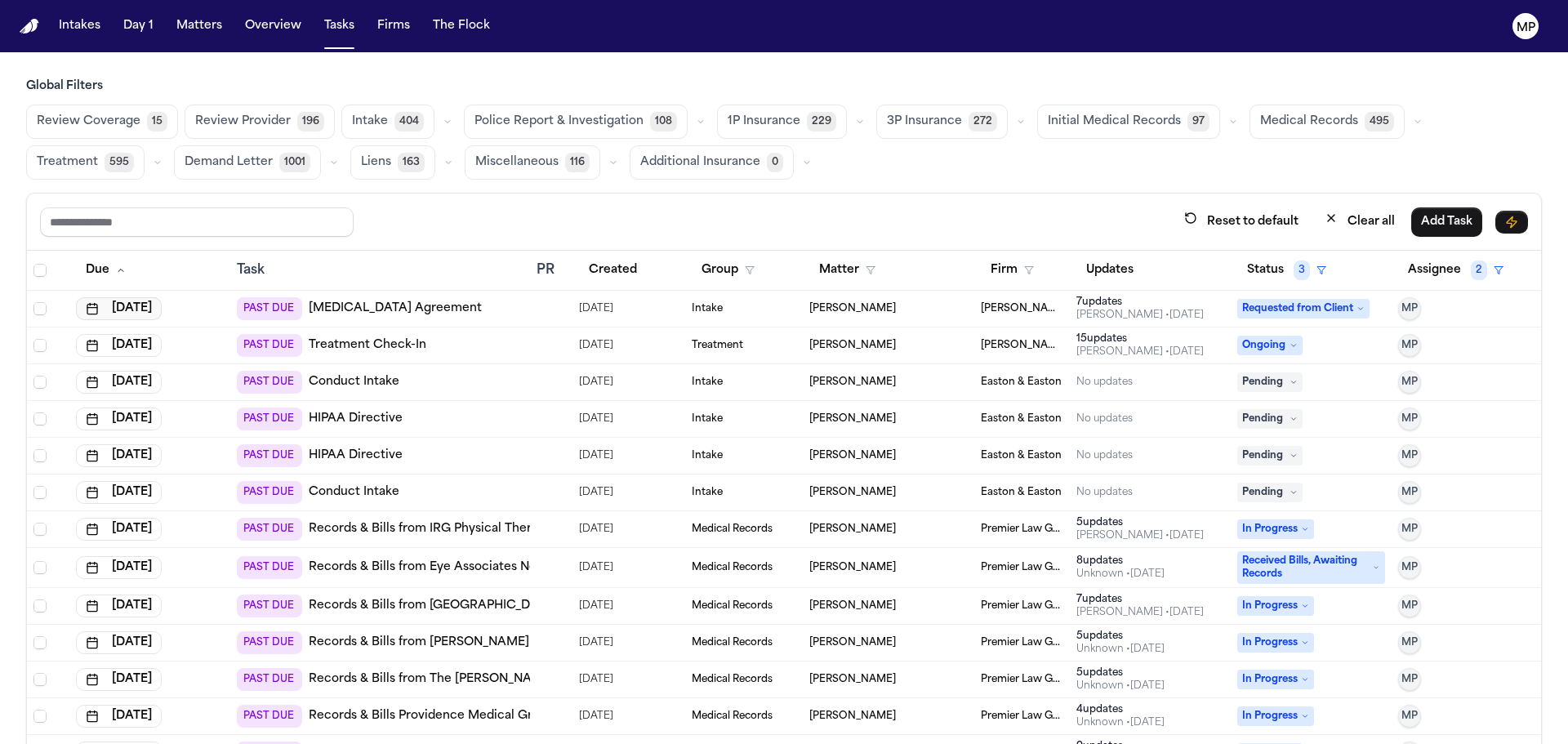
click at [150, 311] on button "[DATE]" at bounding box center [118, 308] width 86 height 23
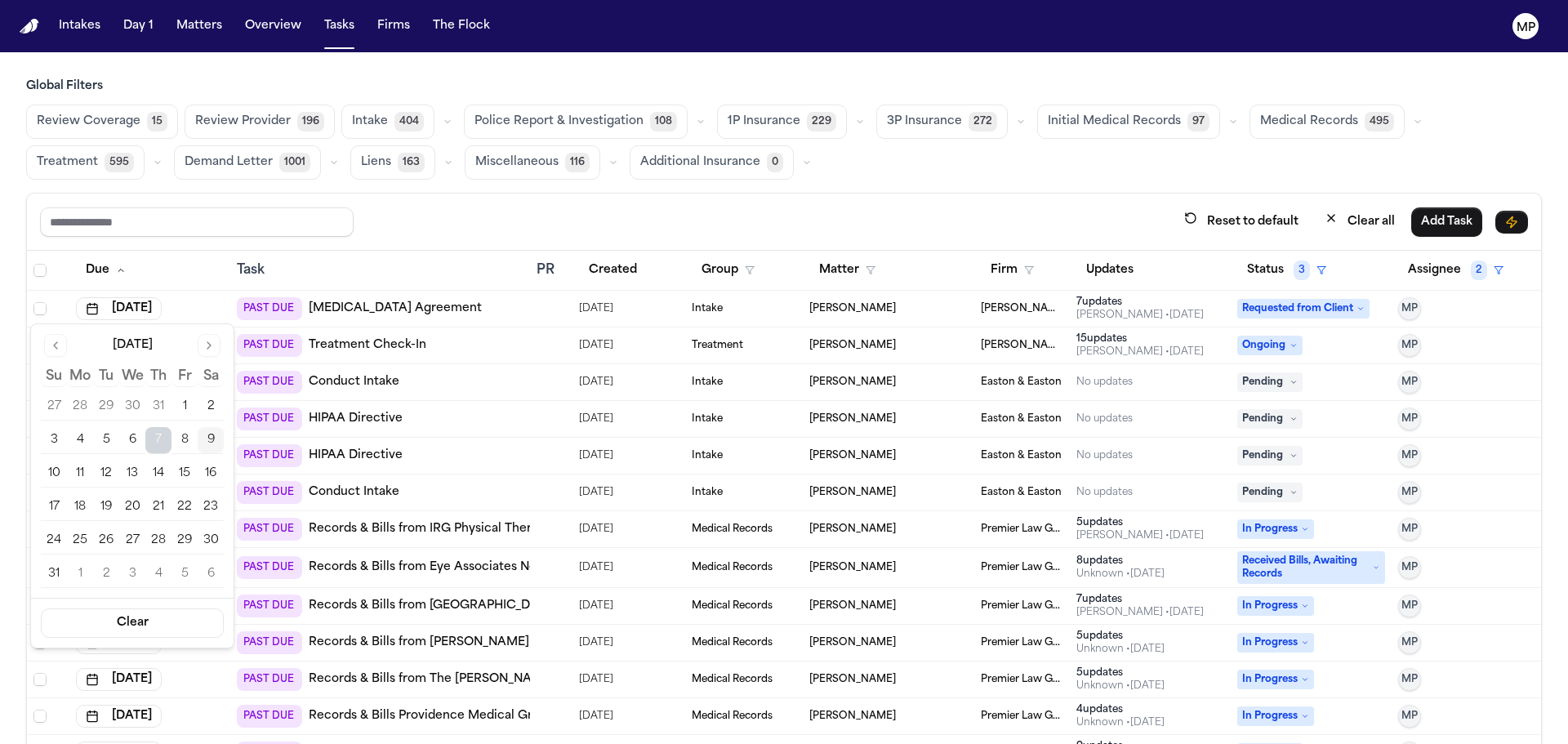
click at [78, 507] on button "18" at bounding box center [80, 507] width 27 height 27
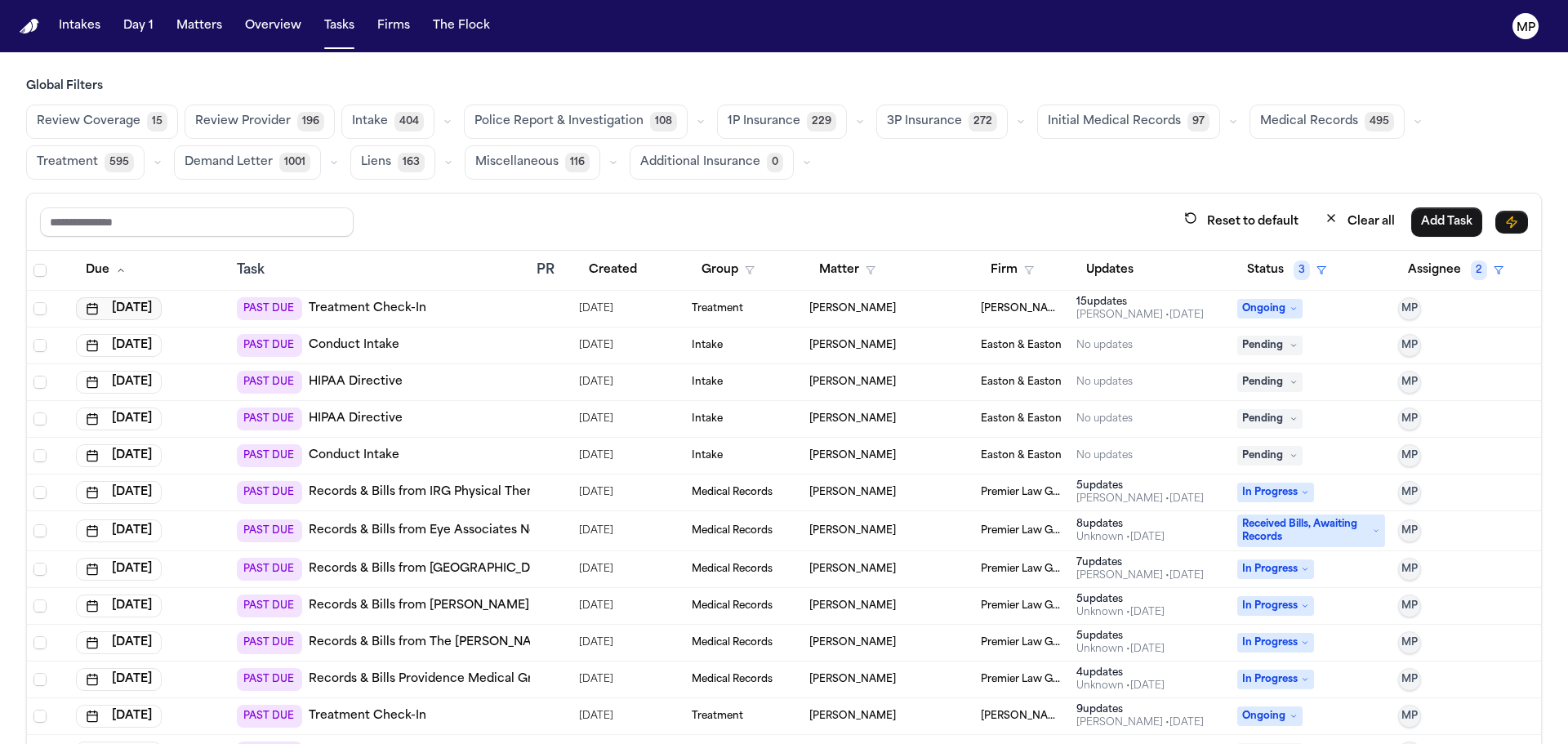
click at [160, 304] on button "[DATE]" at bounding box center [118, 308] width 86 height 23
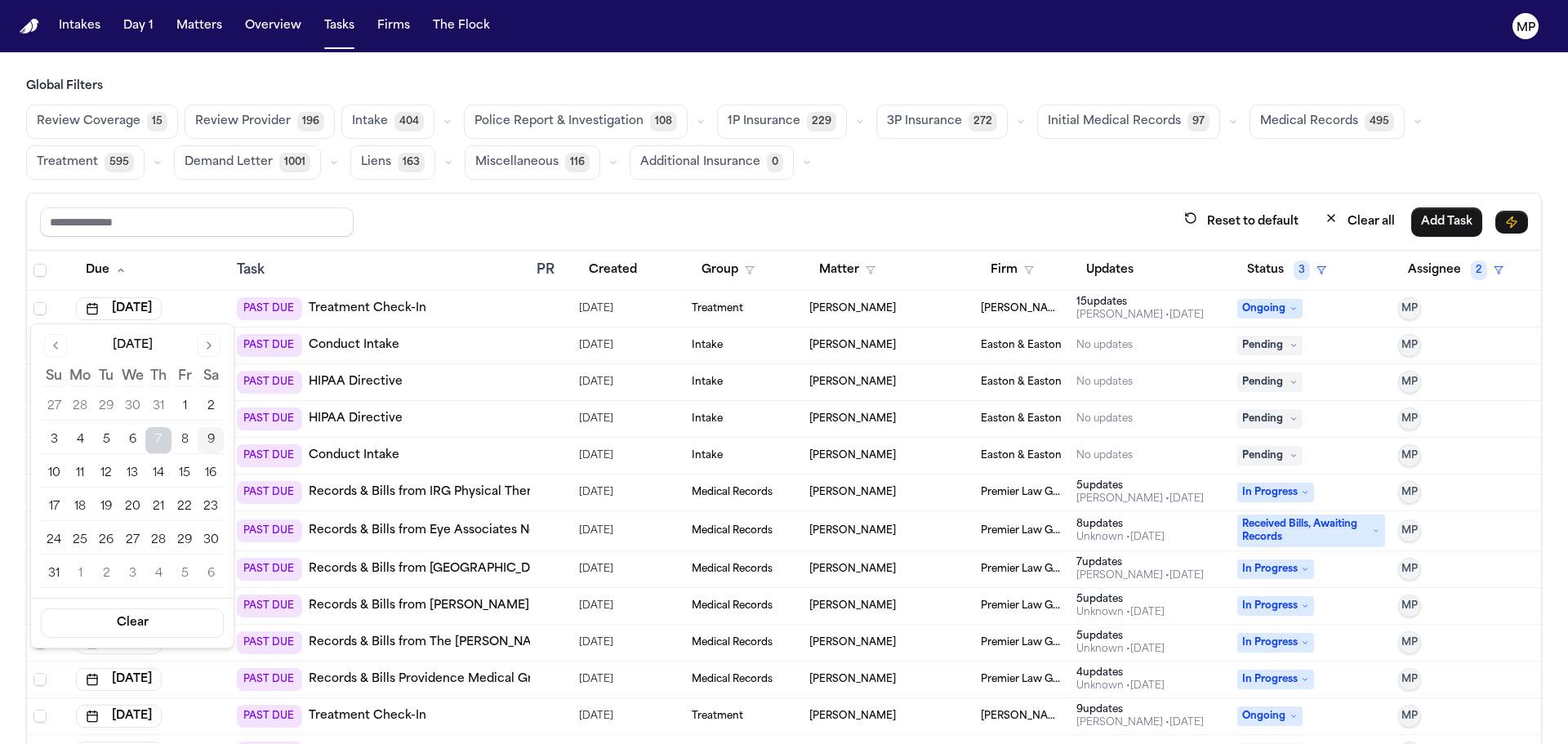
click at [98, 478] on button "12" at bounding box center [106, 474] width 27 height 27
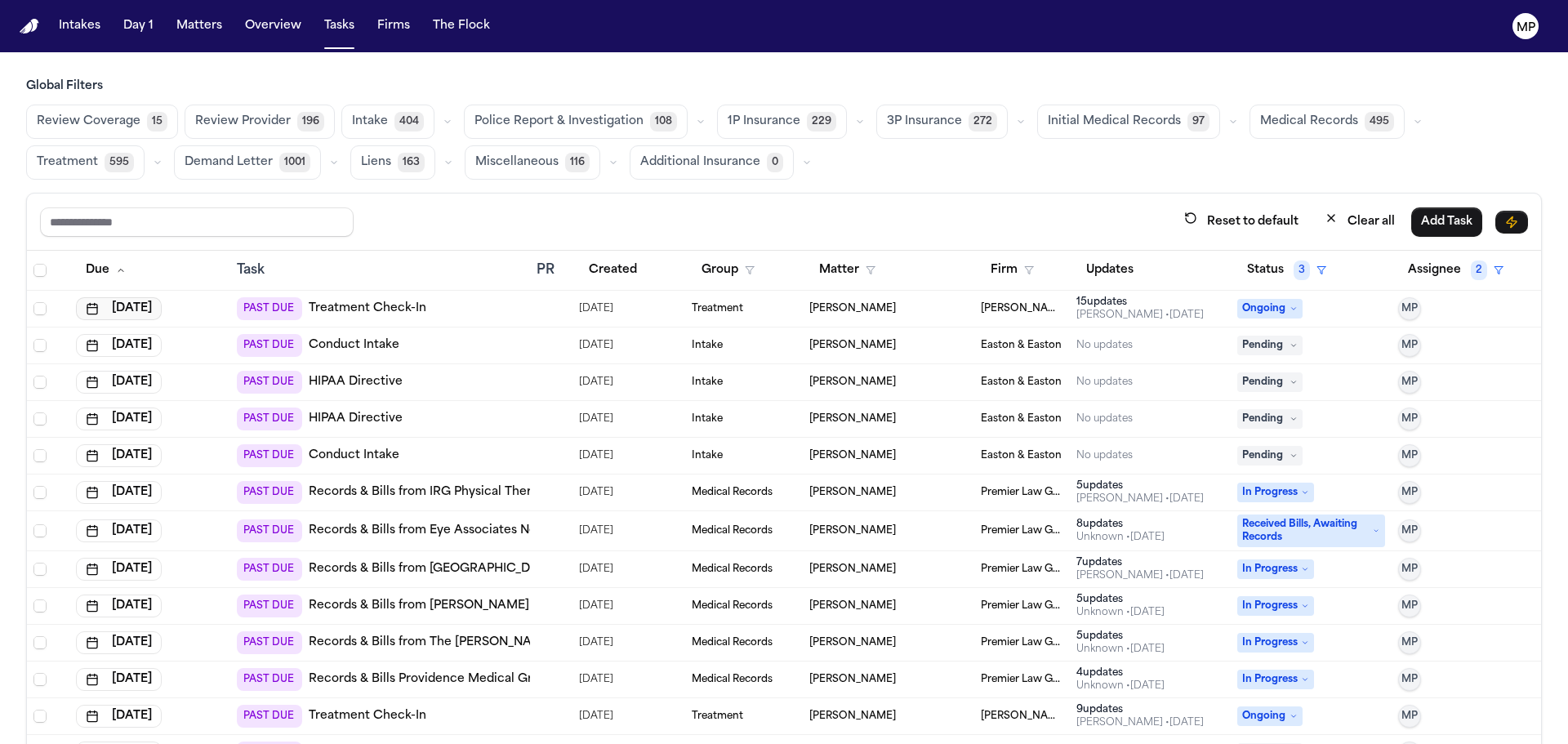
click at [147, 305] on button "[DATE]" at bounding box center [118, 308] width 86 height 23
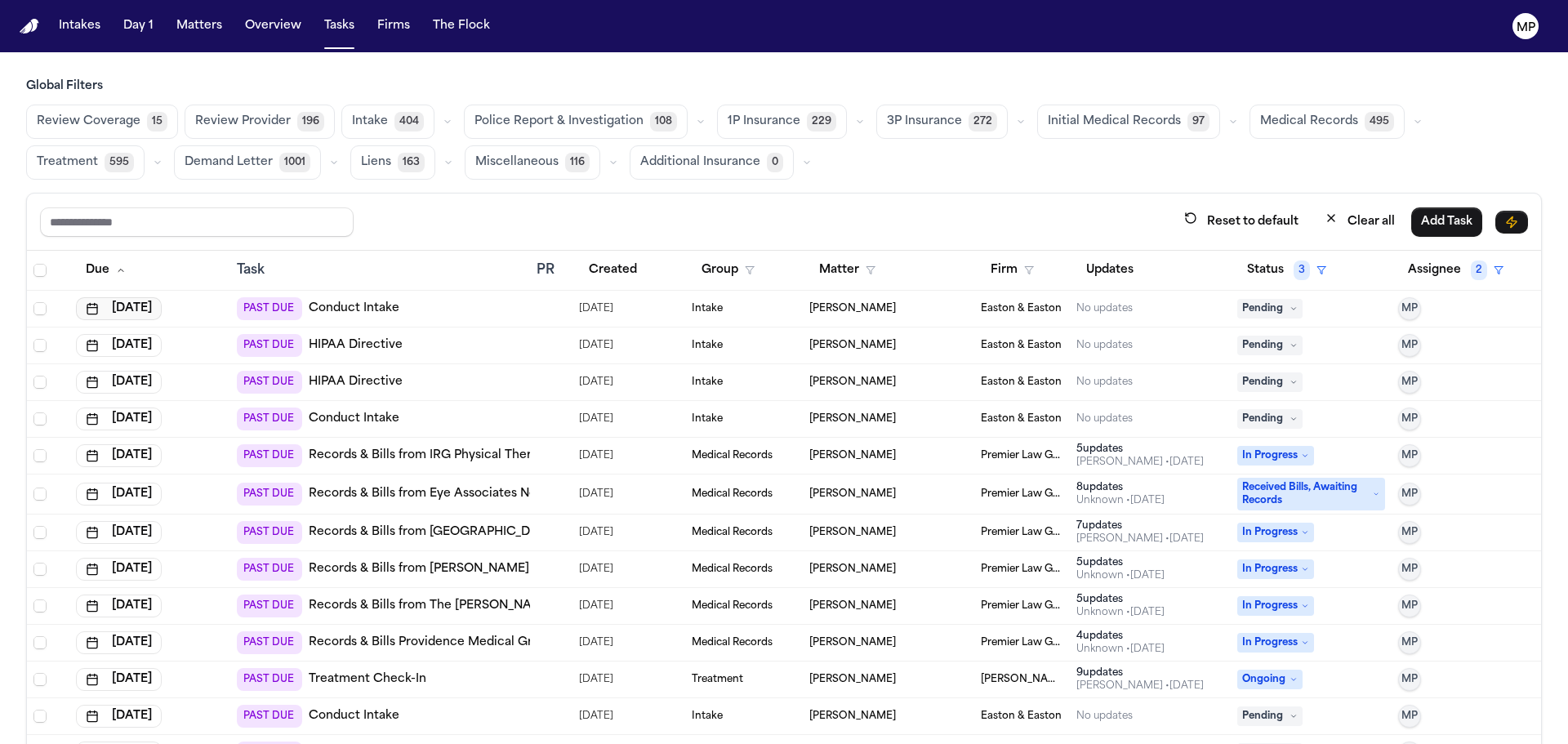
click at [138, 303] on button "[DATE]" at bounding box center [118, 308] width 86 height 23
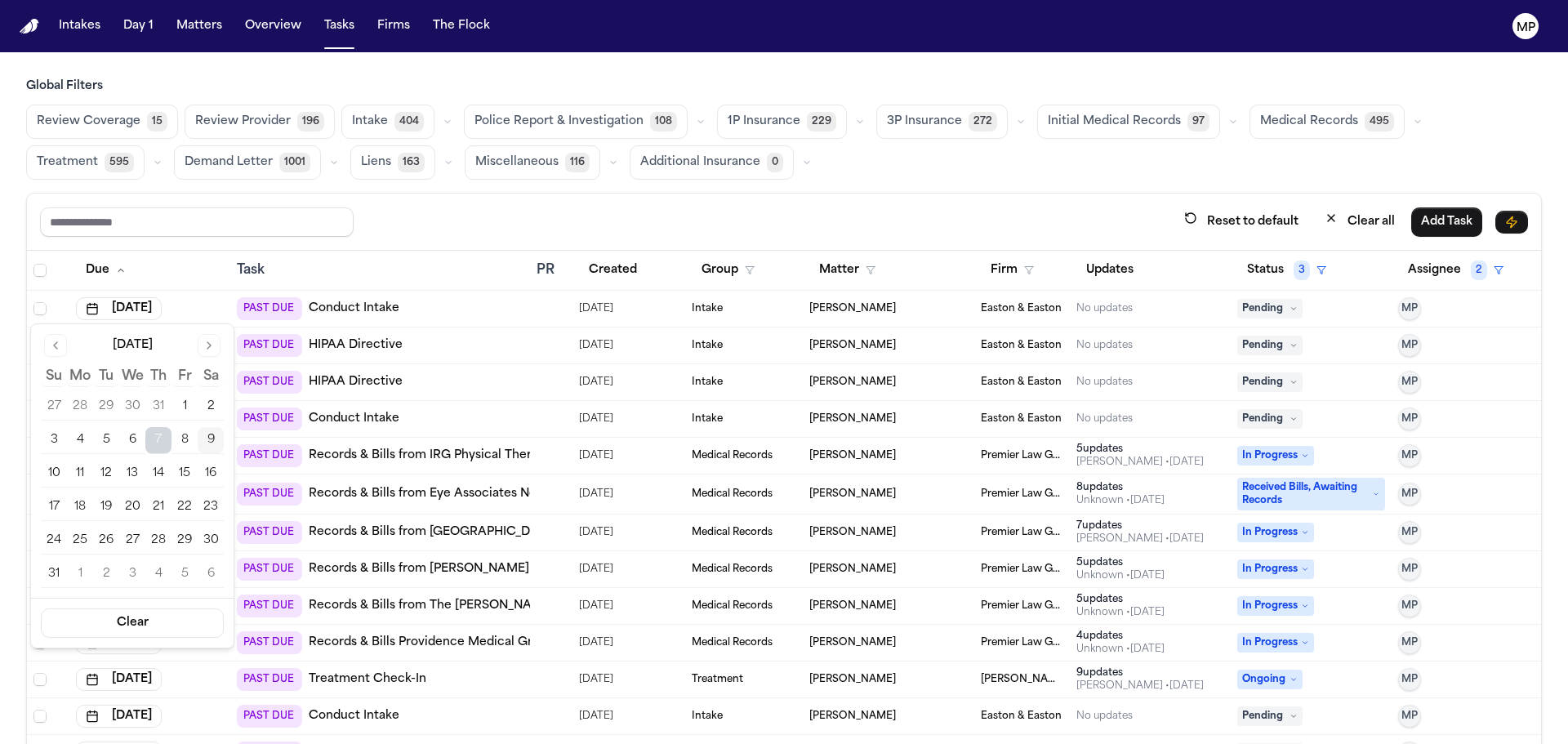
click at [116, 472] on button "12" at bounding box center [106, 474] width 27 height 27
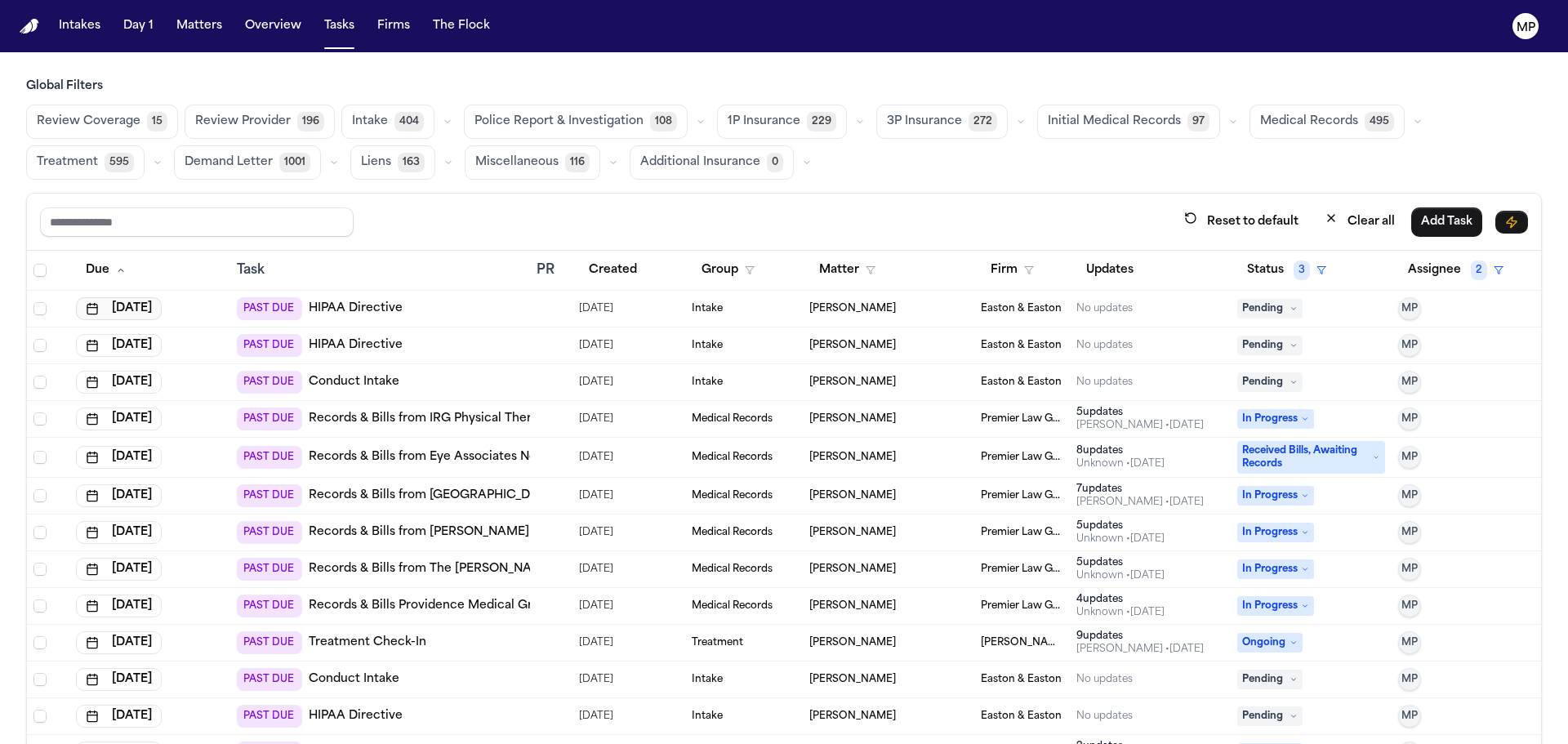
click at [135, 306] on button "[DATE]" at bounding box center [118, 308] width 86 height 23
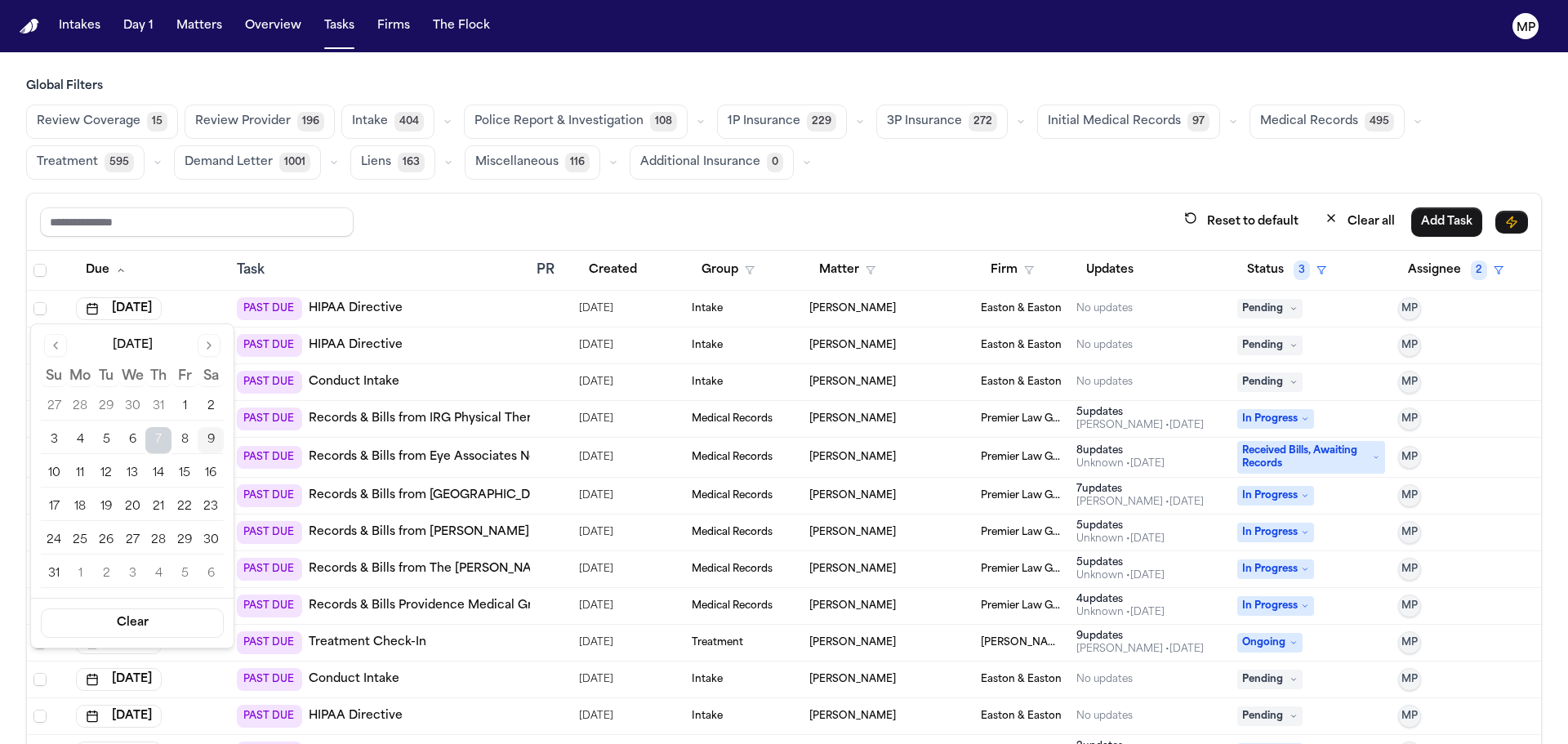
click at [112, 466] on button "12" at bounding box center [106, 474] width 27 height 27
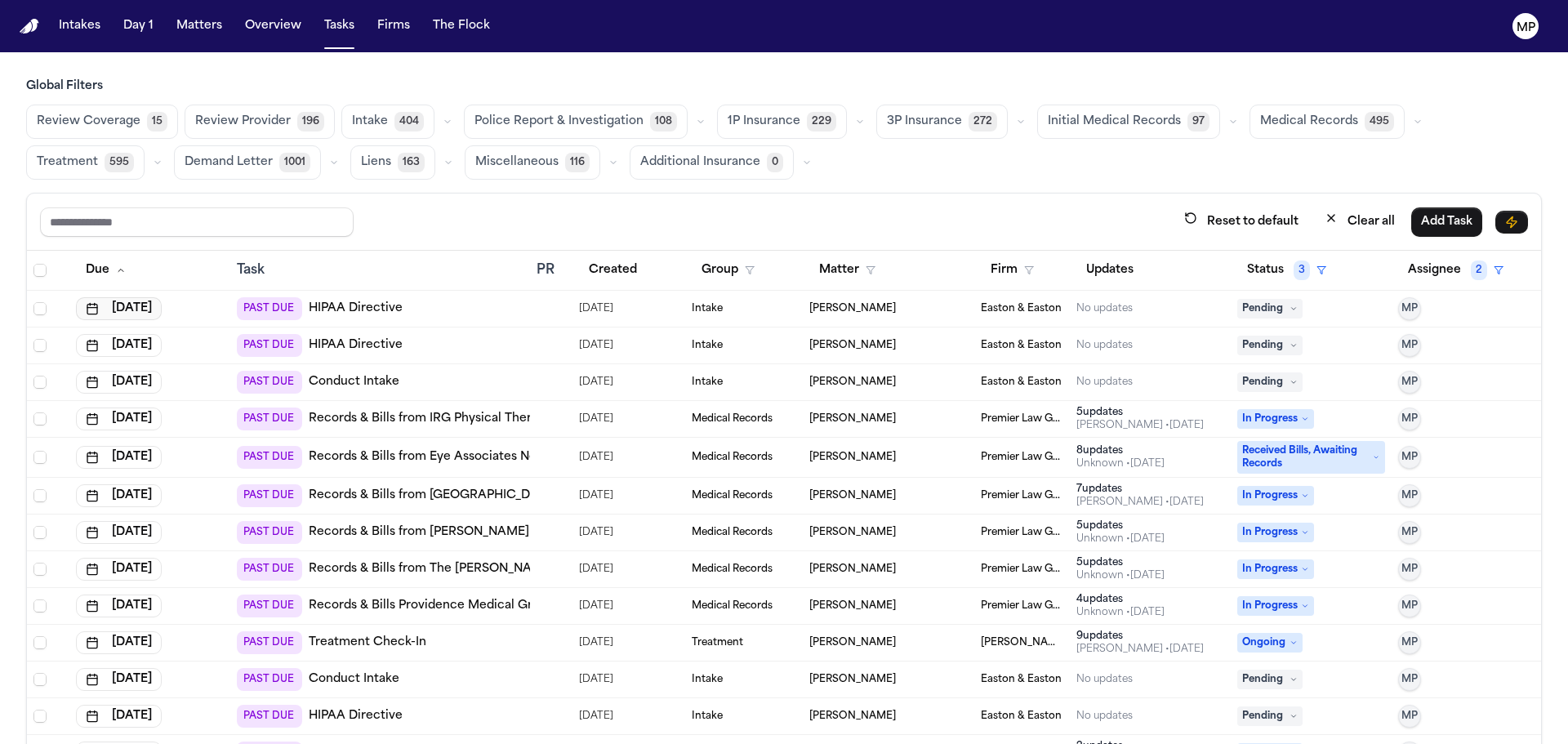
click at [143, 311] on button "[DATE]" at bounding box center [118, 308] width 86 height 23
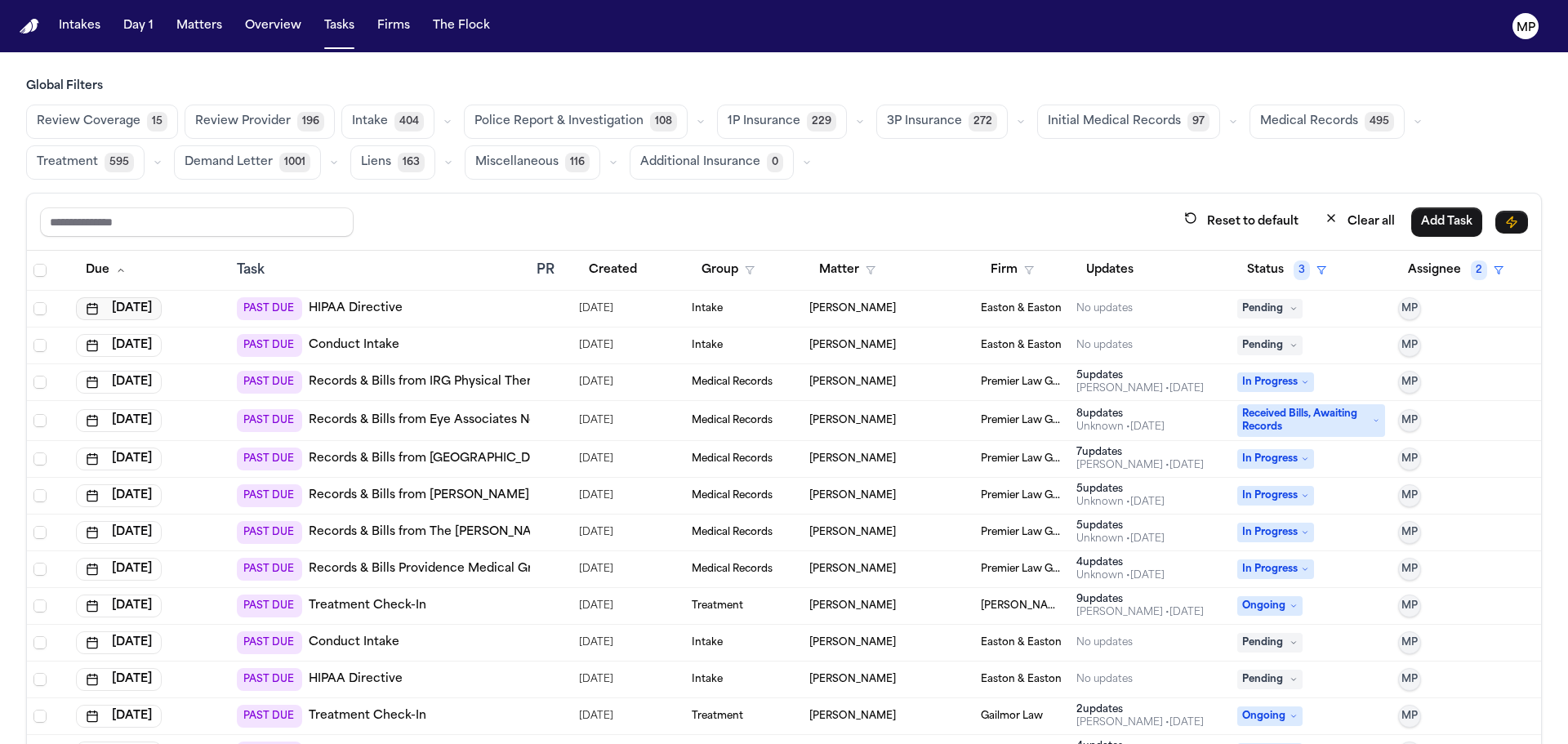
click at [143, 302] on button "[DATE]" at bounding box center [118, 308] width 86 height 23
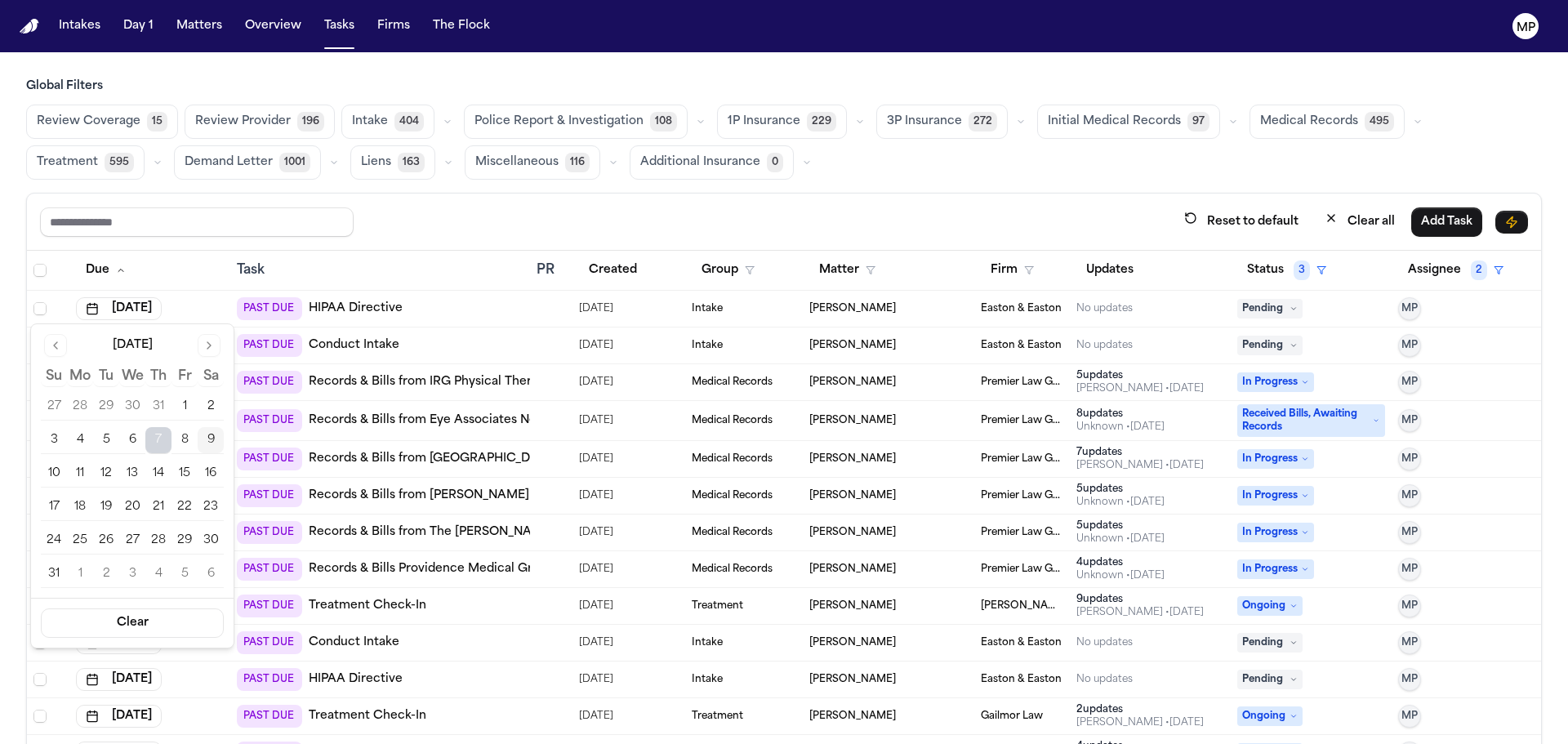
click at [107, 468] on button "12" at bounding box center [106, 474] width 27 height 27
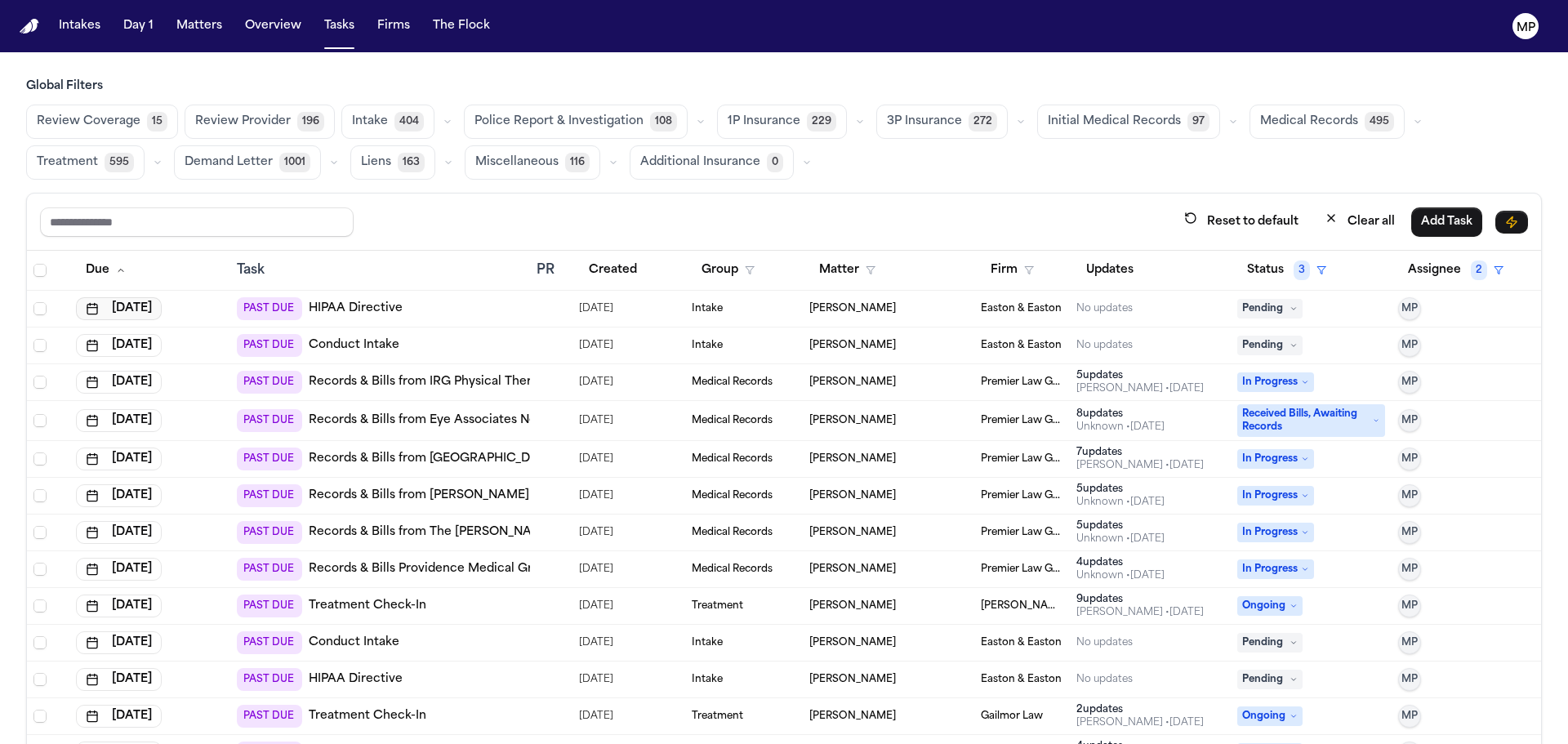
click at [123, 308] on button "[DATE]" at bounding box center [118, 308] width 86 height 23
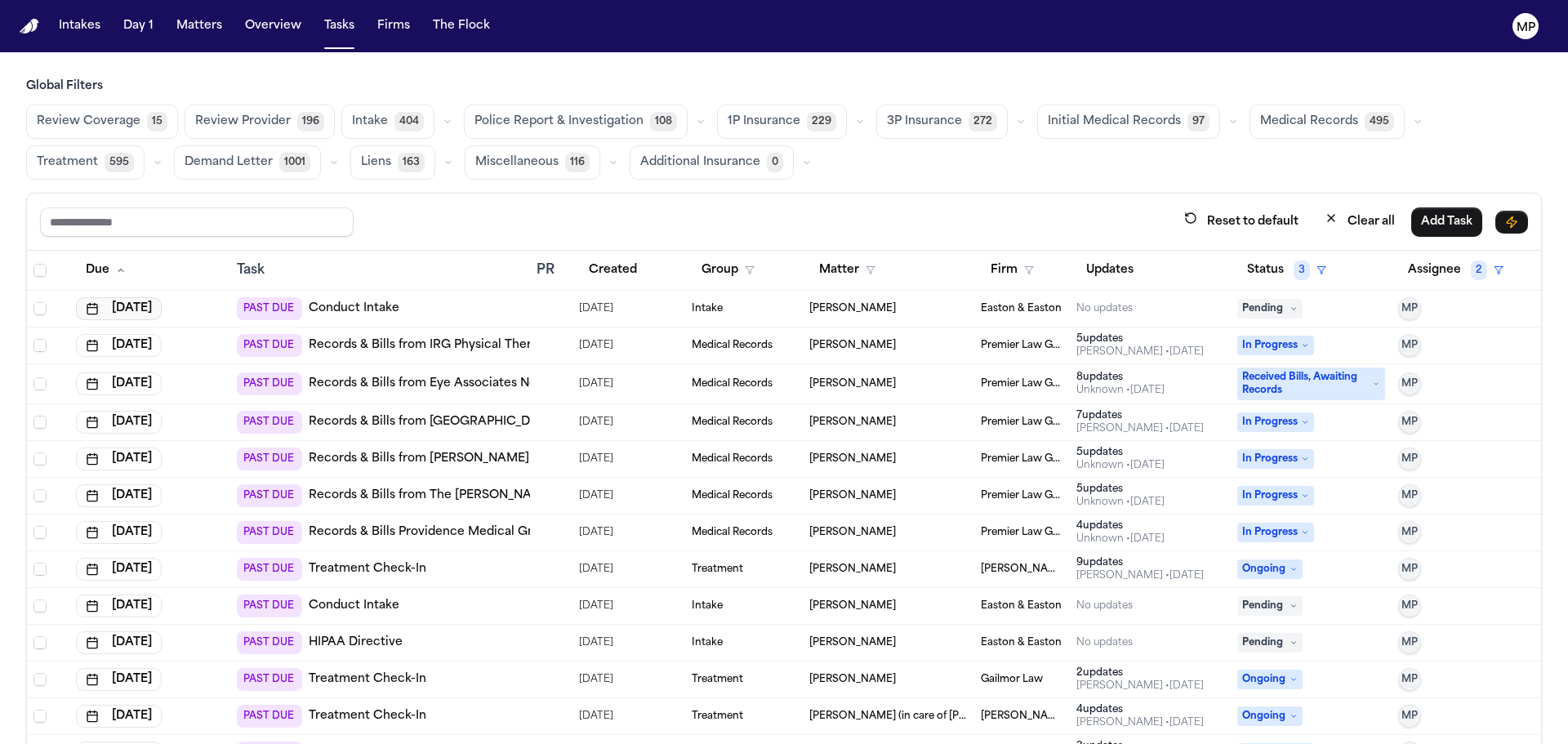
click at [126, 313] on button "[DATE]" at bounding box center [118, 308] width 86 height 23
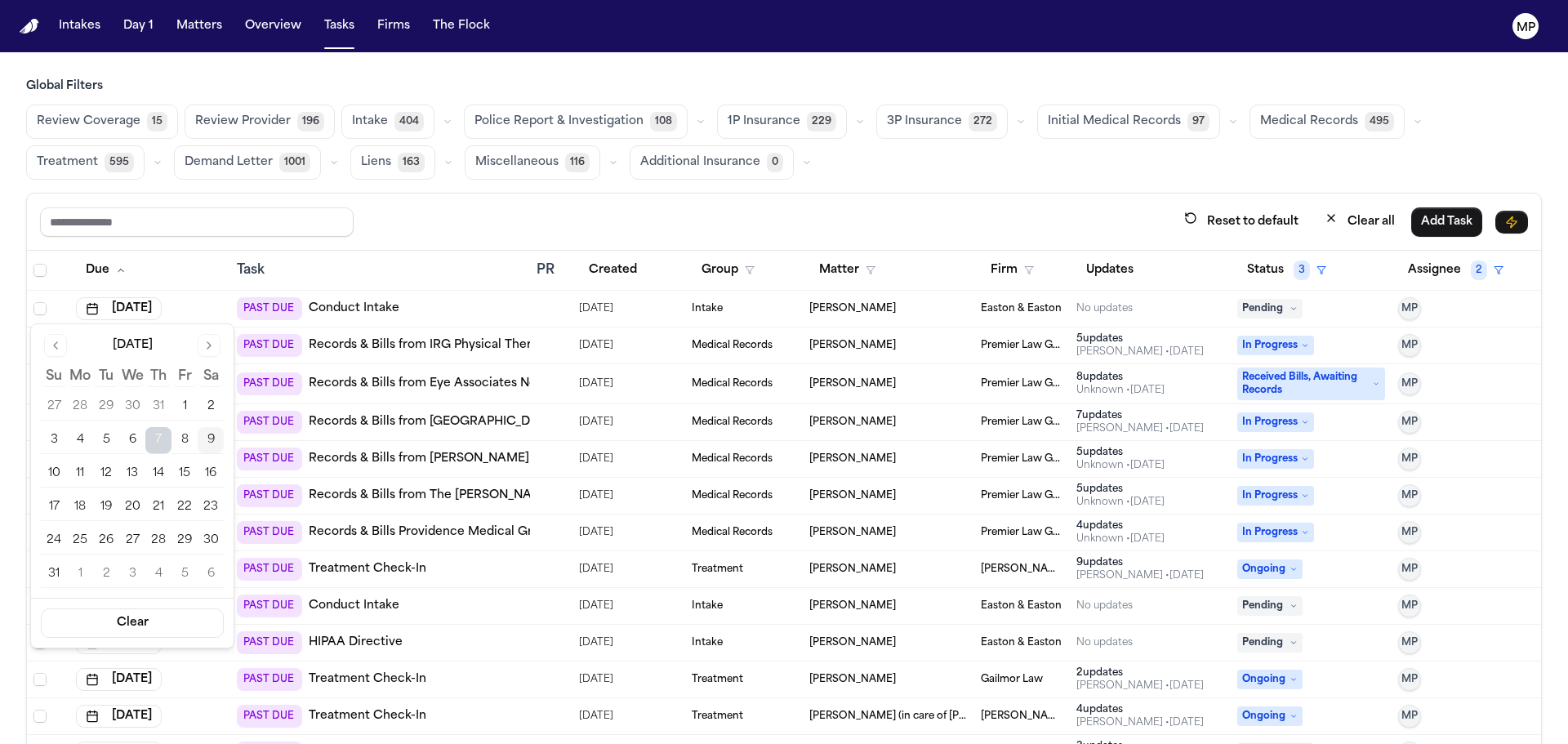
click at [100, 472] on button "12" at bounding box center [106, 474] width 27 height 27
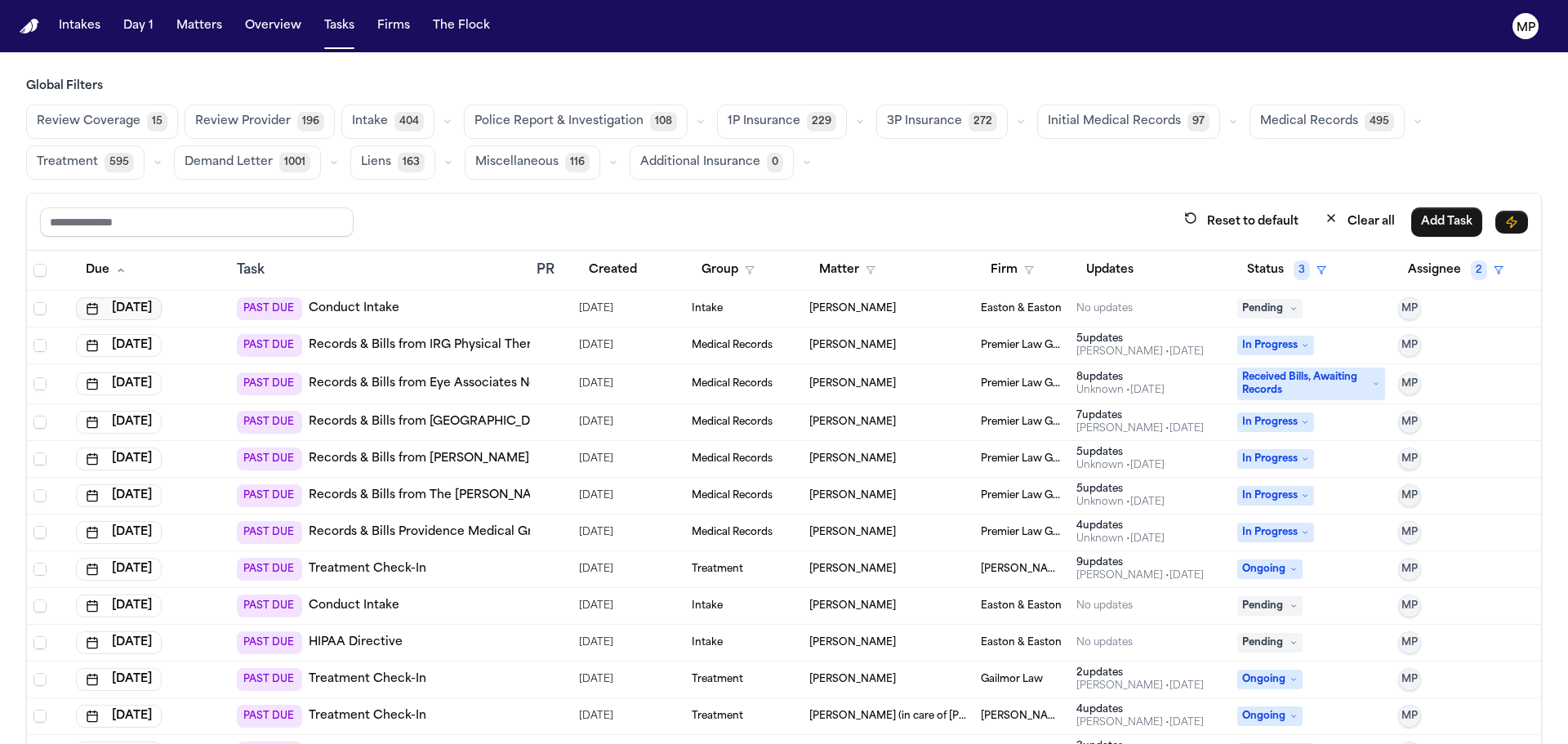
click at [119, 310] on button "[DATE]" at bounding box center [118, 308] width 86 height 23
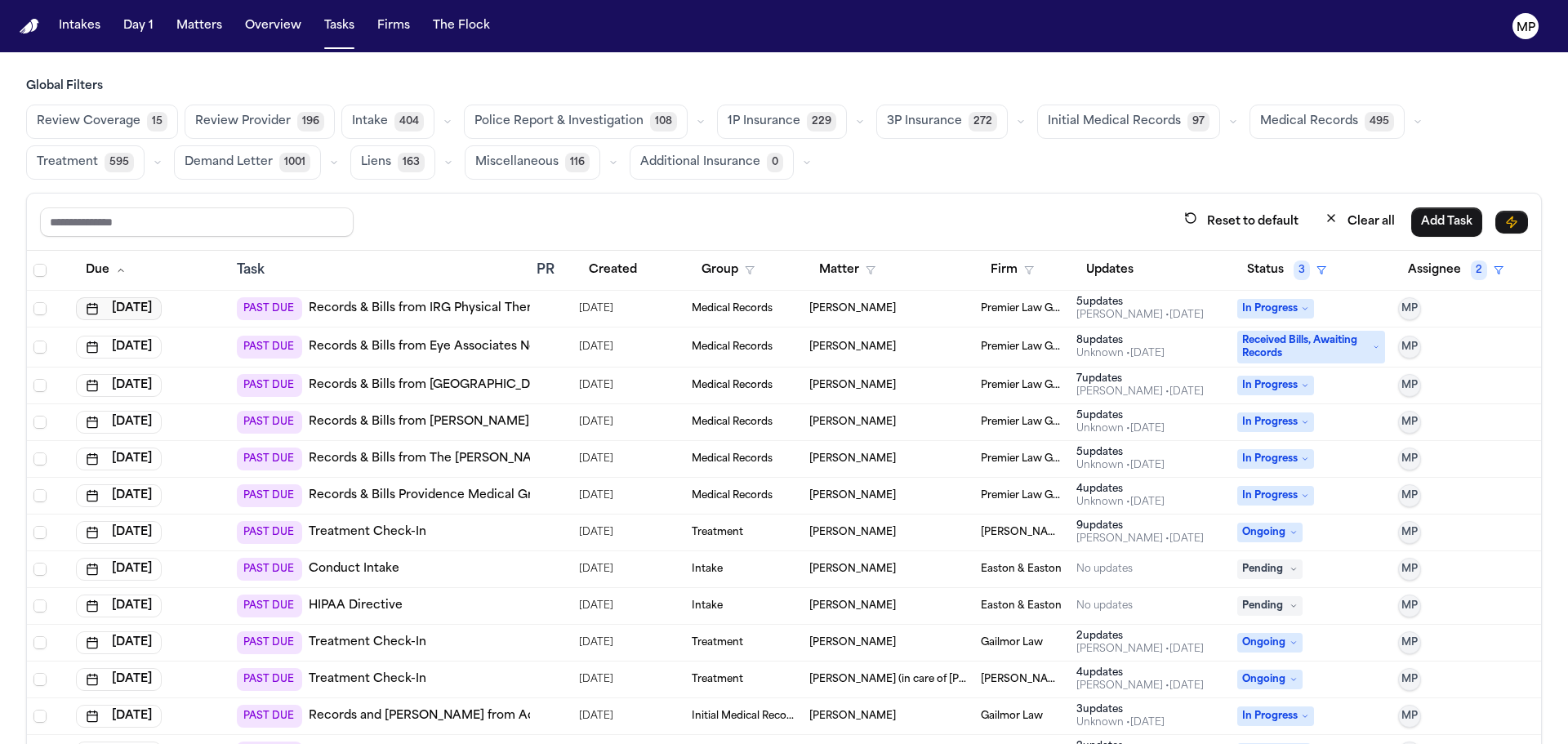
click at [122, 306] on button "[DATE]" at bounding box center [118, 308] width 86 height 23
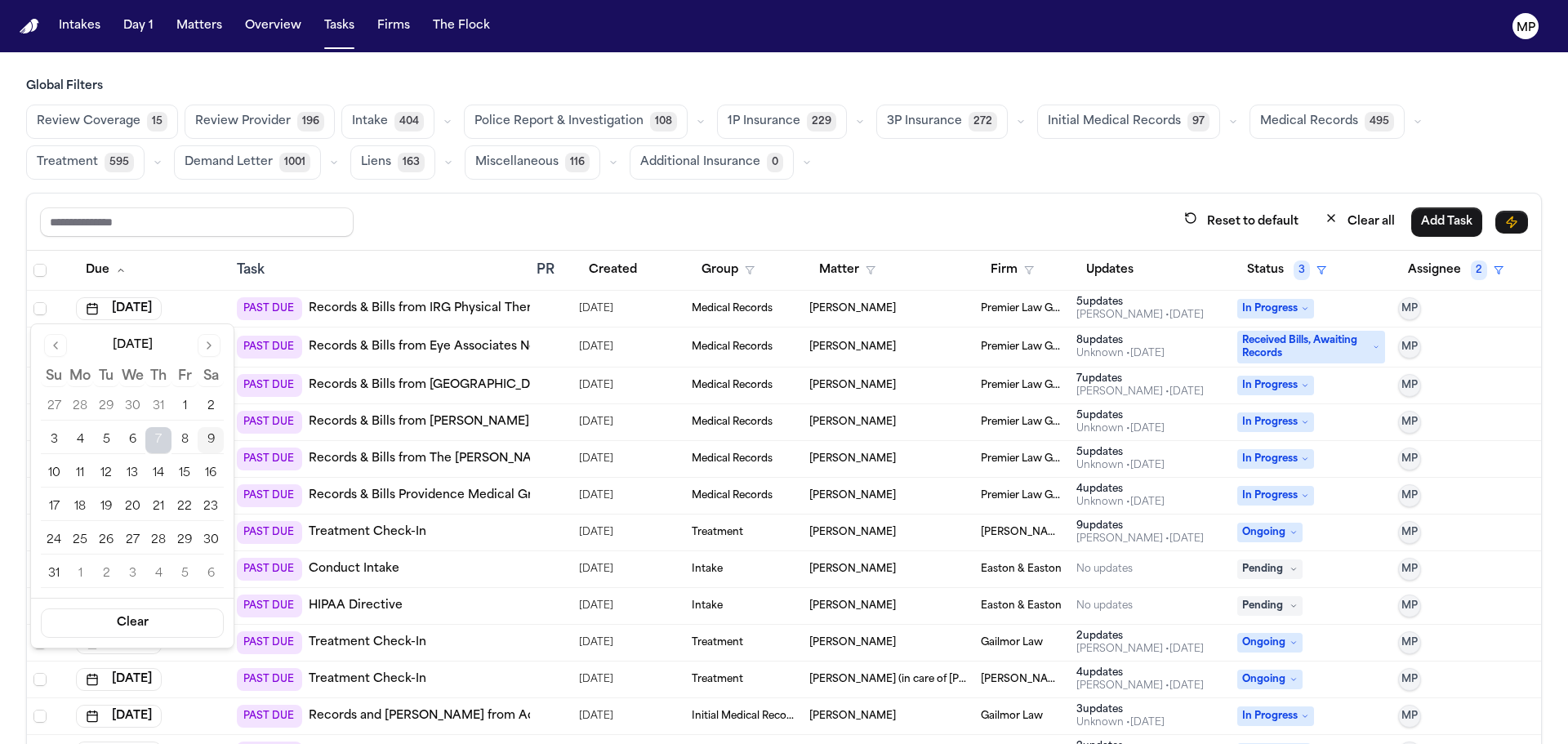
click at [103, 466] on button "12" at bounding box center [106, 474] width 27 height 27
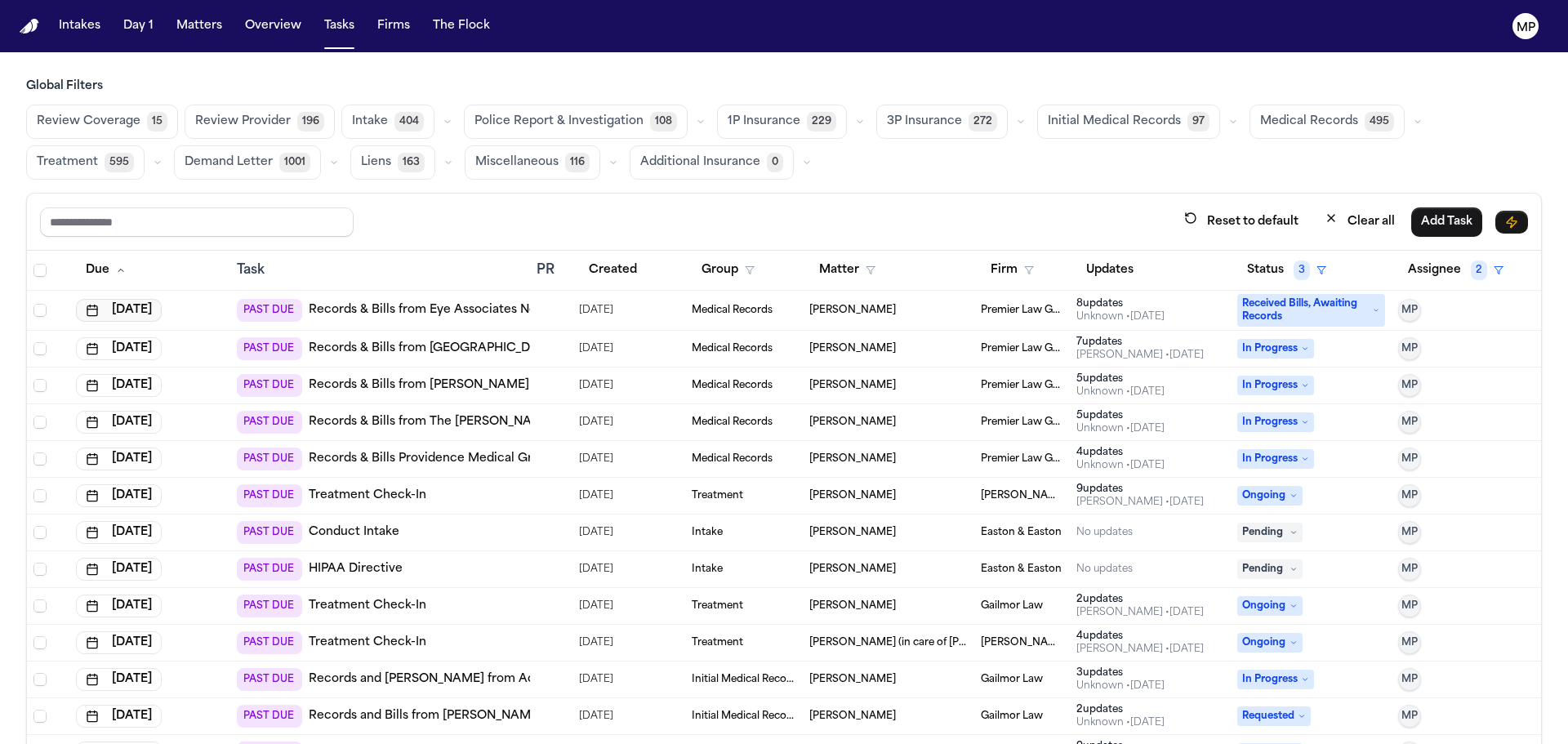
click at [138, 307] on button "[DATE]" at bounding box center [118, 310] width 86 height 23
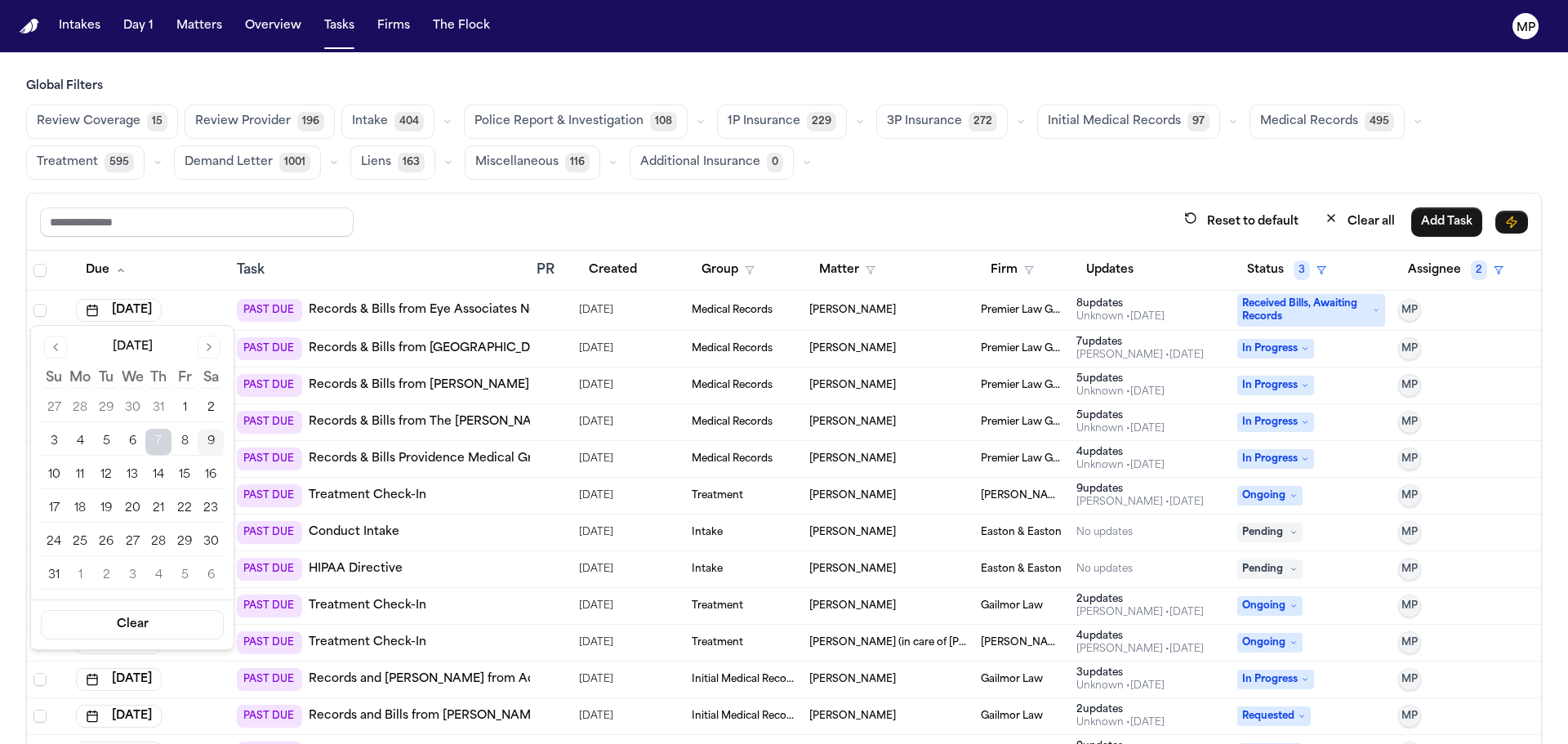
click at [109, 476] on button "12" at bounding box center [106, 475] width 27 height 27
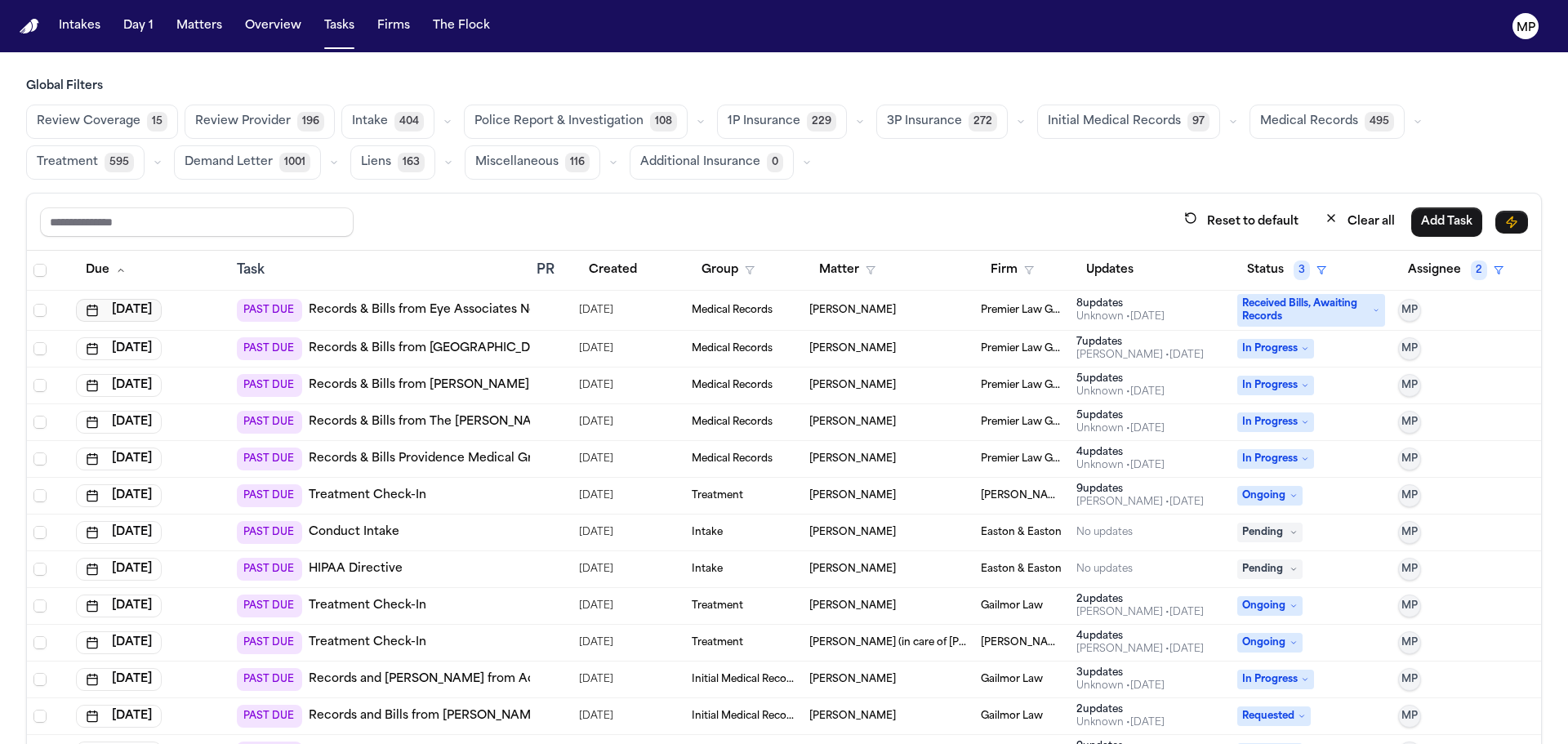
click at [131, 311] on button "[DATE]" at bounding box center [118, 310] width 86 height 23
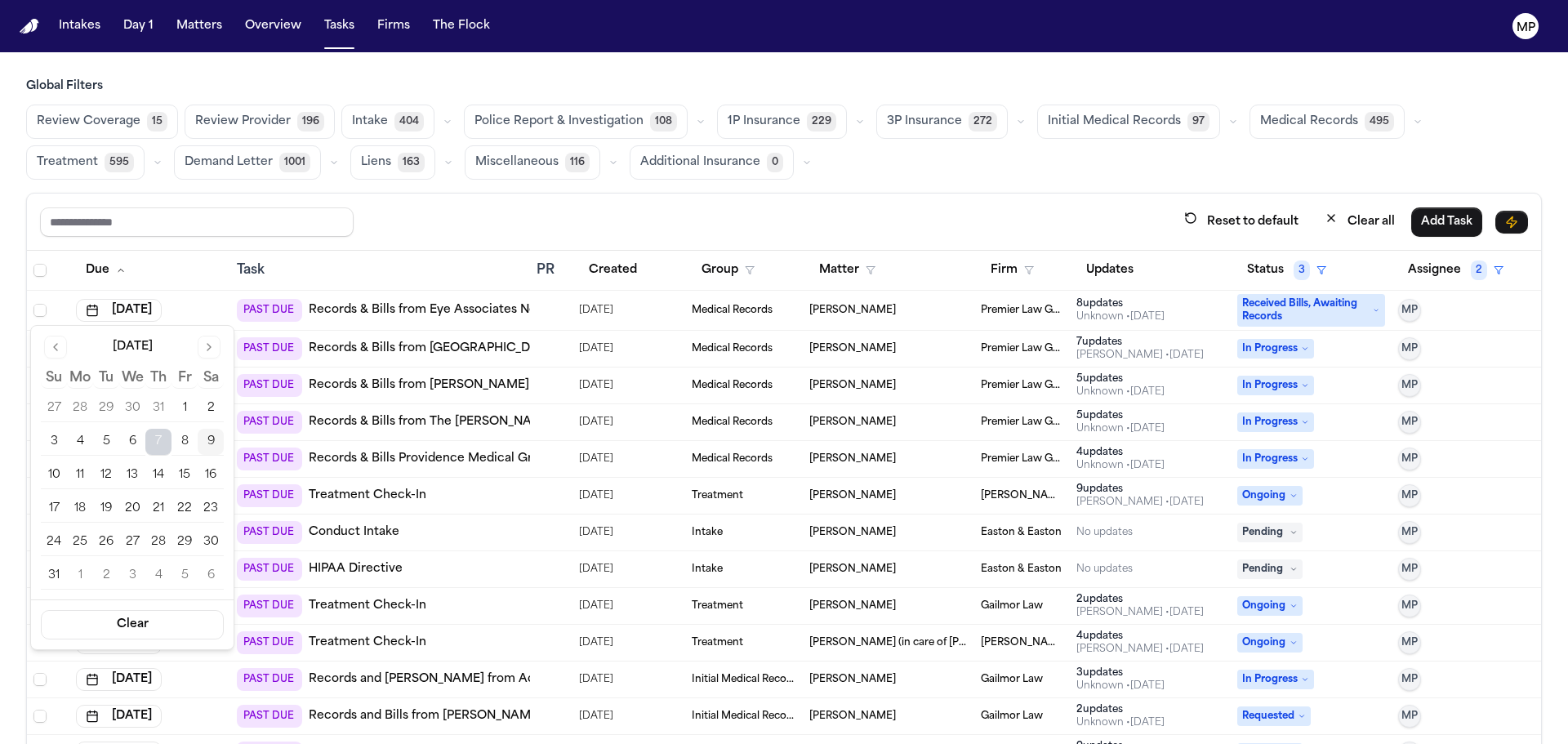
click at [110, 472] on button "12" at bounding box center [106, 475] width 27 height 27
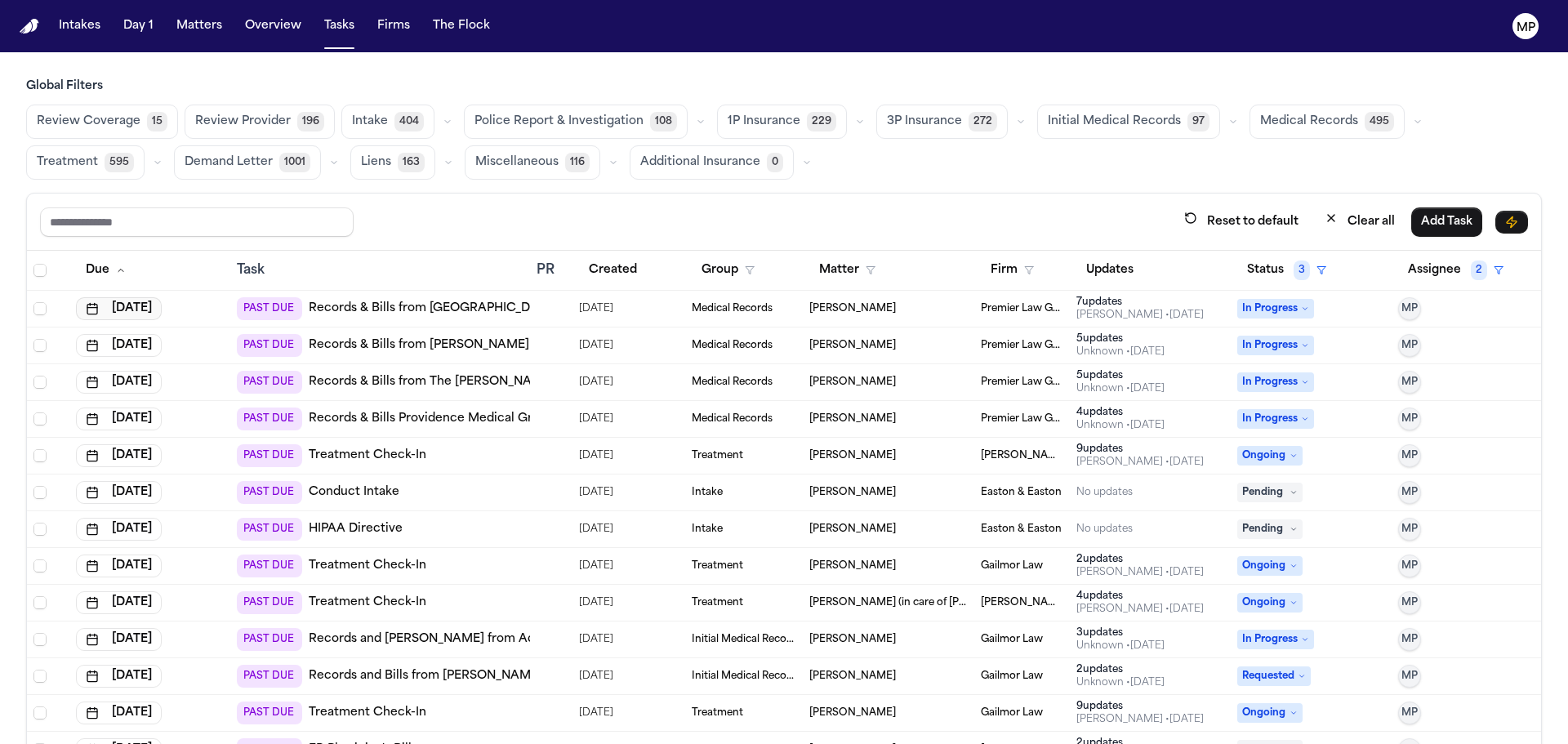
click at [130, 310] on button "[DATE]" at bounding box center [118, 308] width 86 height 23
click at [120, 314] on button "[DATE]" at bounding box center [118, 308] width 86 height 23
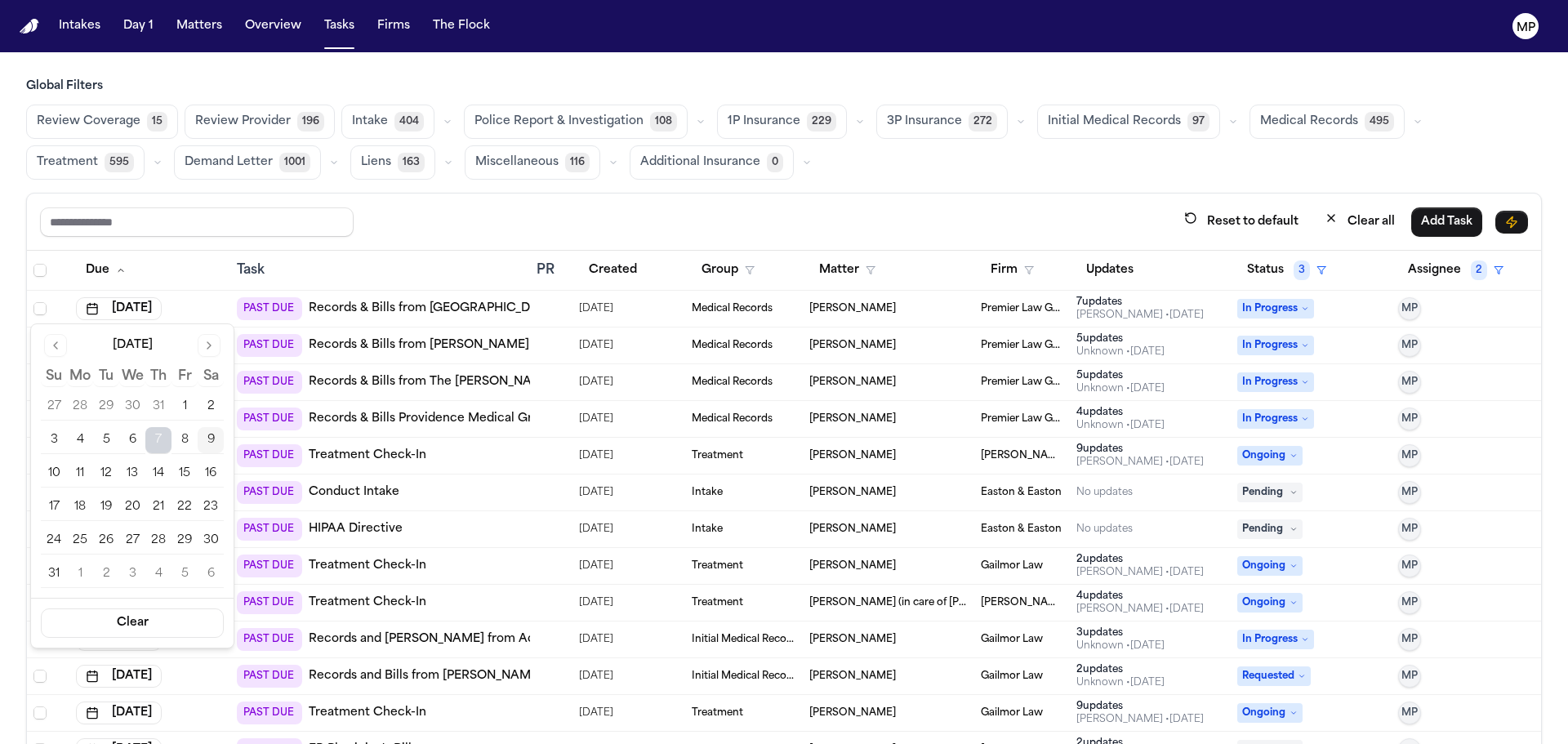
click at [104, 466] on button "12" at bounding box center [106, 474] width 27 height 27
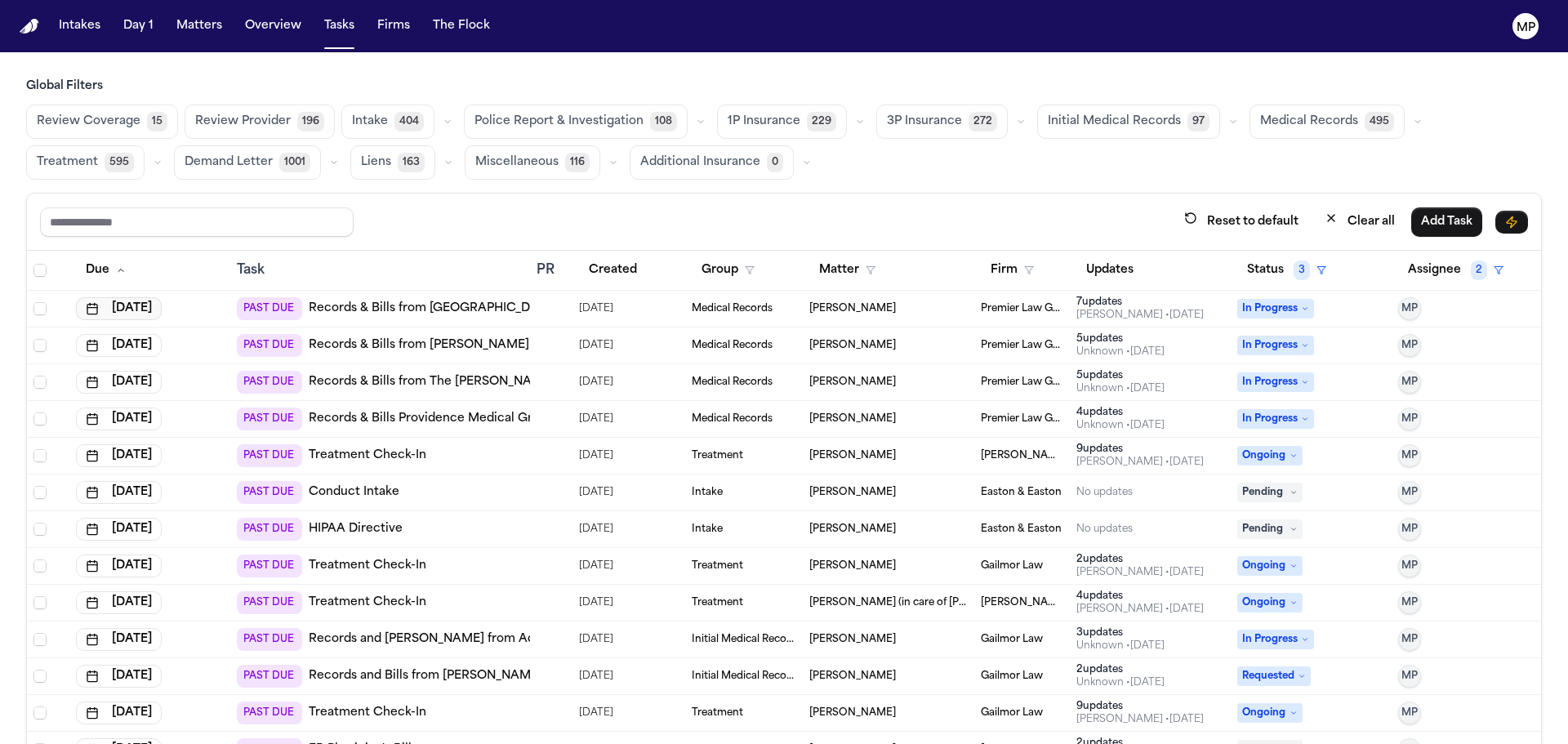
click at [154, 301] on button "[DATE]" at bounding box center [118, 308] width 86 height 23
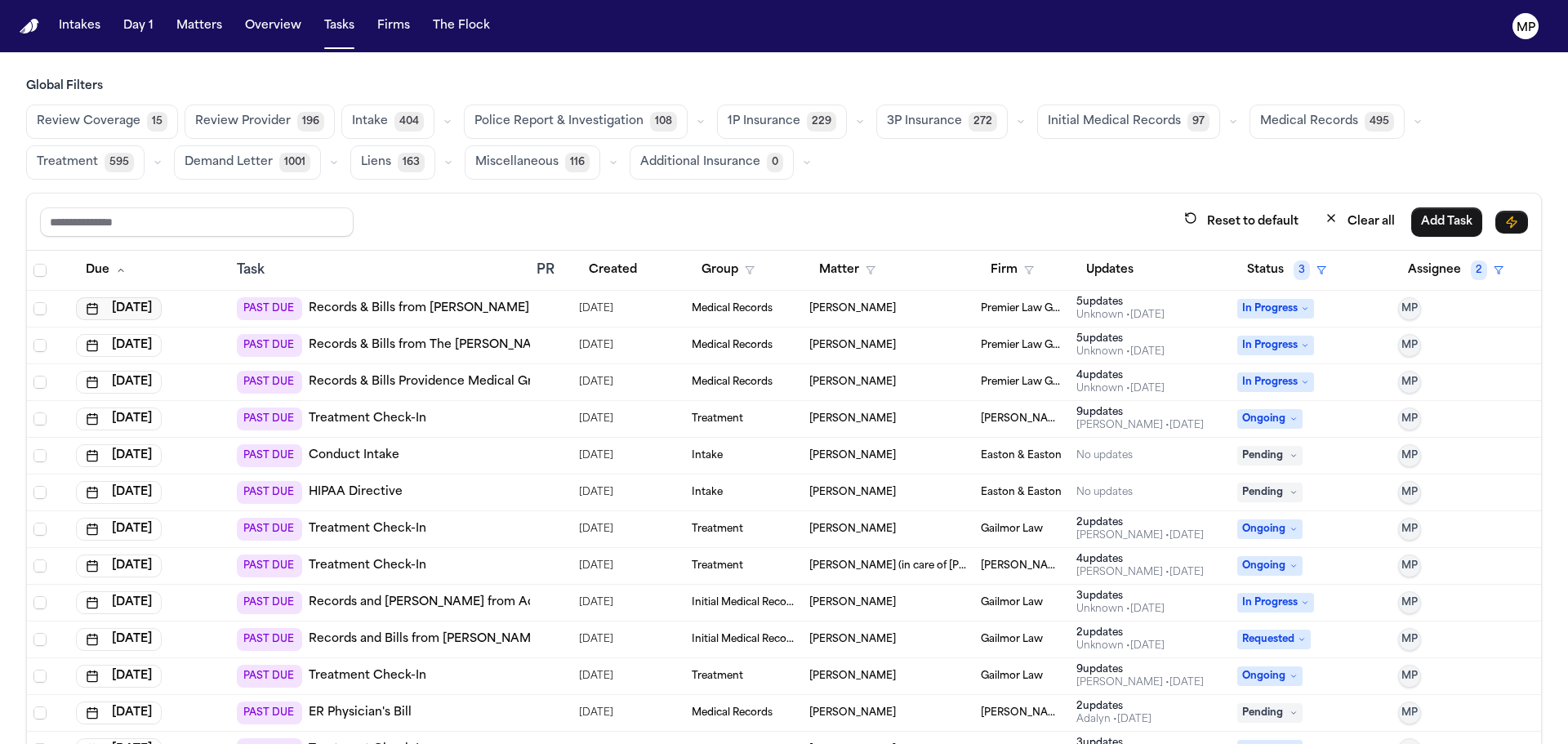
click at [138, 302] on button "[DATE]" at bounding box center [118, 308] width 86 height 23
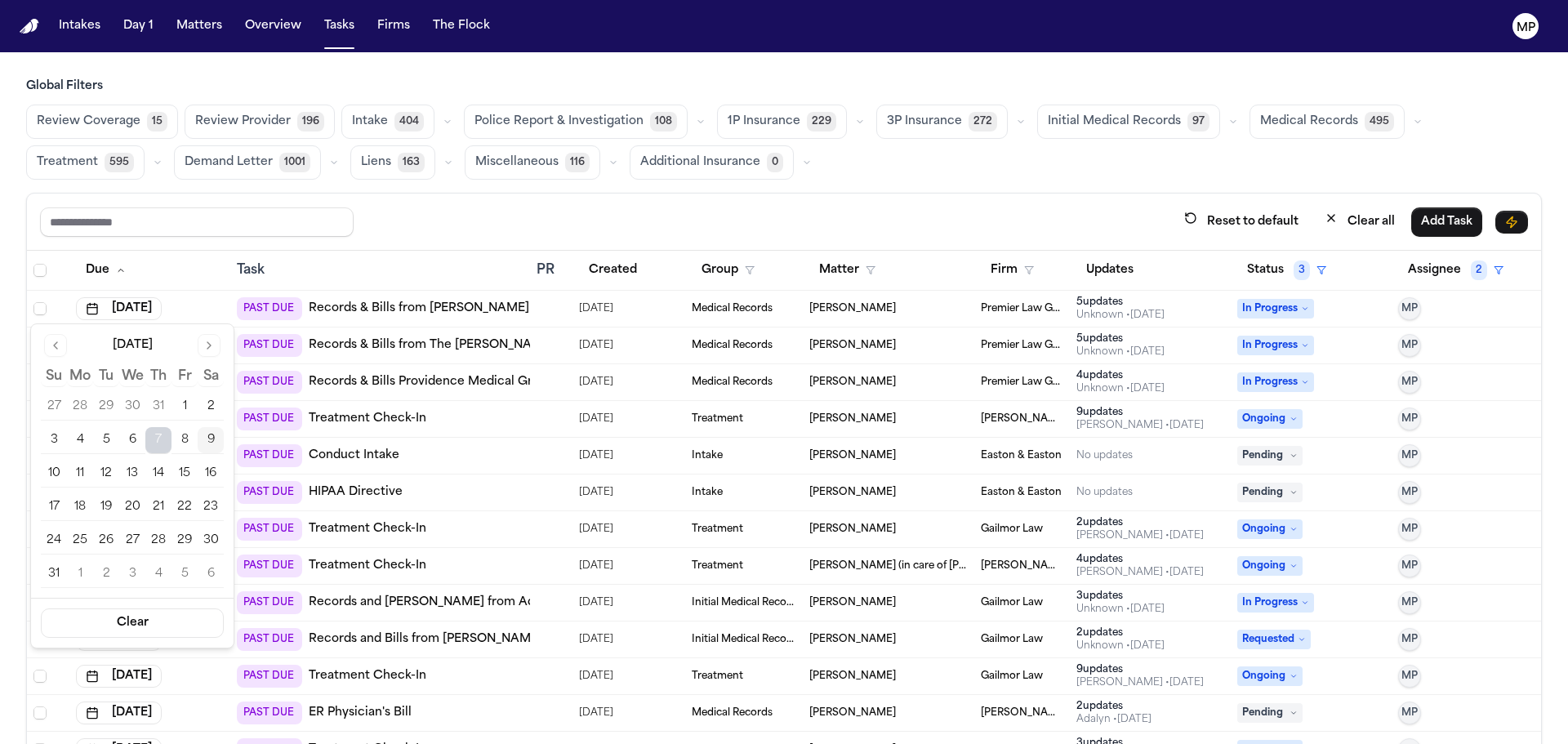
click at [101, 471] on button "12" at bounding box center [106, 474] width 27 height 27
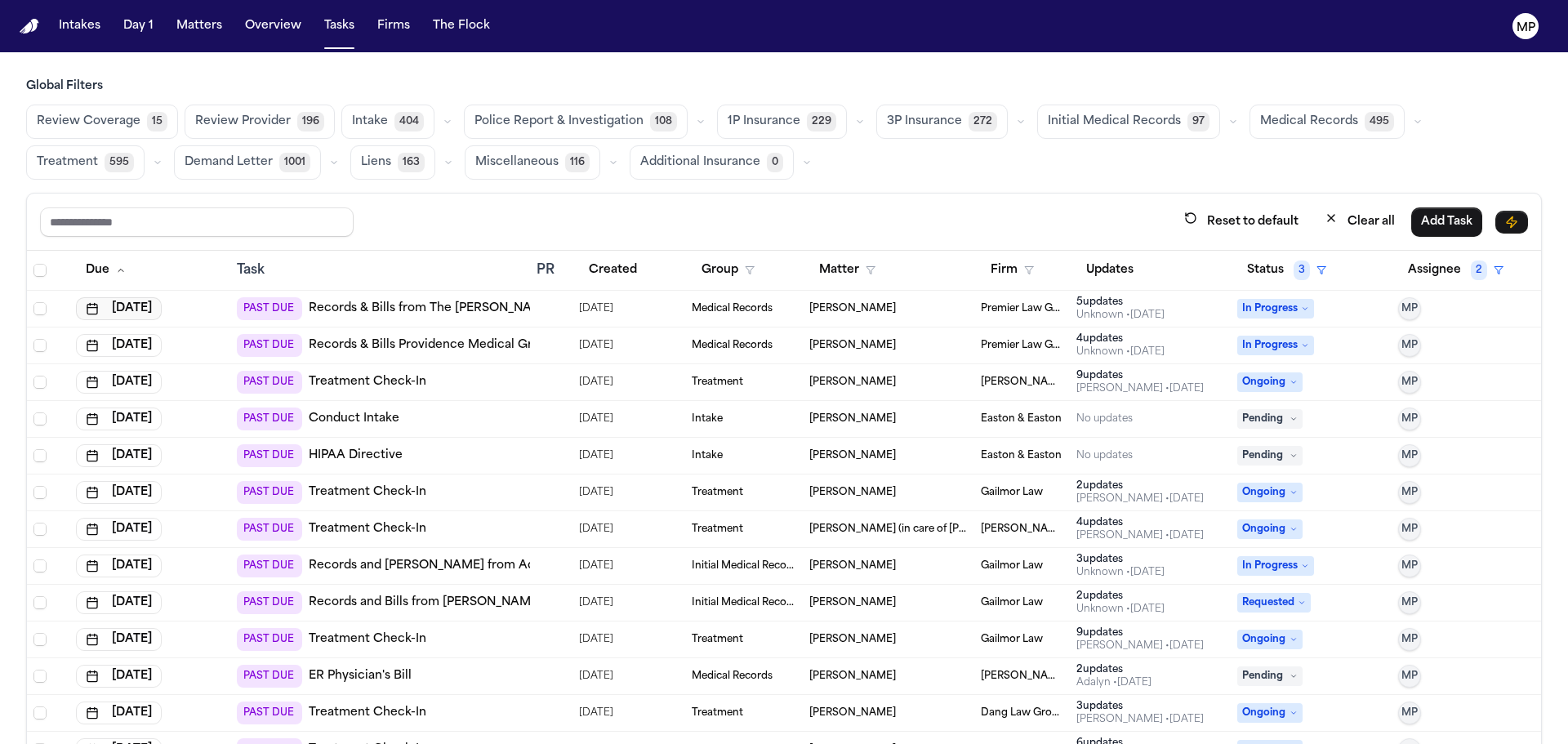
click at [121, 304] on button "[DATE]" at bounding box center [118, 308] width 86 height 23
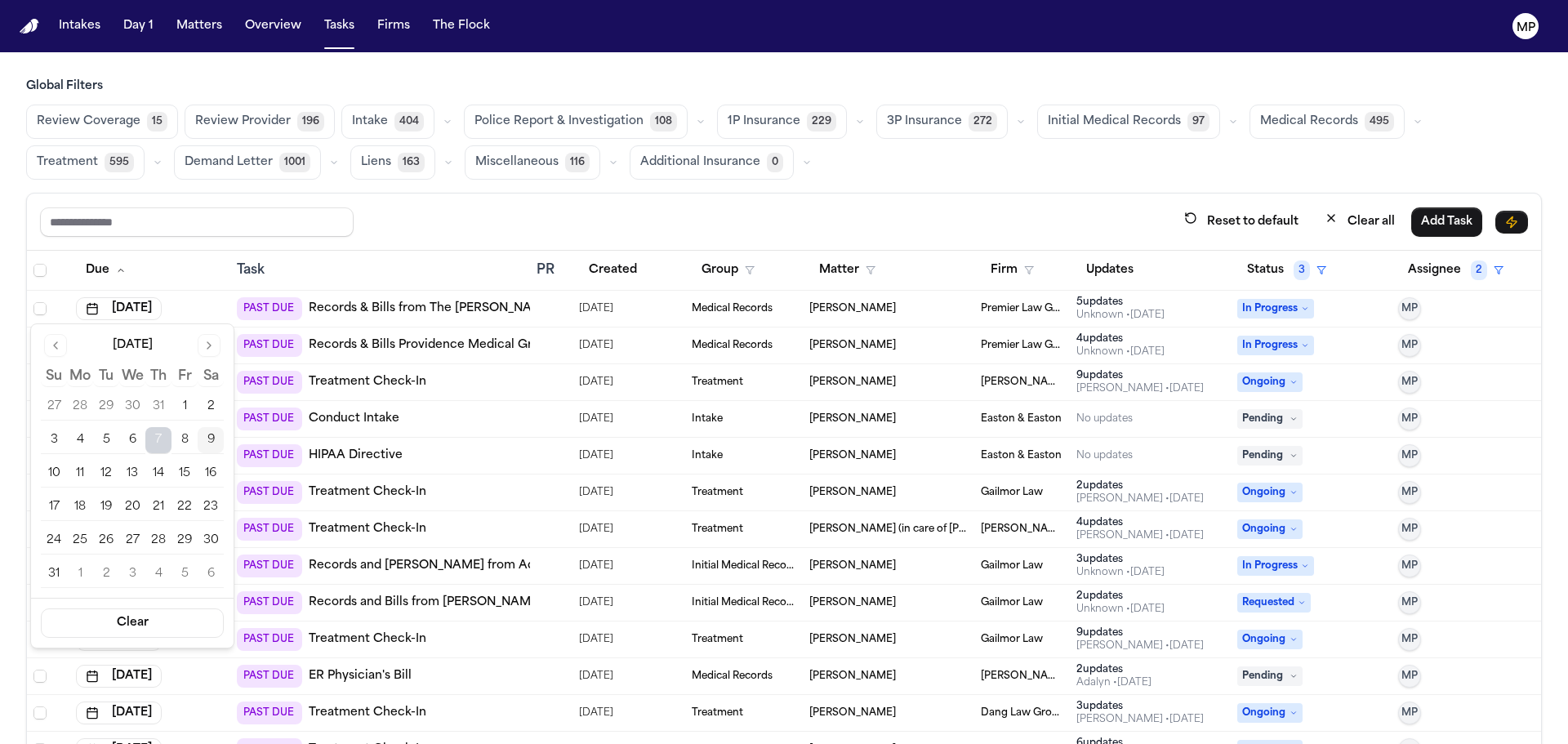
click at [108, 469] on button "12" at bounding box center [106, 474] width 27 height 27
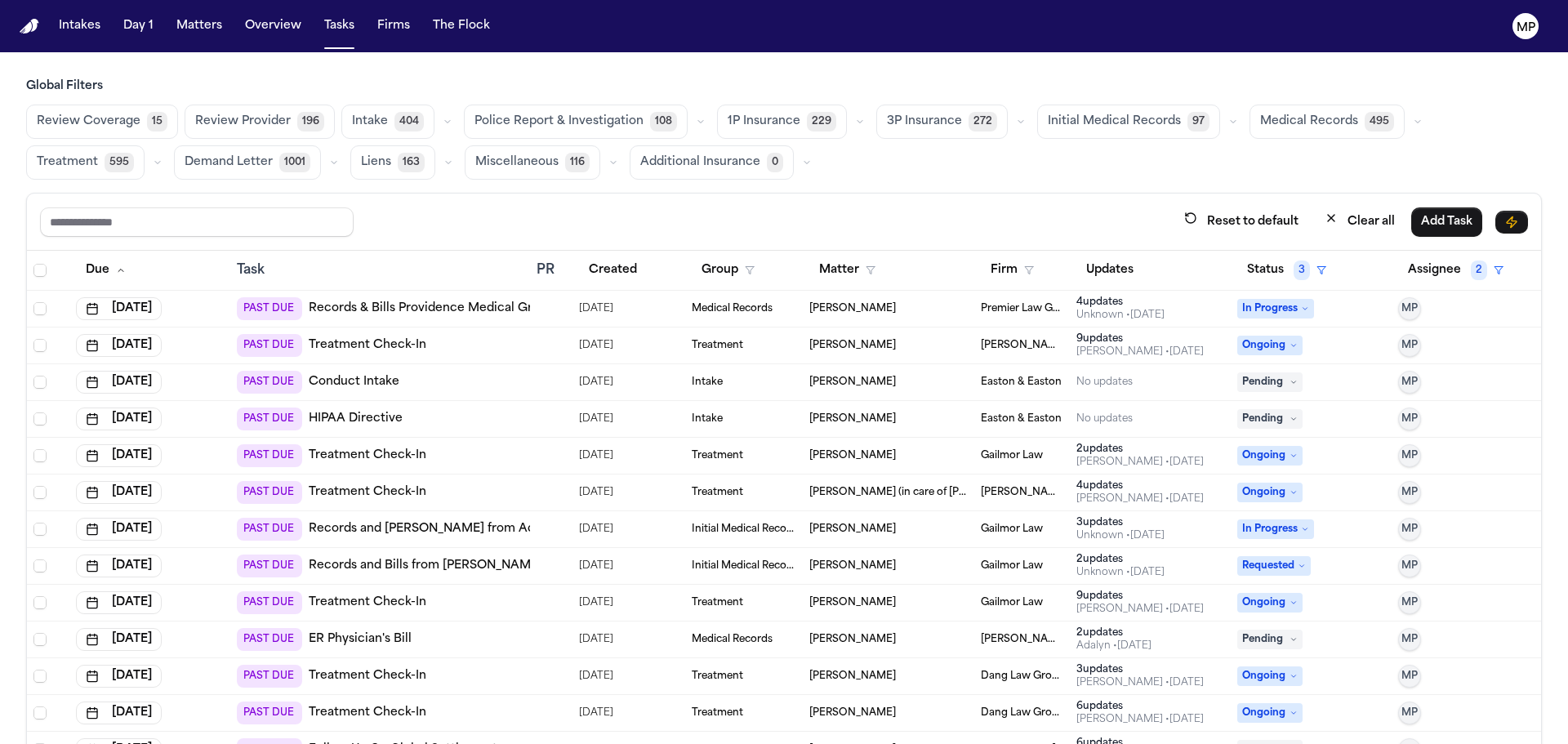
click at [900, 302] on div "[PERSON_NAME]" at bounding box center [888, 308] width 158 height 13
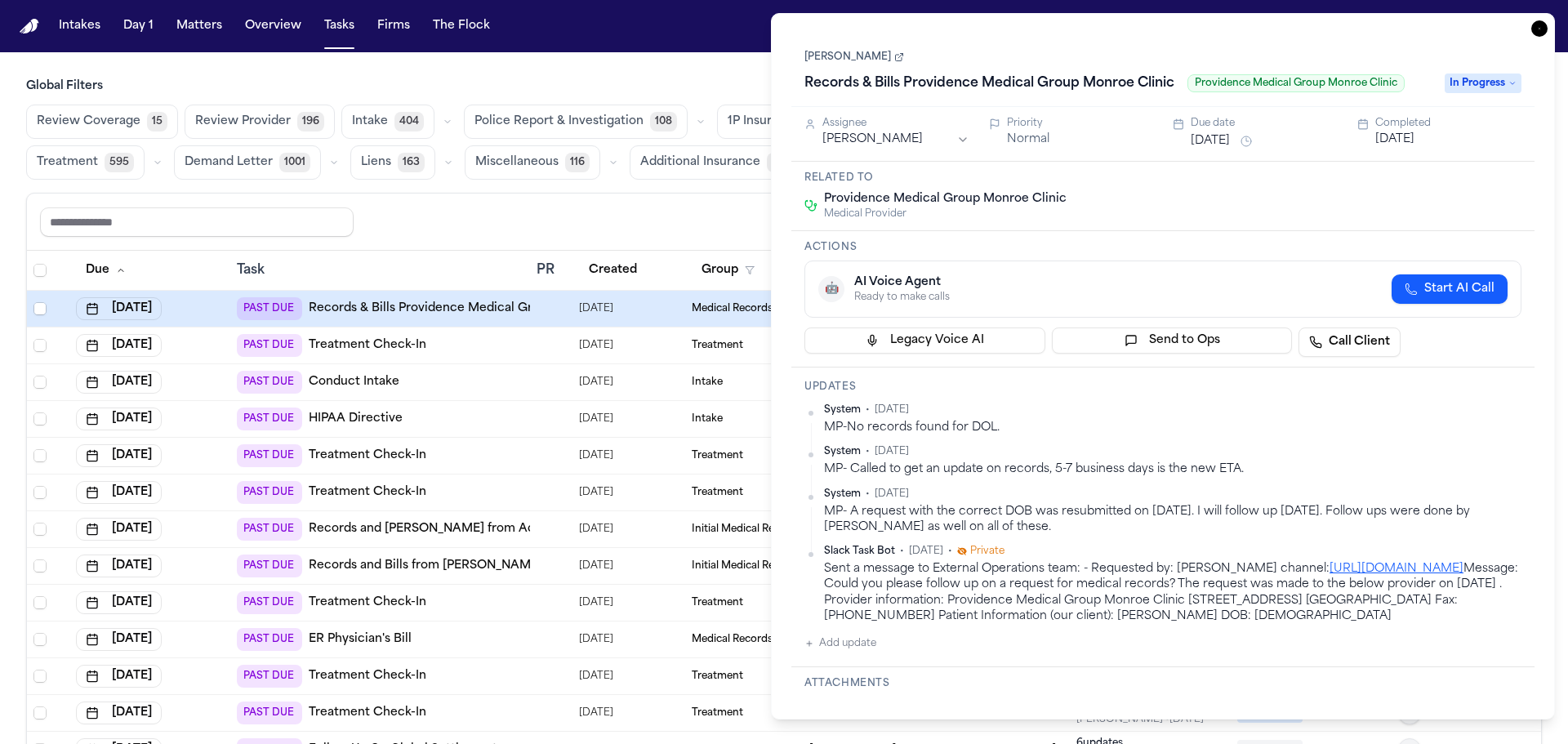
click at [896, 140] on html "Intakes Day 1 Matters Overview Tasks Firms The Flock MP Global Filters Review C…" at bounding box center [784, 372] width 1568 height 744
click at [731, 221] on div "Reset to default Clear all Add Task" at bounding box center [784, 221] width 1488 height 30
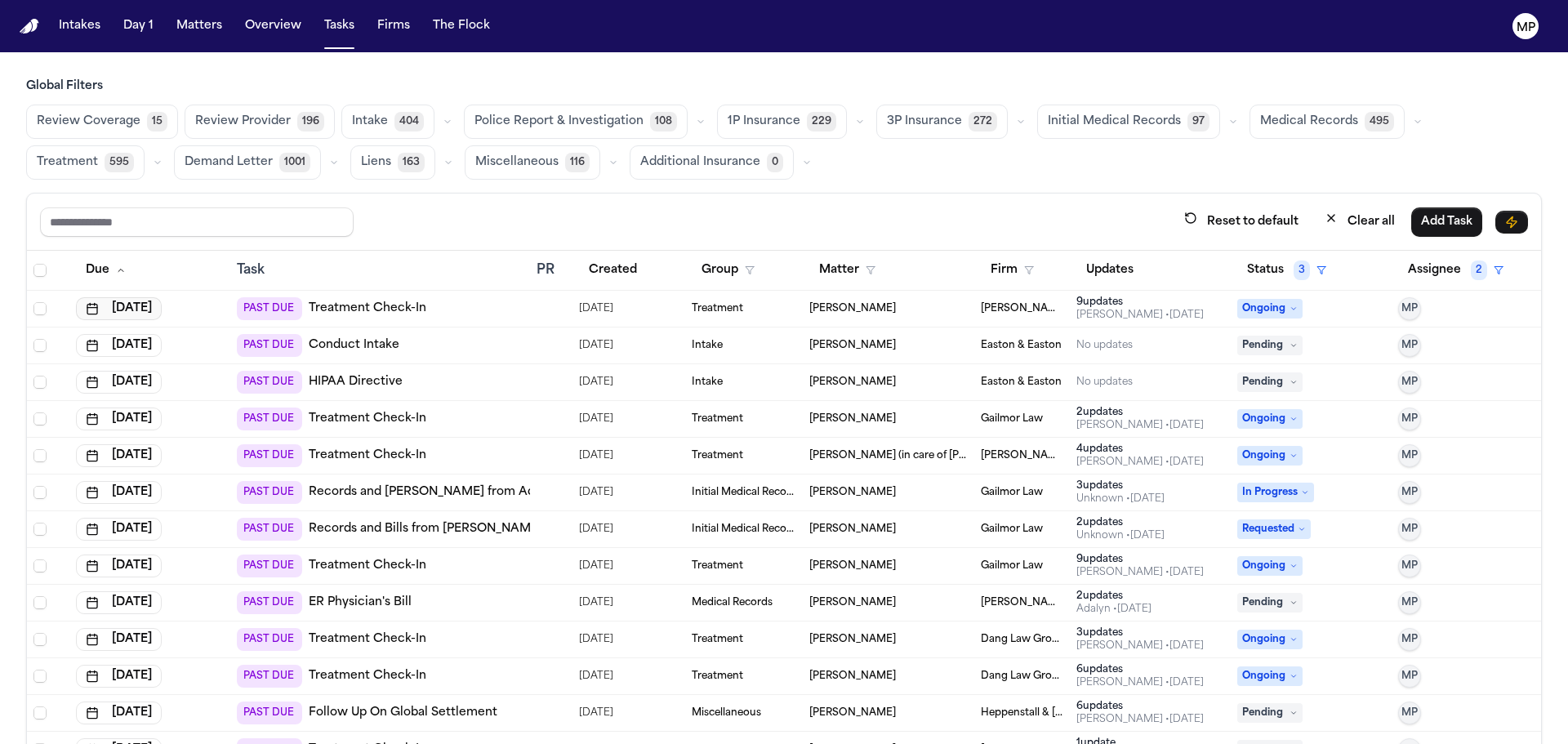
click at [162, 309] on button "[DATE]" at bounding box center [118, 308] width 86 height 23
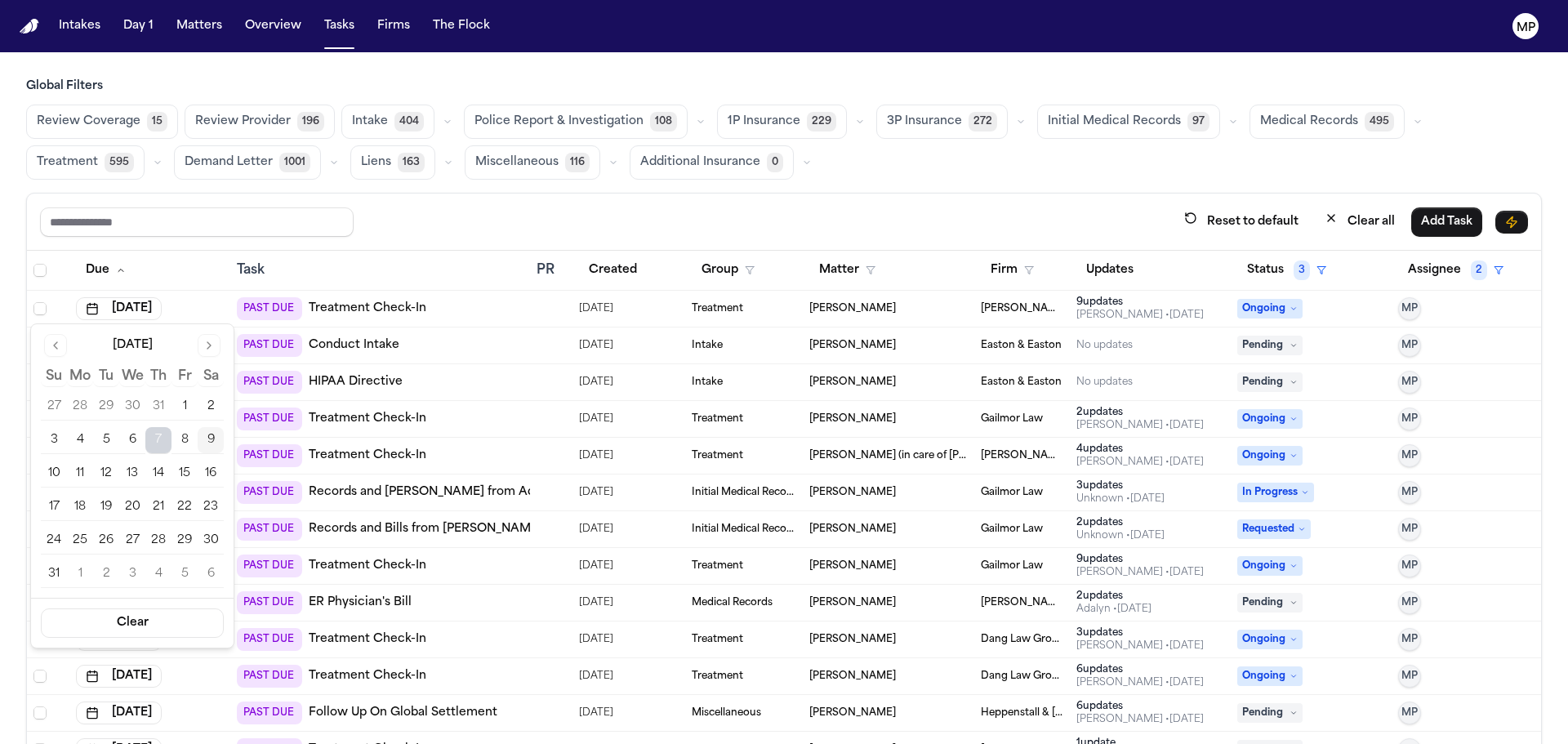
click at [114, 471] on button "12" at bounding box center [106, 474] width 27 height 27
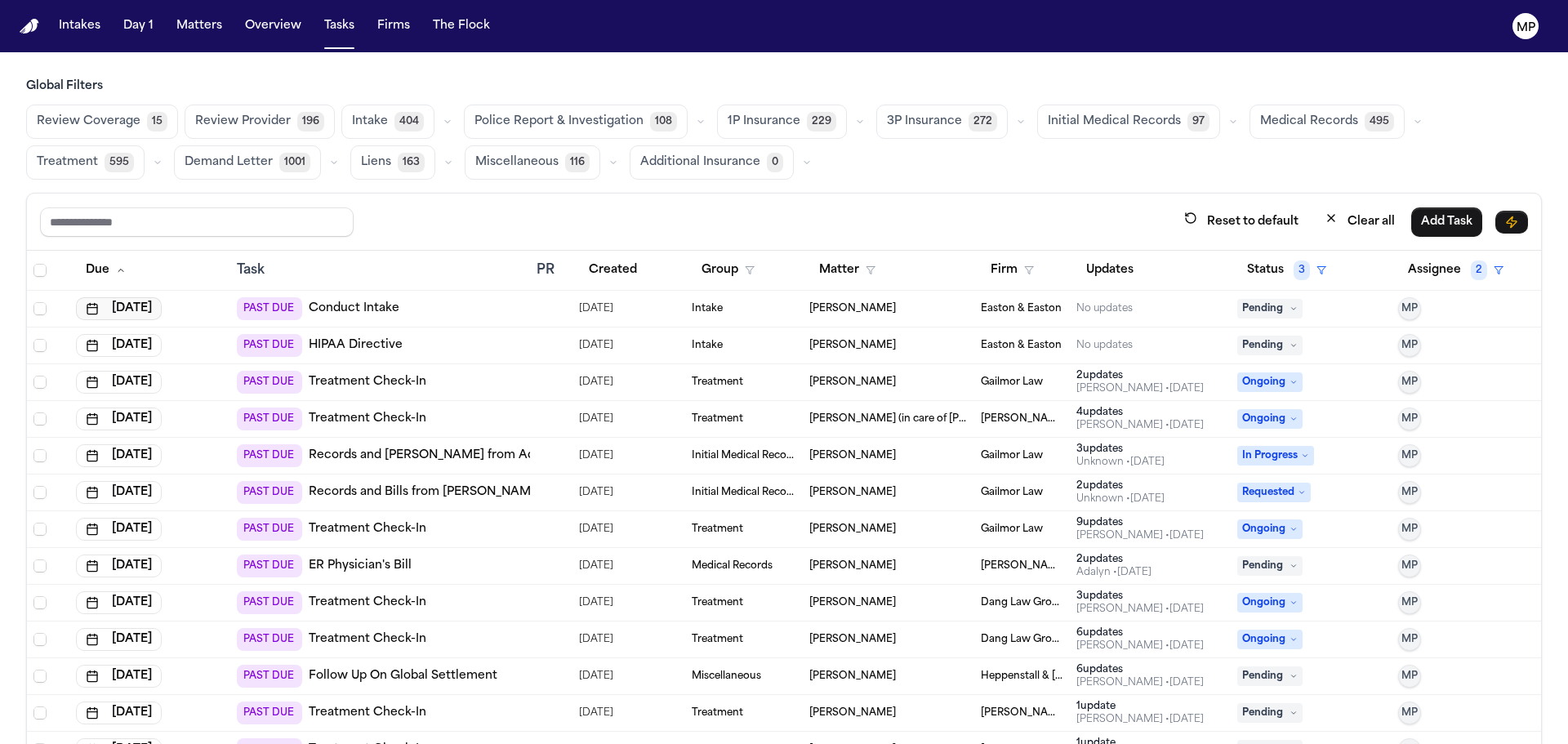
click at [160, 305] on button "[DATE]" at bounding box center [118, 308] width 86 height 23
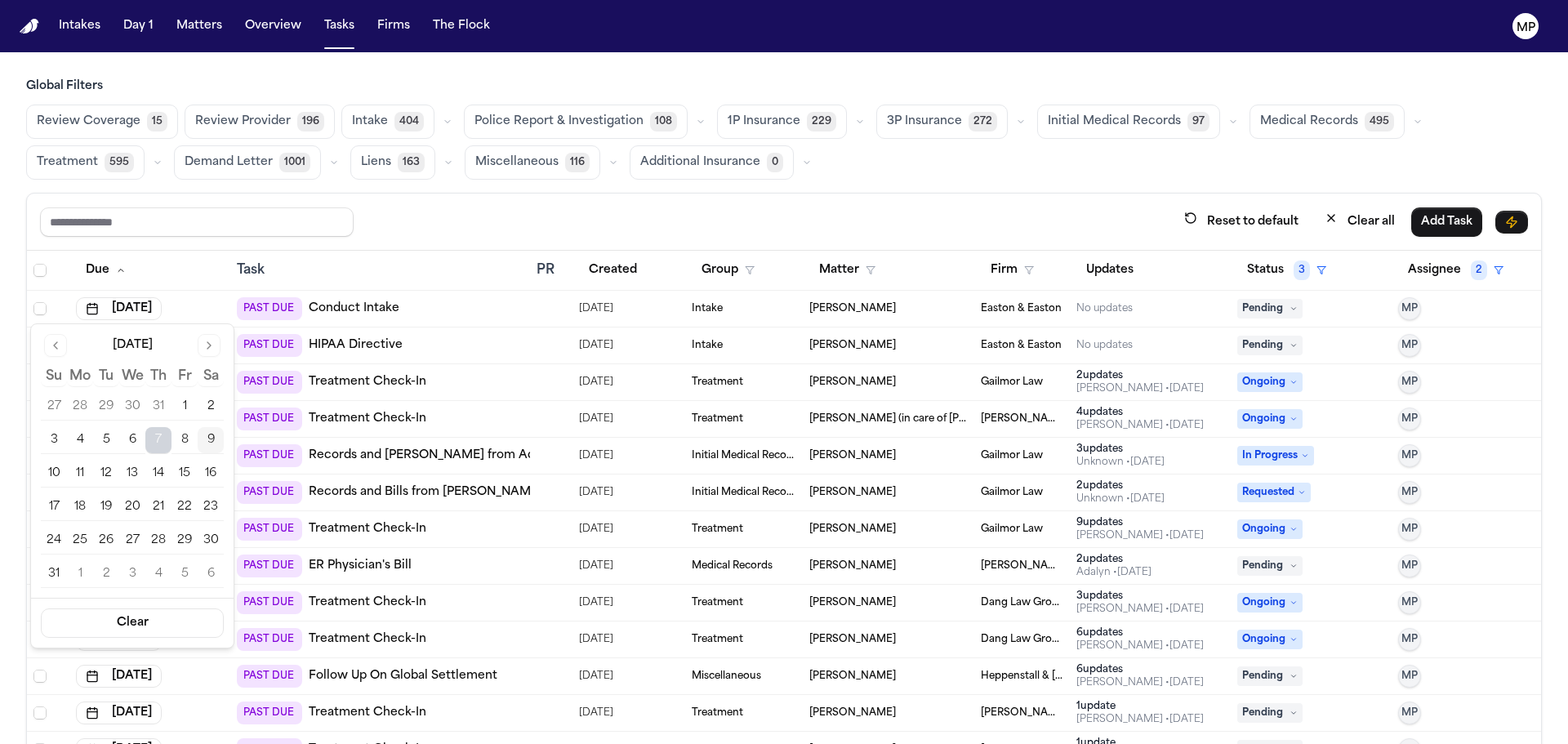
click at [101, 469] on button "12" at bounding box center [106, 474] width 27 height 27
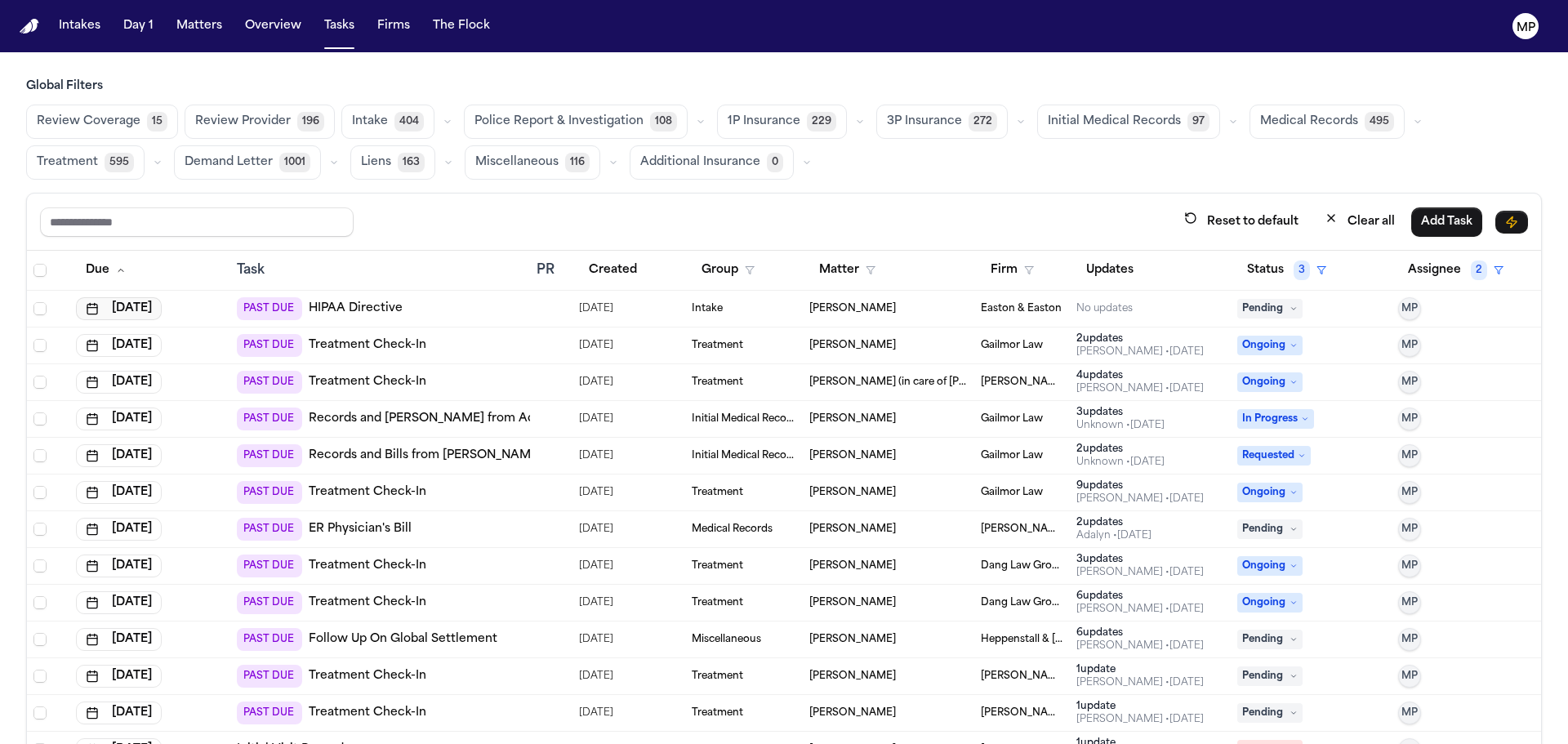
click at [121, 314] on button "[DATE]" at bounding box center [118, 308] width 86 height 23
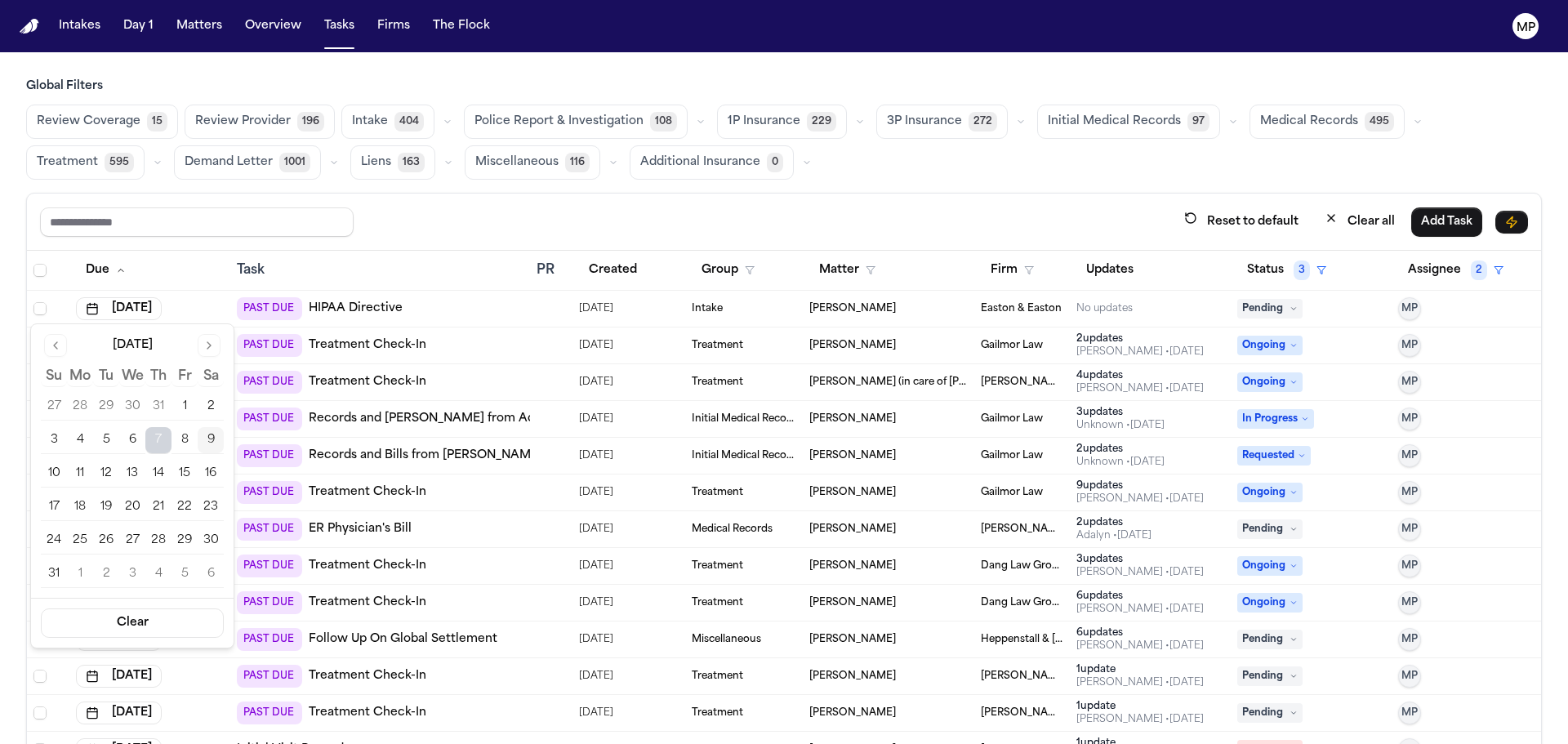
click at [109, 474] on button "12" at bounding box center [106, 474] width 27 height 27
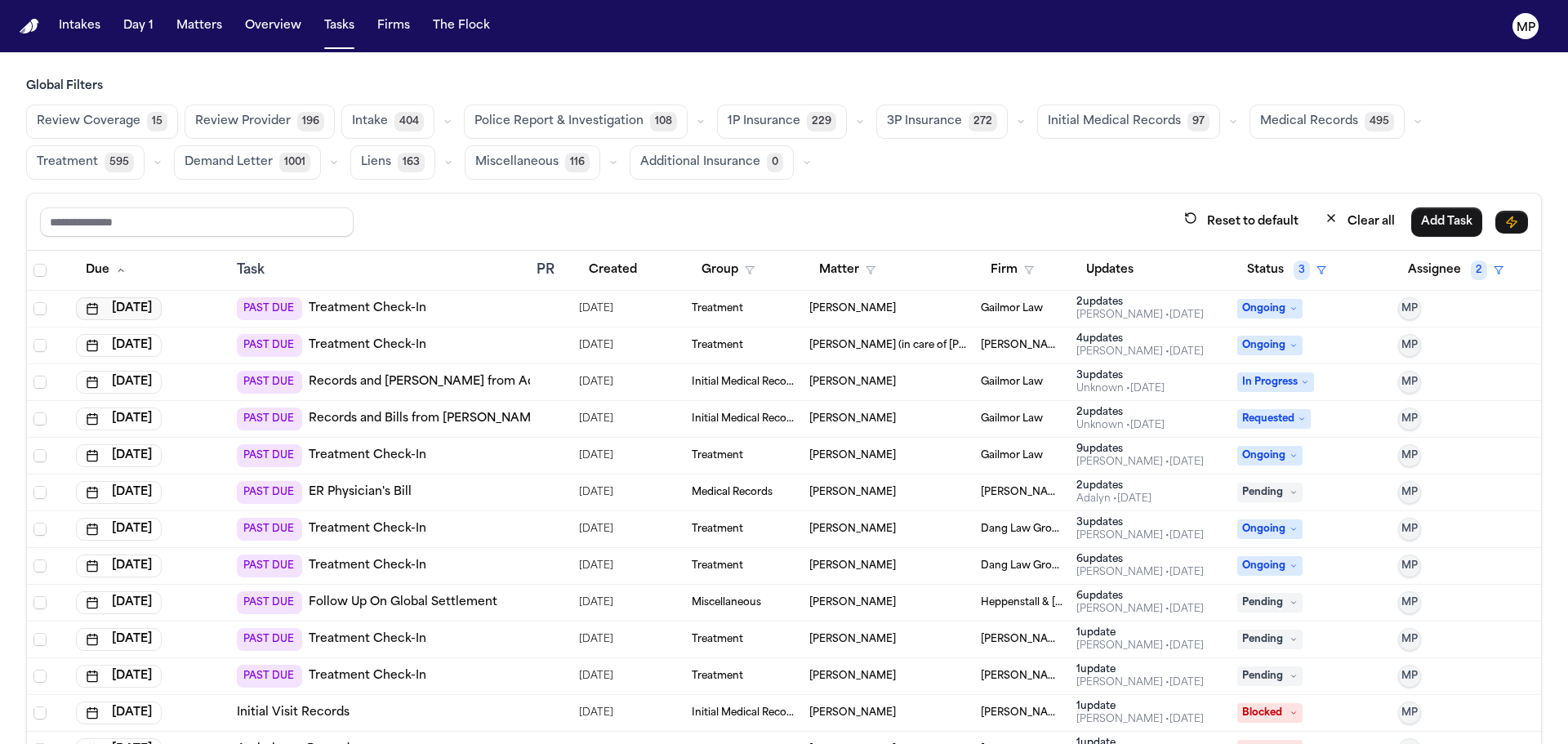
click at [138, 304] on button "[DATE]" at bounding box center [118, 308] width 86 height 23
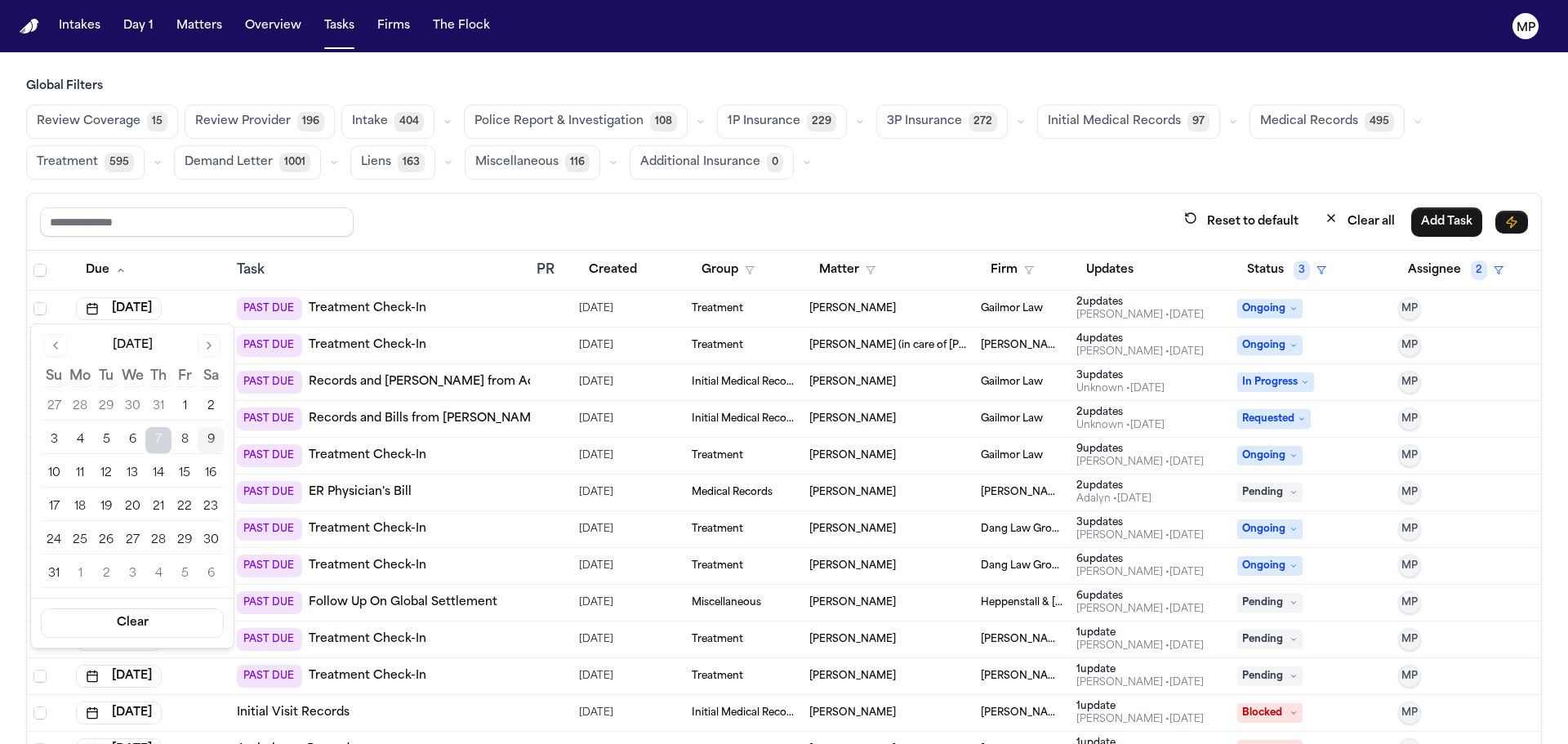
click at [115, 466] on button "12" at bounding box center [106, 474] width 27 height 27
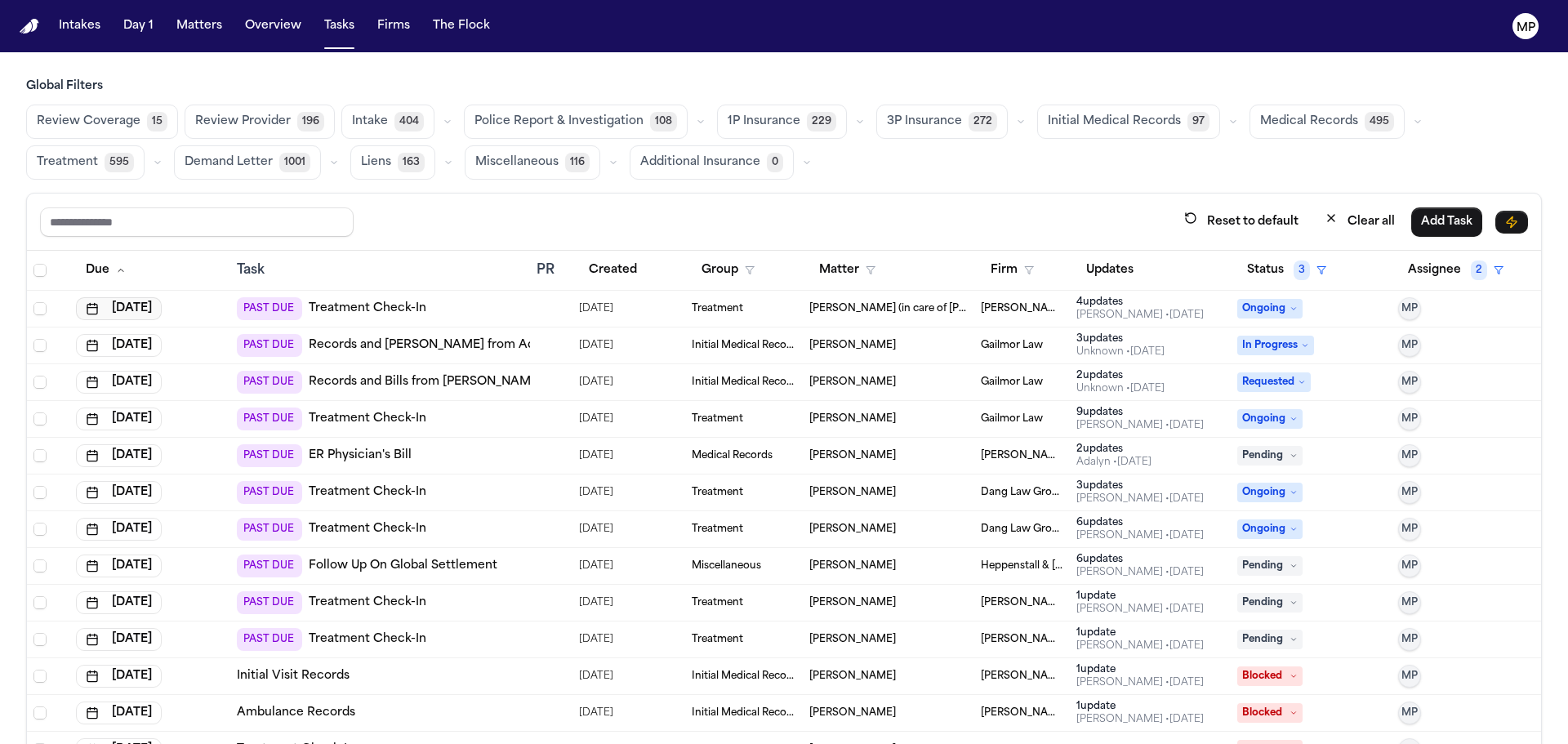
click at [162, 303] on button "[DATE]" at bounding box center [118, 308] width 86 height 23
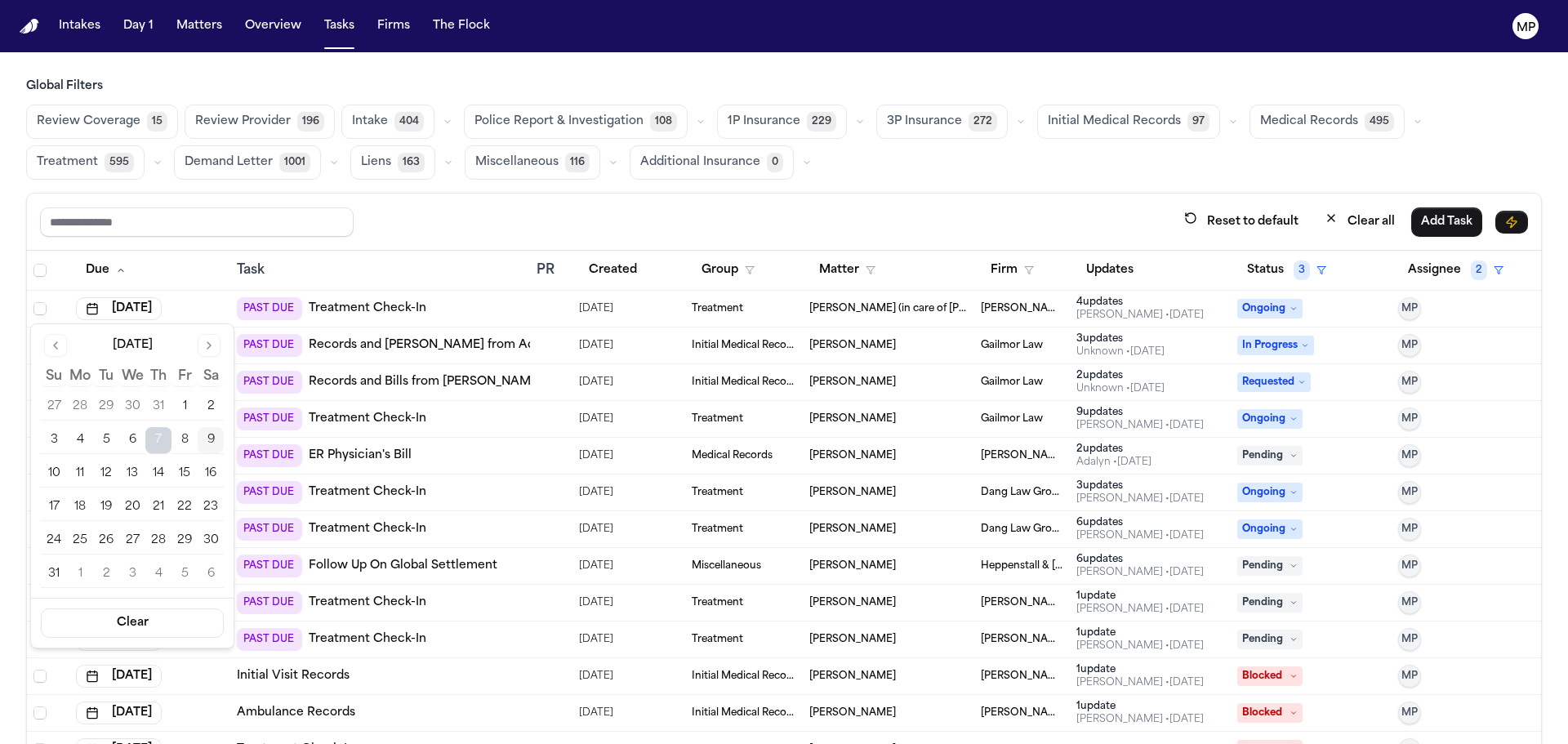
click at [111, 467] on button "12" at bounding box center [106, 474] width 27 height 27
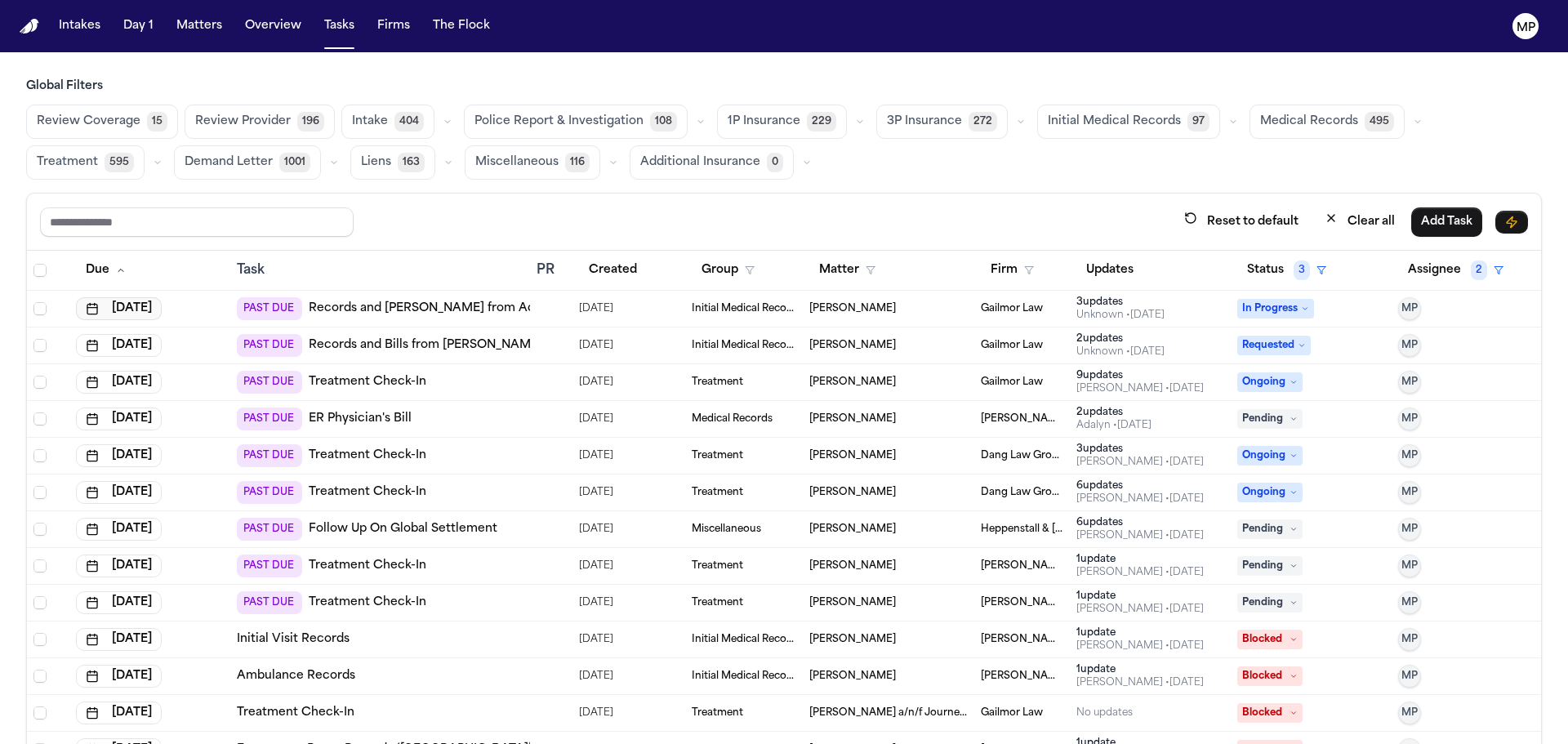
click at [147, 302] on button "[DATE]" at bounding box center [118, 308] width 86 height 23
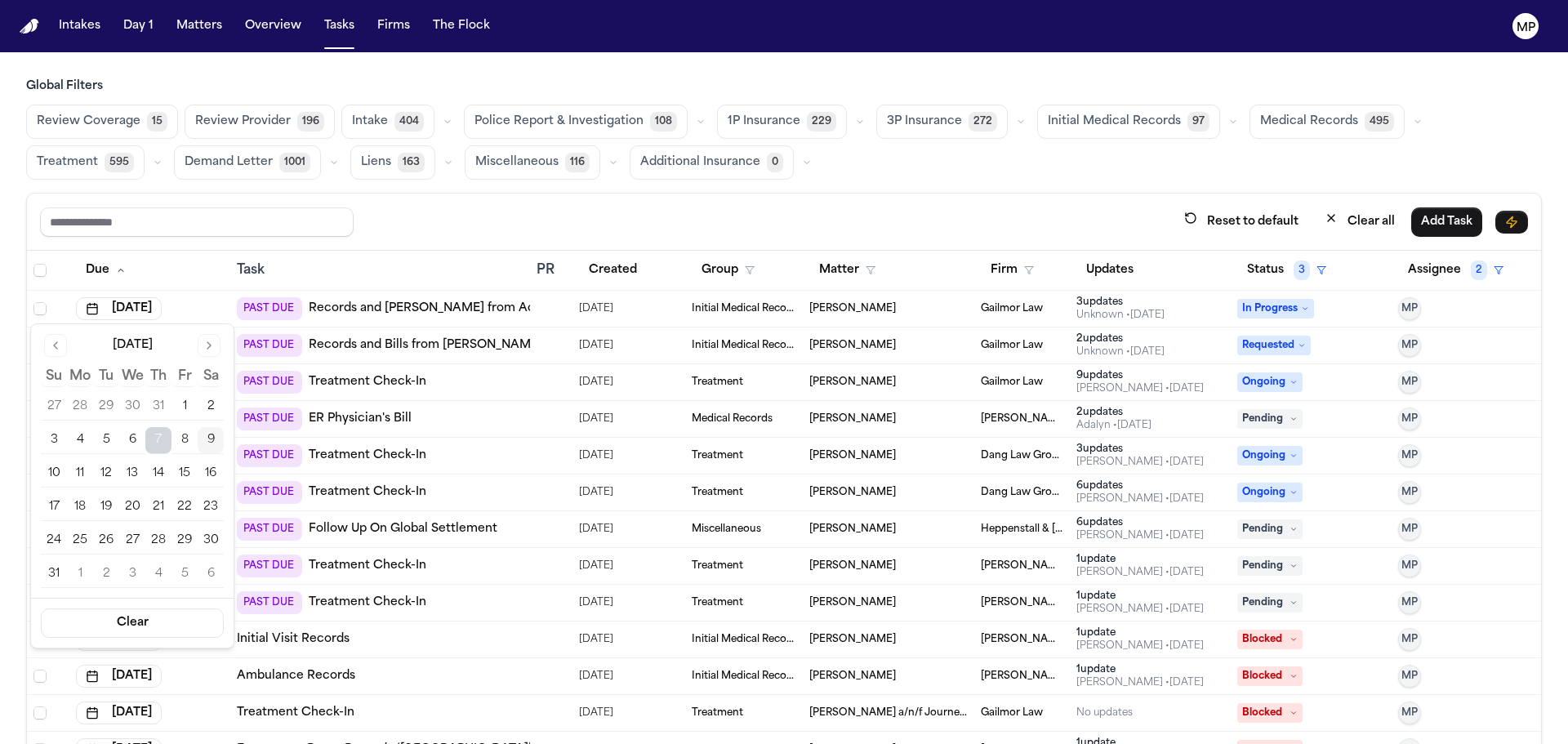
click at [157, 478] on button "14" at bounding box center [158, 474] width 27 height 27
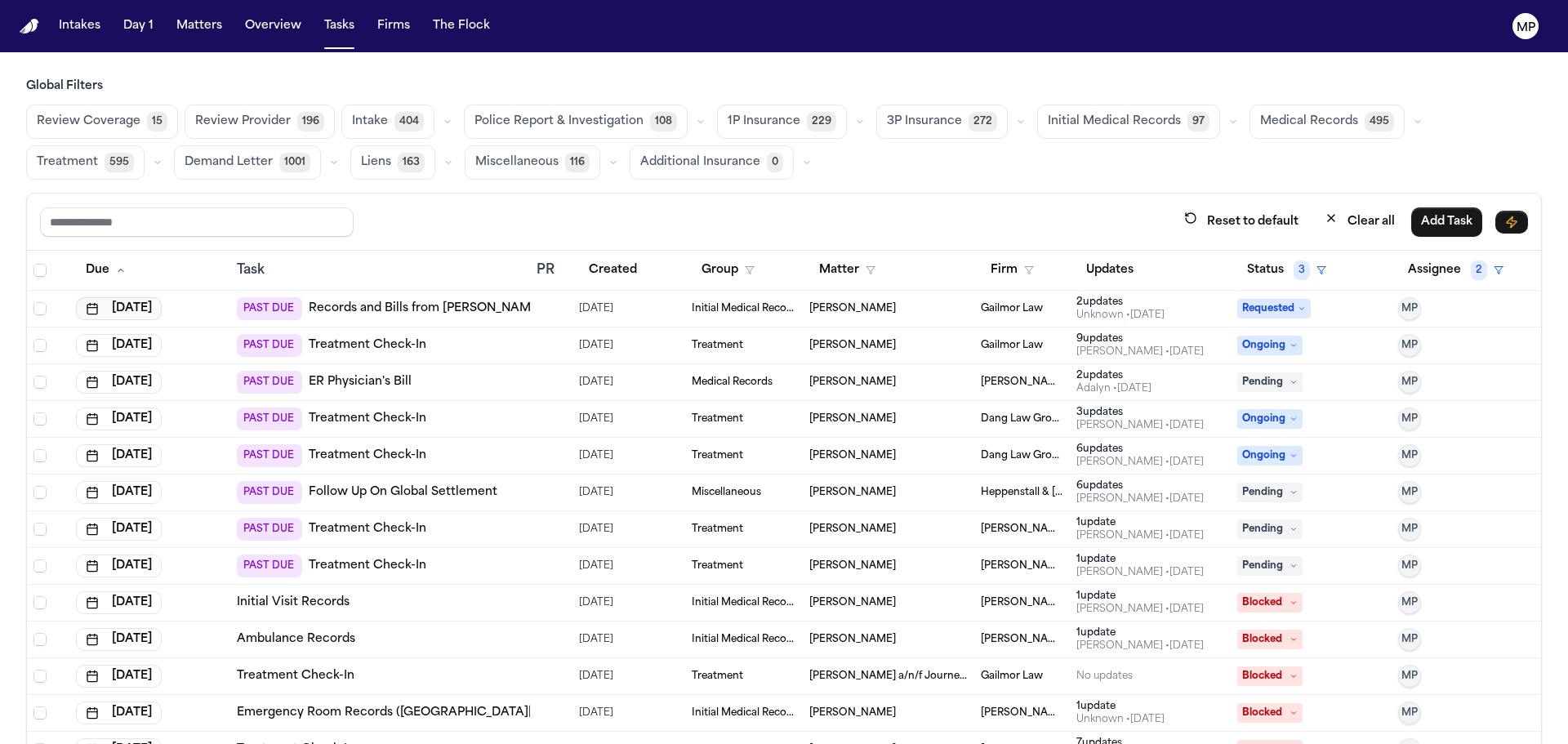
click at [138, 299] on button "[DATE]" at bounding box center [118, 308] width 86 height 23
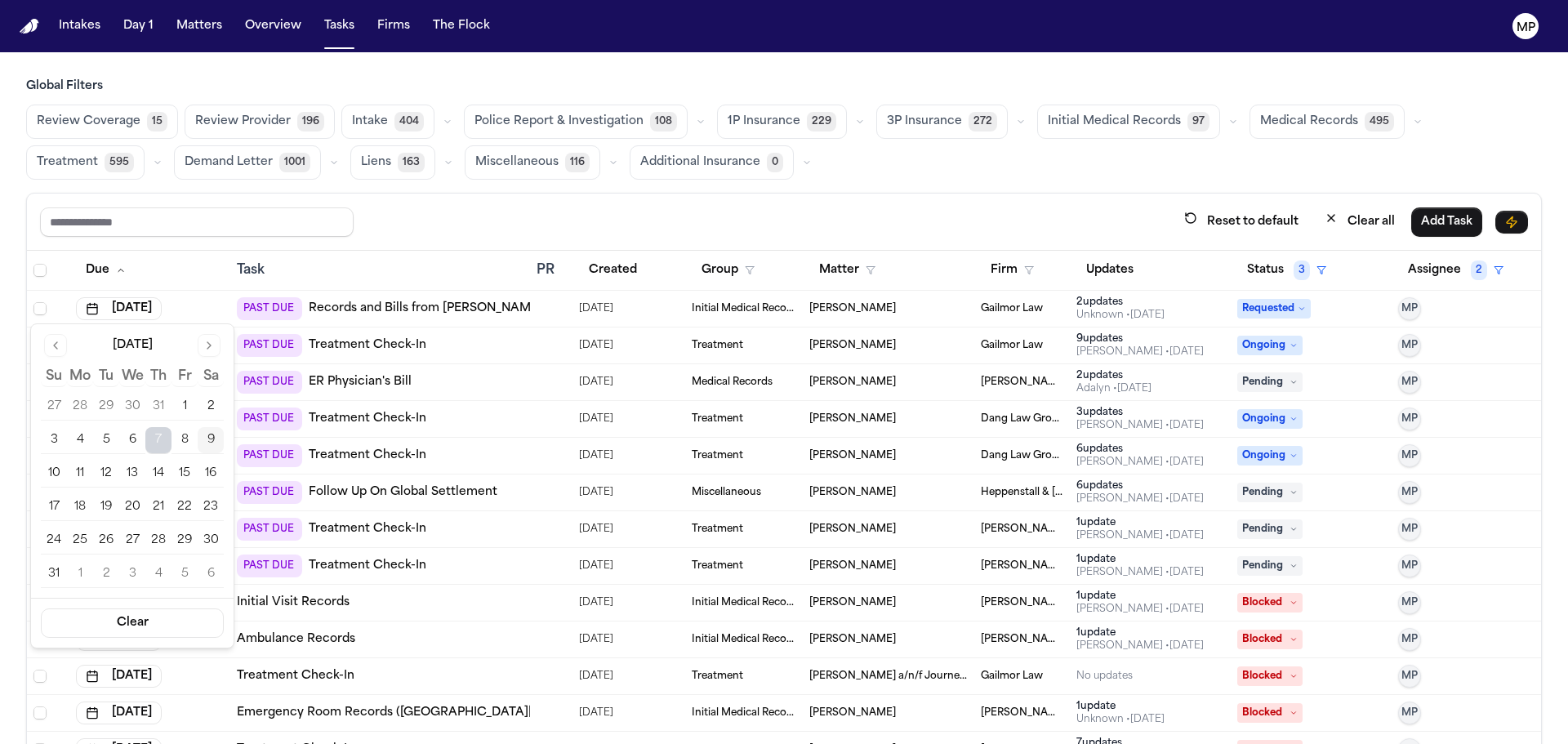
click at [157, 470] on button "14" at bounding box center [158, 474] width 27 height 27
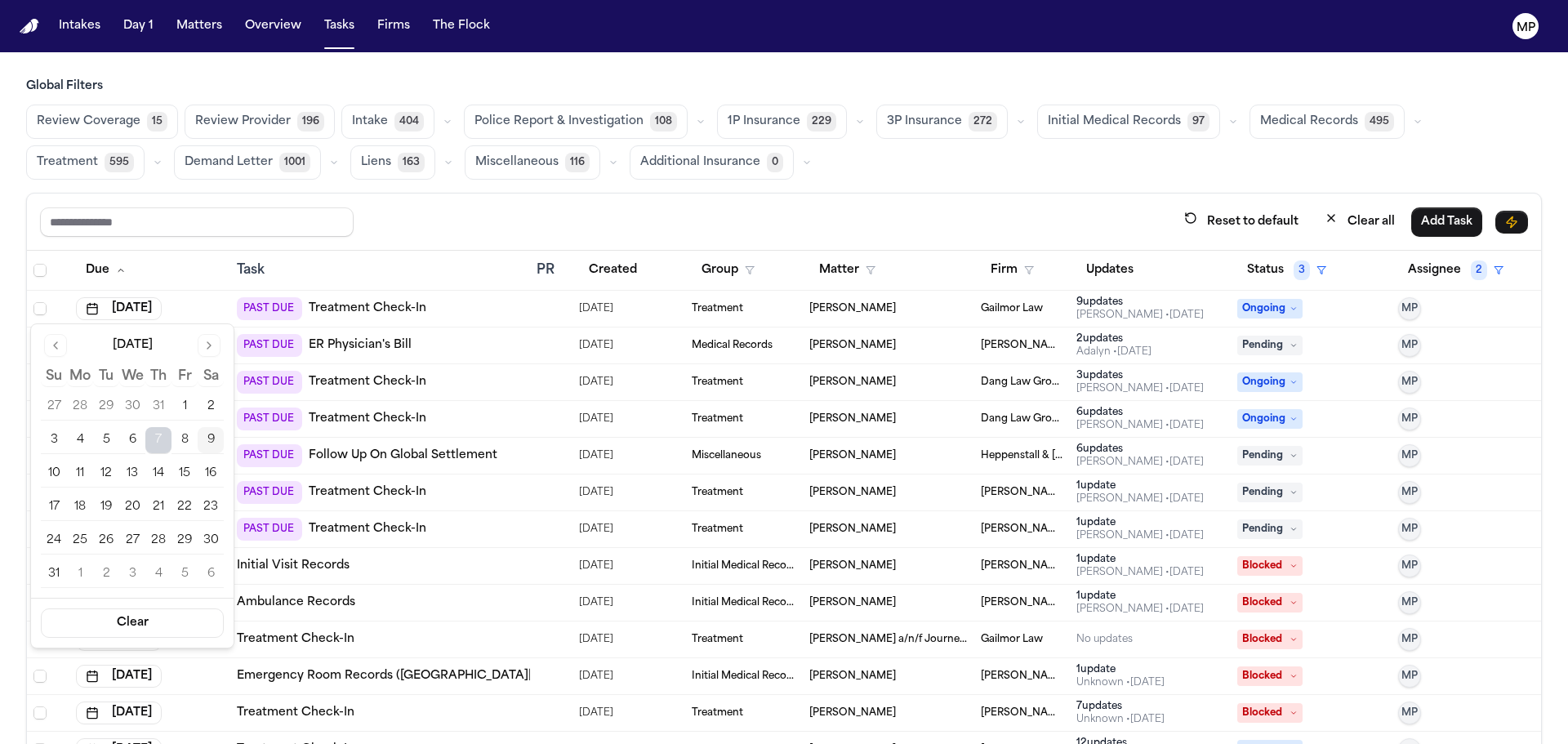
click at [153, 469] on button "14" at bounding box center [158, 474] width 27 height 27
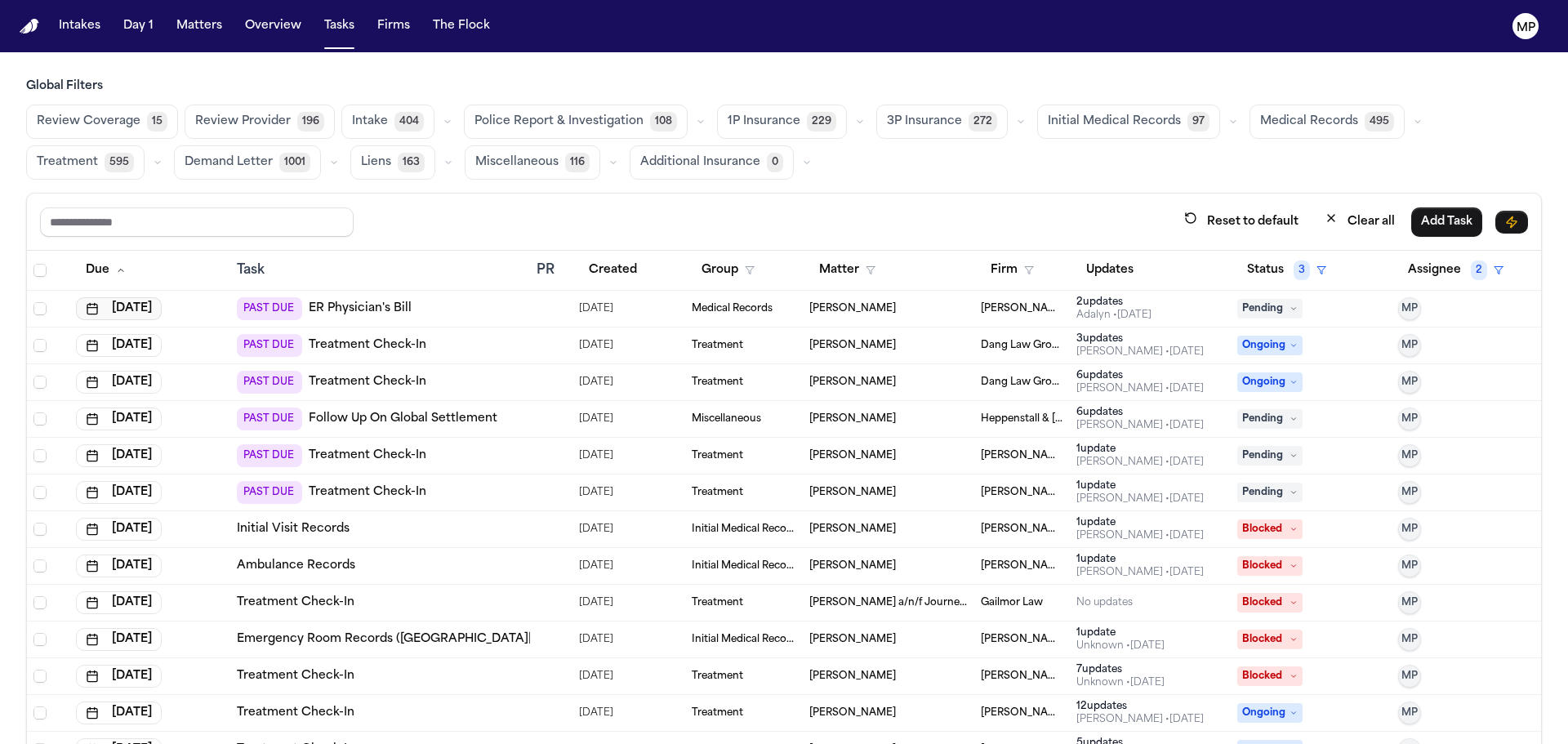
click at [139, 312] on button "[DATE]" at bounding box center [118, 308] width 86 height 23
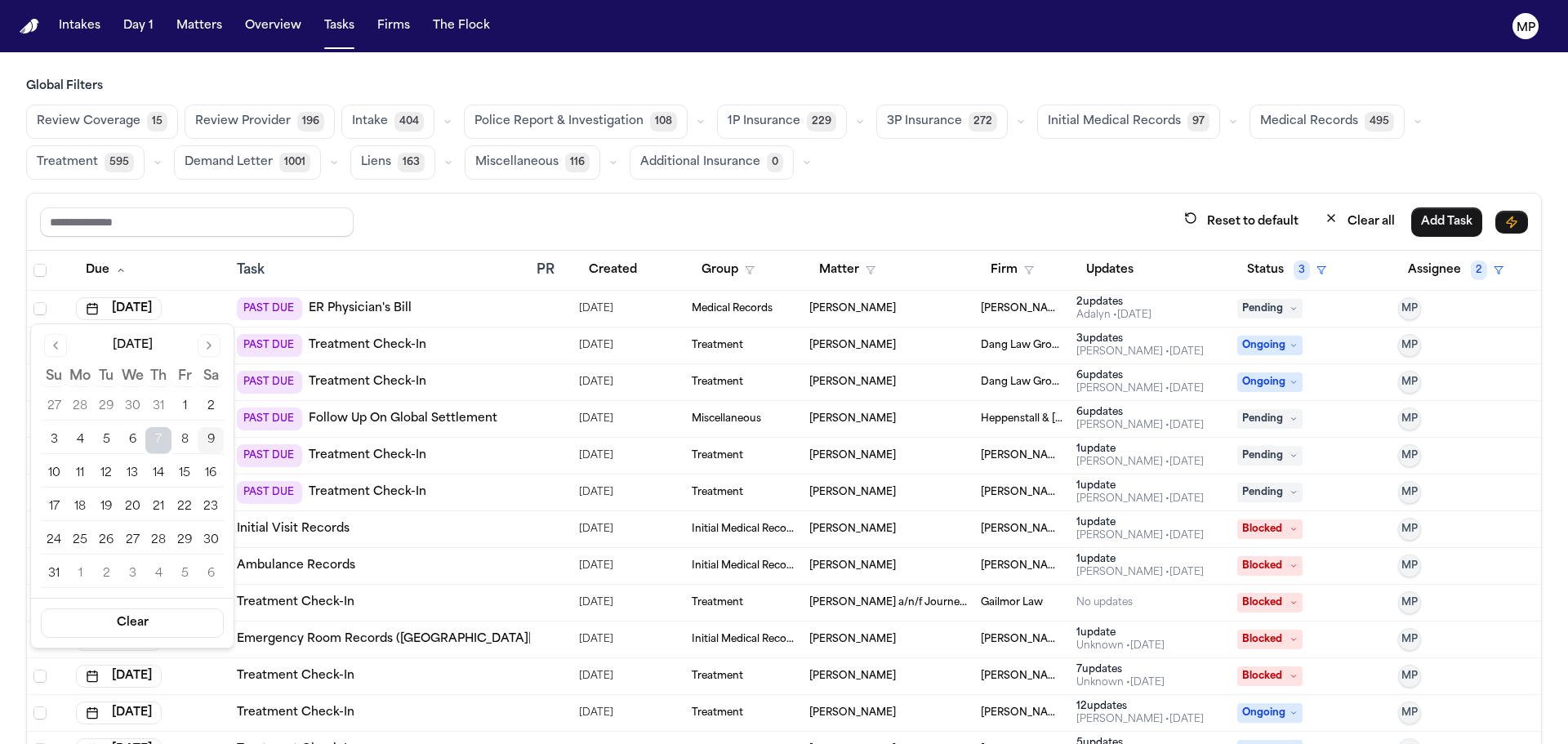
click at [101, 466] on button "12" at bounding box center [106, 474] width 27 height 27
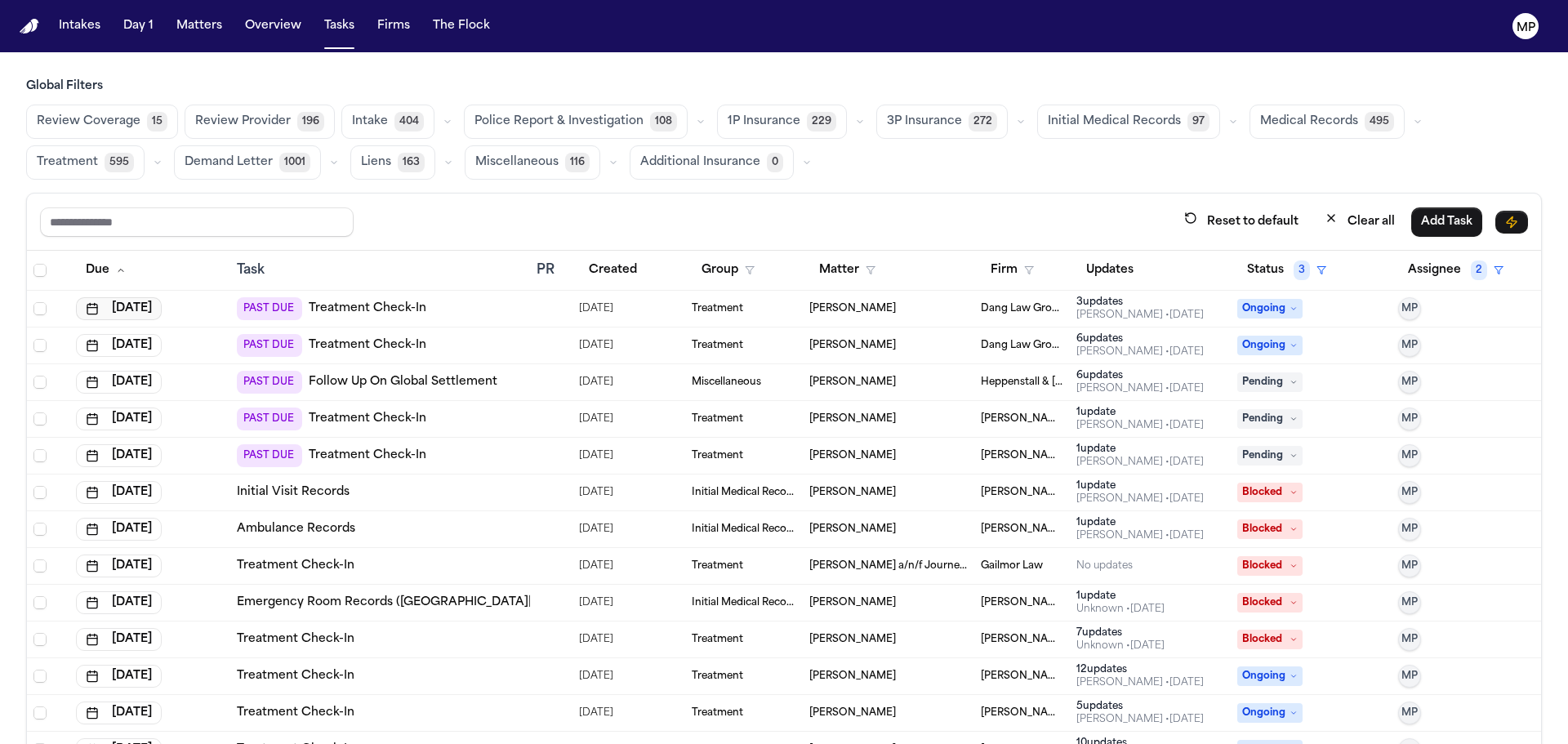
click at [154, 308] on button "[DATE]" at bounding box center [118, 308] width 86 height 23
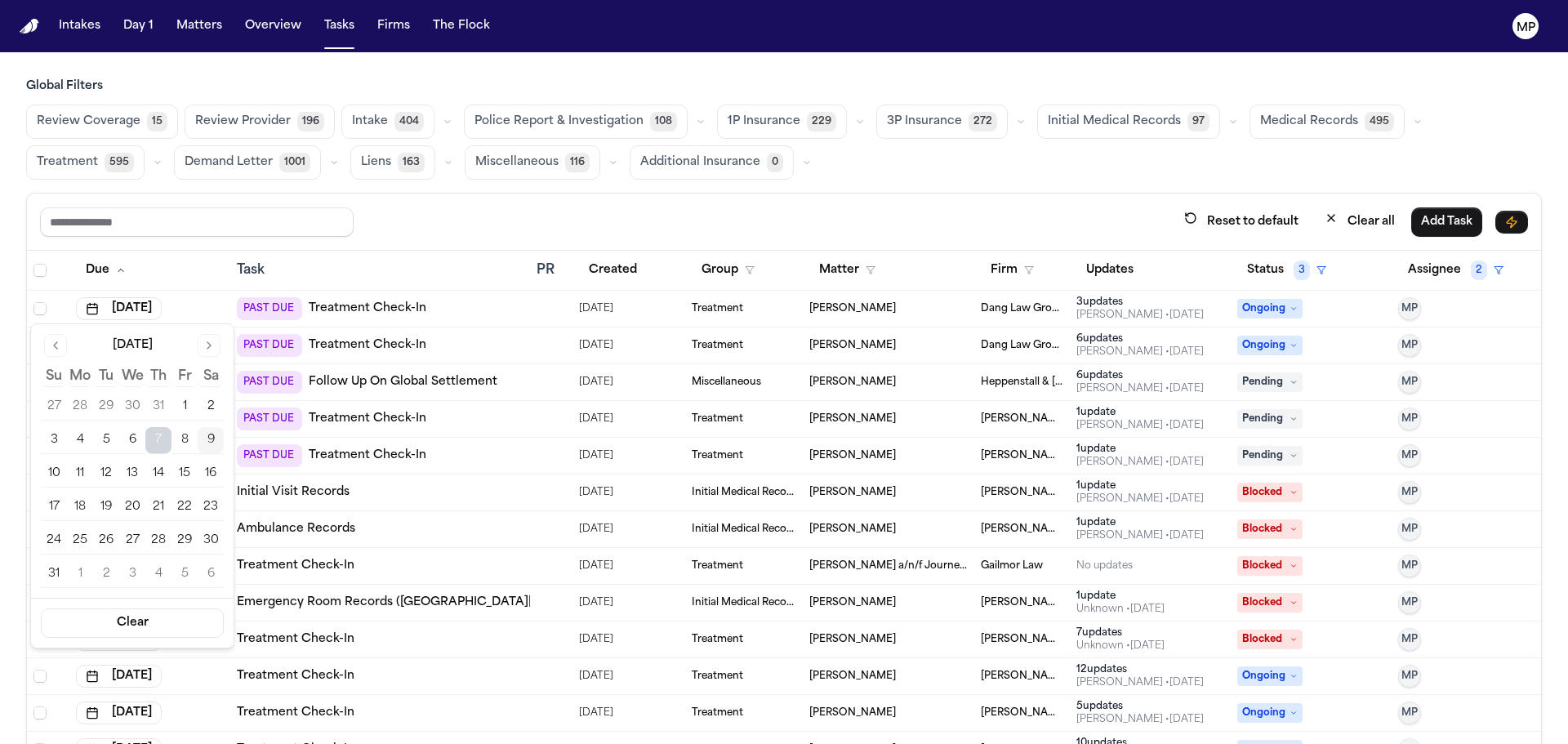
click at [331, 295] on td "PAST DUE Treatment Check-In" at bounding box center [379, 309] width 300 height 36
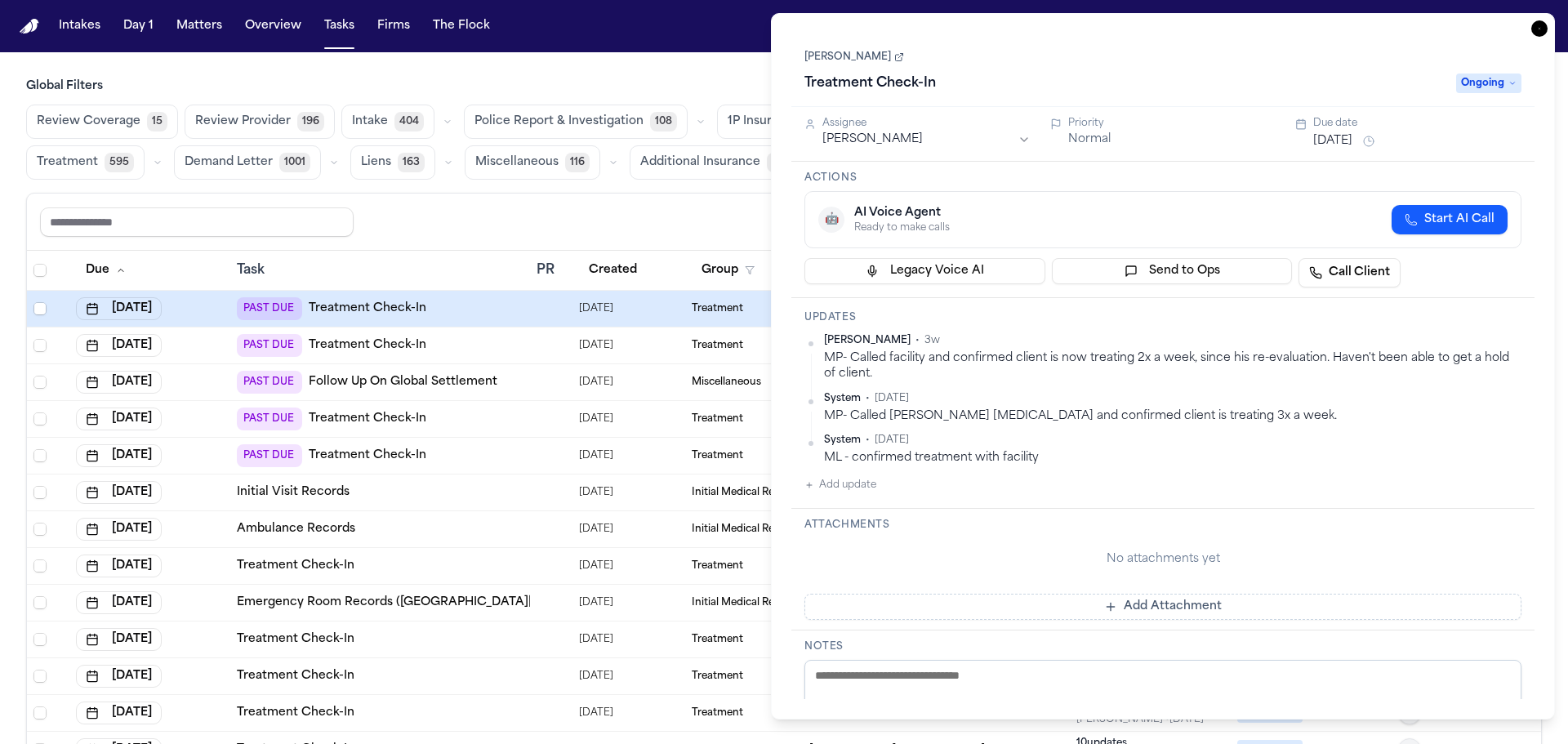
click at [1340, 133] on button "[DATE]" at bounding box center [1333, 141] width 39 height 17
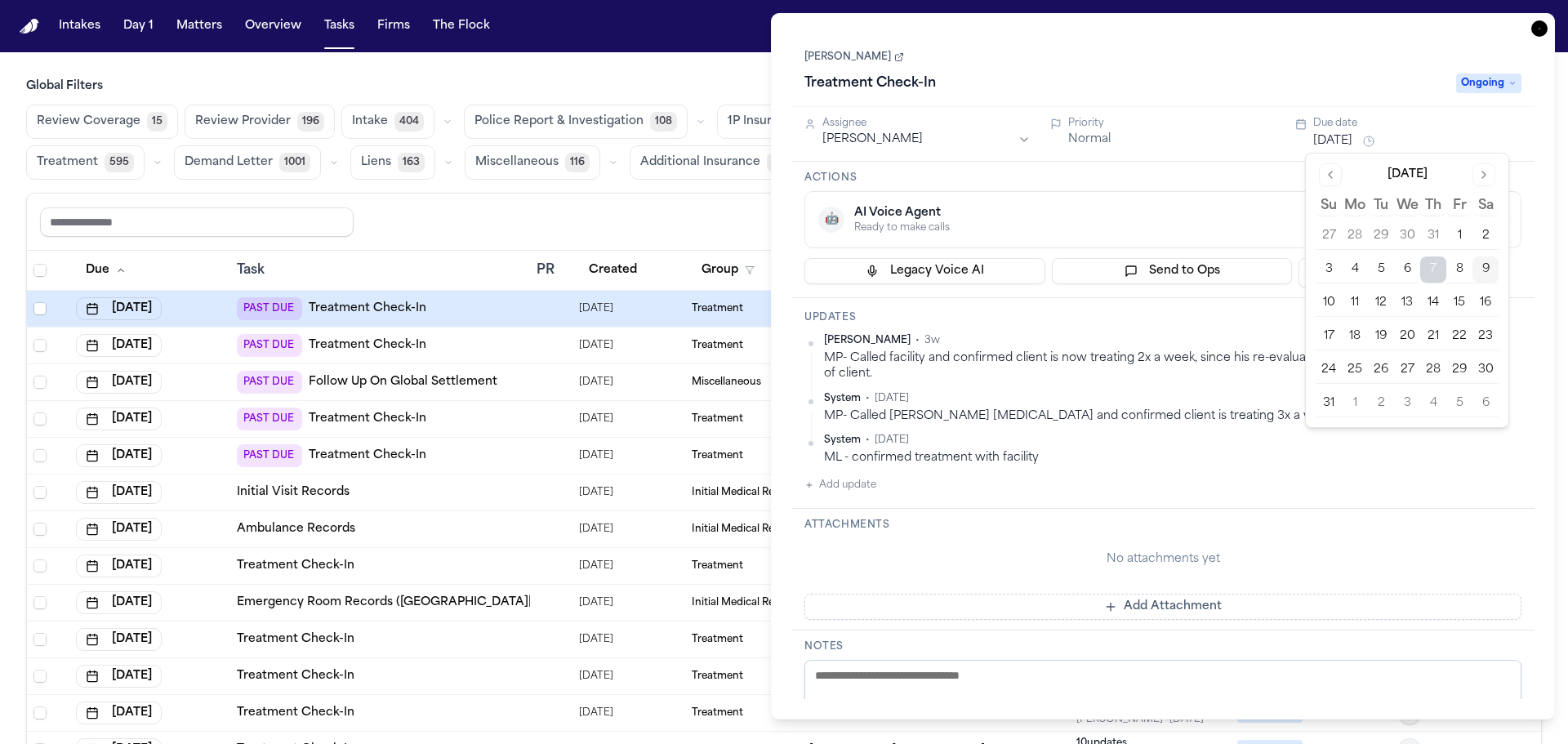
click at [1377, 295] on button "12" at bounding box center [1381, 303] width 27 height 27
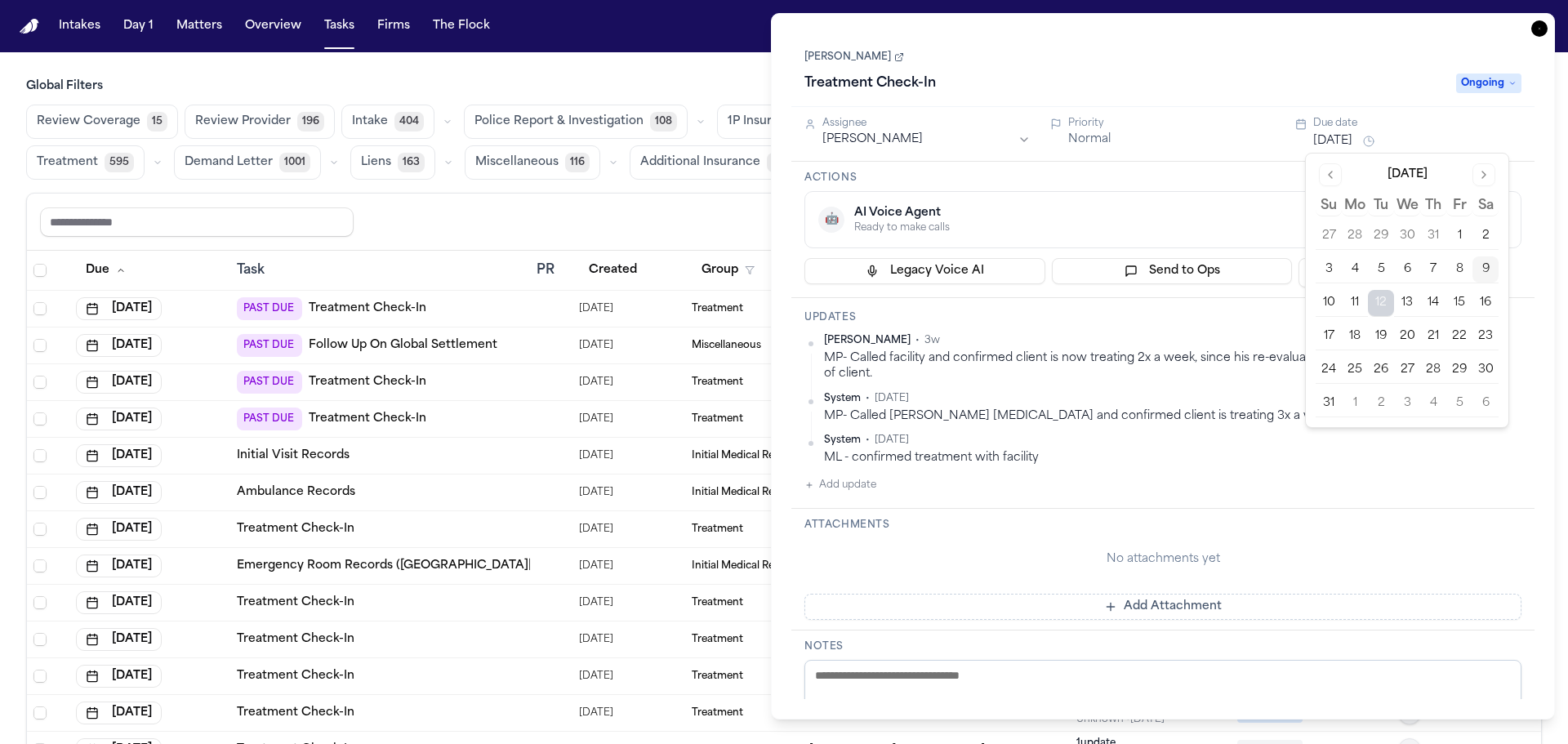
click at [1357, 65] on div "[PERSON_NAME] Treatment Check-In Ongoing" at bounding box center [1164, 71] width 718 height 50
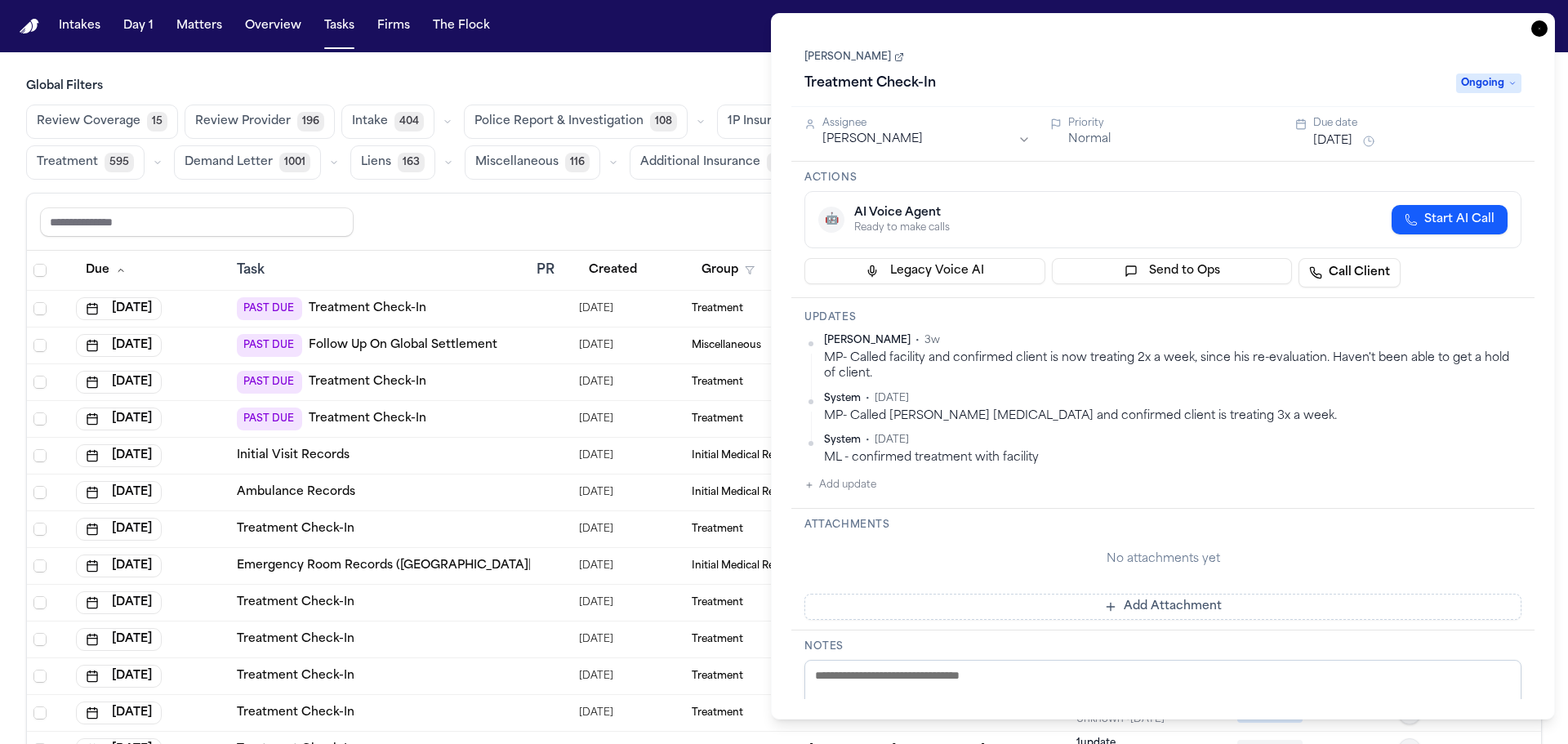
click at [1536, 30] on icon "button" at bounding box center [1539, 29] width 17 height 17
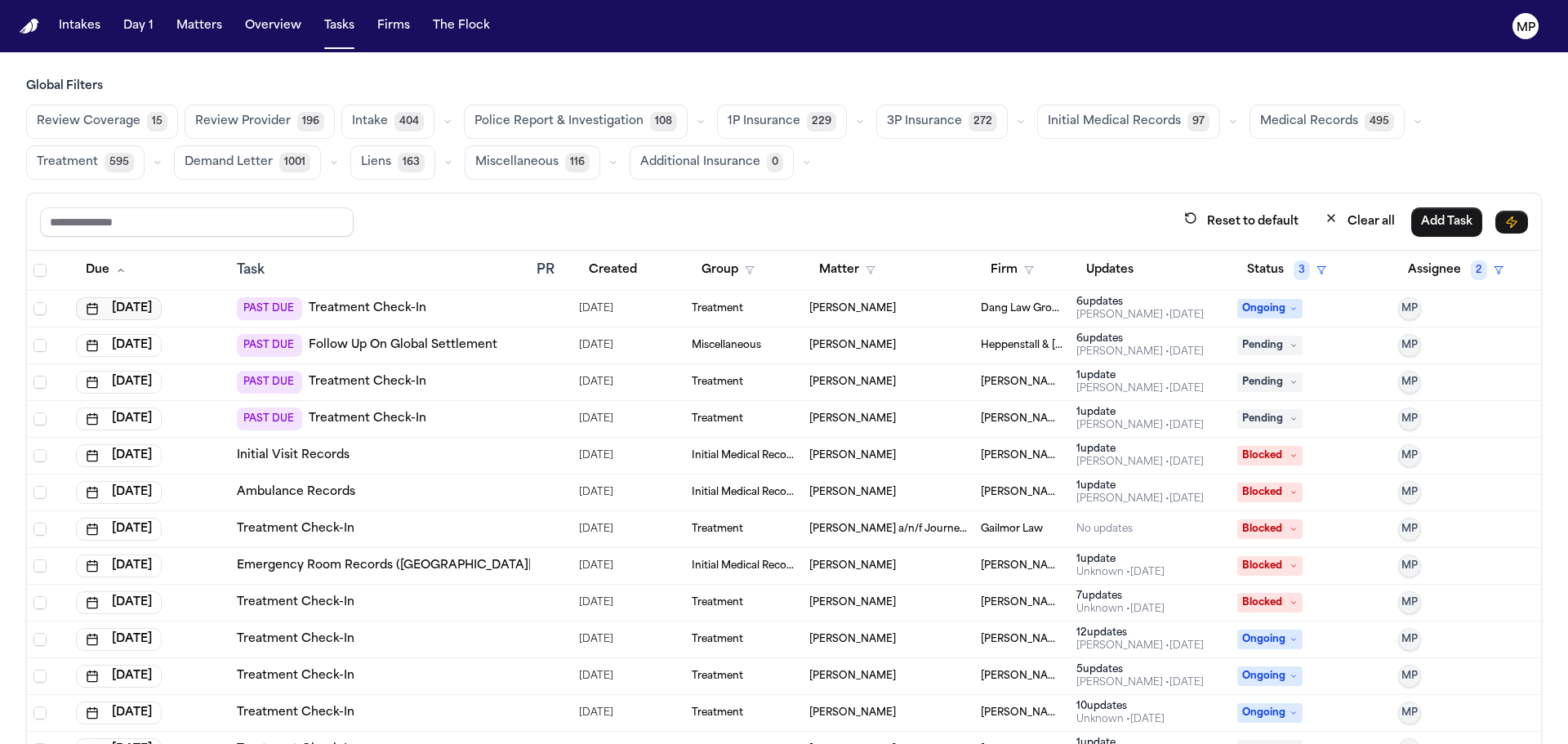
click at [162, 306] on button "[DATE]" at bounding box center [118, 308] width 86 height 23
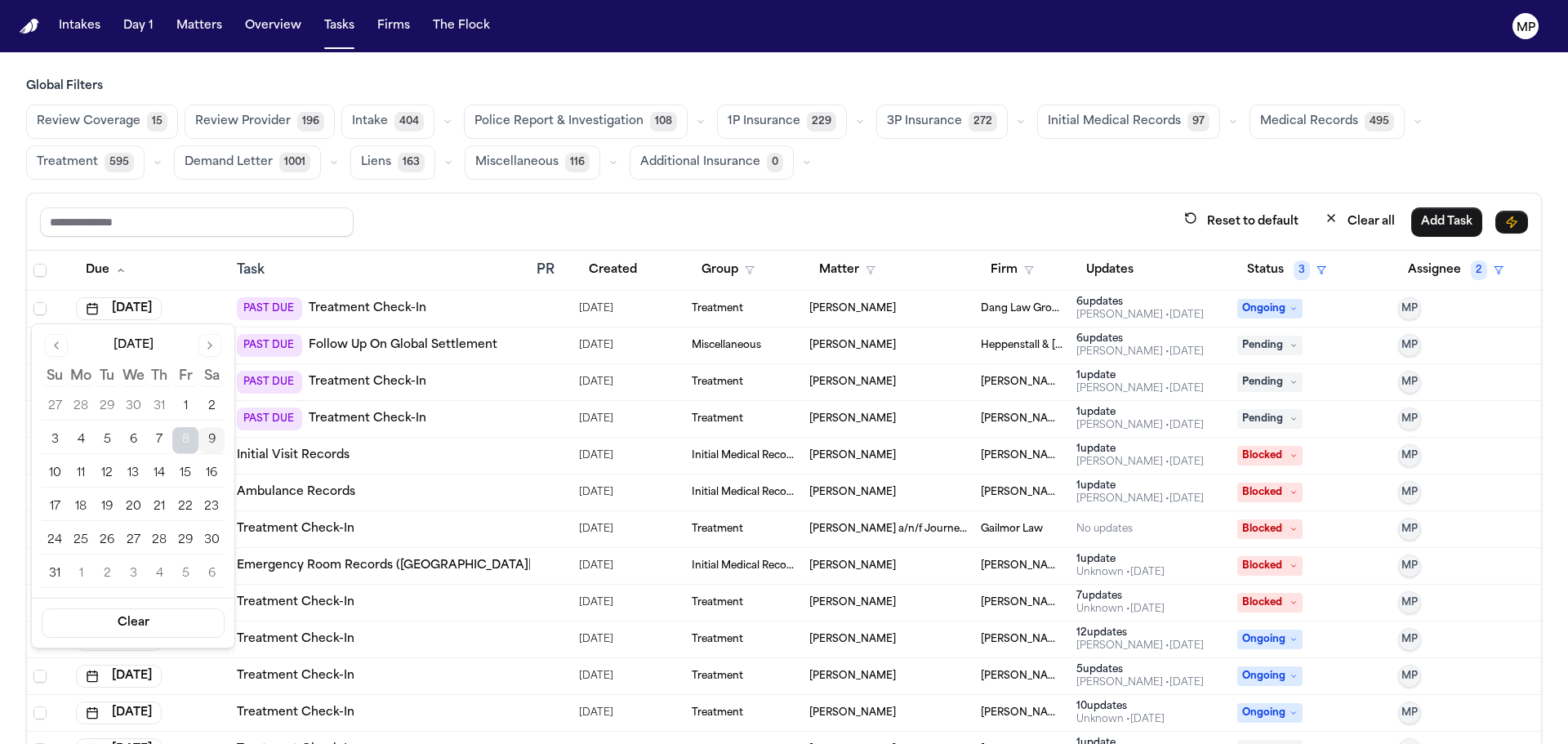
click at [97, 474] on button "12" at bounding box center [107, 474] width 27 height 27
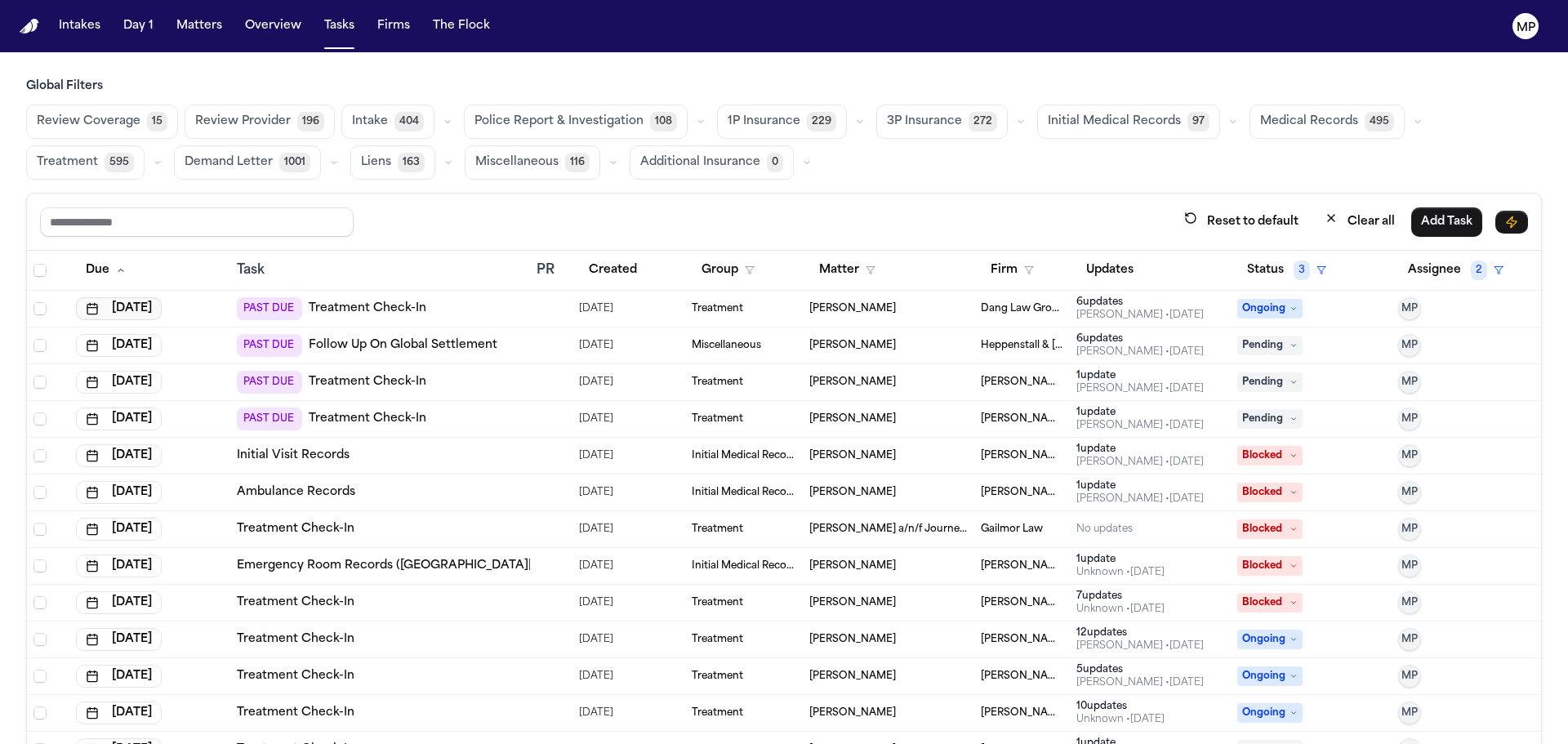
click at [159, 307] on button "[DATE]" at bounding box center [118, 308] width 86 height 23
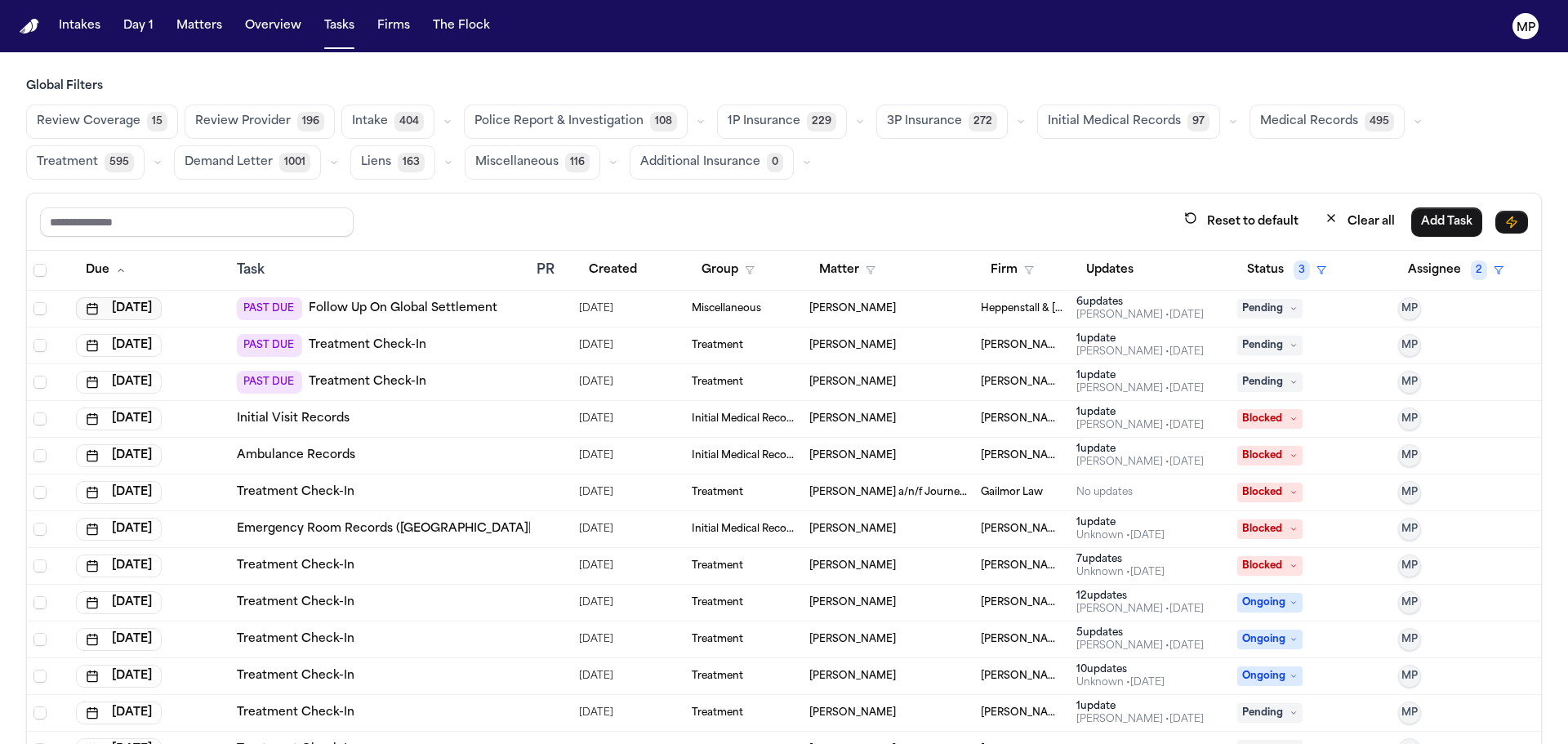
click at [162, 308] on button "[DATE]" at bounding box center [118, 308] width 86 height 23
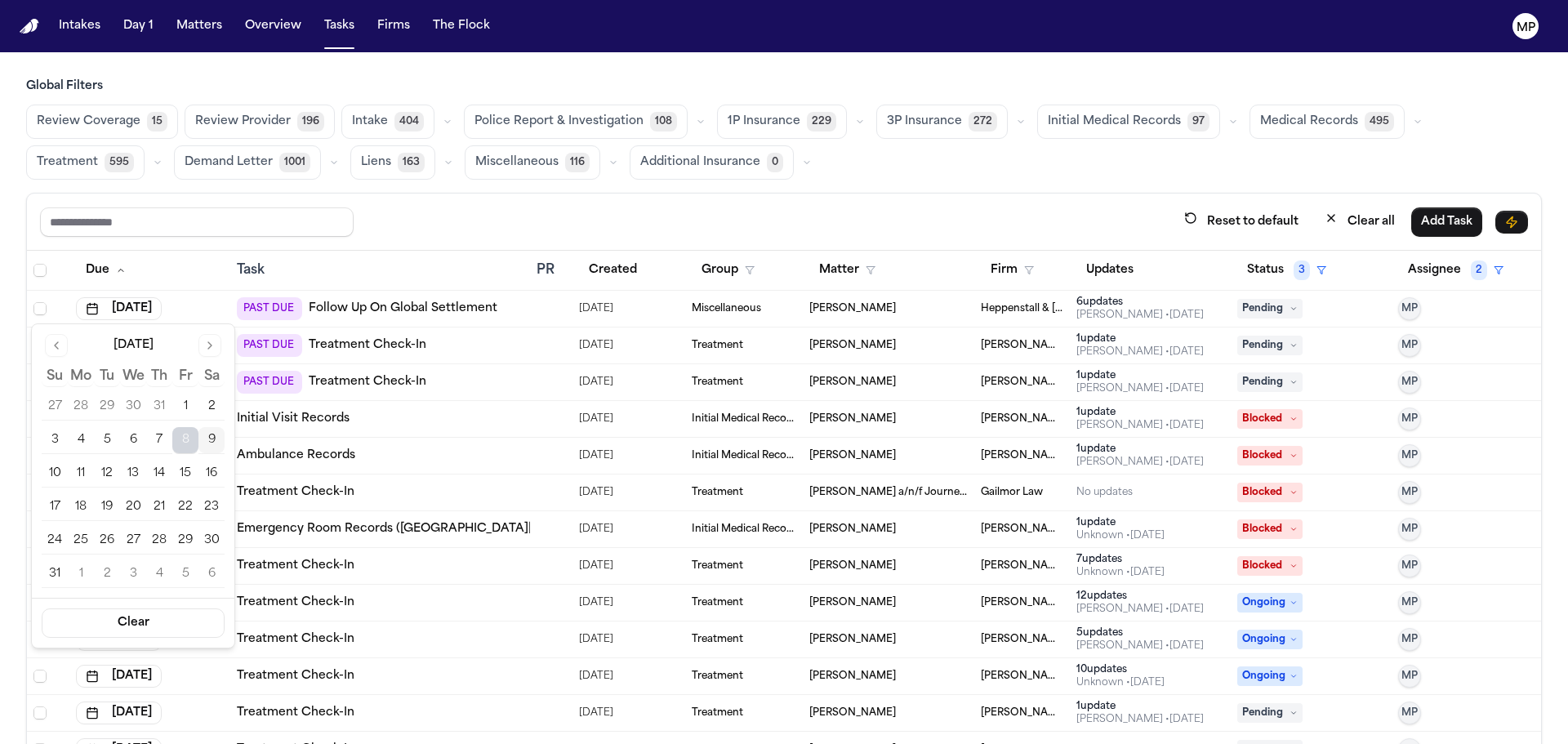
click at [121, 470] on button "13" at bounding box center [133, 474] width 27 height 27
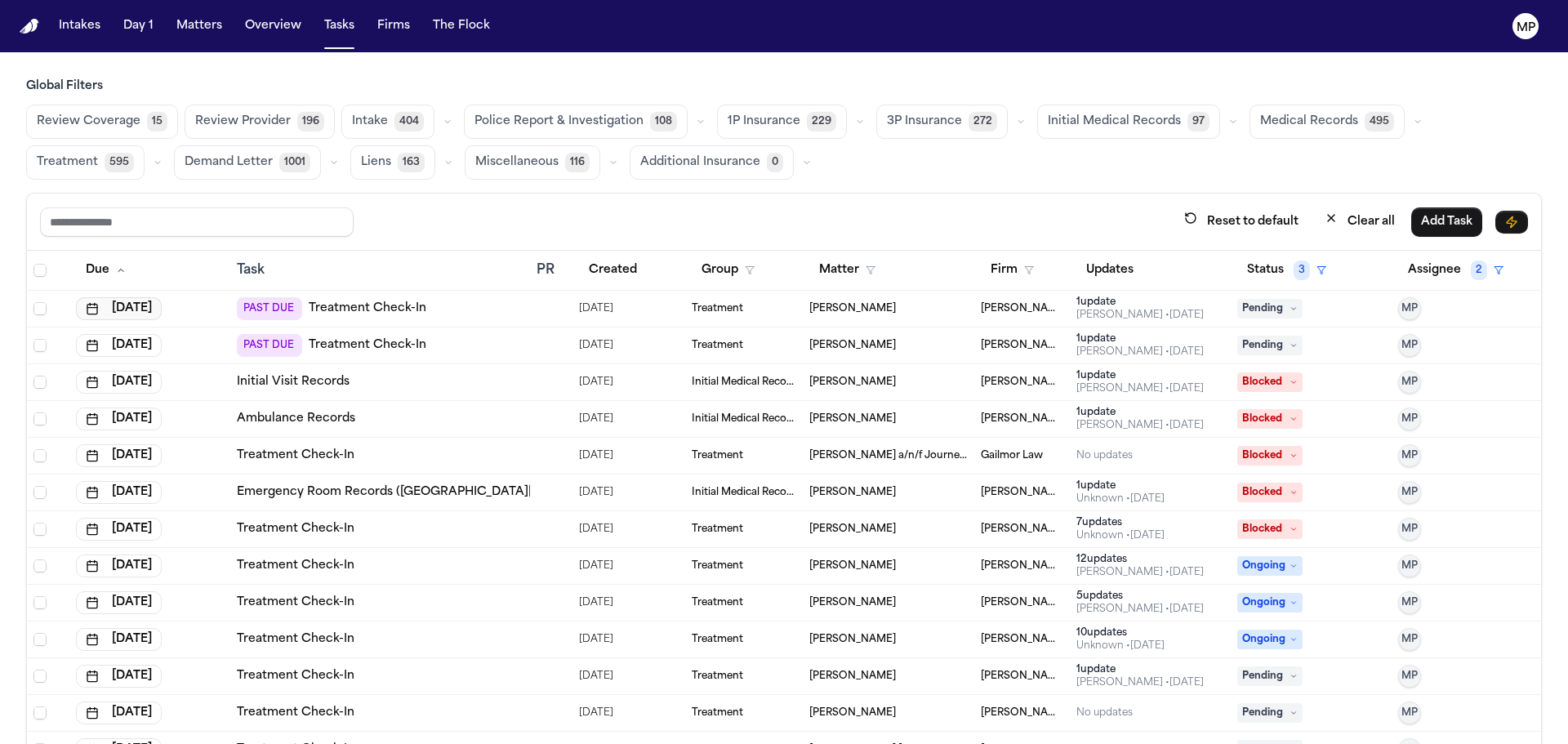
click at [153, 316] on button "[DATE]" at bounding box center [118, 308] width 86 height 23
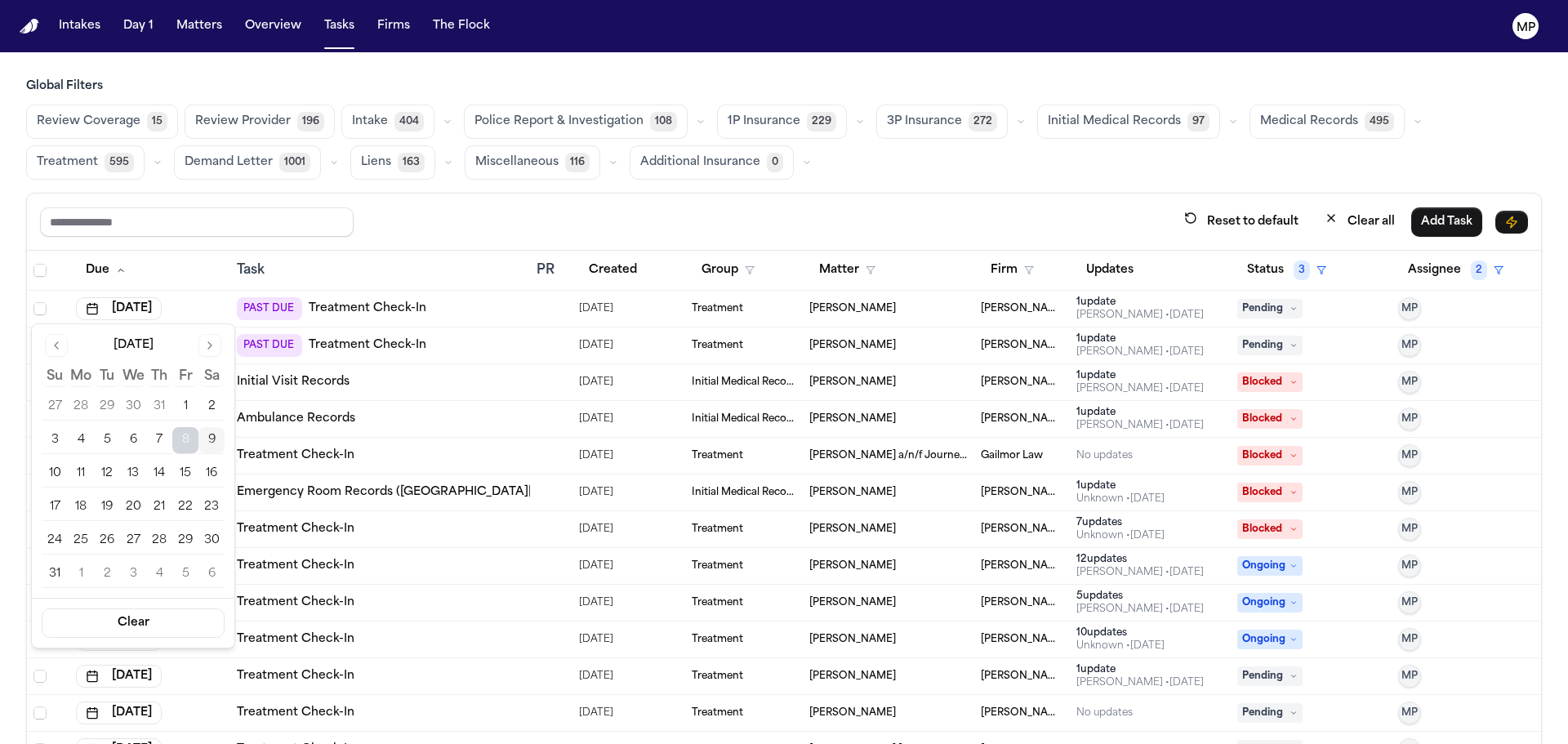
click at [135, 470] on button "13" at bounding box center [133, 474] width 27 height 27
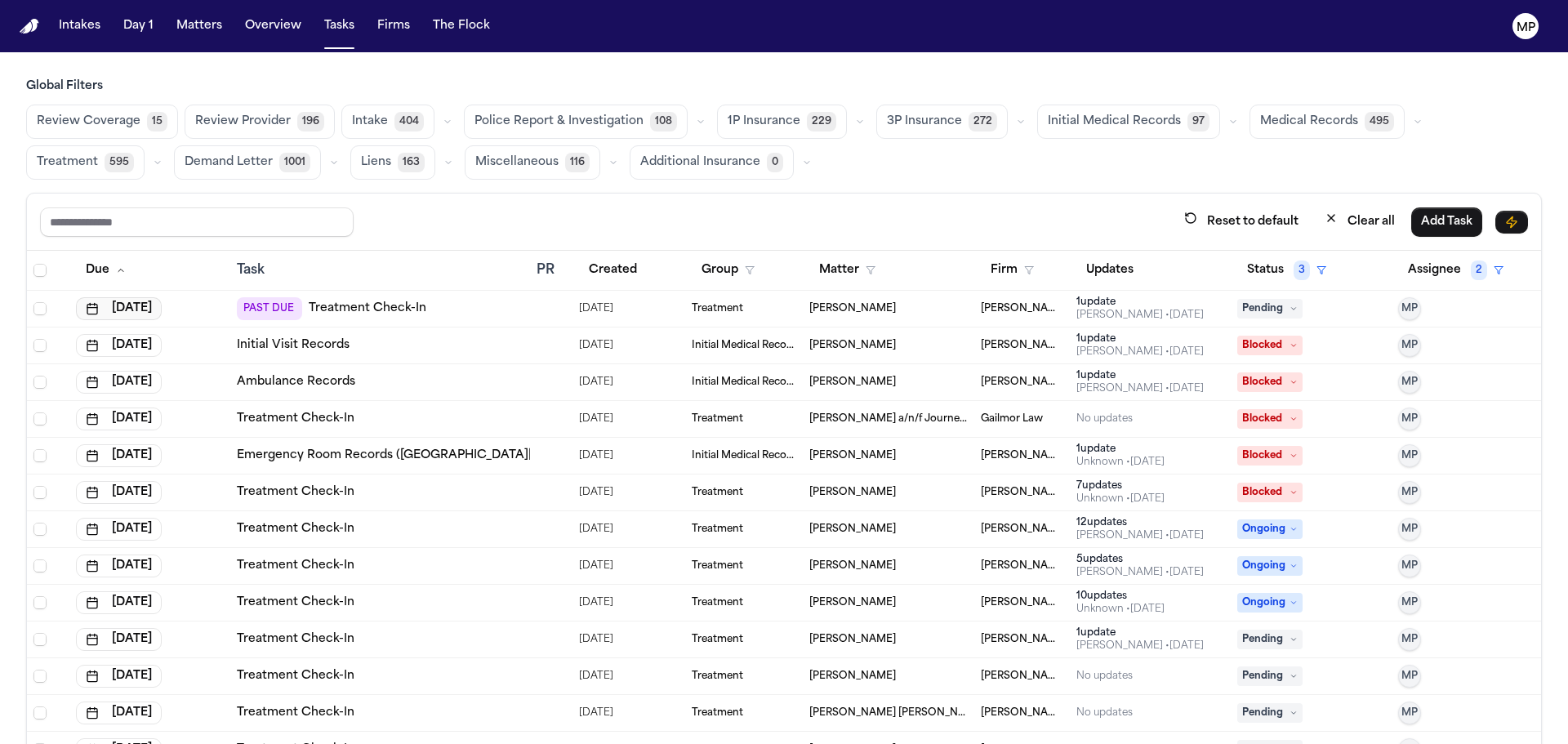
click at [155, 307] on button "[DATE]" at bounding box center [118, 308] width 86 height 23
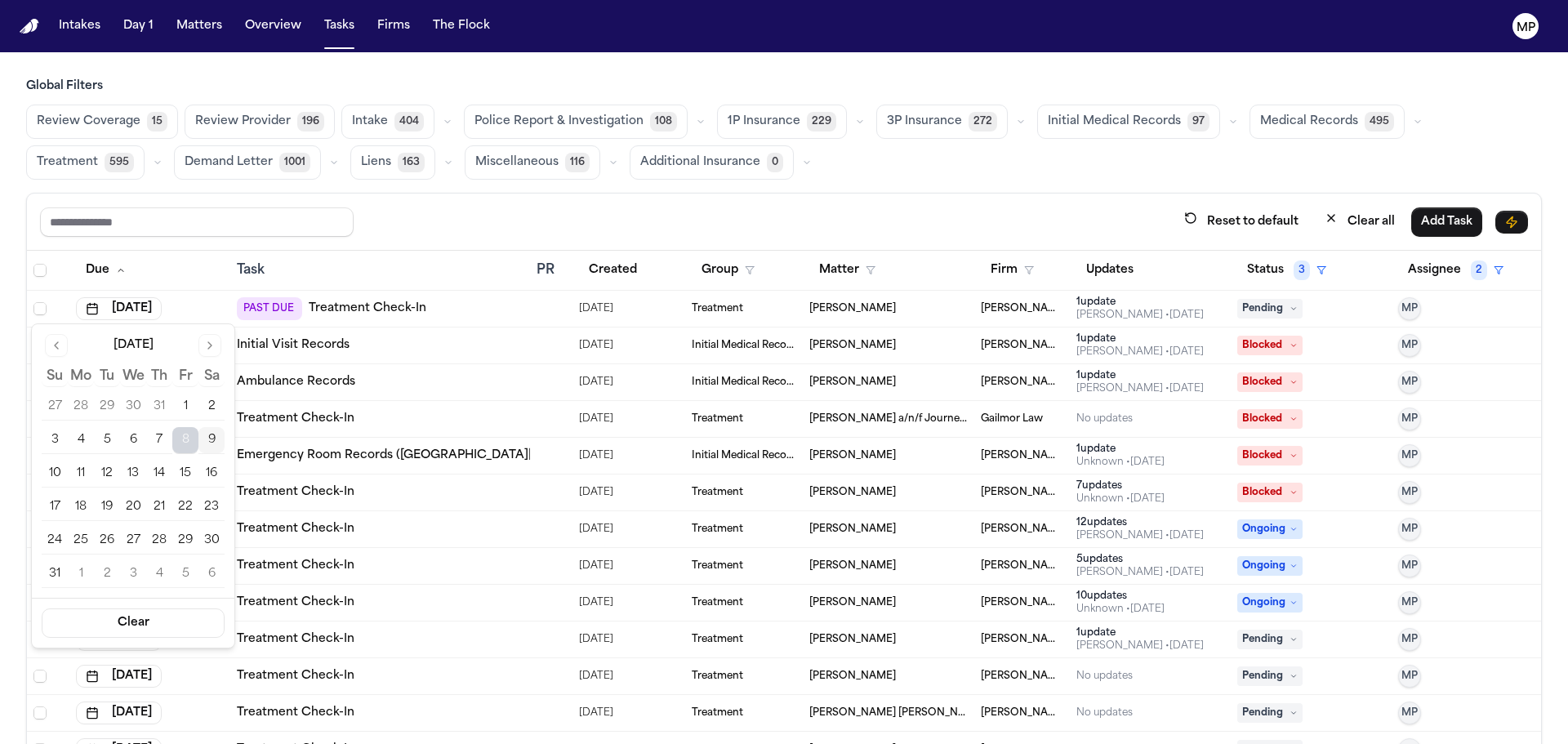
click at [138, 466] on button "13" at bounding box center [133, 474] width 27 height 27
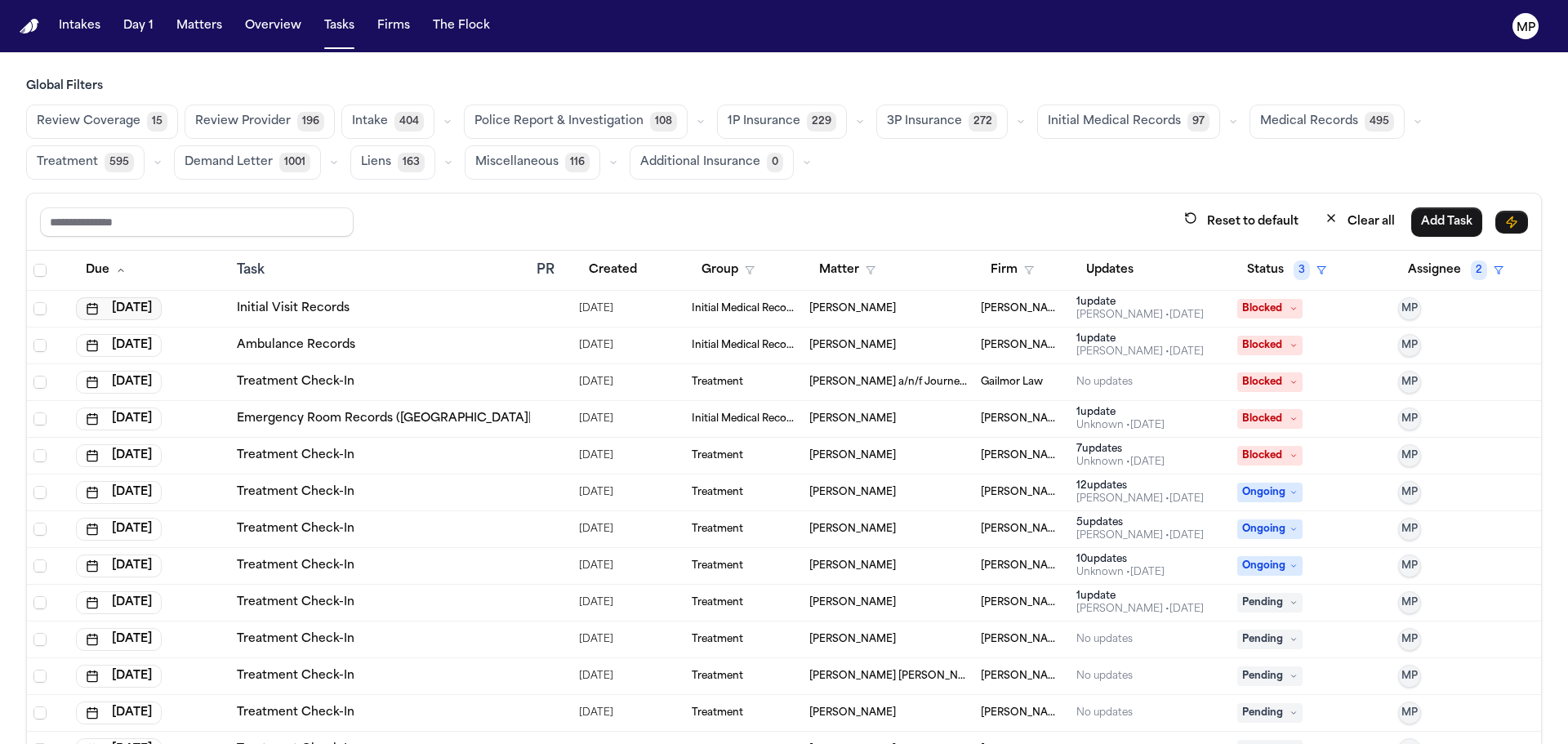
click at [138, 316] on button "[DATE]" at bounding box center [118, 308] width 86 height 23
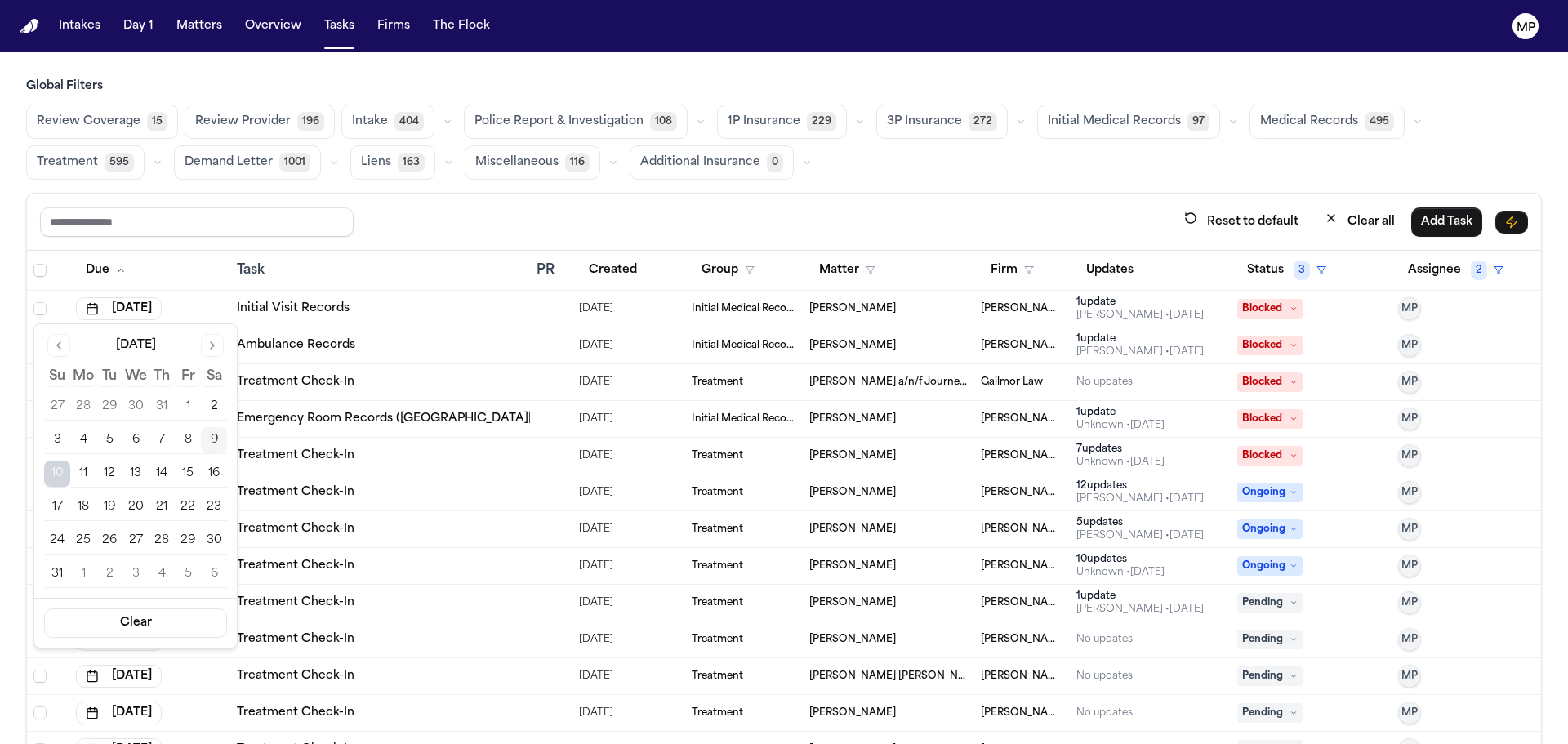
click at [105, 468] on button "12" at bounding box center [109, 474] width 27 height 27
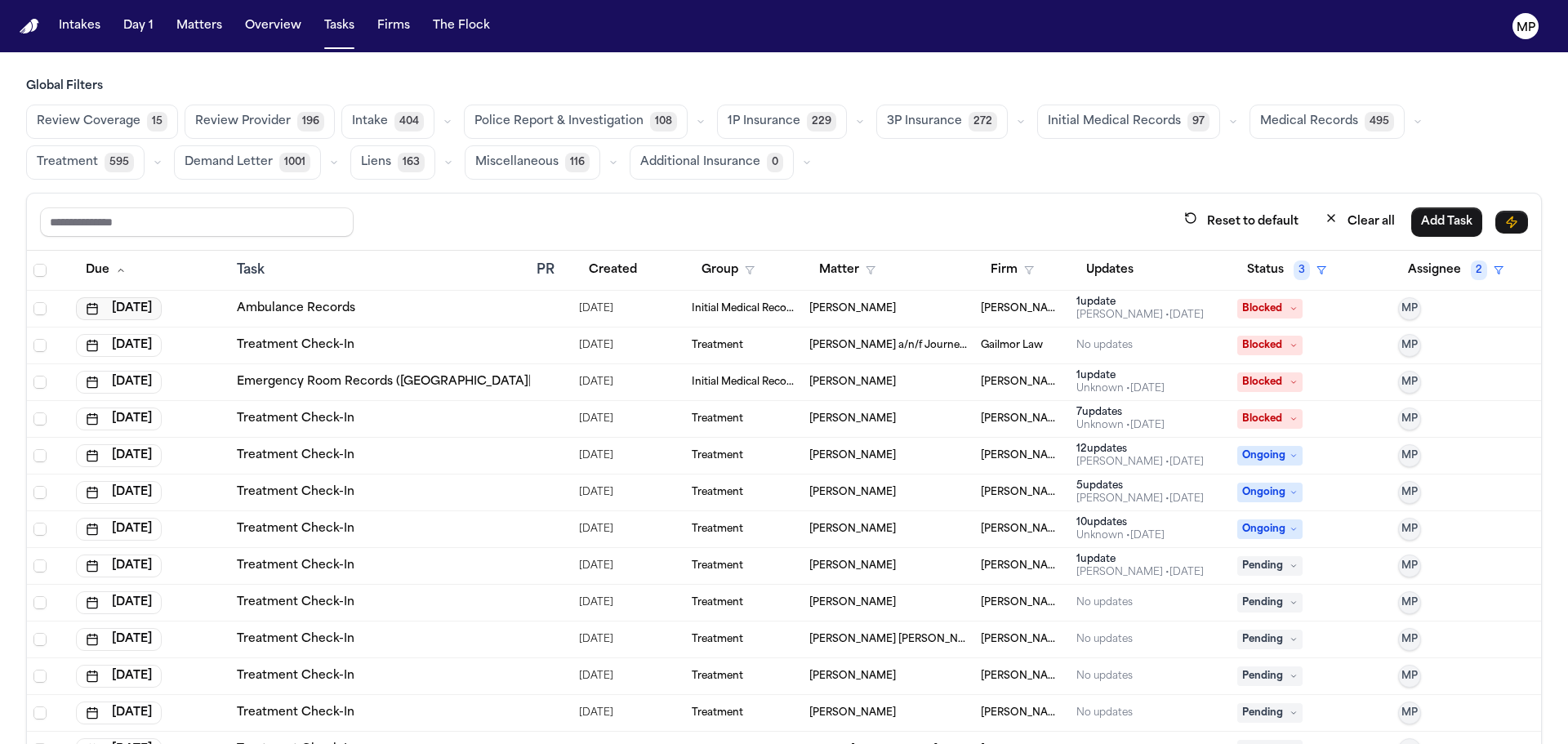
click at [143, 302] on button "[DATE]" at bounding box center [118, 308] width 86 height 23
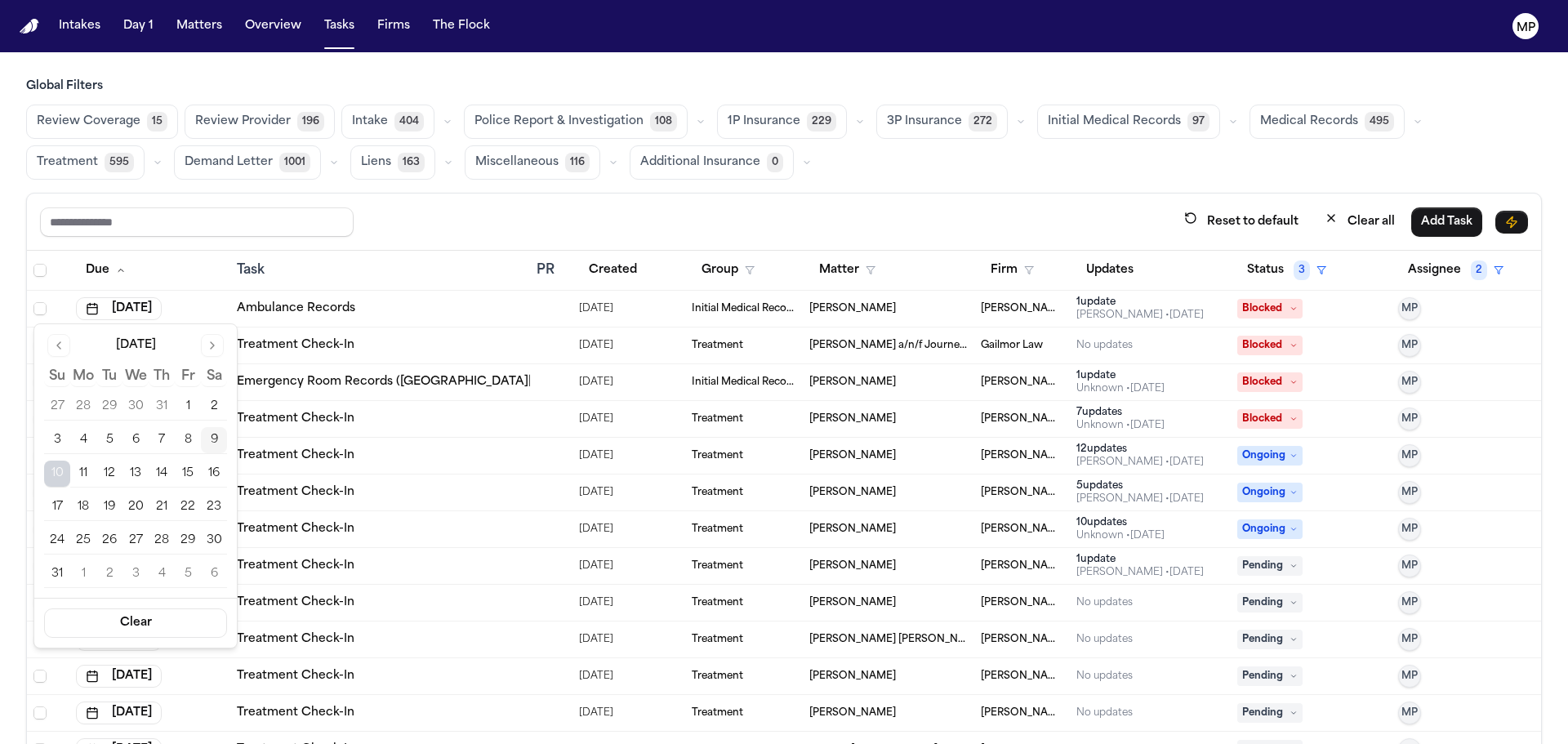
click at [116, 474] on button "12" at bounding box center [109, 474] width 27 height 27
